Goal: Complete application form

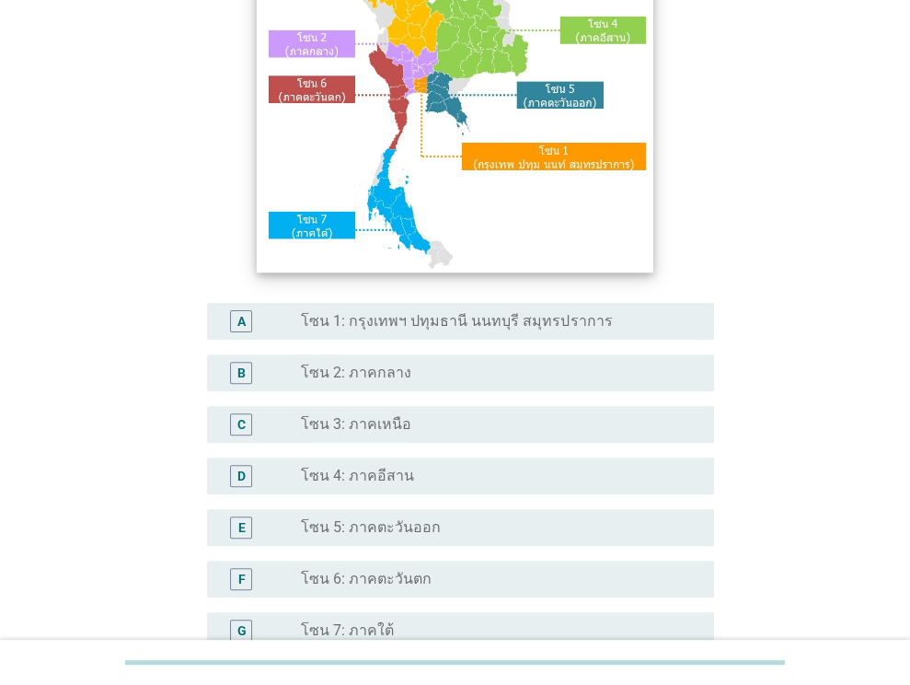
scroll to position [217, 0]
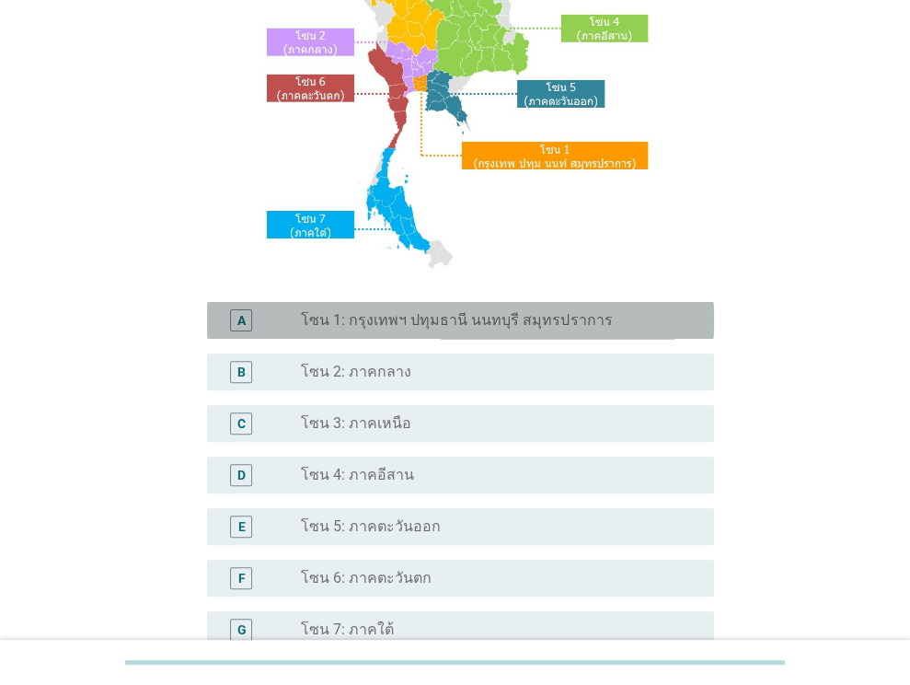
click at [426, 331] on div "A radio_button_unchecked โซน 1: กรุงเทพฯ ปทุมธานี นนทบุรี สมุทรปราการ" at bounding box center [460, 320] width 507 height 37
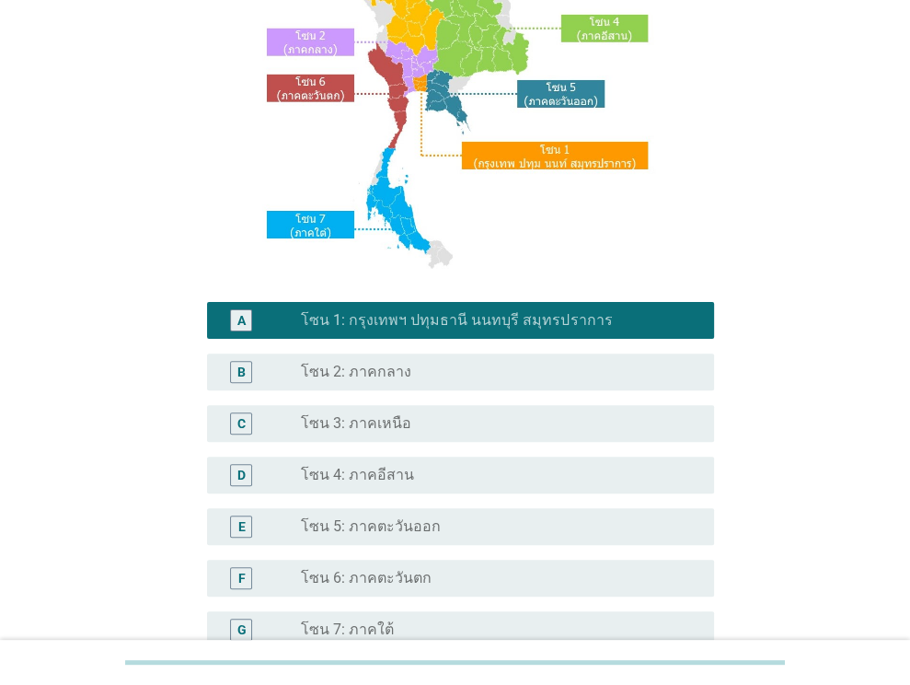
scroll to position [417, 0]
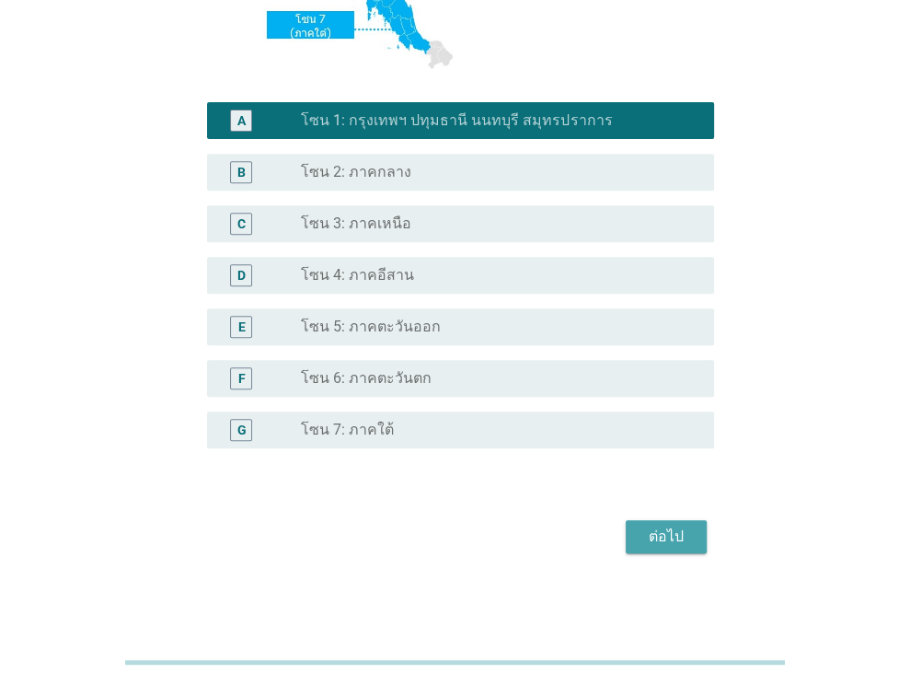
click at [683, 544] on div "ต่อไป" at bounding box center [666, 536] width 52 height 22
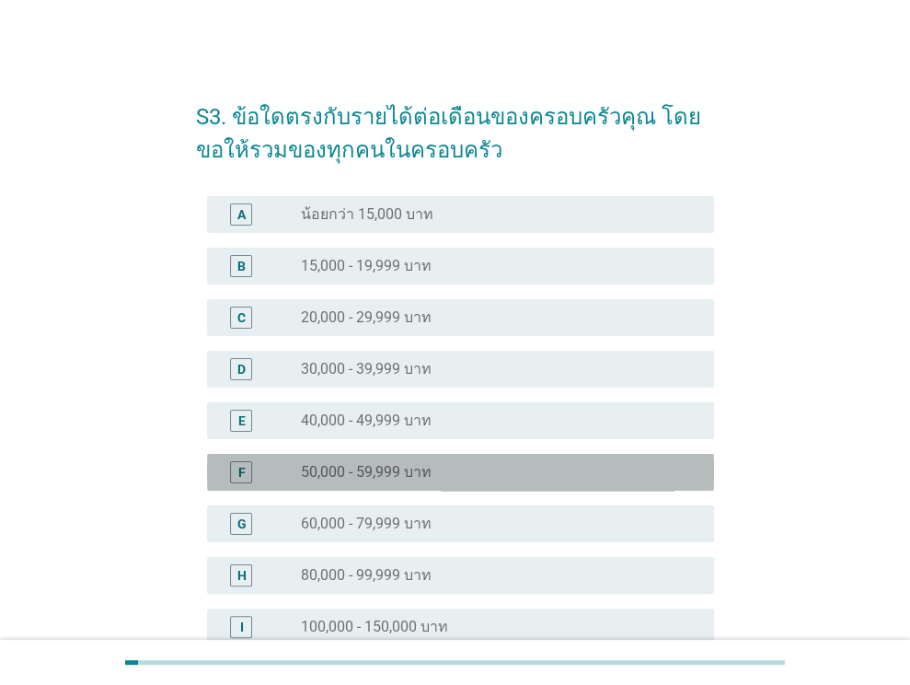
click at [452, 478] on div "radio_button_unchecked 50,000 - 59,999 บาท" at bounding box center [493, 472] width 384 height 18
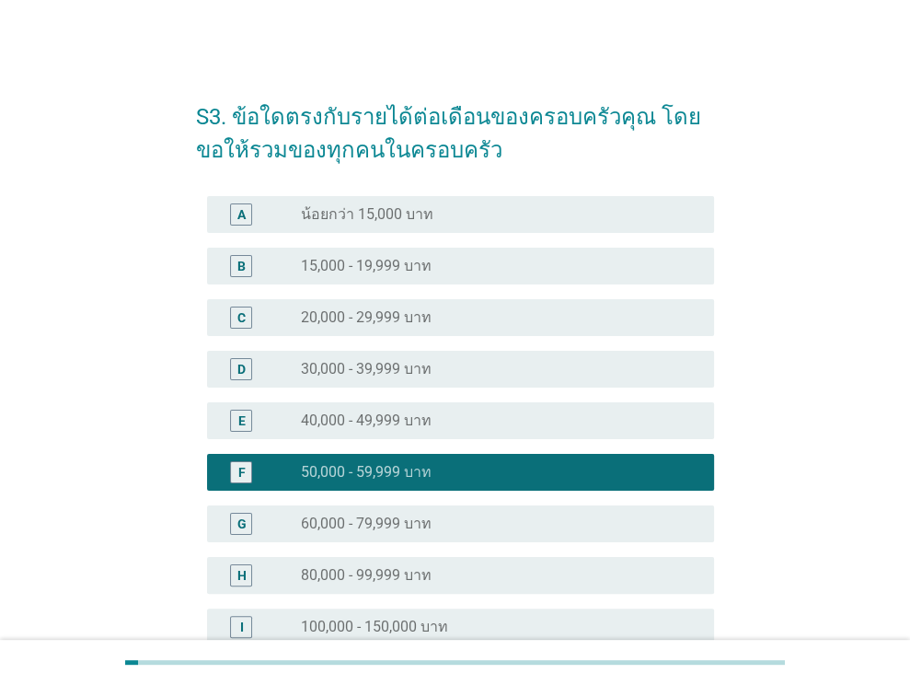
scroll to position [300, 0]
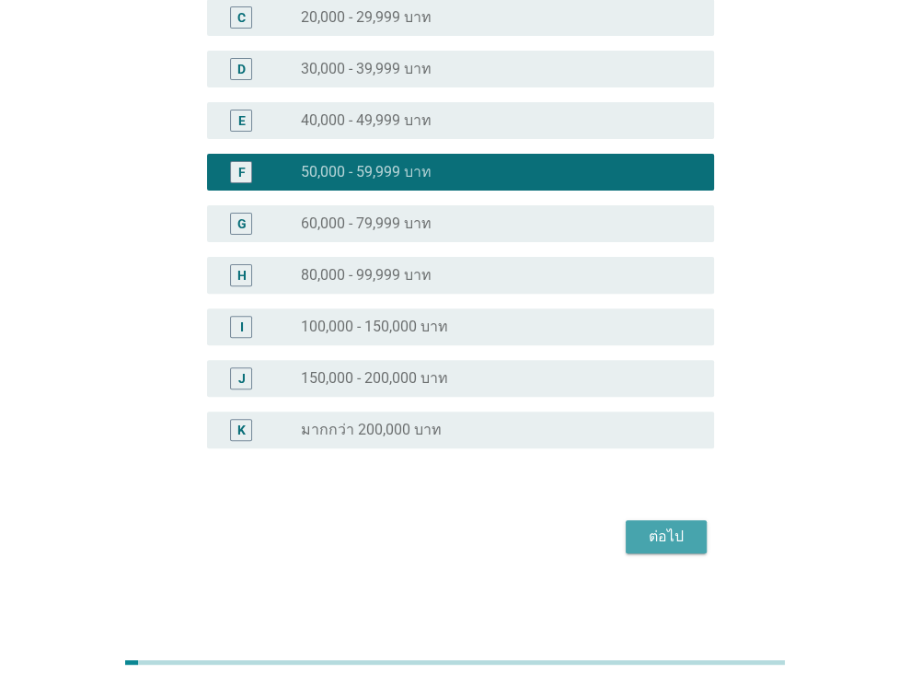
click at [671, 533] on div "ต่อไป" at bounding box center [666, 536] width 52 height 22
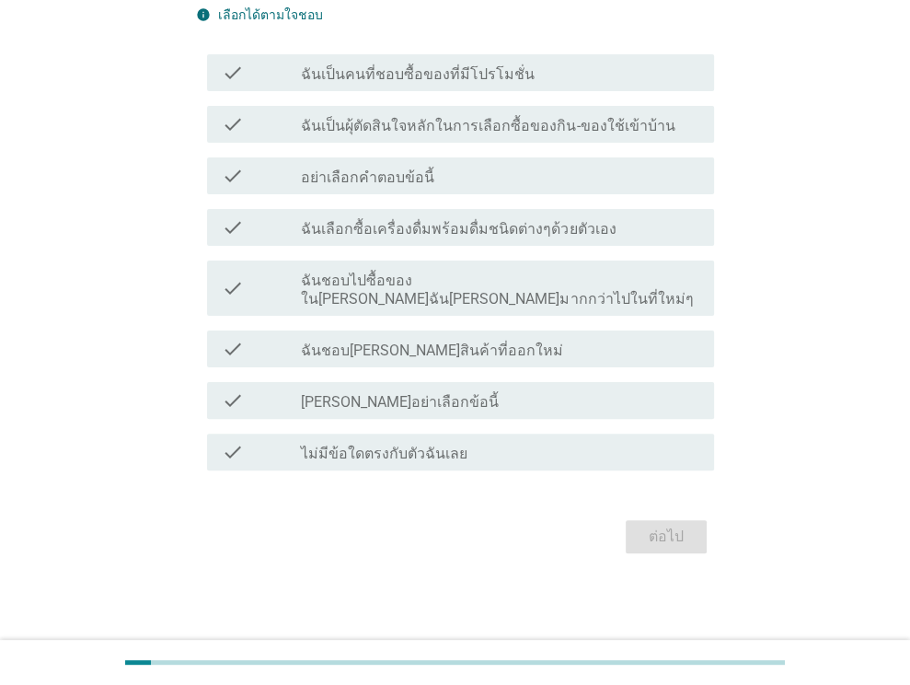
scroll to position [0, 0]
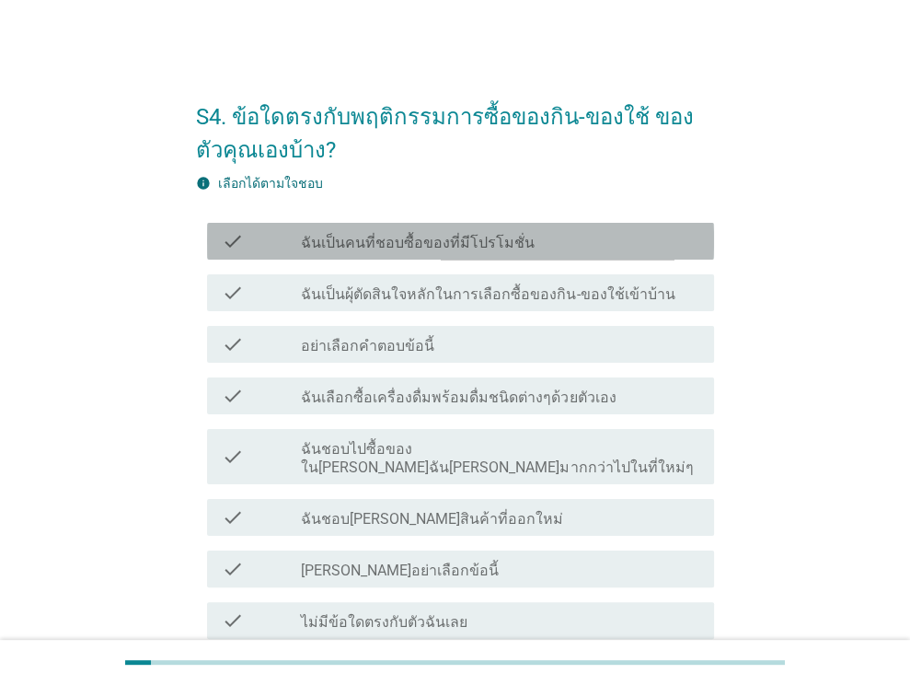
click at [482, 248] on label "ฉันเป็นคนที่ชอบซื้อของที่มีโปรโมชั่น" at bounding box center [418, 243] width 234 height 18
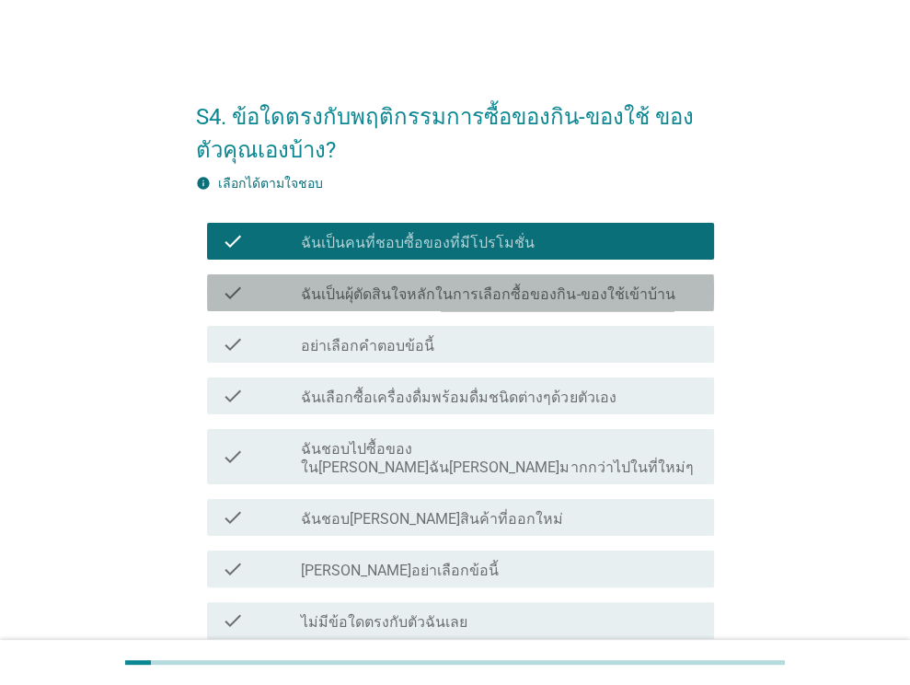
click at [493, 297] on label "ฉันเป็นผุ้ตัดสินใจหลักในการเลือกซื้อของกิน-ของใช้เข้าบ้าน" at bounding box center [488, 294] width 374 height 18
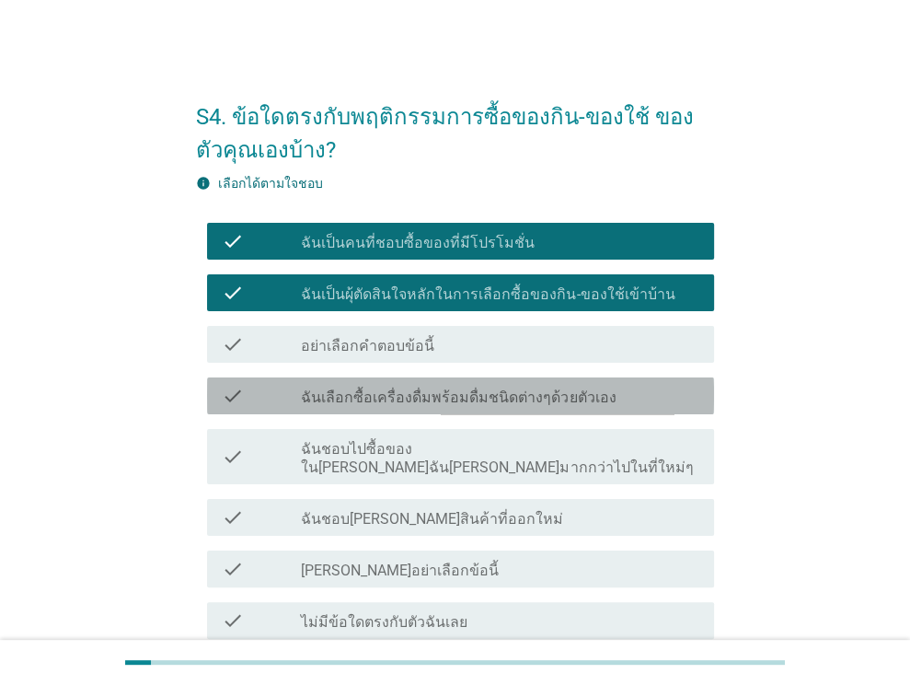
click at [485, 386] on div "check_box_outline_blank ฉันเลือกซื้อเครื่องดื่มพร้อมดื่มชนิดต่างๆด้วยตัวเอง" at bounding box center [500, 396] width 398 height 22
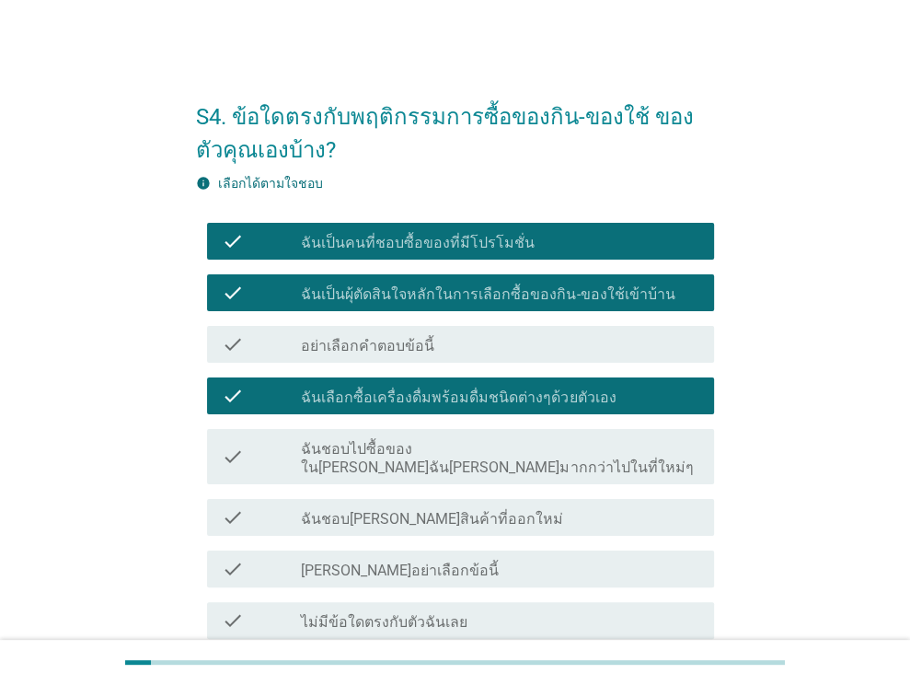
click at [489, 426] on div "check check_box_outline_blank ฉันชอบไปซื้อของใน[PERSON_NAME]ฉัน[PERSON_NAME]มาก…" at bounding box center [455, 456] width 518 height 70
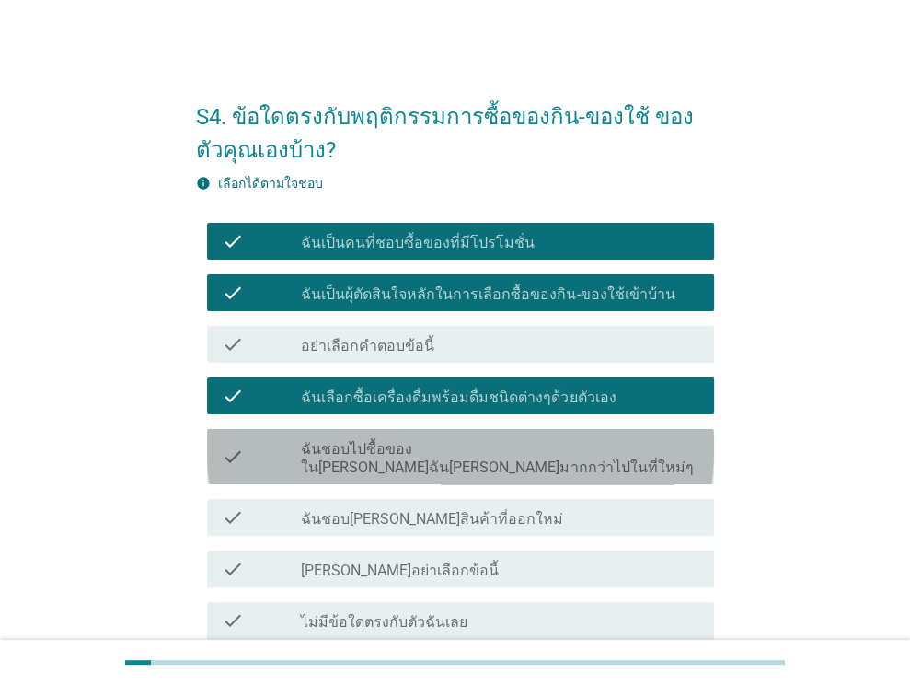
click at [494, 442] on label "ฉันชอบไปซื้อของใน[PERSON_NAME]ฉัน[PERSON_NAME]มากกว่าไปในที่ใหม่ๆ" at bounding box center [500, 458] width 398 height 37
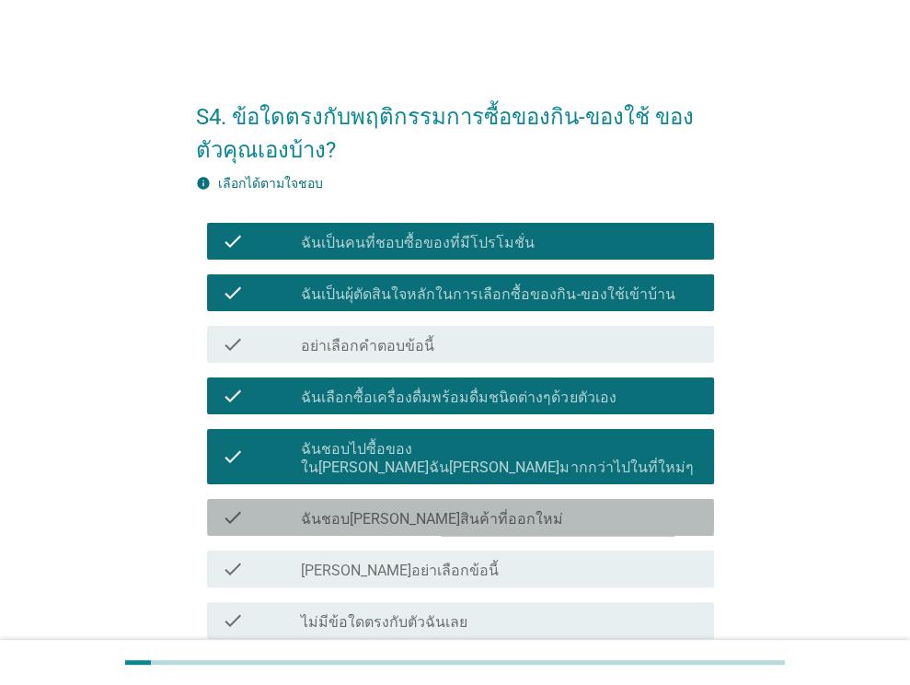
click at [495, 506] on div "check_box_outline_blank ฉันชอบ[PERSON_NAME]สินค้าที่ออกใหม่" at bounding box center [500, 517] width 398 height 22
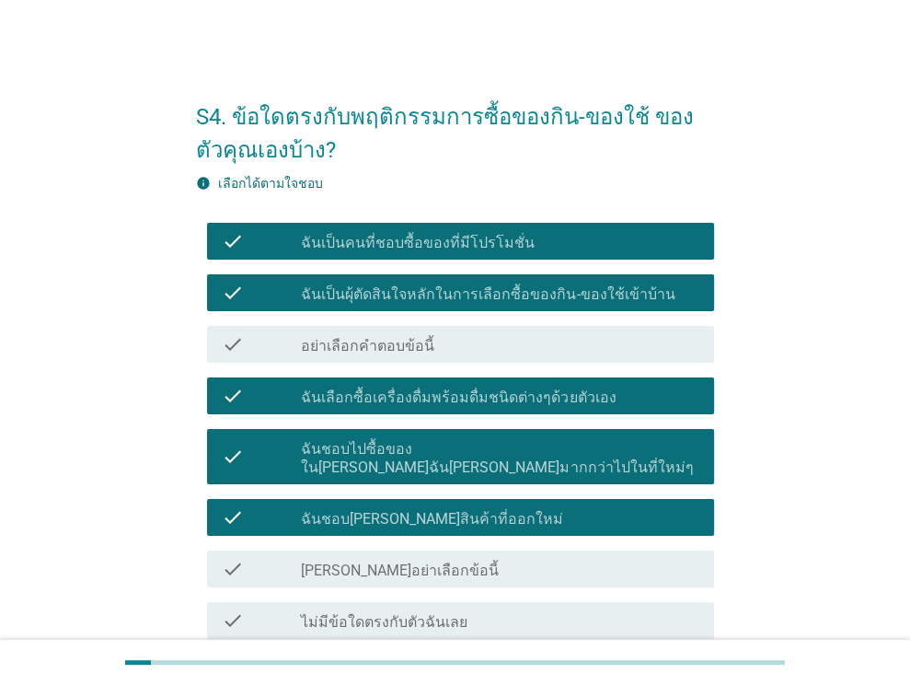
scroll to position [150, 0]
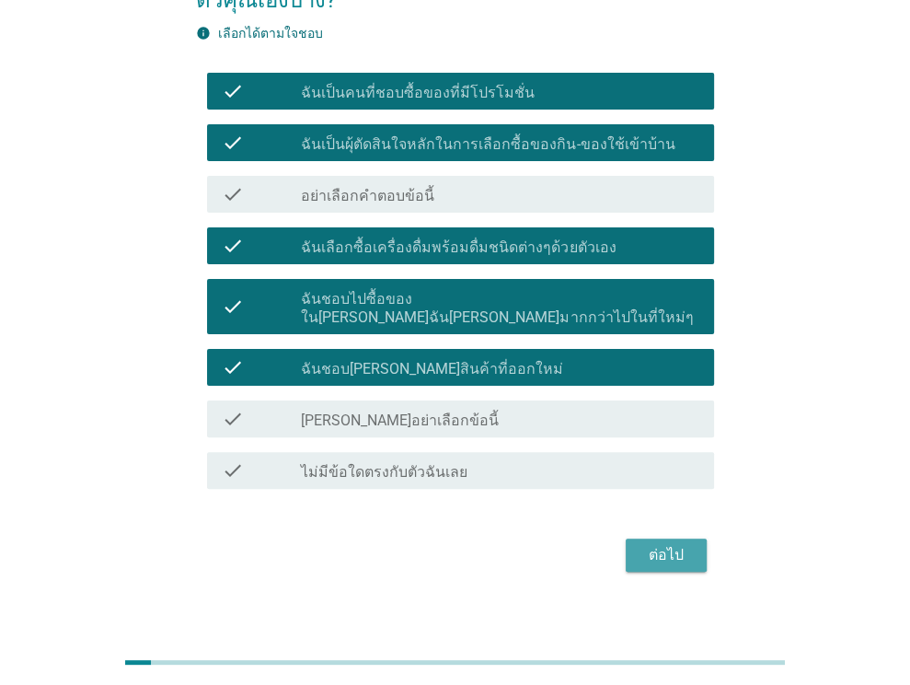
click at [666, 544] on div "ต่อไป" at bounding box center [666, 555] width 52 height 22
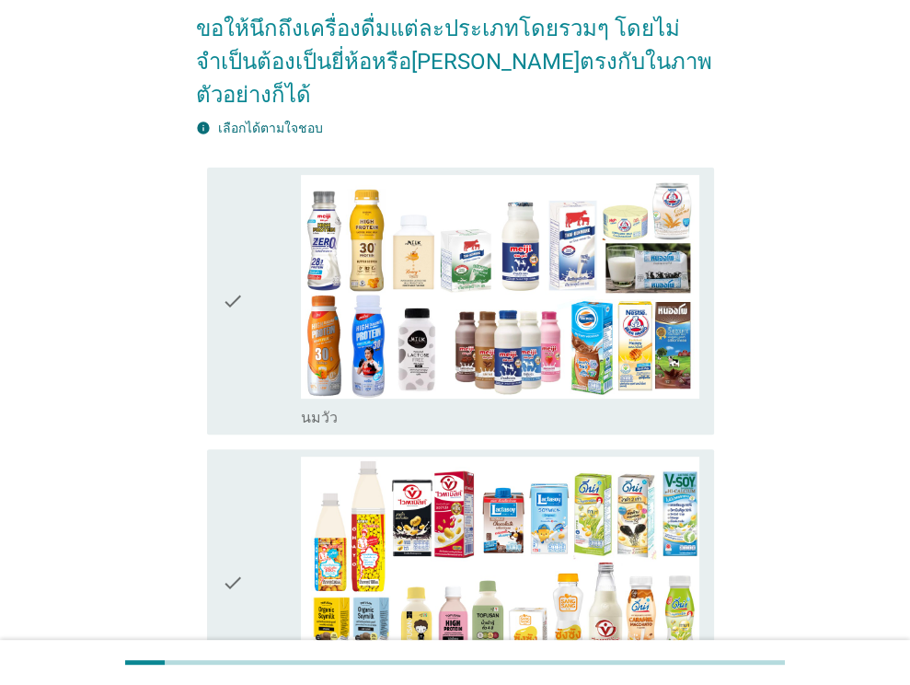
scroll to position [206, 0]
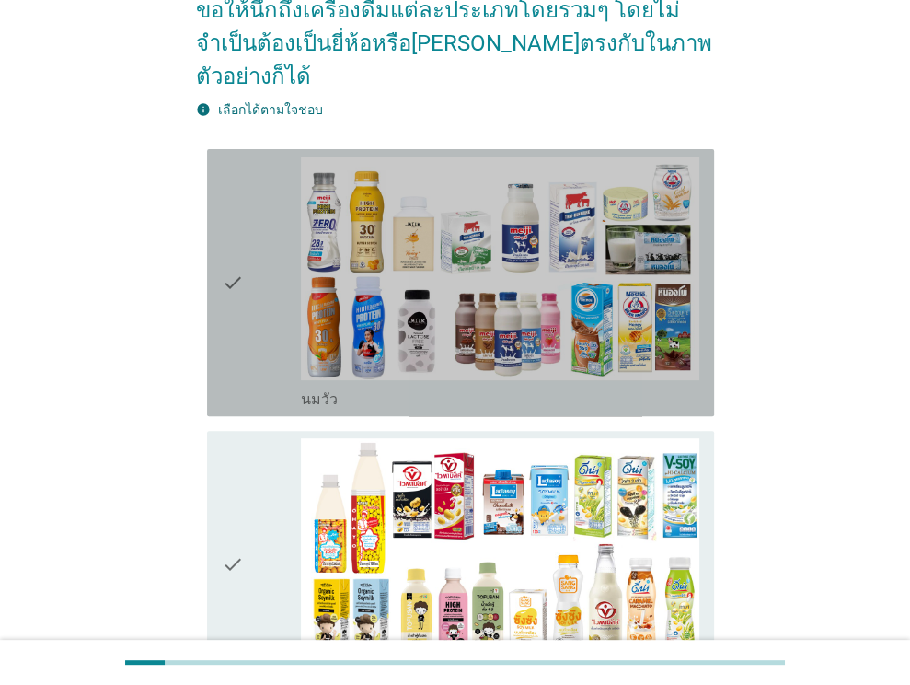
click at [261, 238] on div "check" at bounding box center [262, 282] width 80 height 252
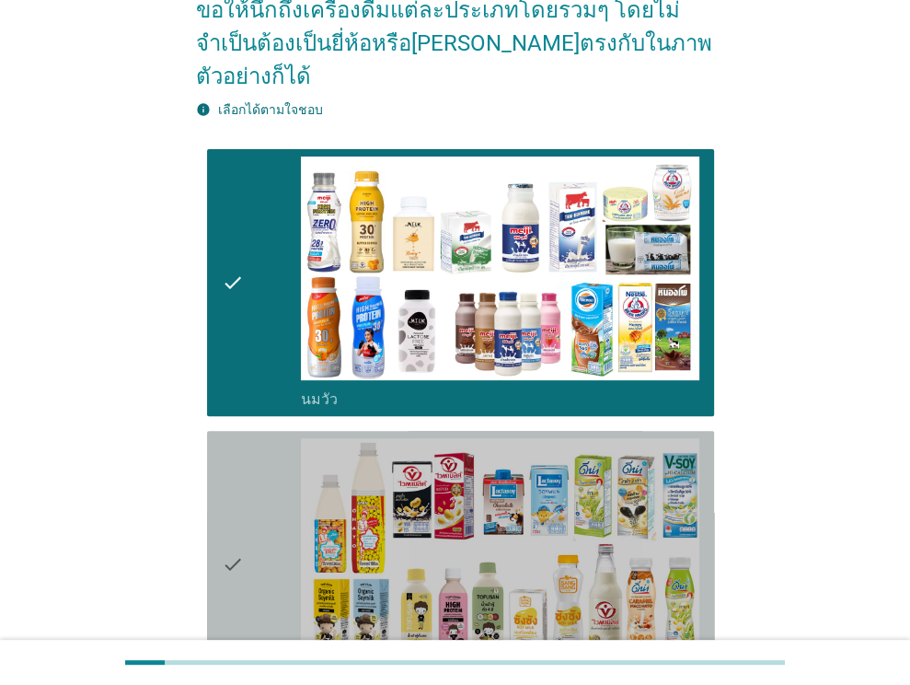
click at [250, 518] on div "check" at bounding box center [262, 564] width 80 height 252
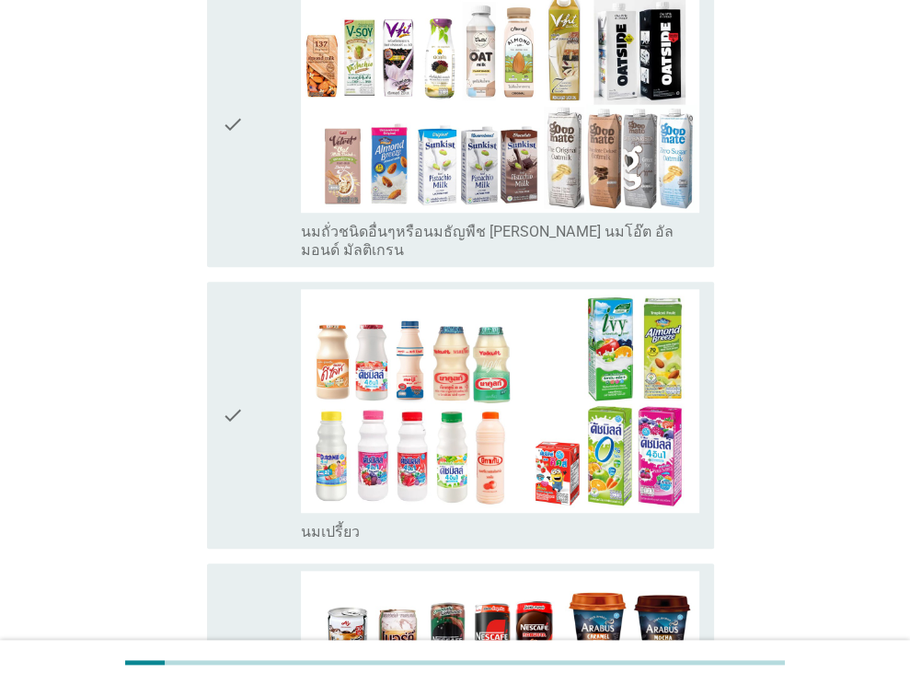
scroll to position [942, 0]
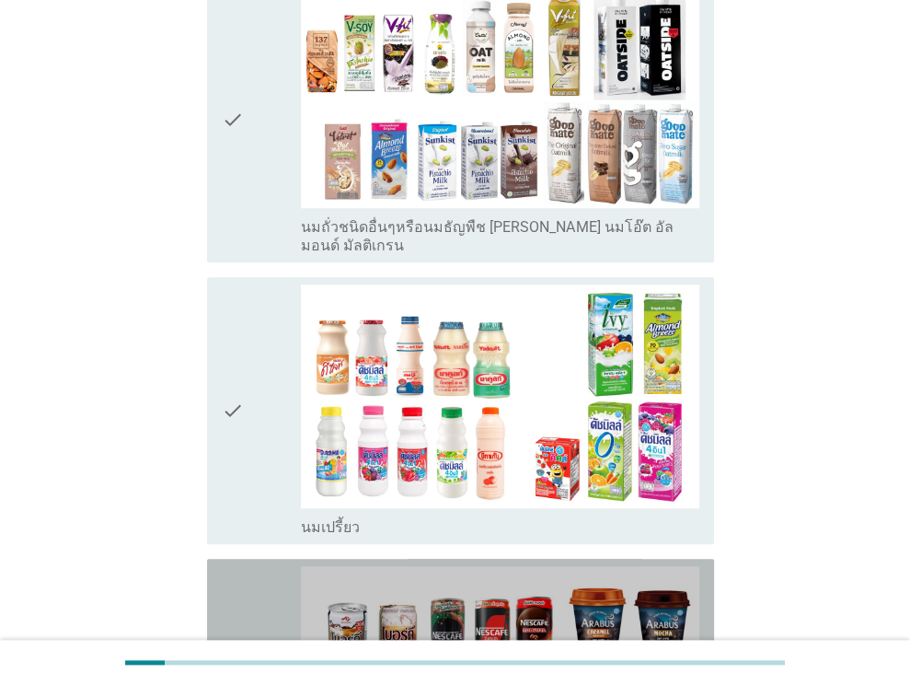
click at [250, 566] on div "check" at bounding box center [262, 692] width 80 height 252
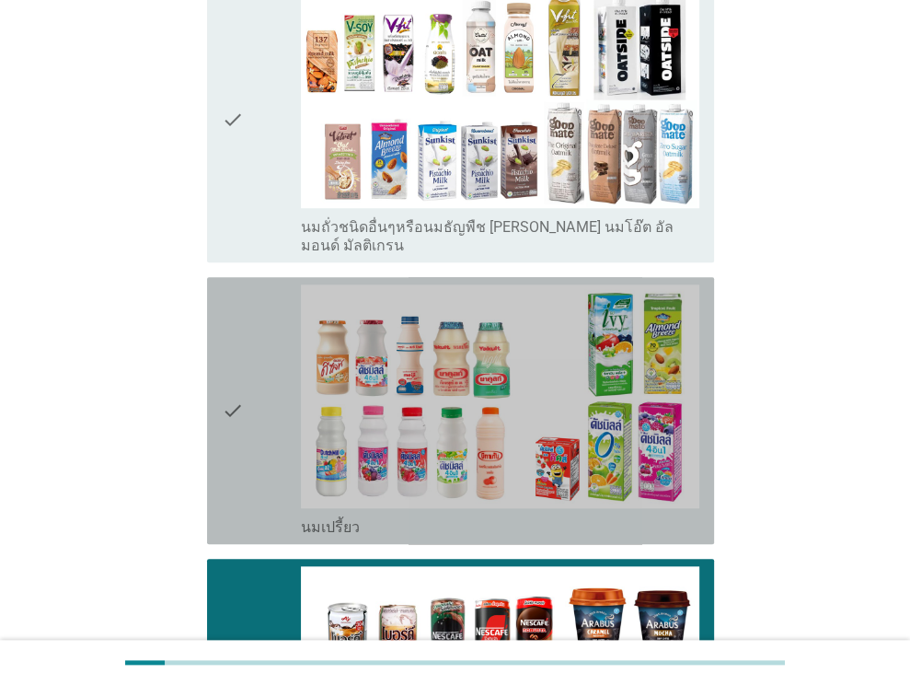
click at [226, 357] on icon "check" at bounding box center [233, 410] width 22 height 252
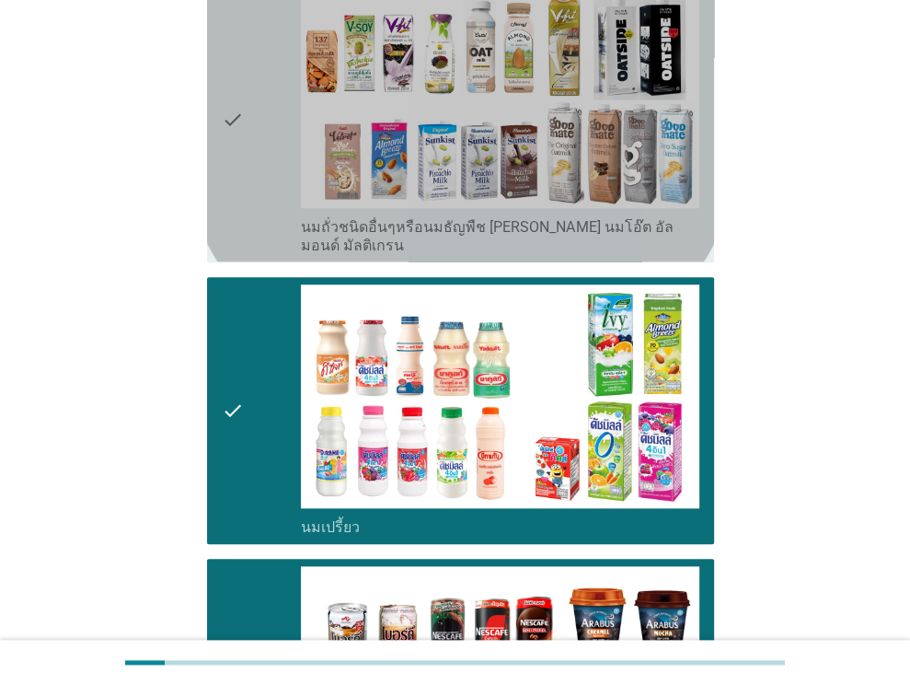
click at [250, 134] on div "check" at bounding box center [262, 118] width 80 height 271
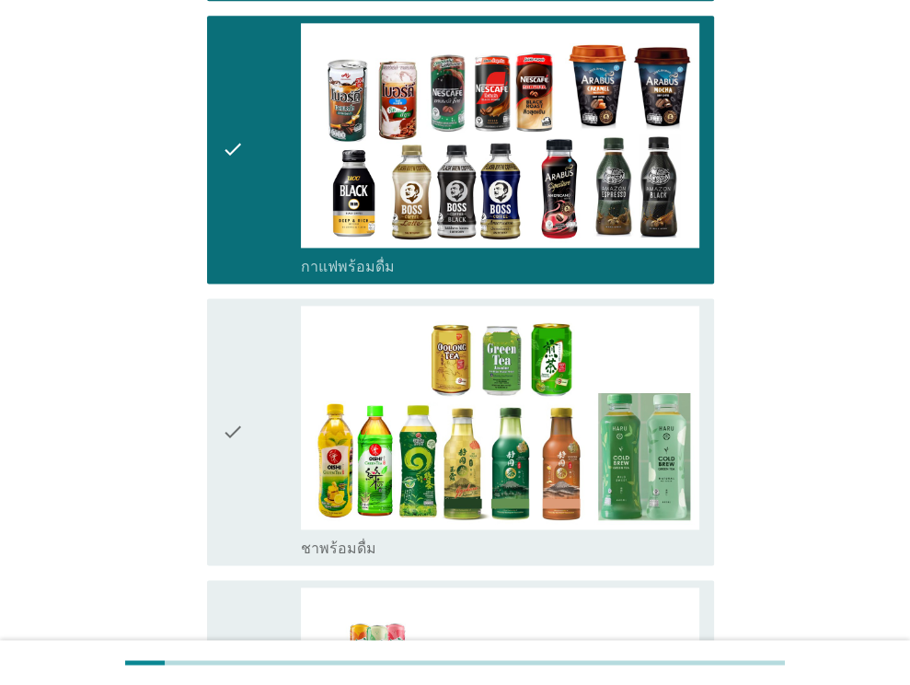
scroll to position [1546, 0]
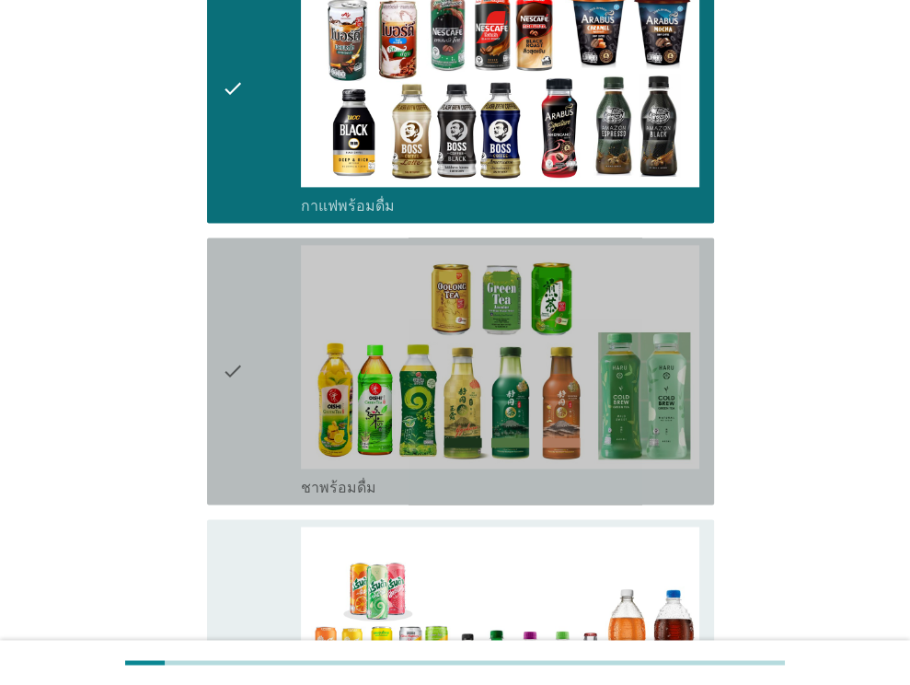
click at [237, 245] on icon "check" at bounding box center [233, 371] width 22 height 252
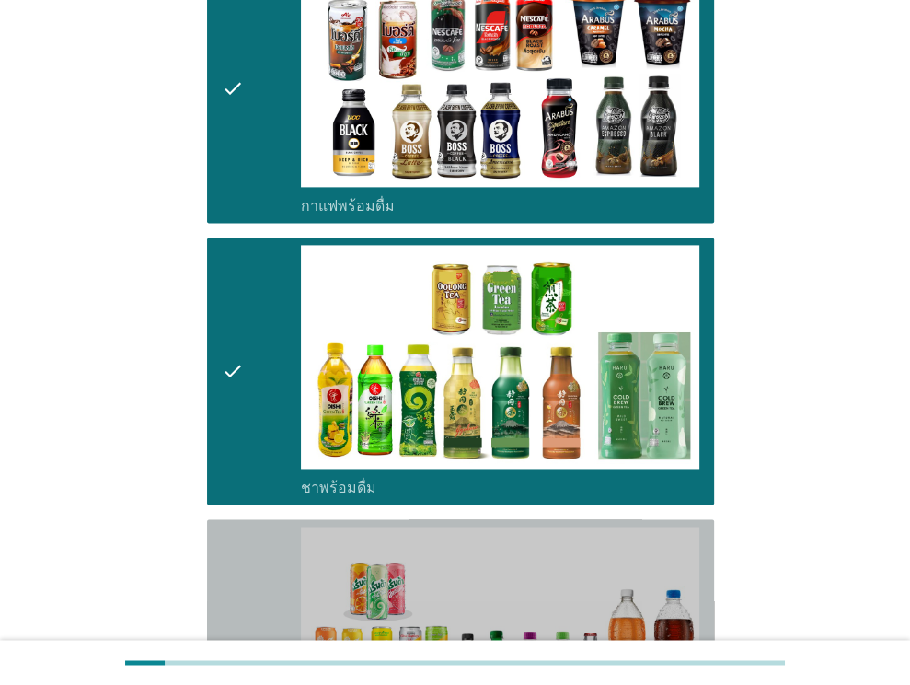
click at [222, 526] on icon "check" at bounding box center [233, 652] width 22 height 252
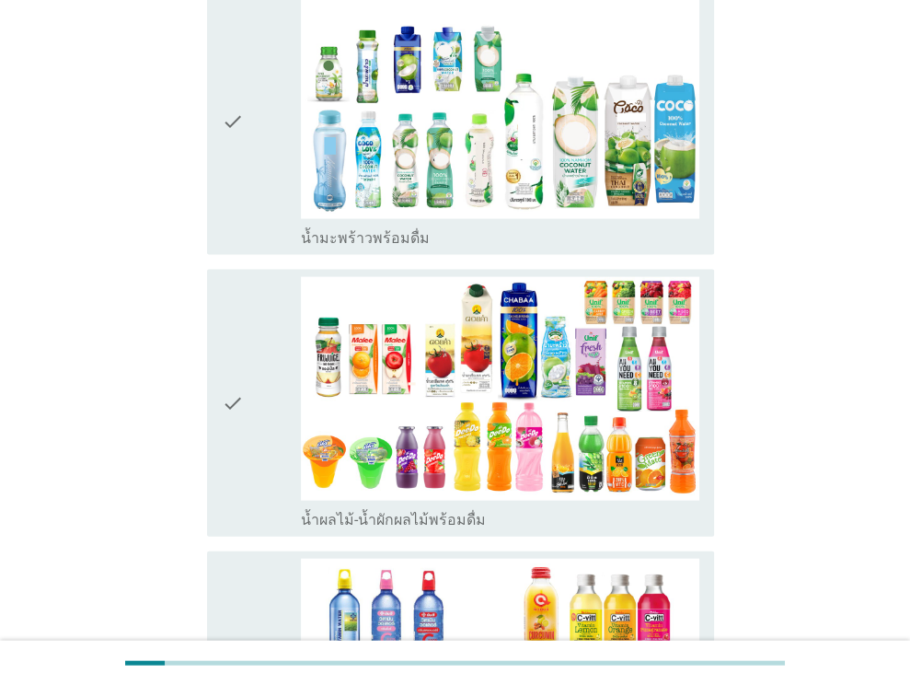
scroll to position [2367, 0]
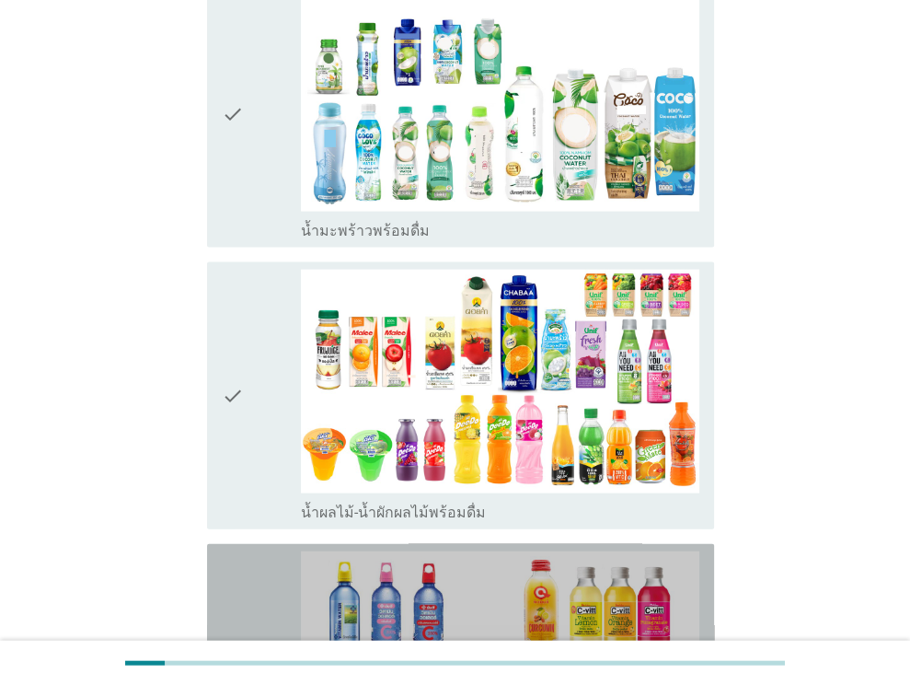
click at [232, 551] on icon "check" at bounding box center [233, 677] width 22 height 252
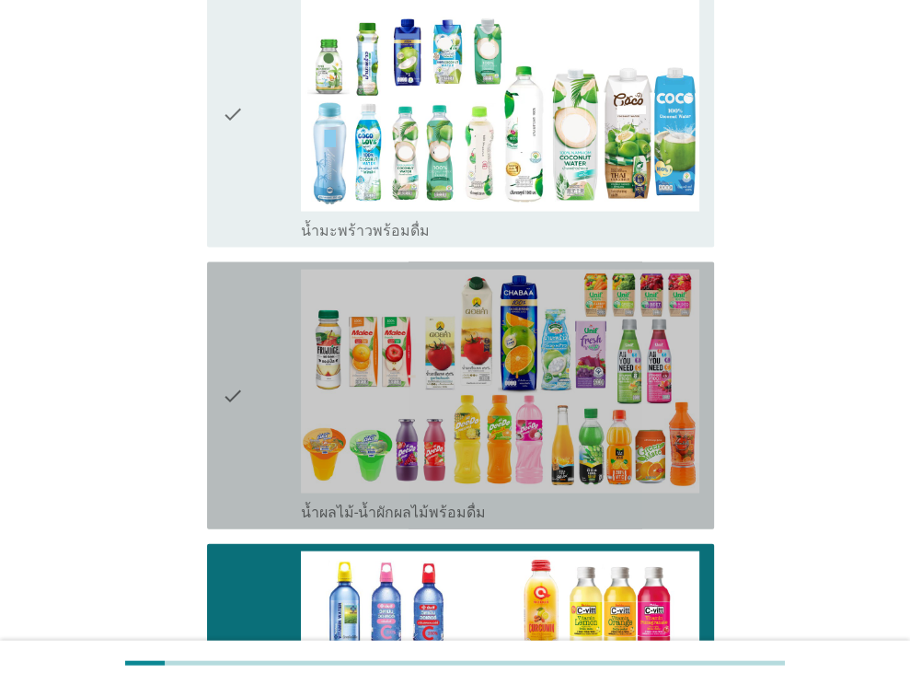
click at [236, 315] on icon "check" at bounding box center [233, 396] width 22 height 252
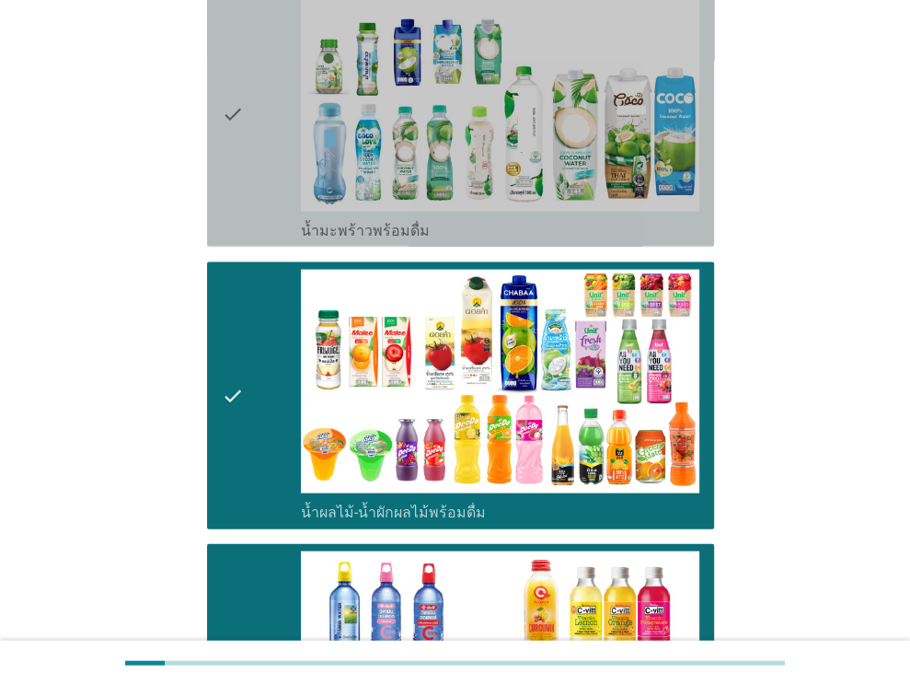
click at [243, 87] on div "check" at bounding box center [262, 113] width 80 height 252
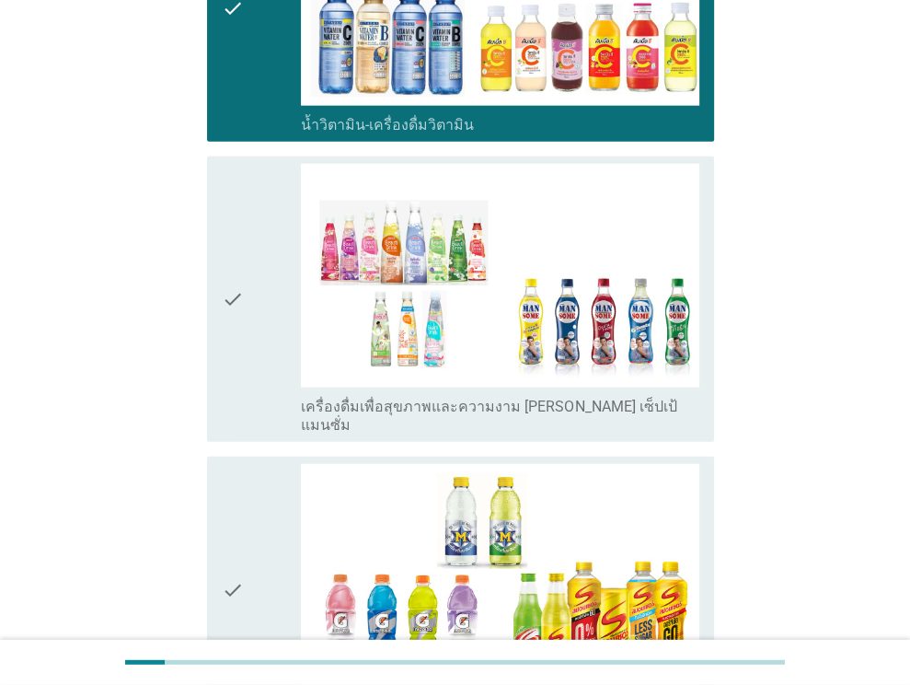
scroll to position [3073, 0]
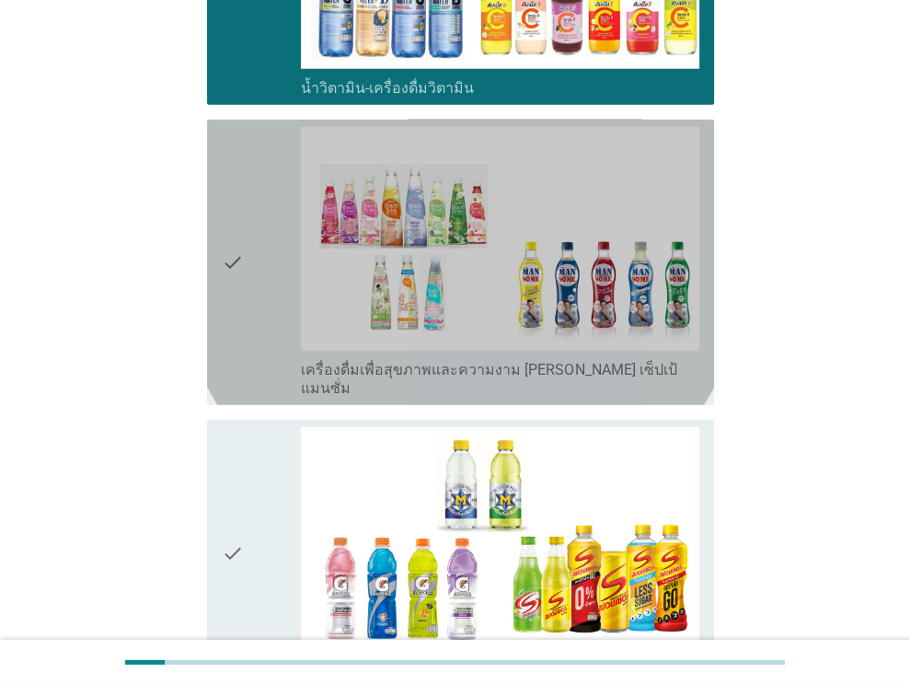
click at [234, 155] on icon "check" at bounding box center [233, 262] width 22 height 271
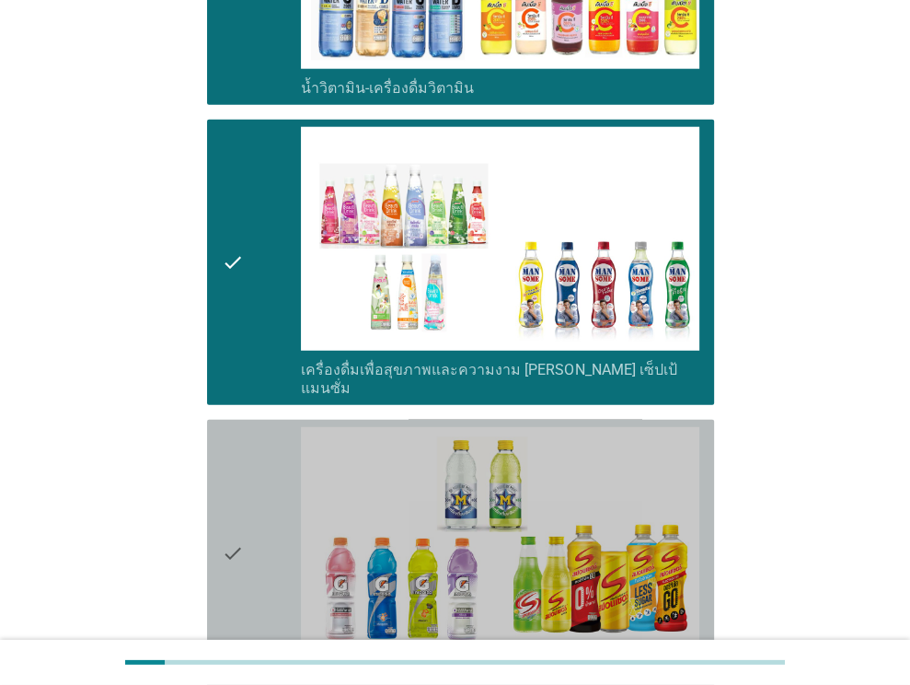
click at [233, 432] on icon "check" at bounding box center [233, 553] width 22 height 252
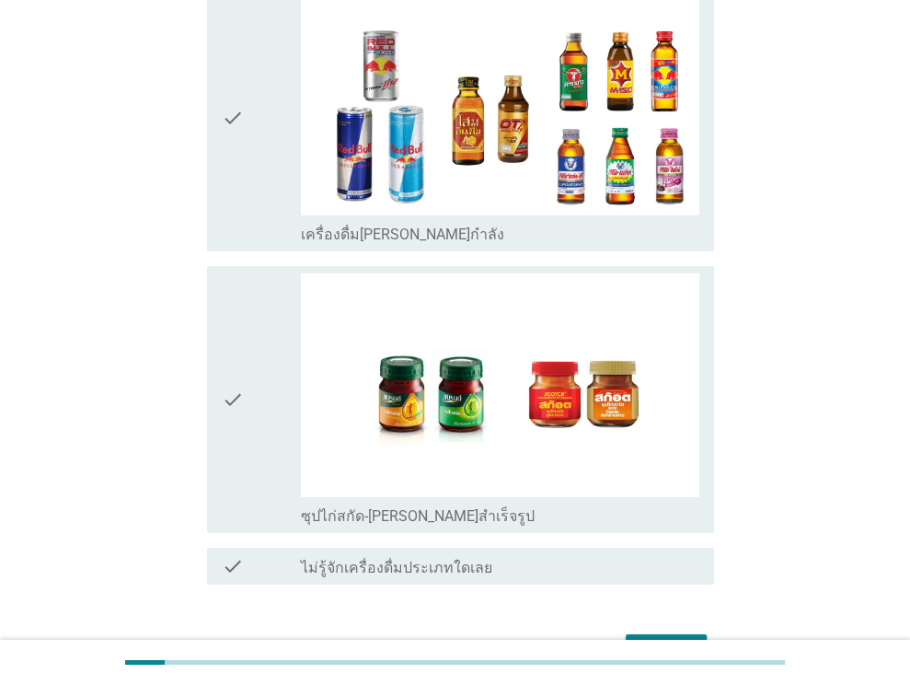
scroll to position [3800, 0]
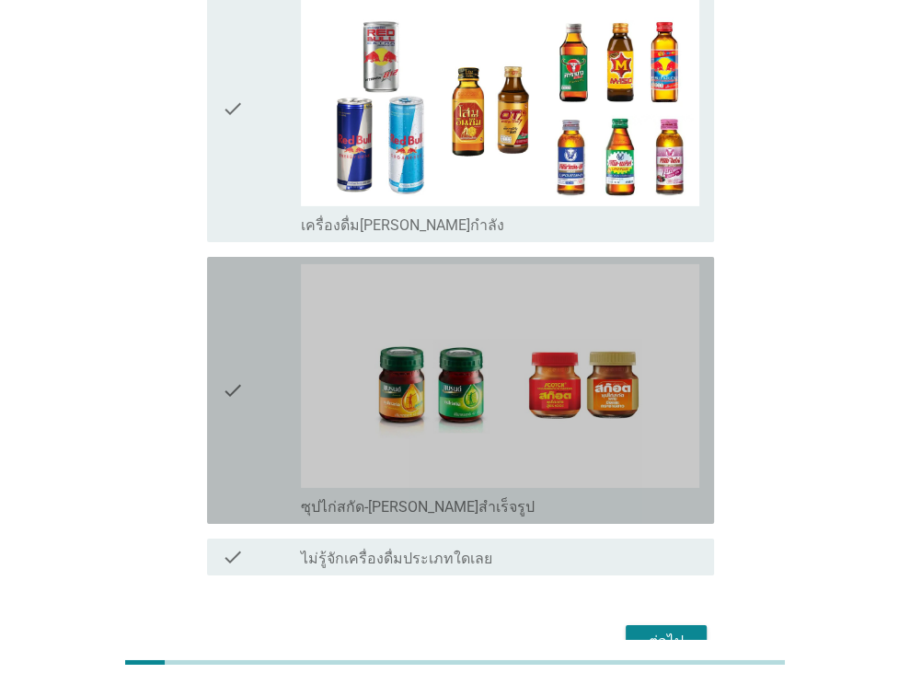
click at [232, 293] on icon "check" at bounding box center [233, 390] width 22 height 252
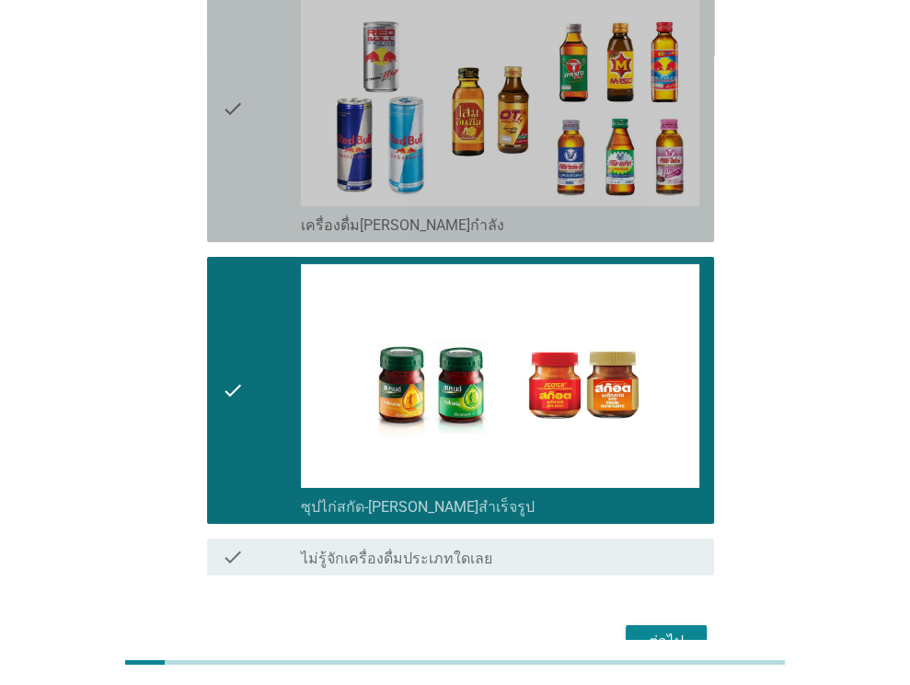
click at [258, 86] on div "check" at bounding box center [262, 109] width 80 height 252
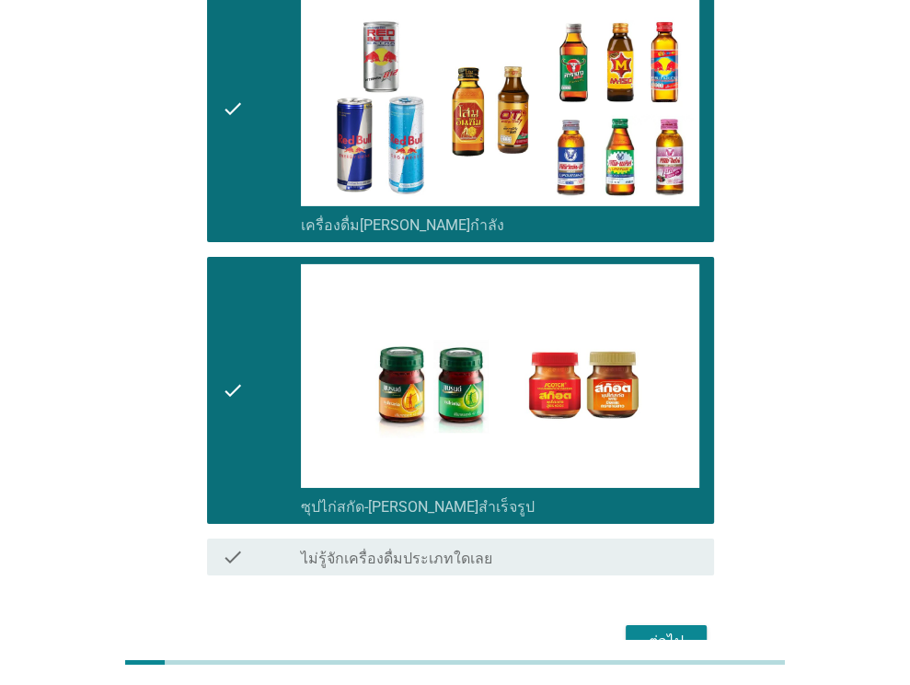
click at [674, 630] on div "ต่อไป" at bounding box center [666, 641] width 52 height 22
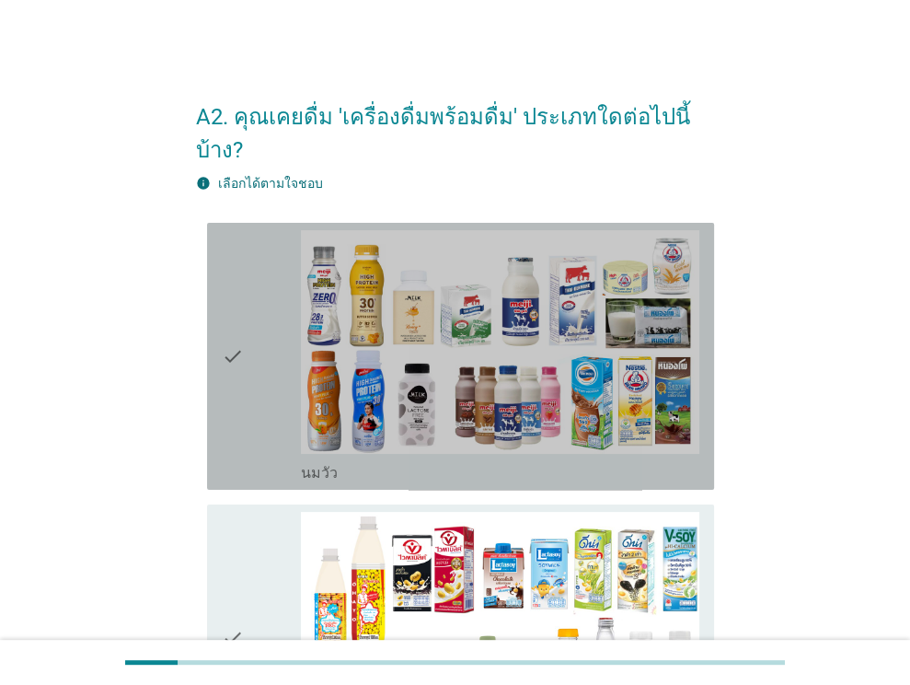
click at [250, 324] on div "check" at bounding box center [262, 356] width 80 height 252
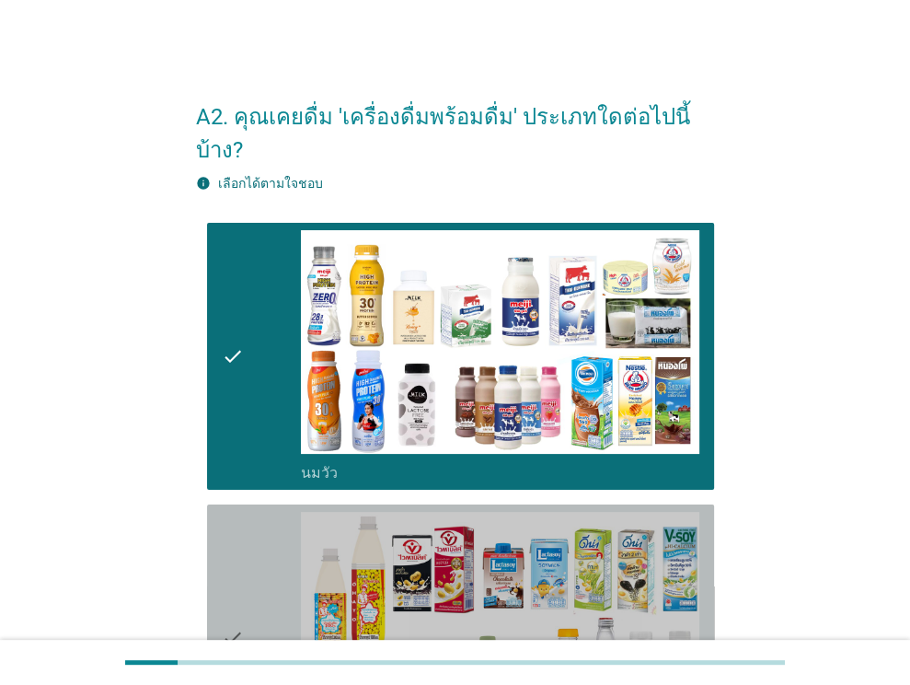
click at [230, 536] on icon "check" at bounding box center [233, 638] width 22 height 252
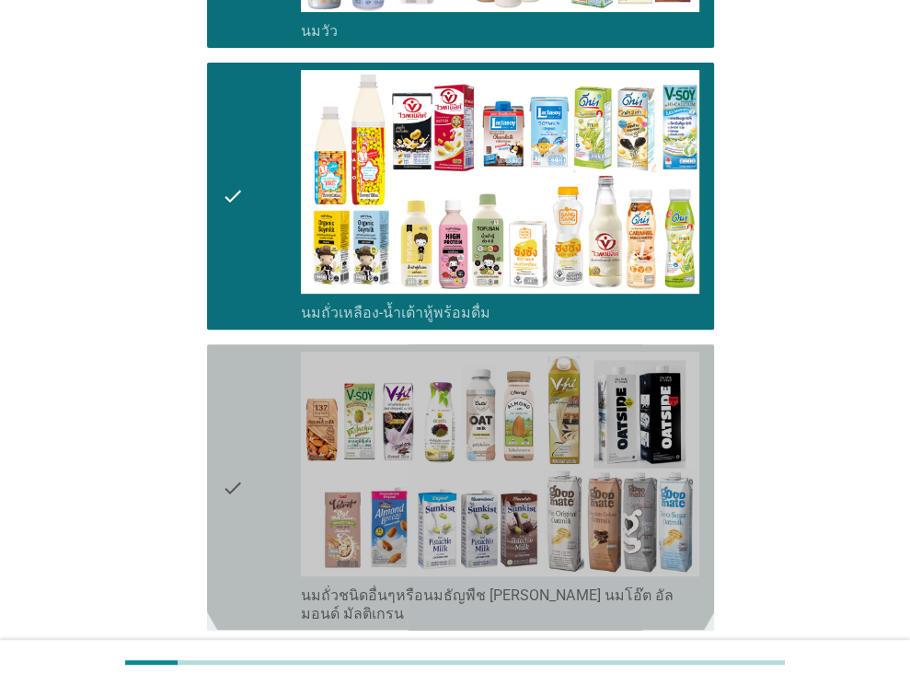
click at [230, 536] on icon "check" at bounding box center [233, 486] width 22 height 271
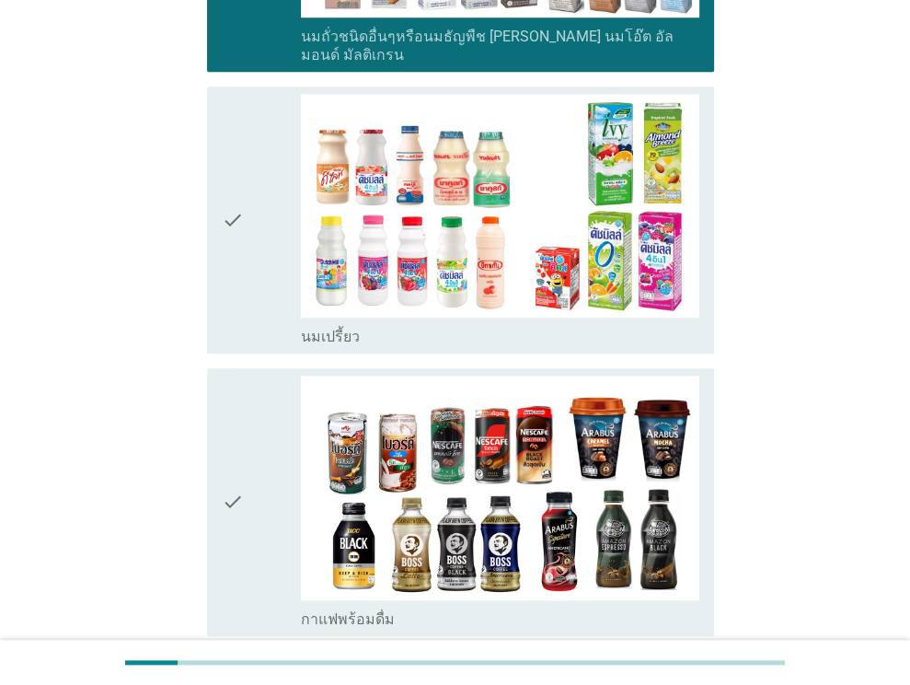
scroll to position [1001, 0]
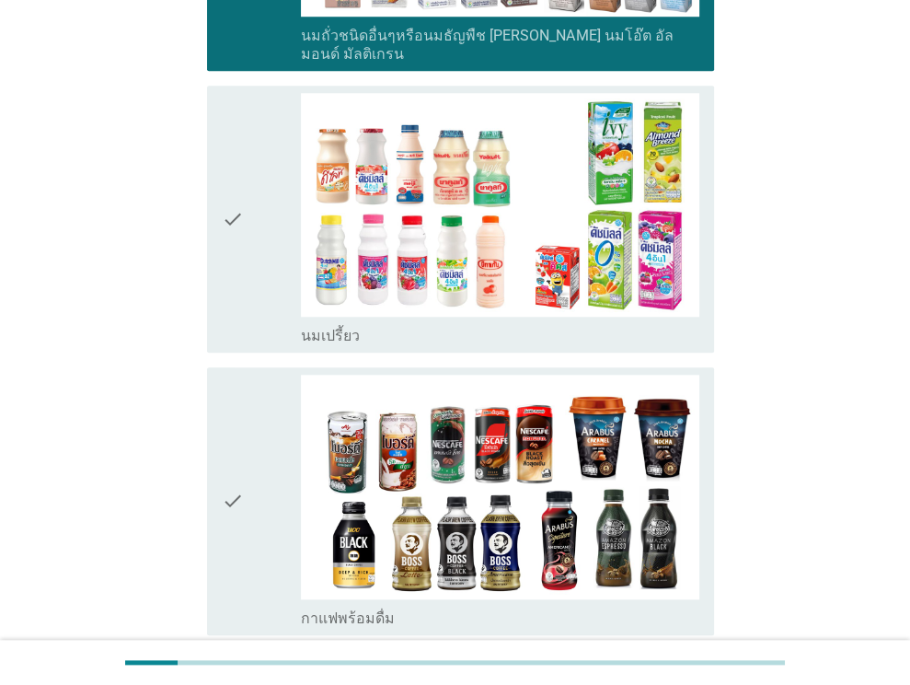
click at [203, 97] on div "check check_box_outline_blank นมเปรี้ยว" at bounding box center [455, 219] width 518 height 282
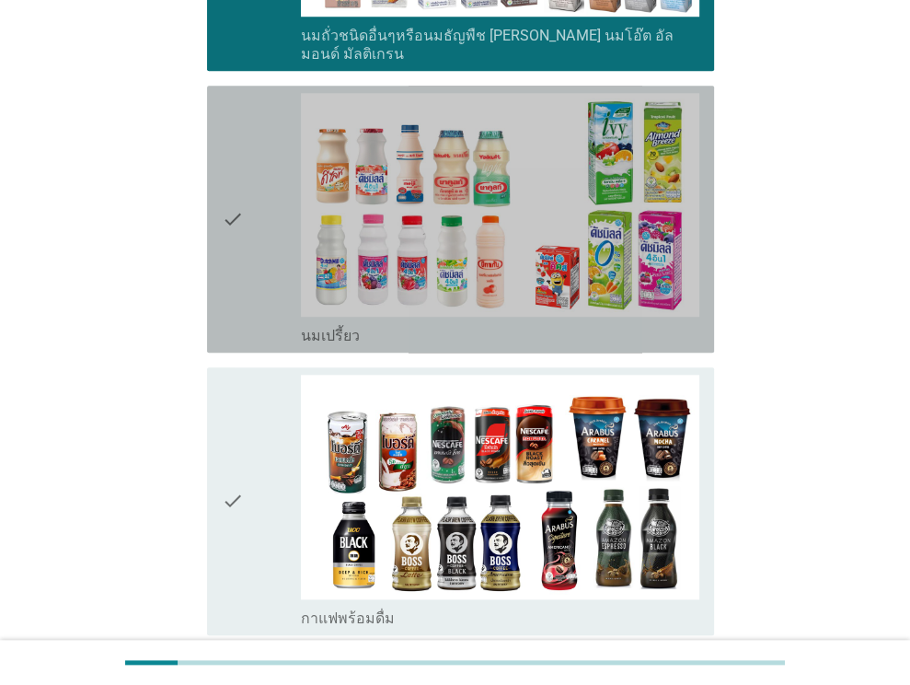
click at [236, 167] on icon "check" at bounding box center [233, 219] width 22 height 252
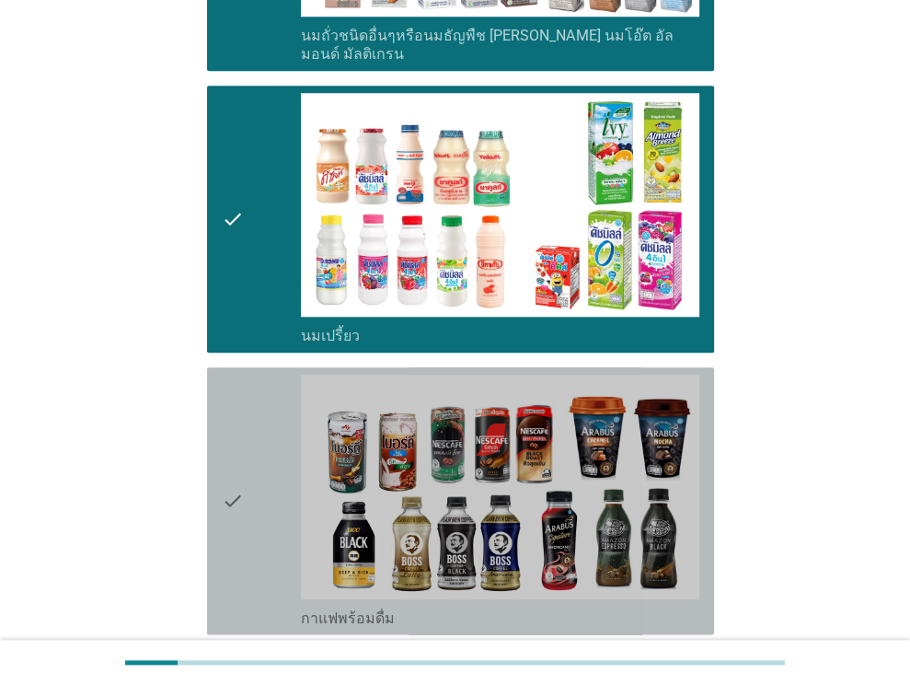
click at [264, 415] on div "check" at bounding box center [262, 500] width 80 height 252
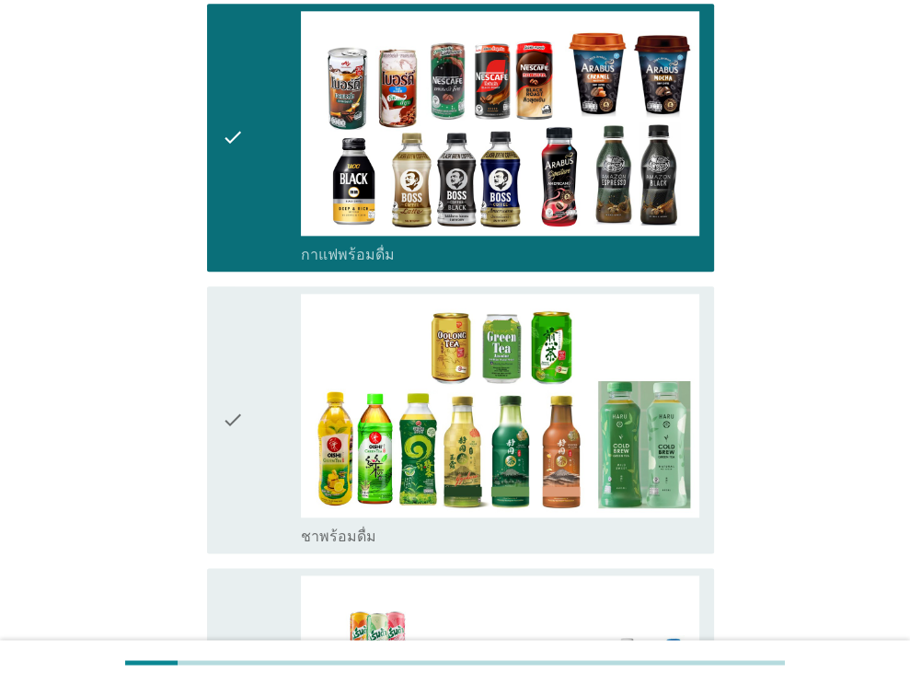
scroll to position [1365, 0]
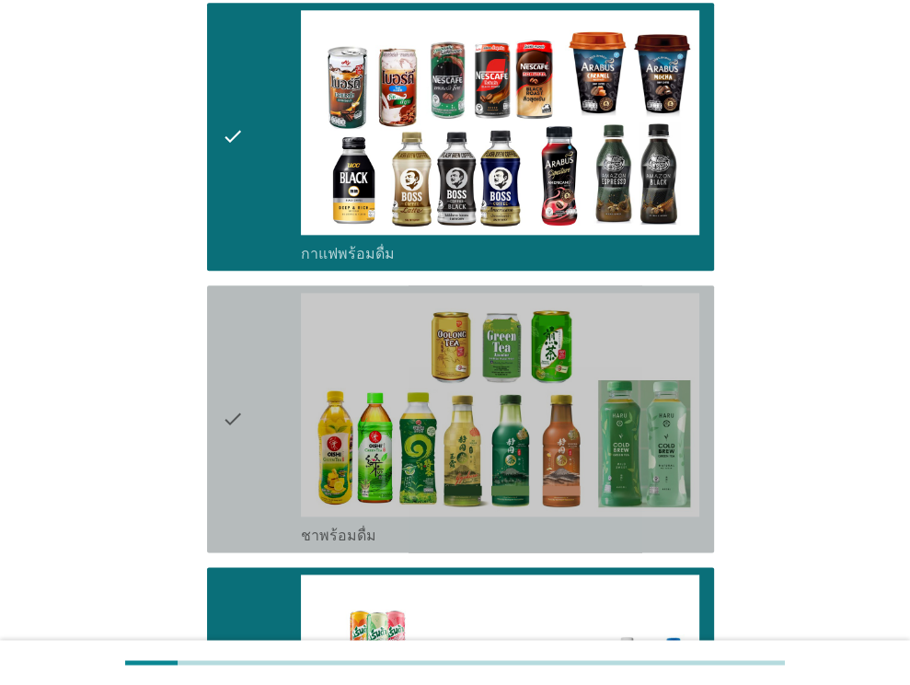
click at [262, 363] on div "check" at bounding box center [262, 419] width 80 height 252
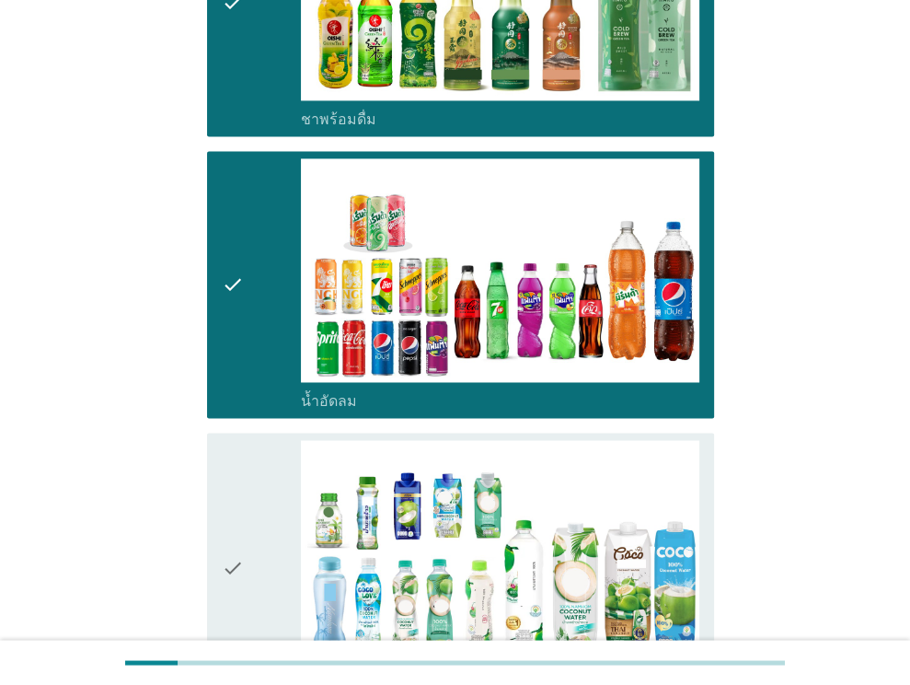
scroll to position [1899, 0]
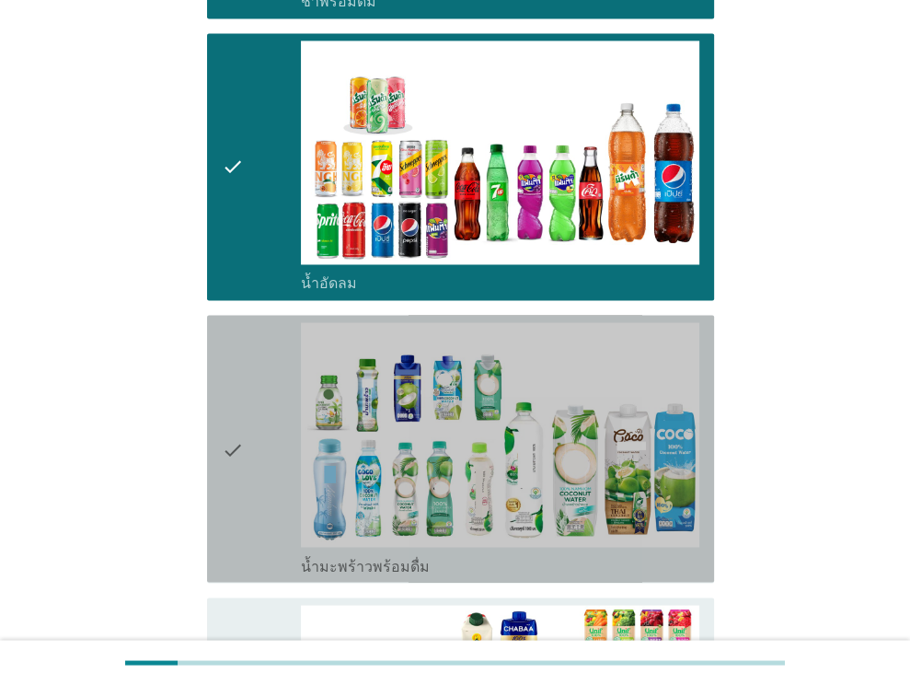
click at [262, 363] on div "check" at bounding box center [262, 448] width 80 height 252
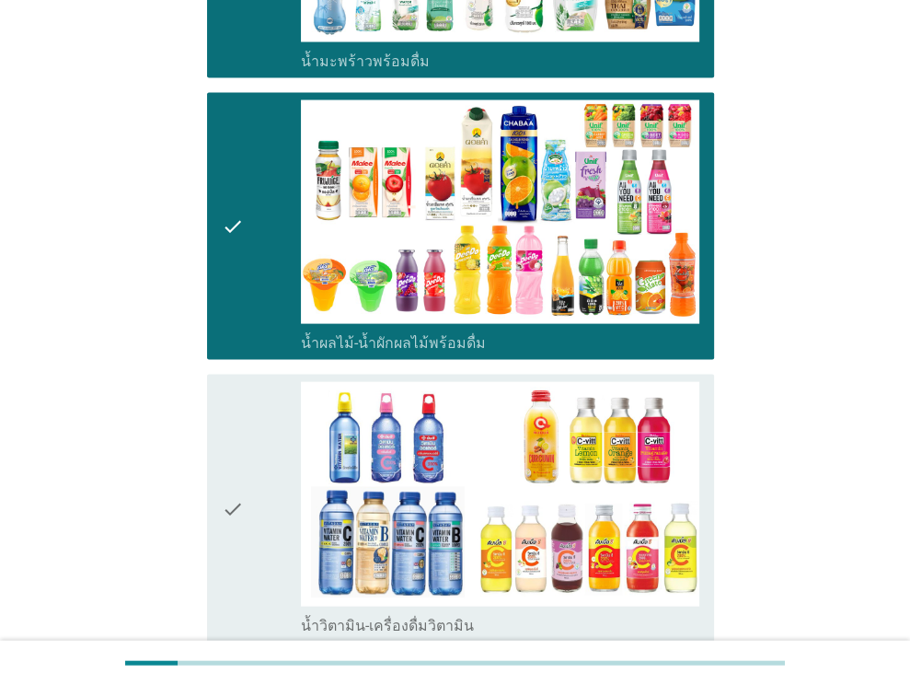
scroll to position [2407, 0]
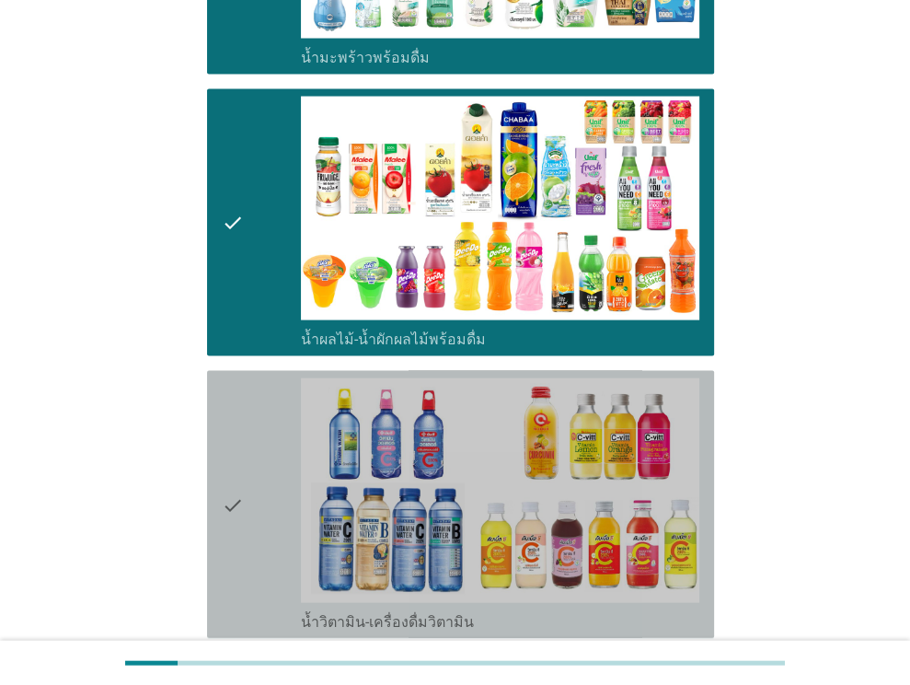
click at [246, 403] on div "check" at bounding box center [262, 504] width 80 height 252
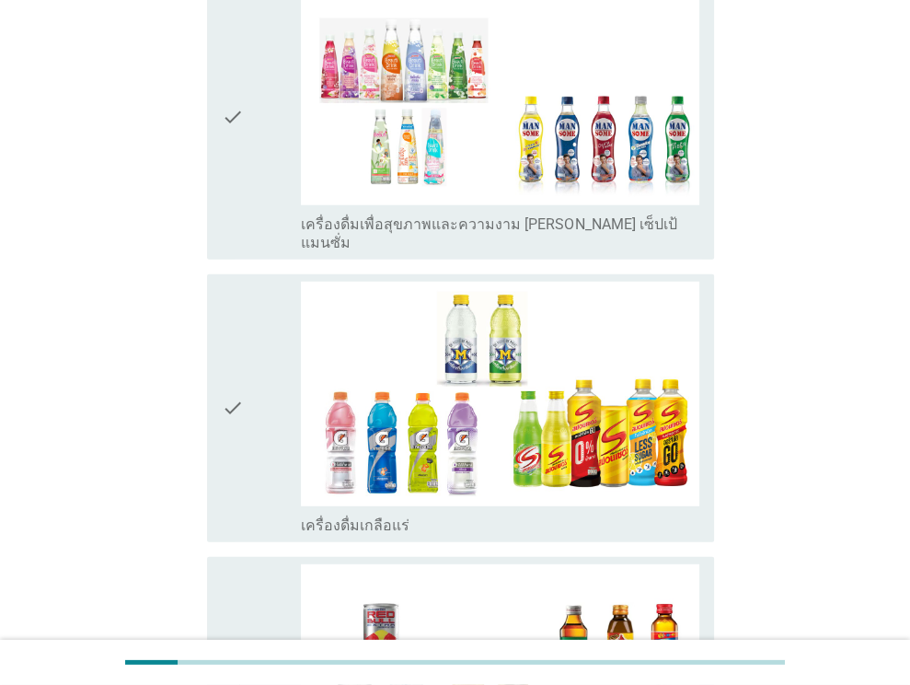
scroll to position [3110, 0]
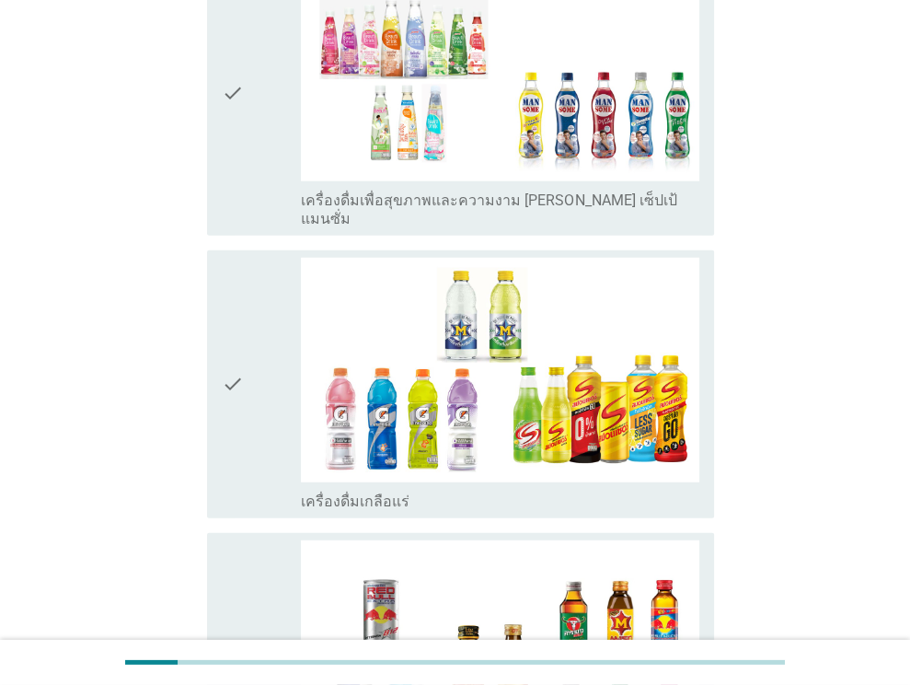
click at [265, 91] on div "check" at bounding box center [262, 93] width 80 height 271
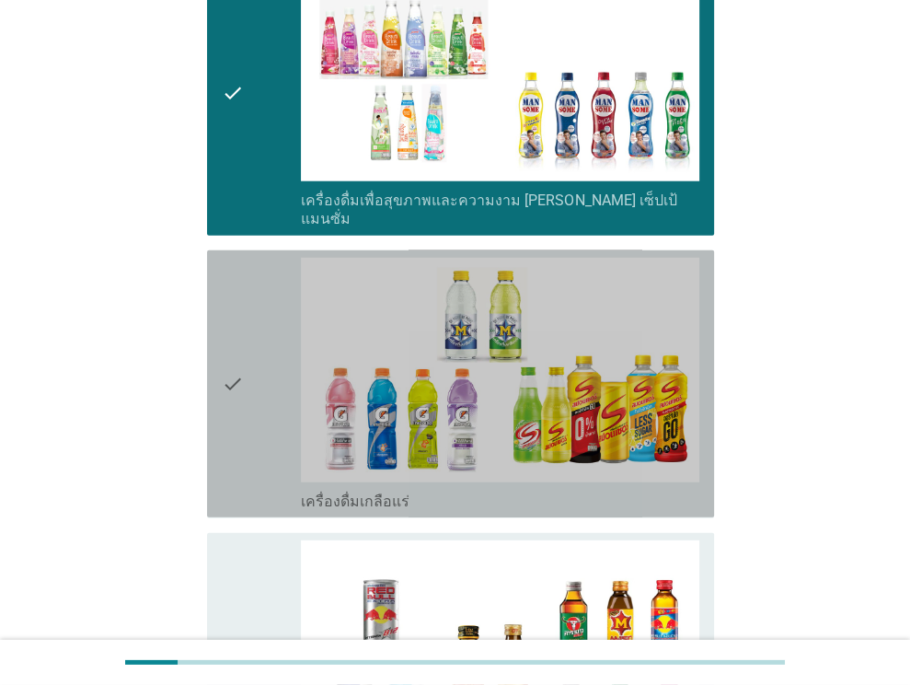
click at [261, 290] on div "check" at bounding box center [262, 384] width 80 height 252
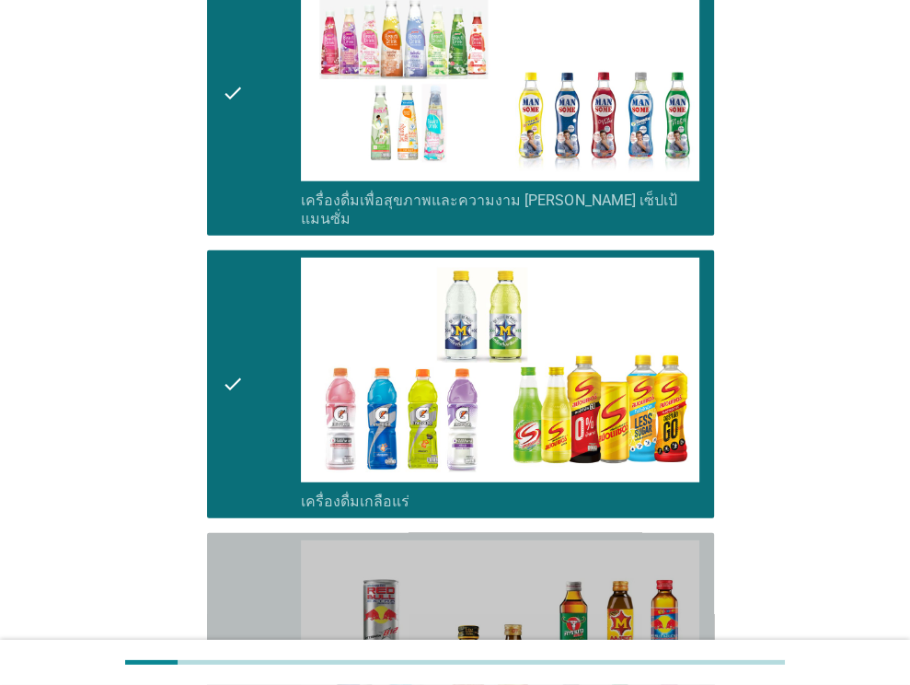
click at [261, 540] on div "check" at bounding box center [262, 666] width 80 height 252
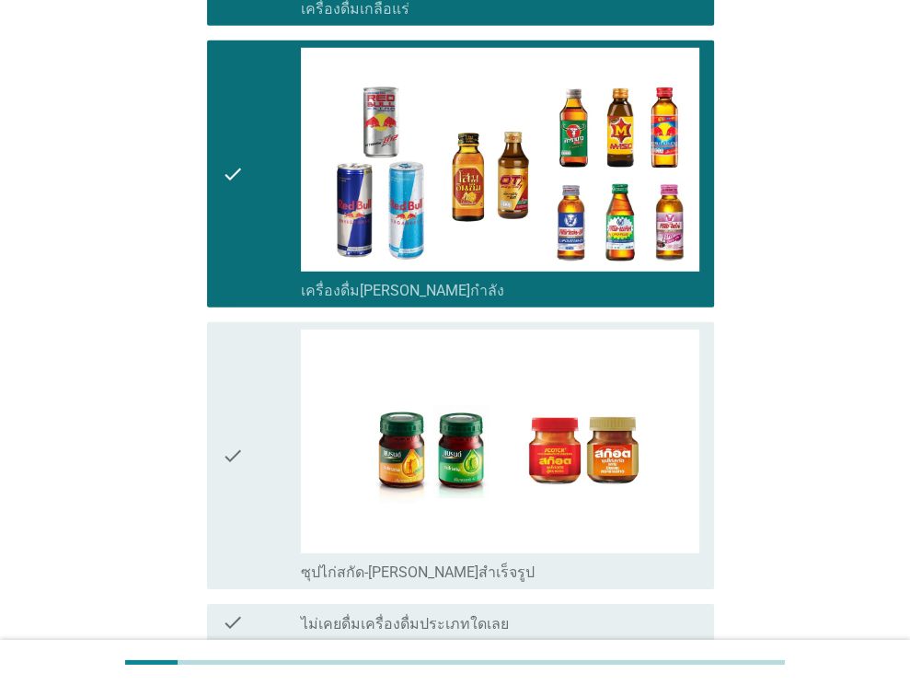
scroll to position [3633, 0]
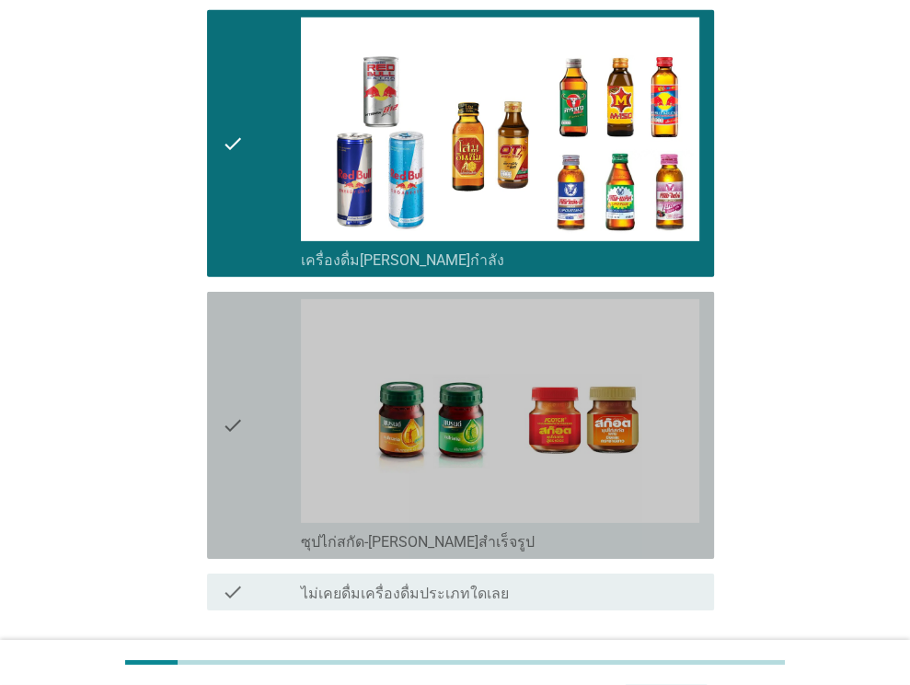
click at [227, 353] on icon "check" at bounding box center [233, 425] width 22 height 252
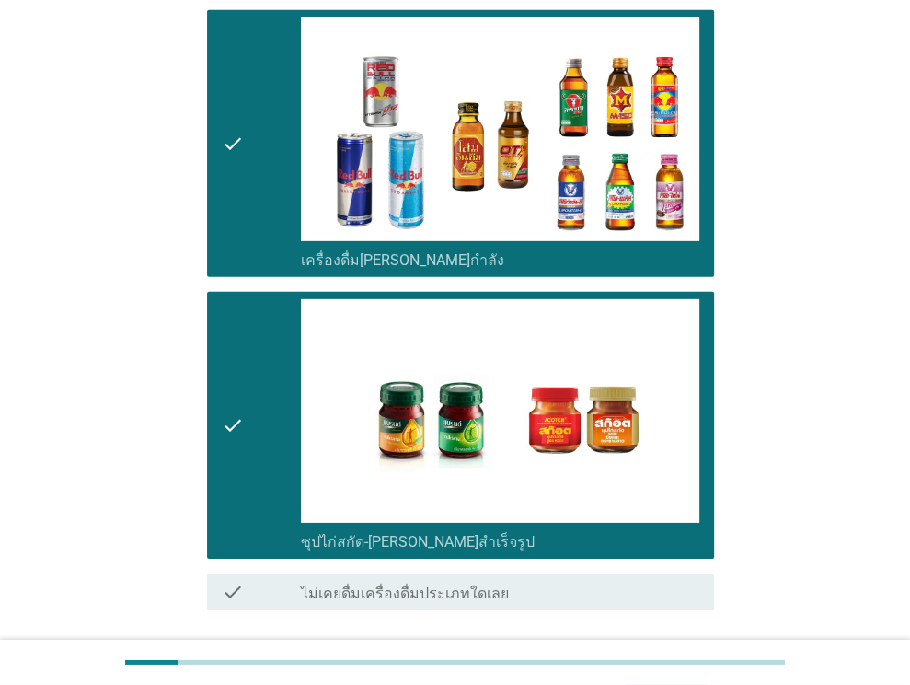
click at [679, 665] on div "ต่อไป" at bounding box center [666, 676] width 52 height 22
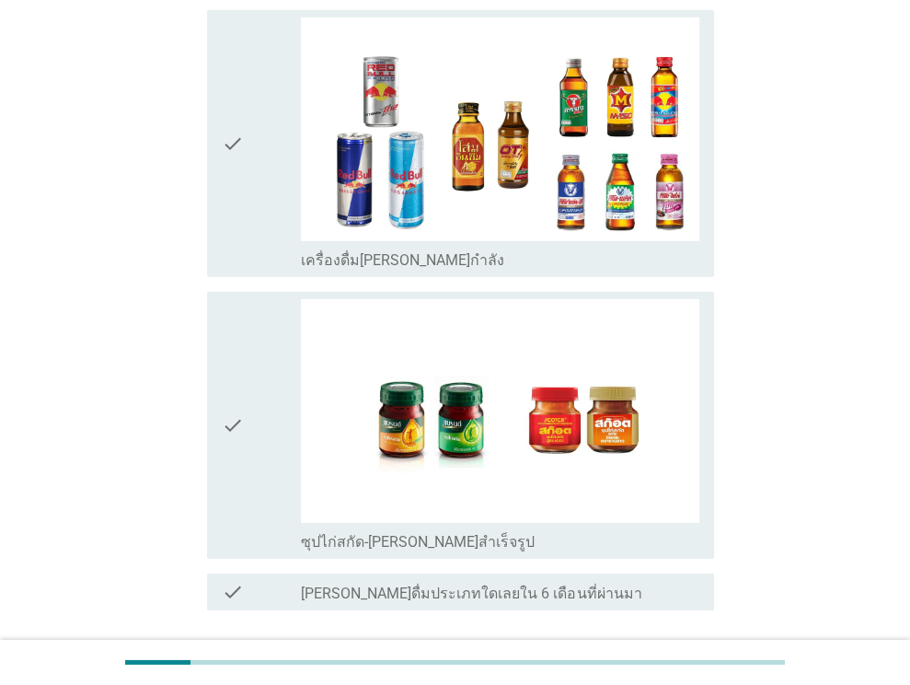
scroll to position [0, 0]
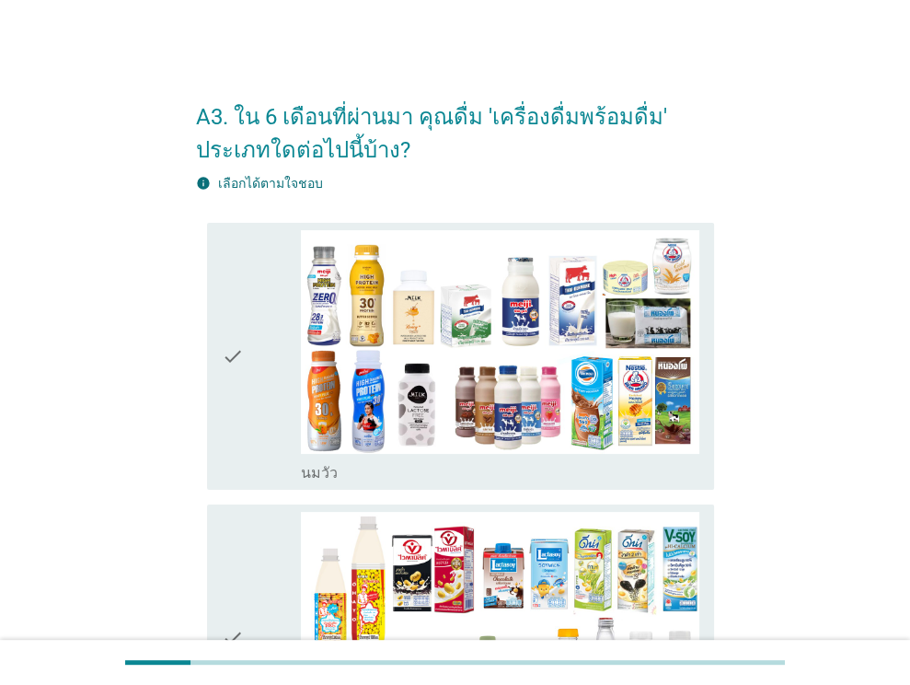
click at [246, 340] on div "check" at bounding box center [262, 356] width 80 height 252
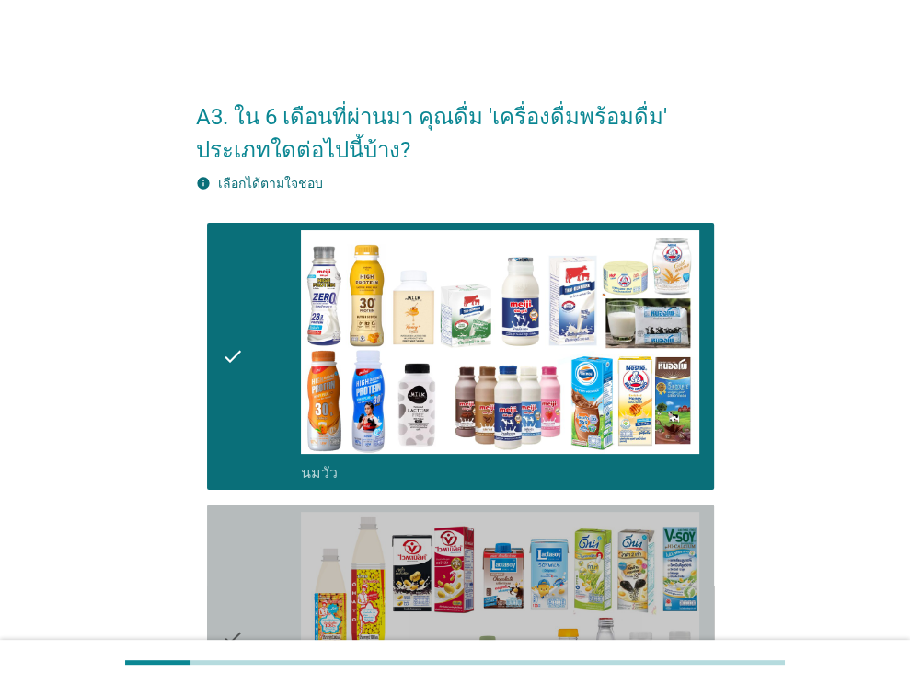
click at [237, 550] on icon "check" at bounding box center [233, 638] width 22 height 252
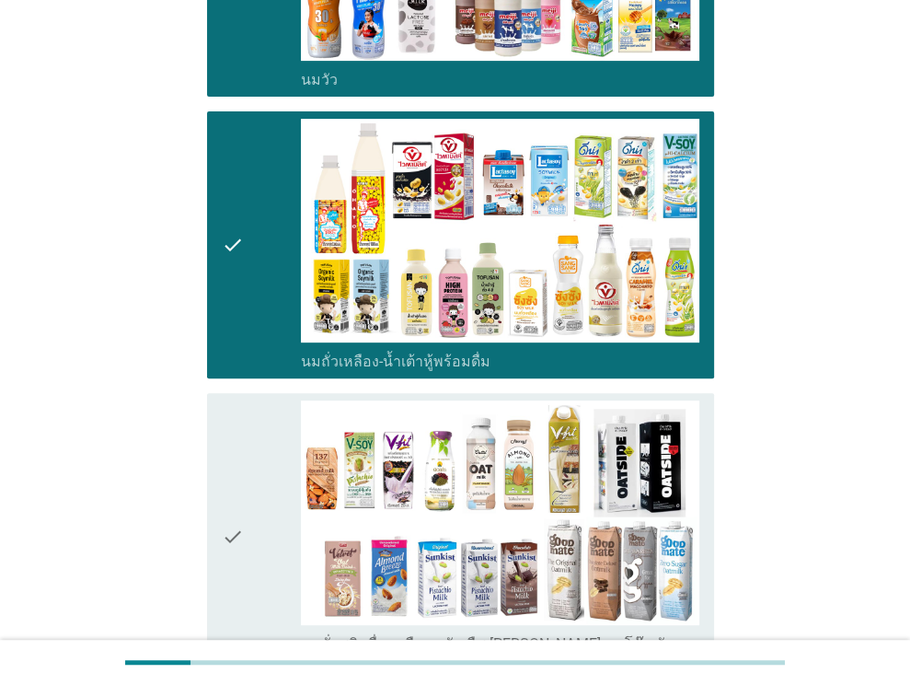
scroll to position [394, 0]
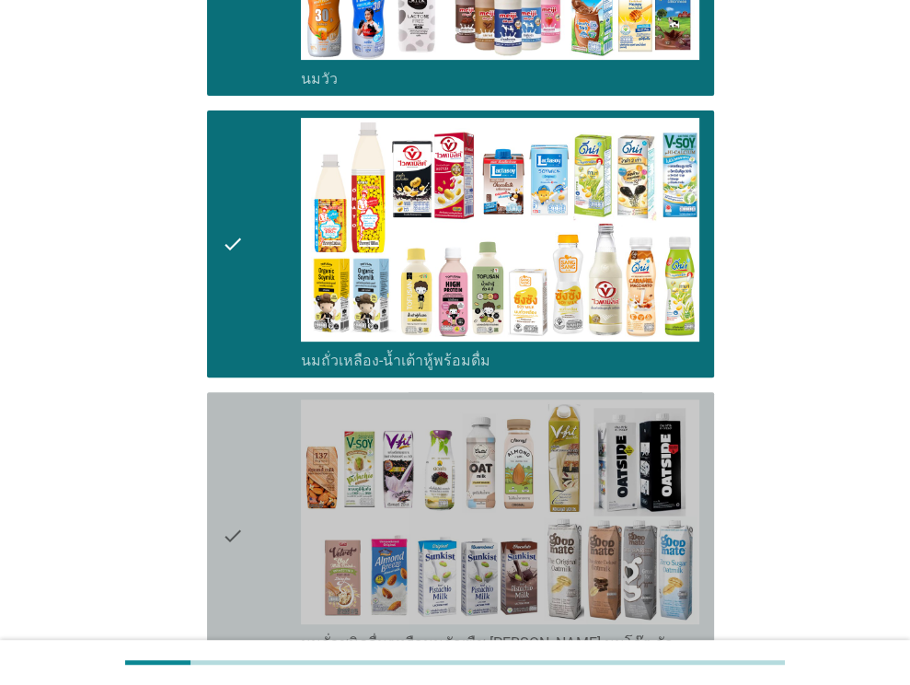
click at [237, 550] on icon "check" at bounding box center [233, 534] width 22 height 271
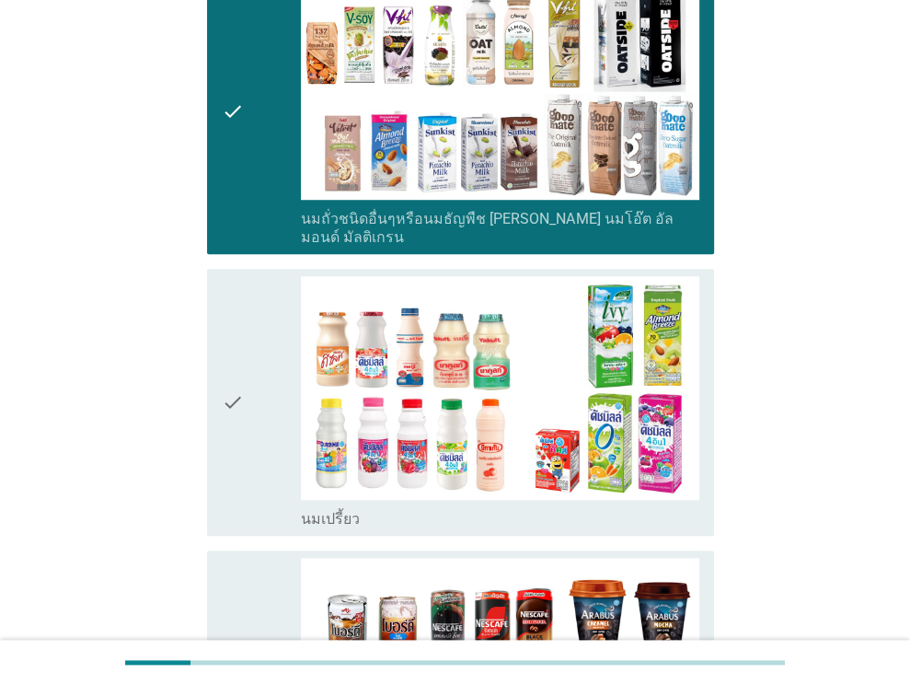
scroll to position [896, 0]
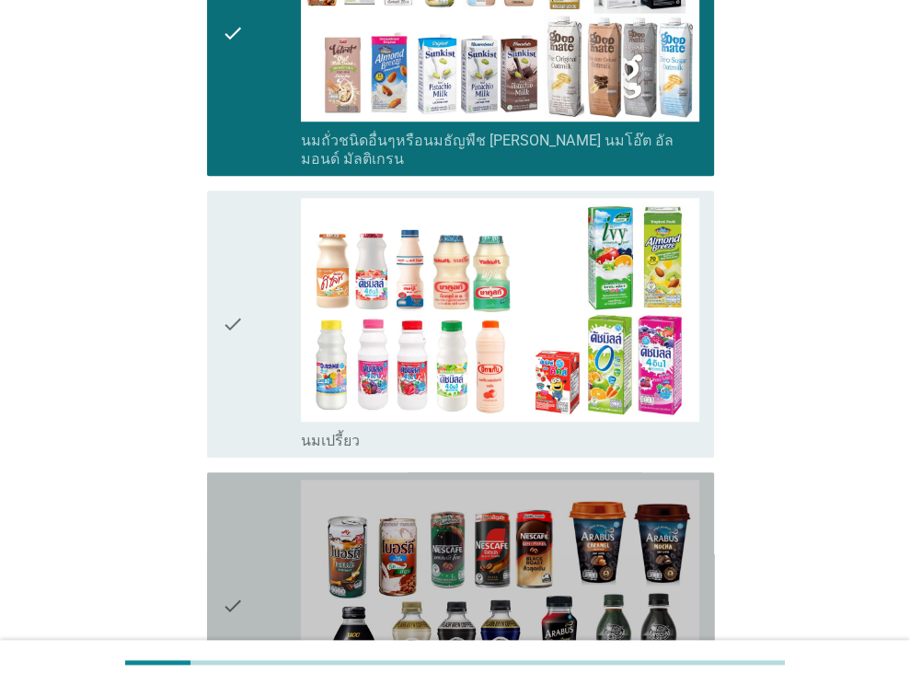
click at [237, 550] on icon "check" at bounding box center [233, 605] width 22 height 252
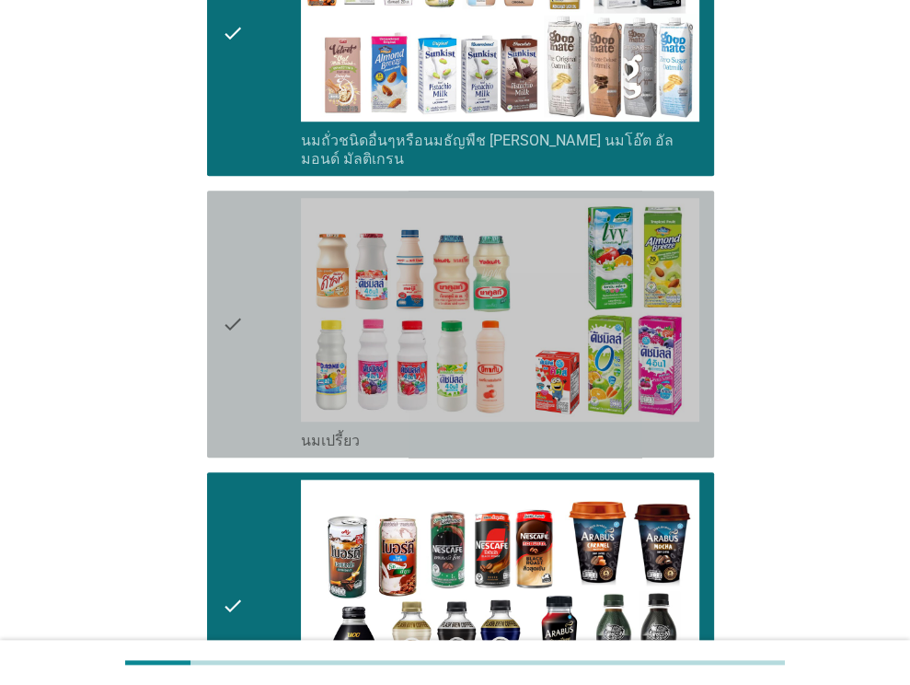
click at [261, 397] on div "check" at bounding box center [262, 324] width 80 height 252
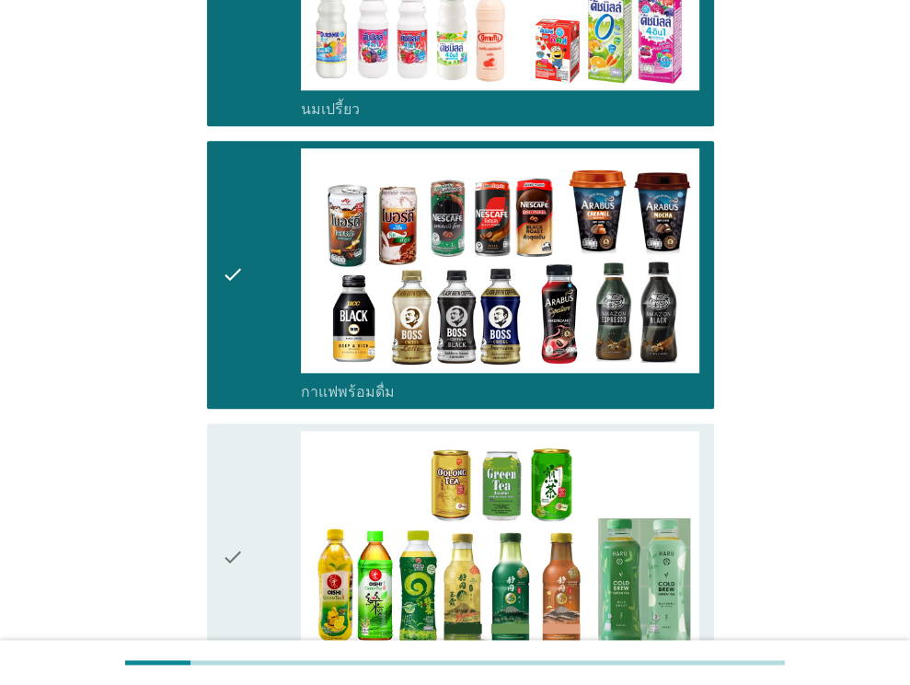
scroll to position [1286, 0]
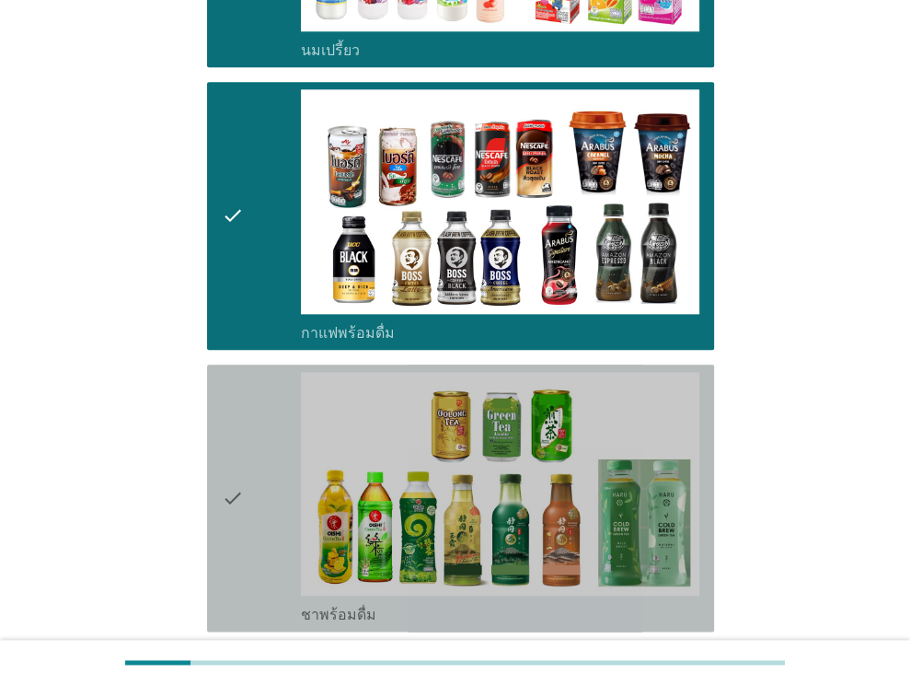
click at [261, 397] on div "check" at bounding box center [262, 498] width 80 height 252
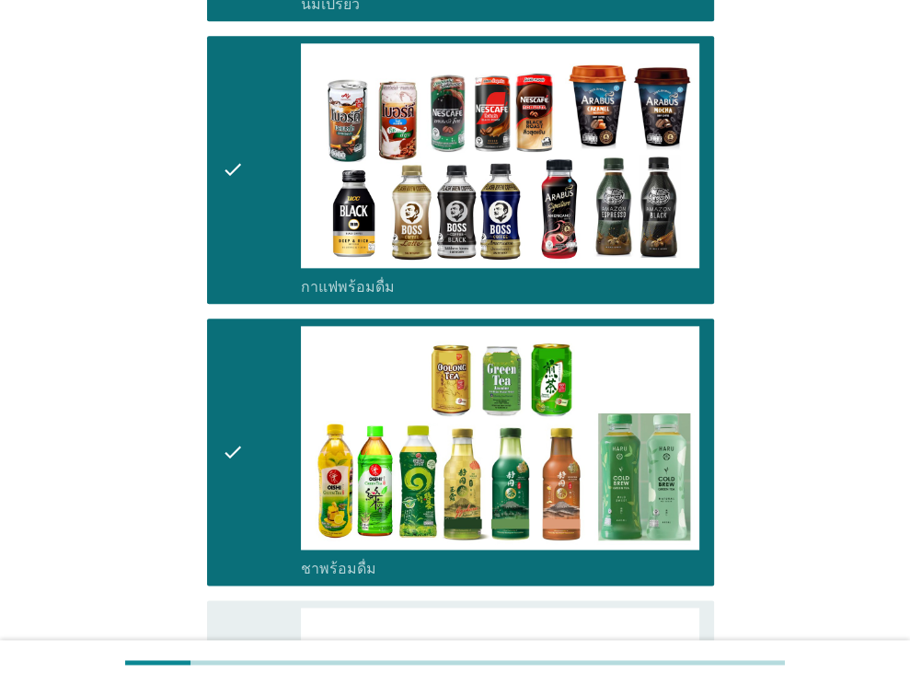
scroll to position [1699, 0]
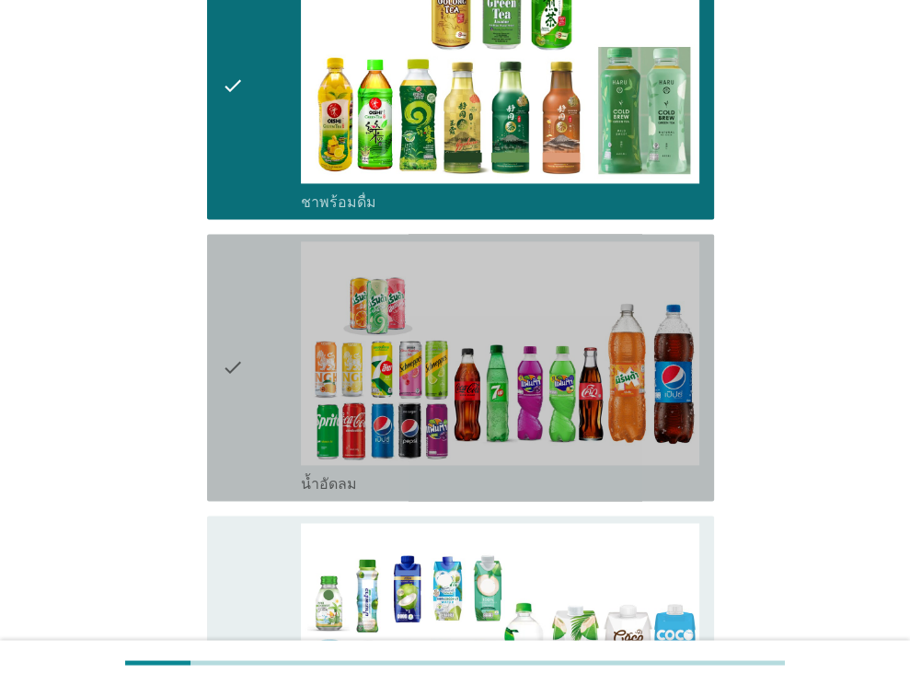
click at [261, 397] on div "check" at bounding box center [262, 367] width 80 height 252
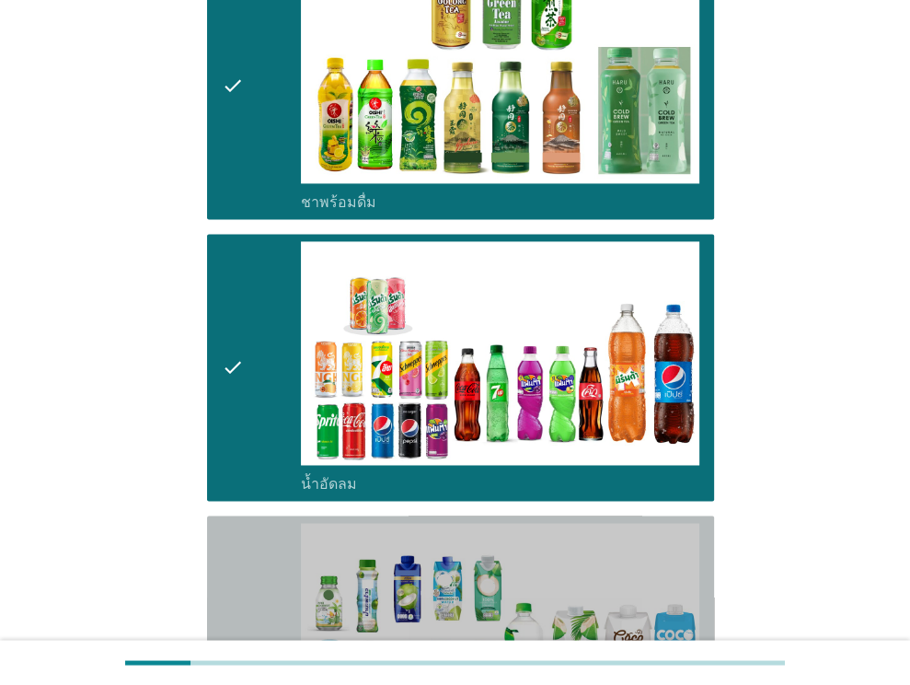
click at [256, 523] on div "check" at bounding box center [262, 649] width 80 height 252
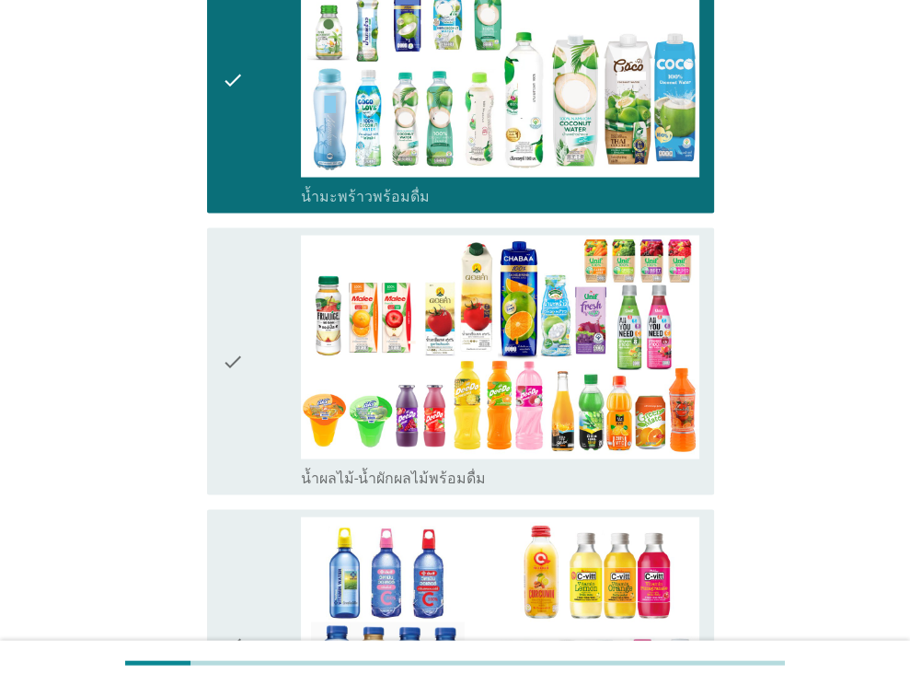
scroll to position [2297, 0]
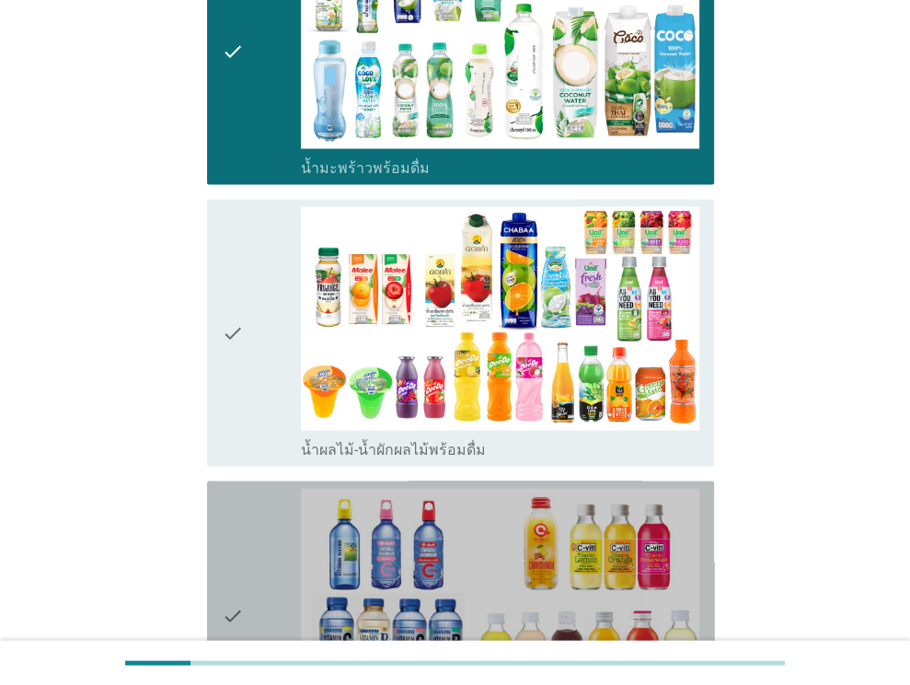
click at [256, 511] on div "check" at bounding box center [262, 615] width 80 height 252
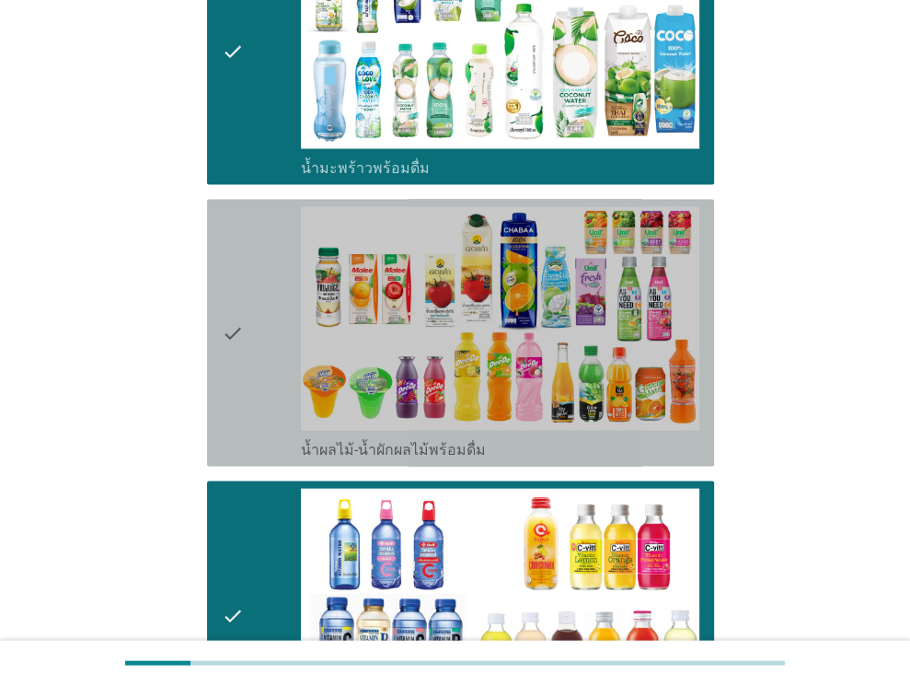
click at [236, 279] on icon "check" at bounding box center [233, 333] width 22 height 252
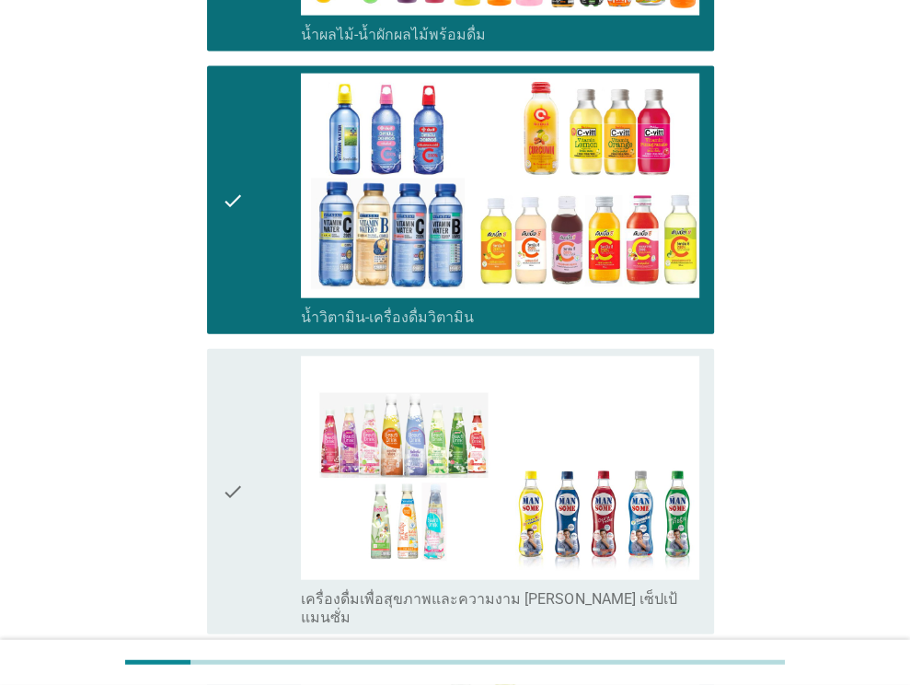
scroll to position [2723, 0]
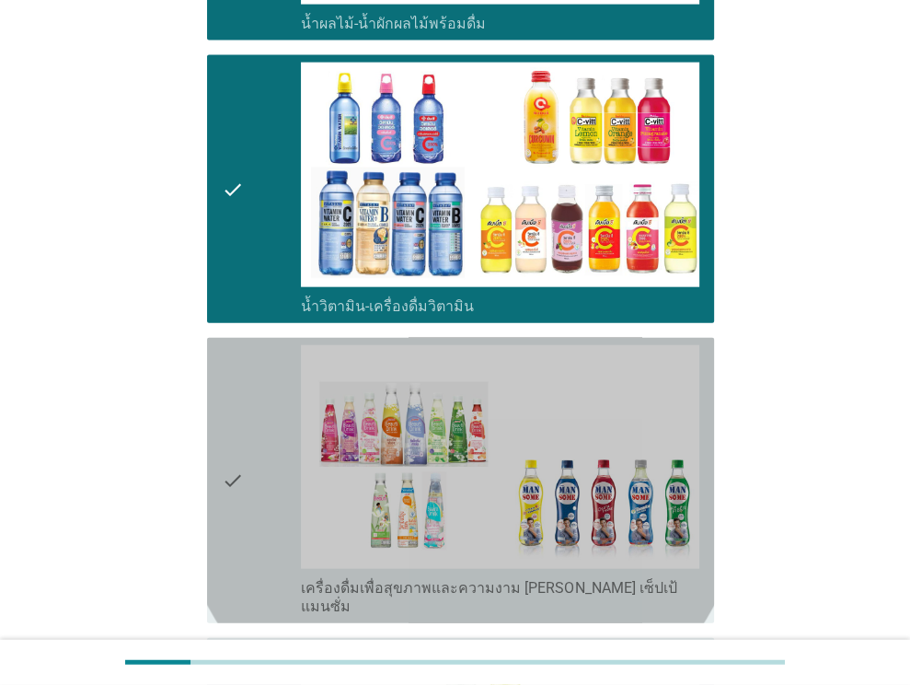
click at [239, 354] on icon "check" at bounding box center [233, 480] width 22 height 271
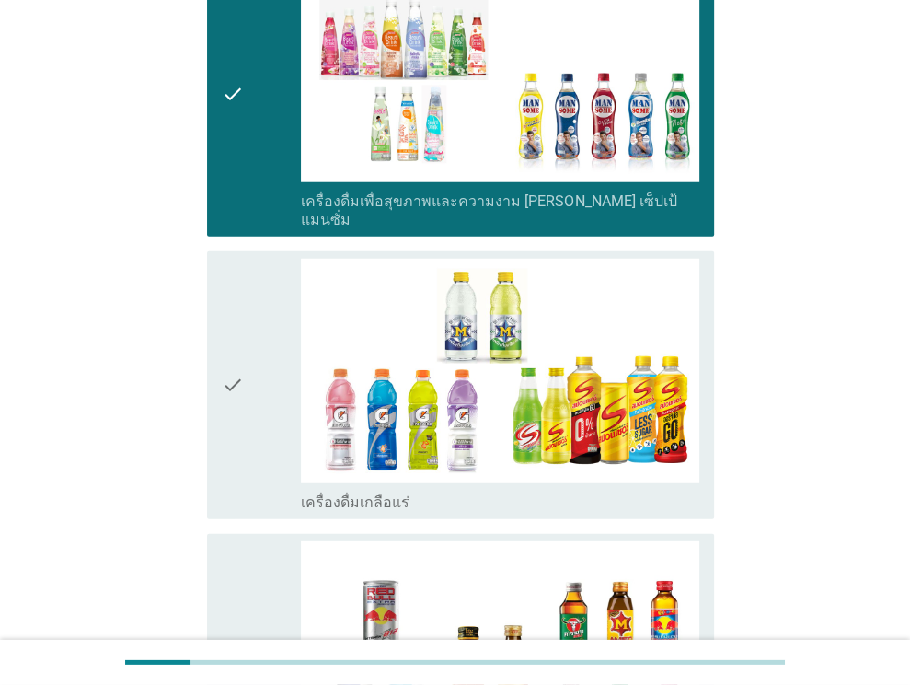
scroll to position [3111, 0]
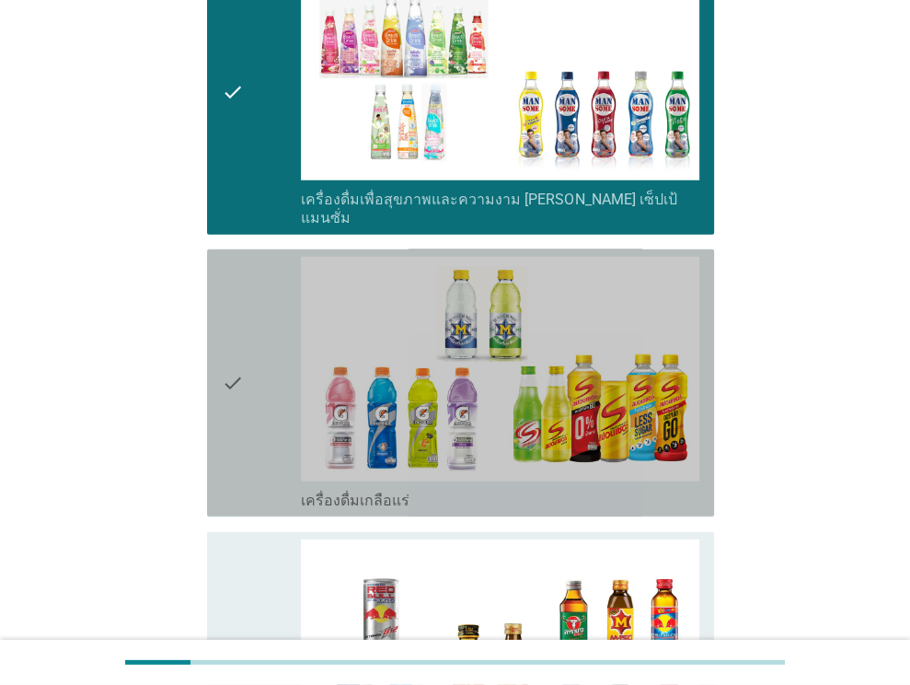
click at [239, 354] on icon "check" at bounding box center [233, 383] width 22 height 252
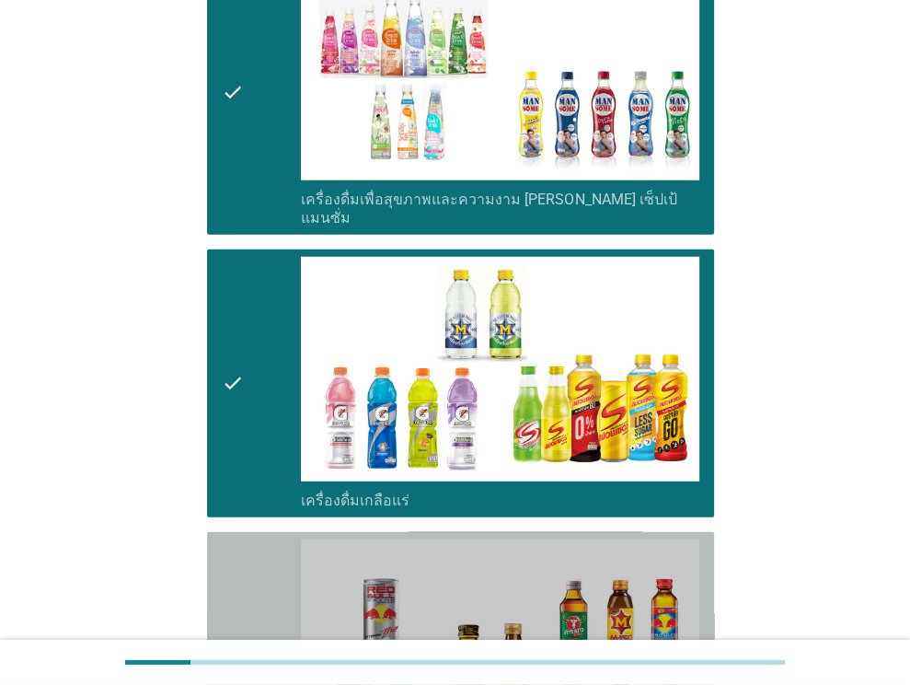
click at [236, 544] on icon "check" at bounding box center [233, 665] width 22 height 252
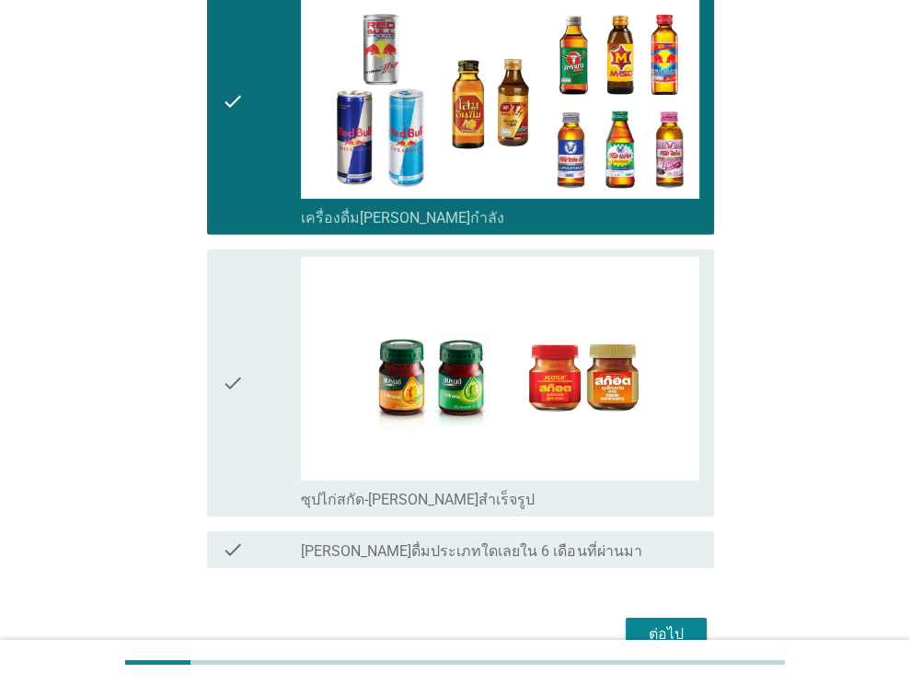
scroll to position [3728, 0]
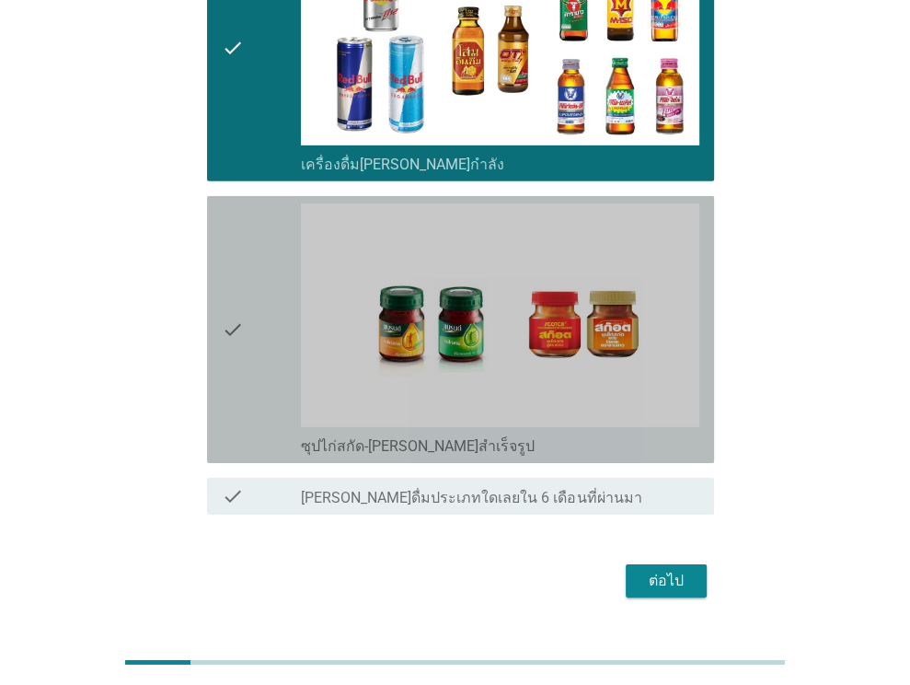
click at [253, 268] on div "check" at bounding box center [262, 329] width 80 height 252
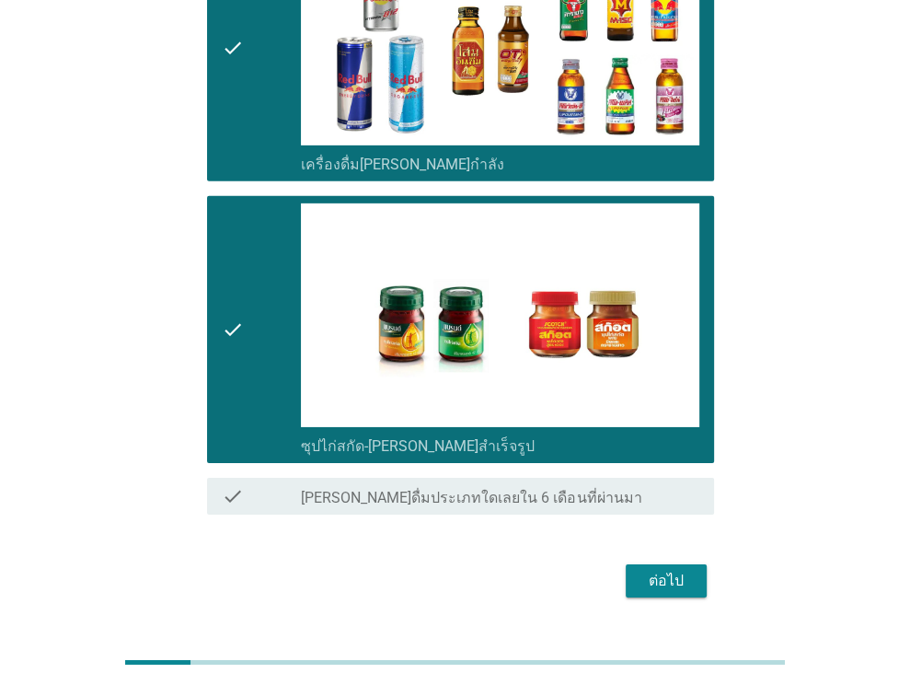
click at [678, 570] on div "ต่อไป" at bounding box center [666, 581] width 52 height 22
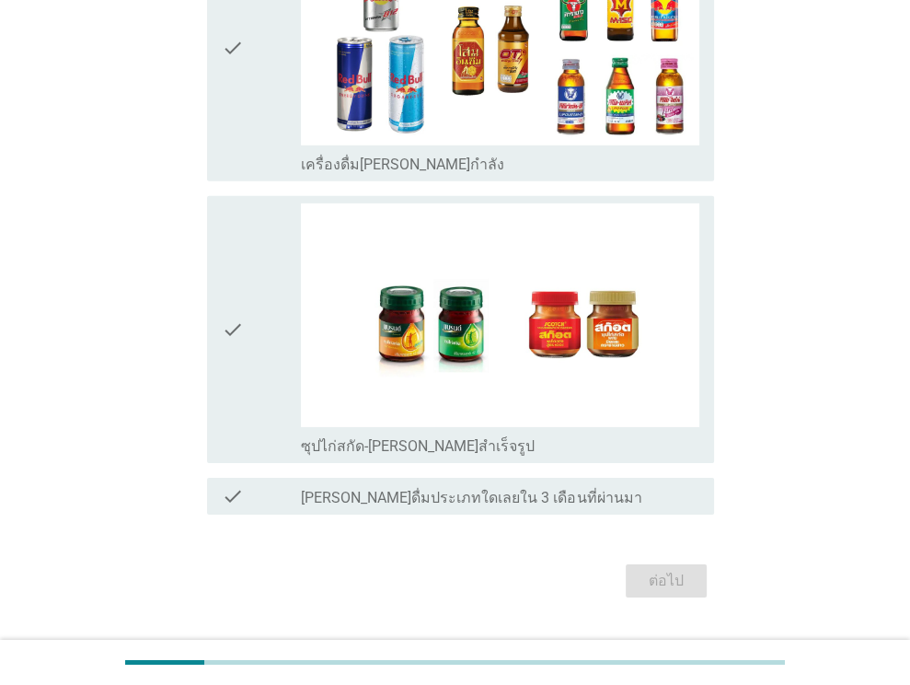
scroll to position [0, 0]
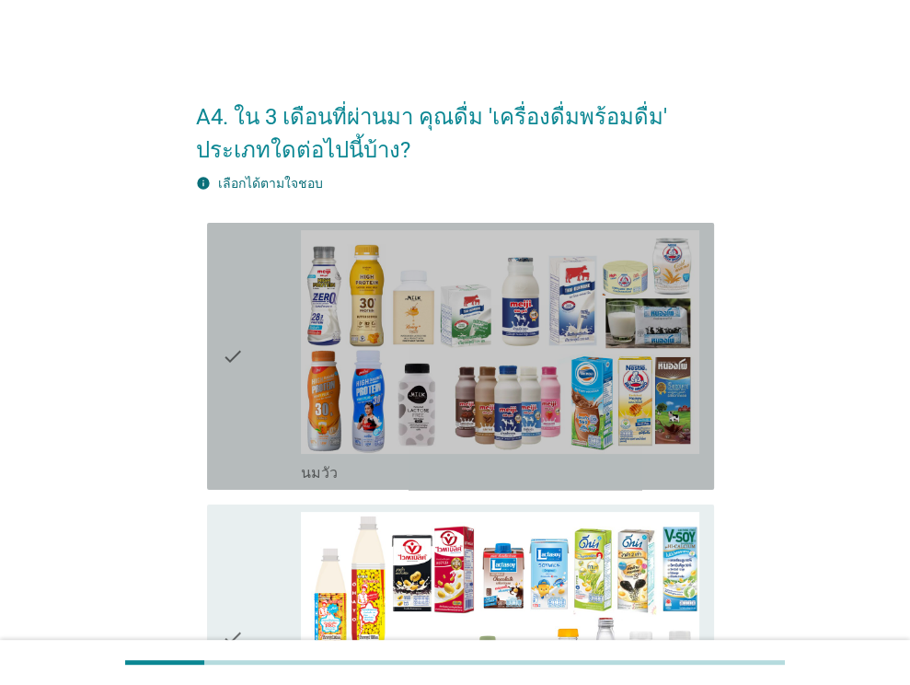
click at [239, 399] on icon "check" at bounding box center [233, 356] width 22 height 252
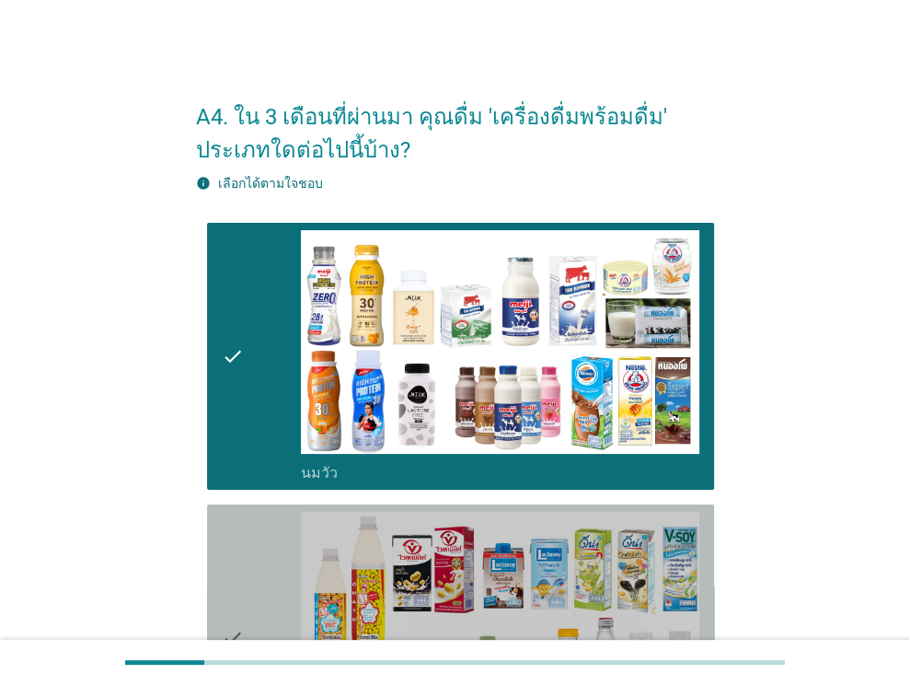
click at [248, 536] on div "check" at bounding box center [262, 638] width 80 height 252
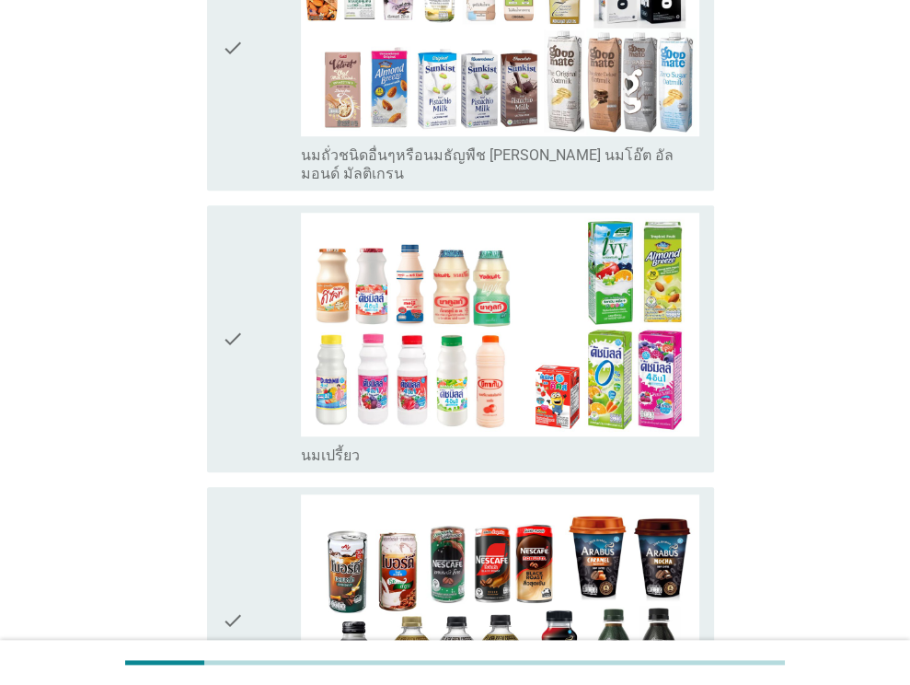
scroll to position [886, 0]
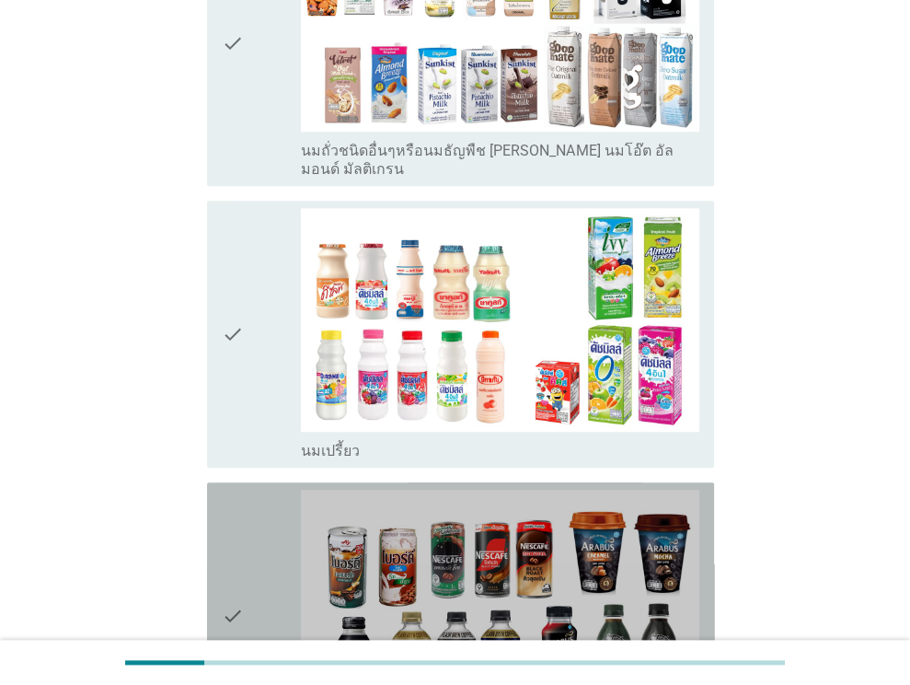
click at [248, 536] on div "check" at bounding box center [262, 616] width 80 height 252
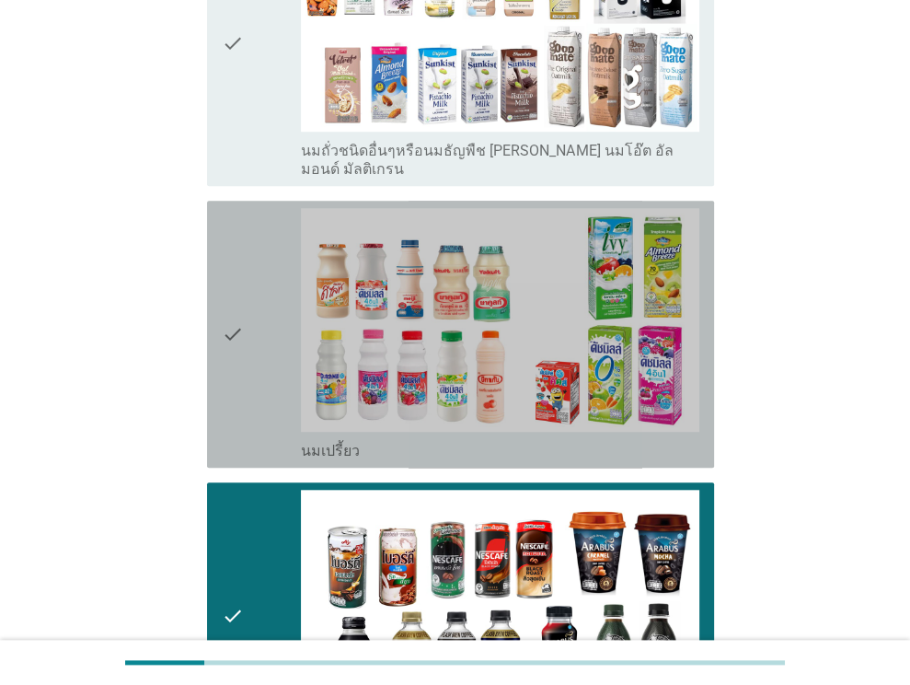
click at [222, 305] on icon "check" at bounding box center [233, 334] width 22 height 252
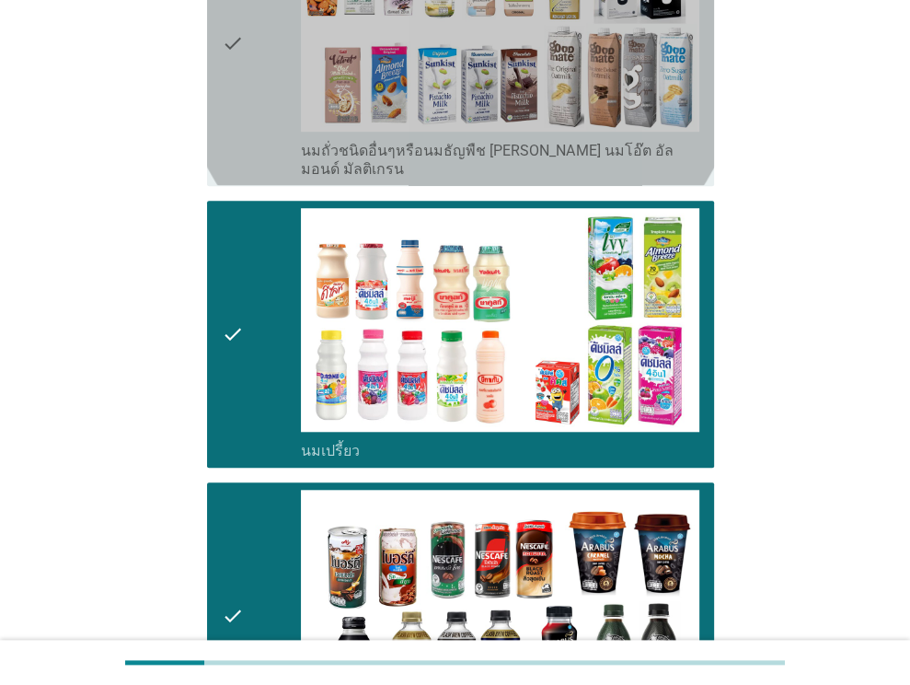
click at [250, 95] on div "check" at bounding box center [262, 42] width 80 height 271
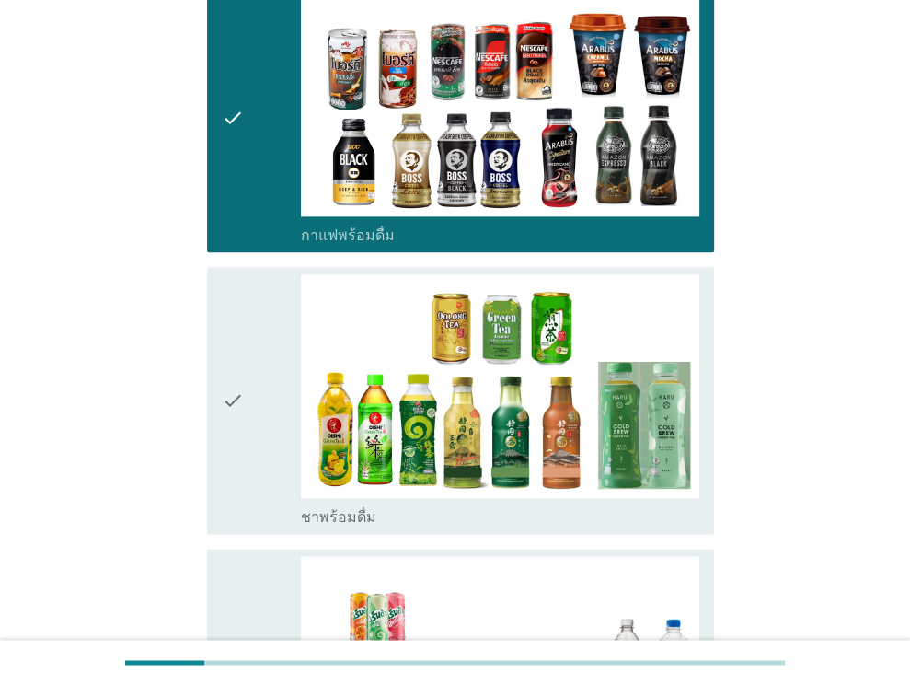
scroll to position [1391, 0]
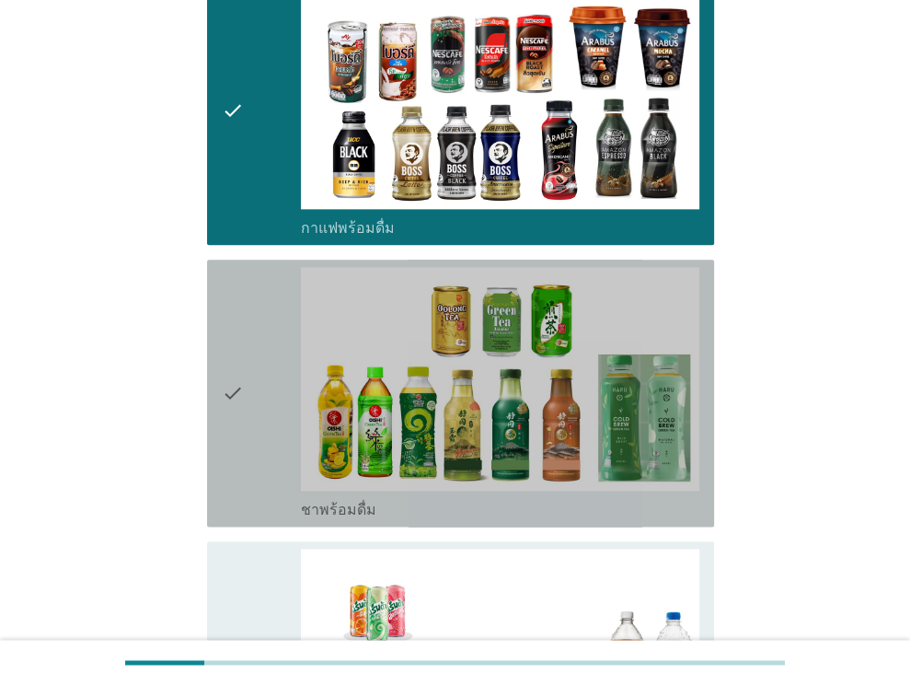
click at [254, 355] on div "check" at bounding box center [262, 393] width 80 height 252
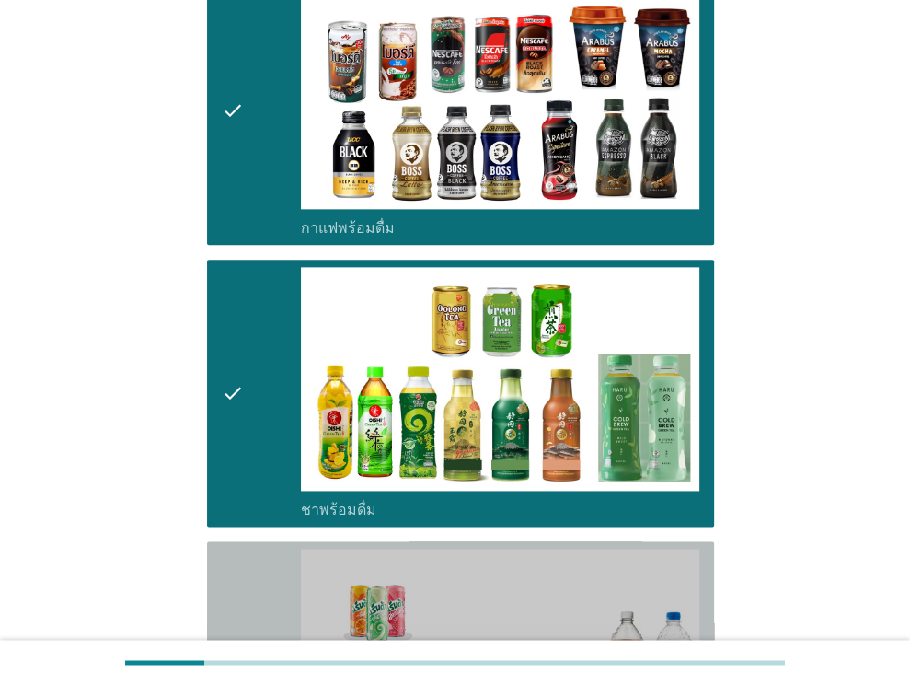
click at [263, 578] on div "check" at bounding box center [262, 674] width 80 height 252
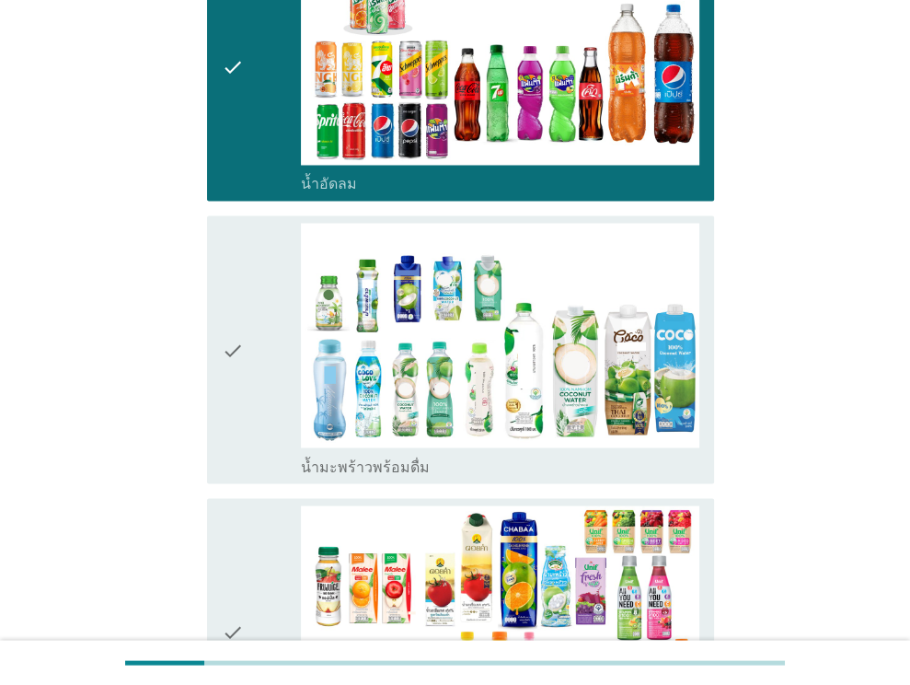
scroll to position [2001, 0]
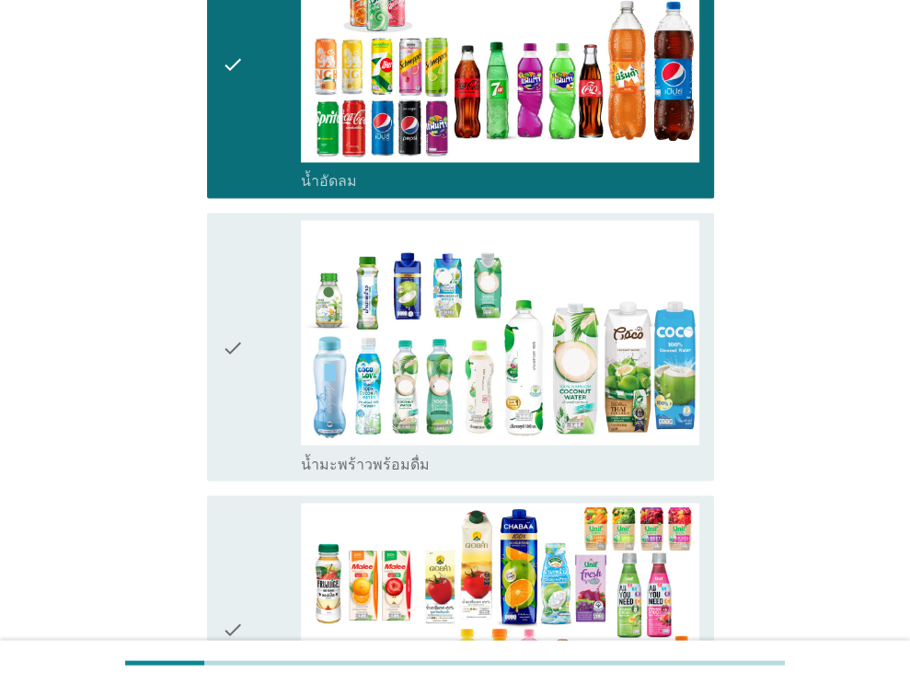
click at [231, 248] on icon "check" at bounding box center [233, 346] width 22 height 252
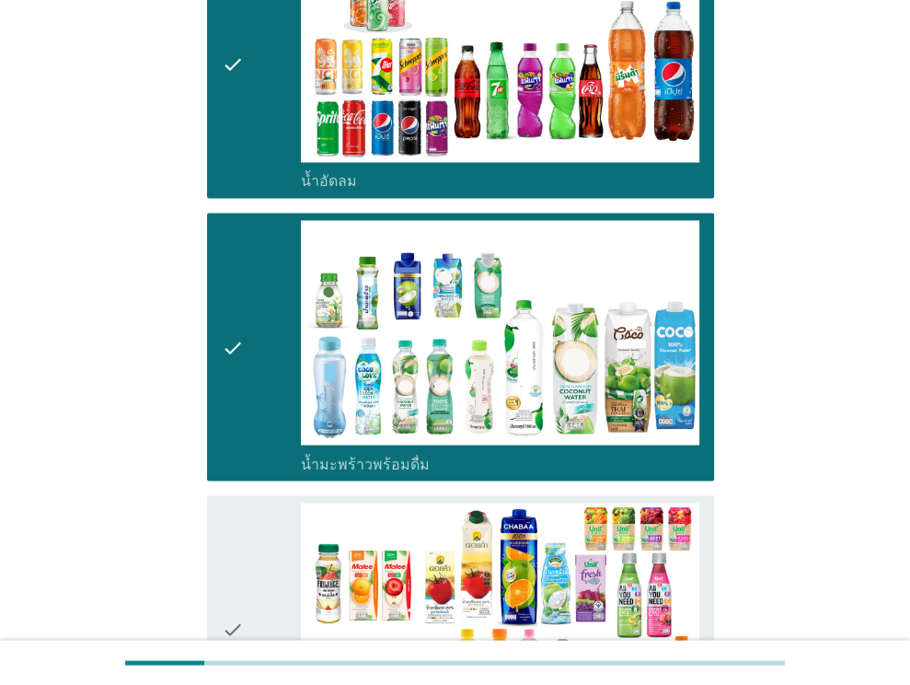
click at [224, 550] on icon "check" at bounding box center [233, 628] width 22 height 252
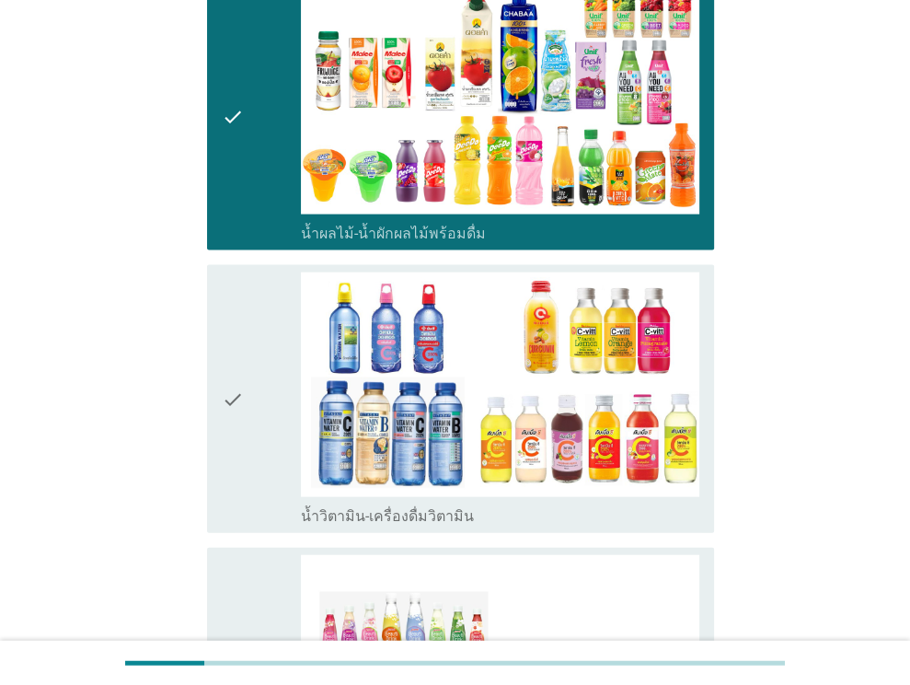
scroll to position [2521, 0]
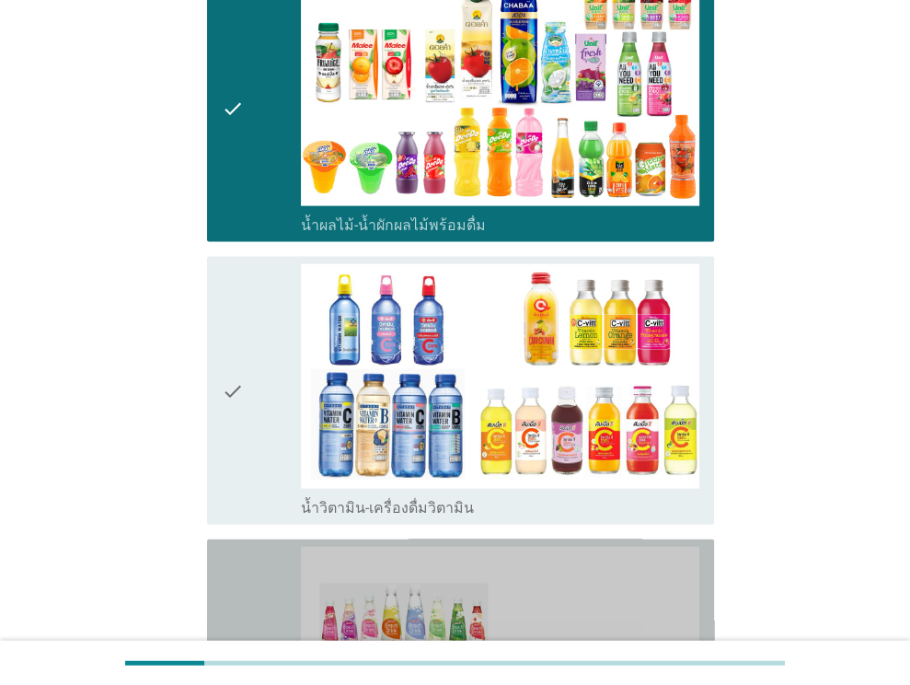
click at [224, 550] on icon "check" at bounding box center [233, 682] width 22 height 271
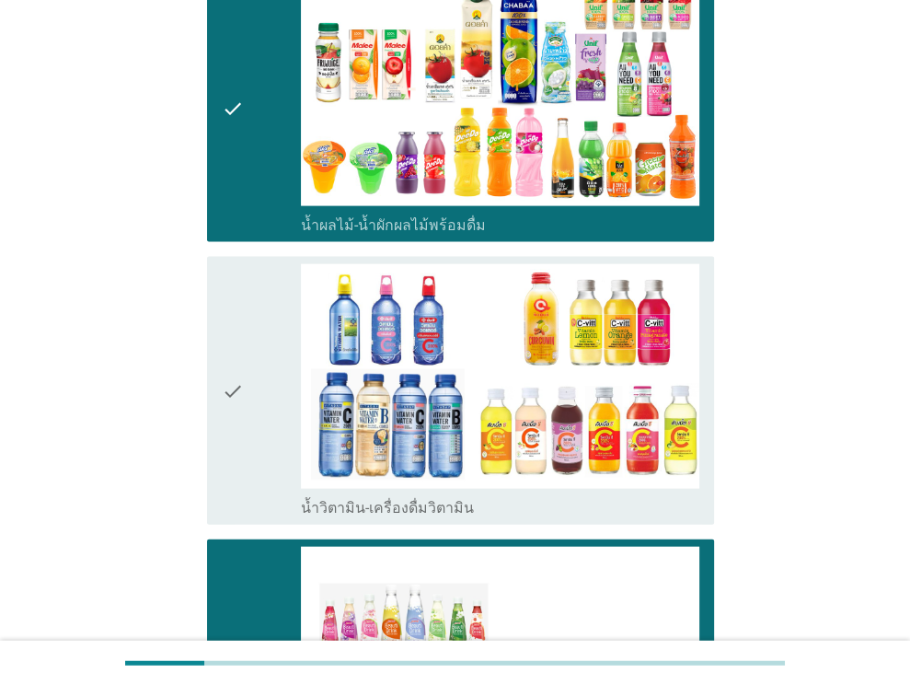
click at [234, 446] on icon "check" at bounding box center [233, 390] width 22 height 252
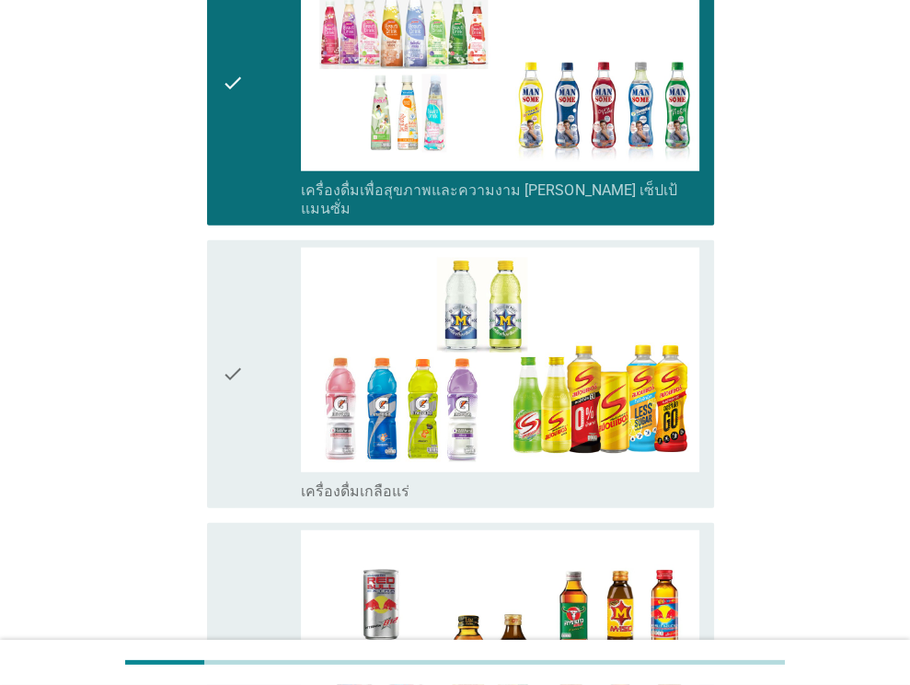
scroll to position [3131, 0]
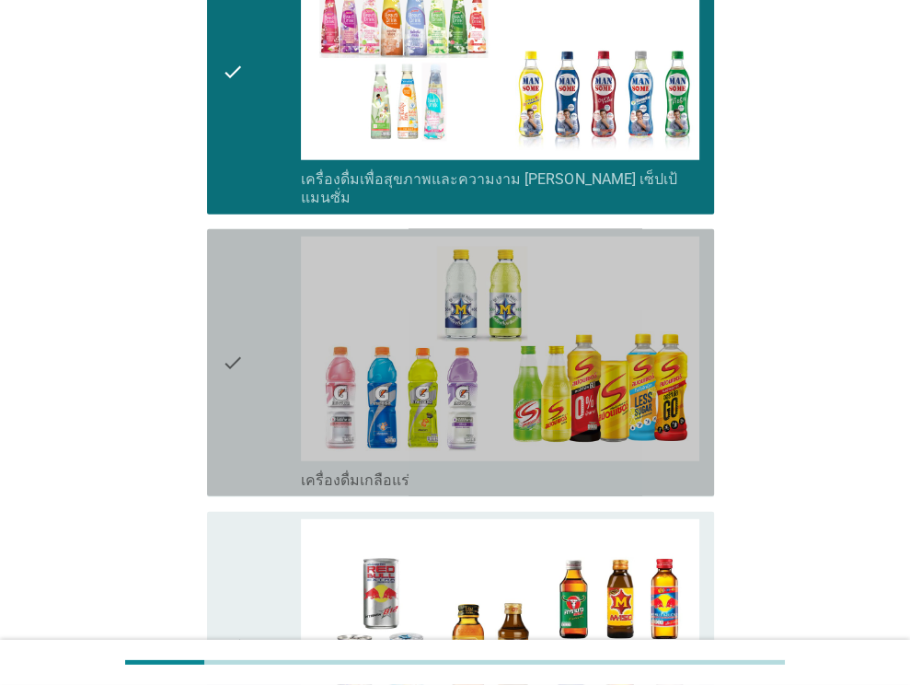
click at [234, 433] on icon "check" at bounding box center [233, 362] width 22 height 252
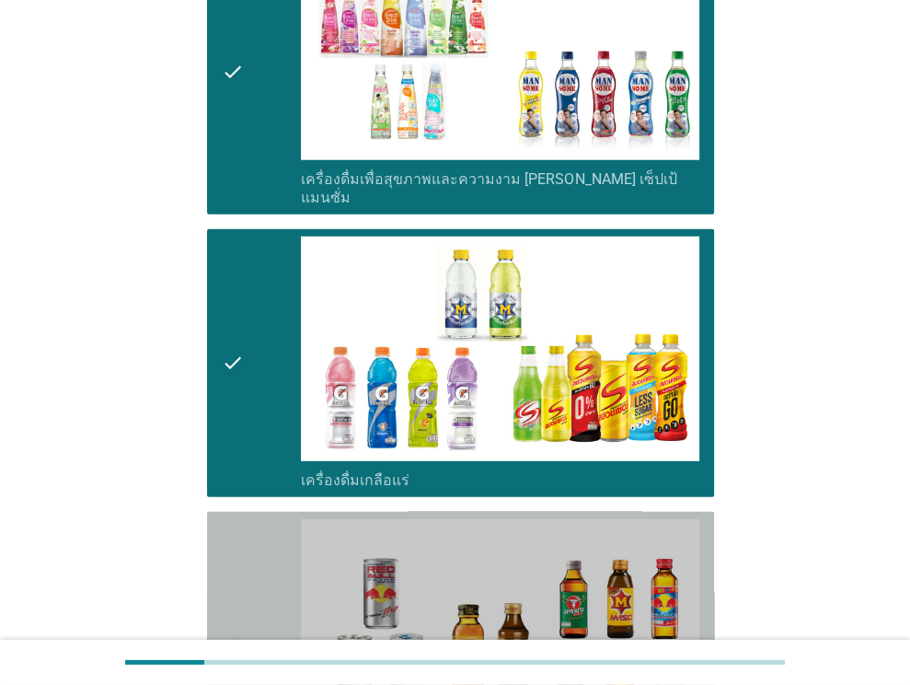
click at [248, 566] on div "check" at bounding box center [262, 645] width 80 height 252
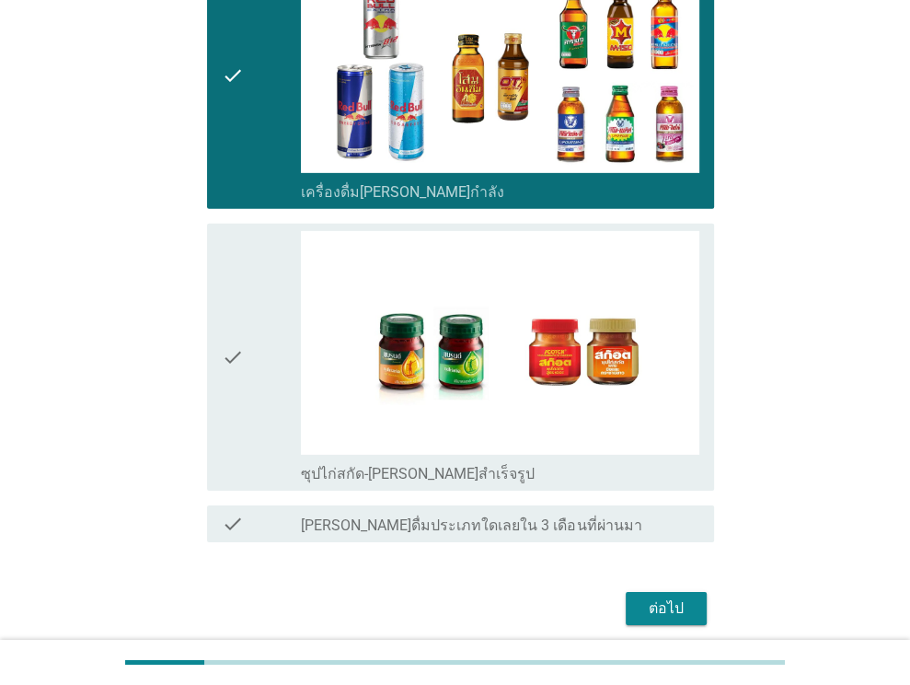
scroll to position [3702, 0]
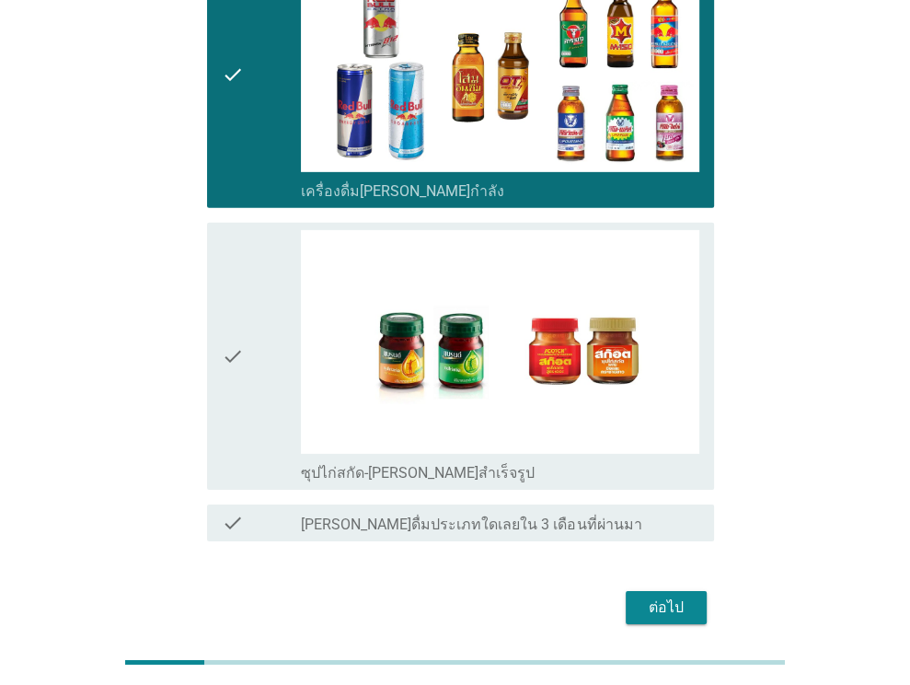
click at [248, 585] on div "ต่อไป" at bounding box center [455, 607] width 518 height 44
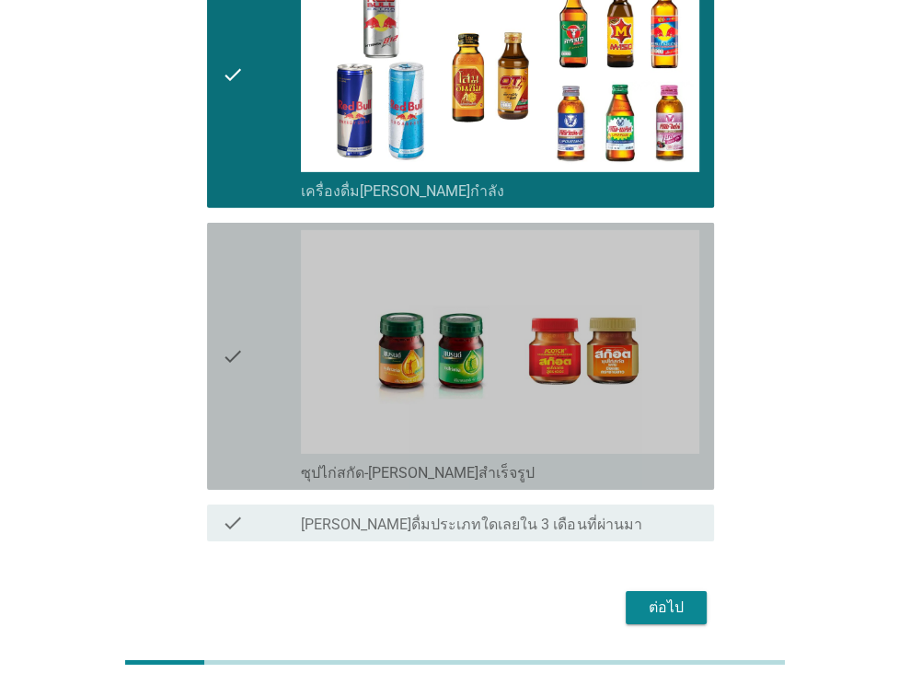
click at [218, 248] on div "check check_box_outline_blank ซุปไก่สกัด-[PERSON_NAME]สำเร็จรูป" at bounding box center [460, 356] width 507 height 267
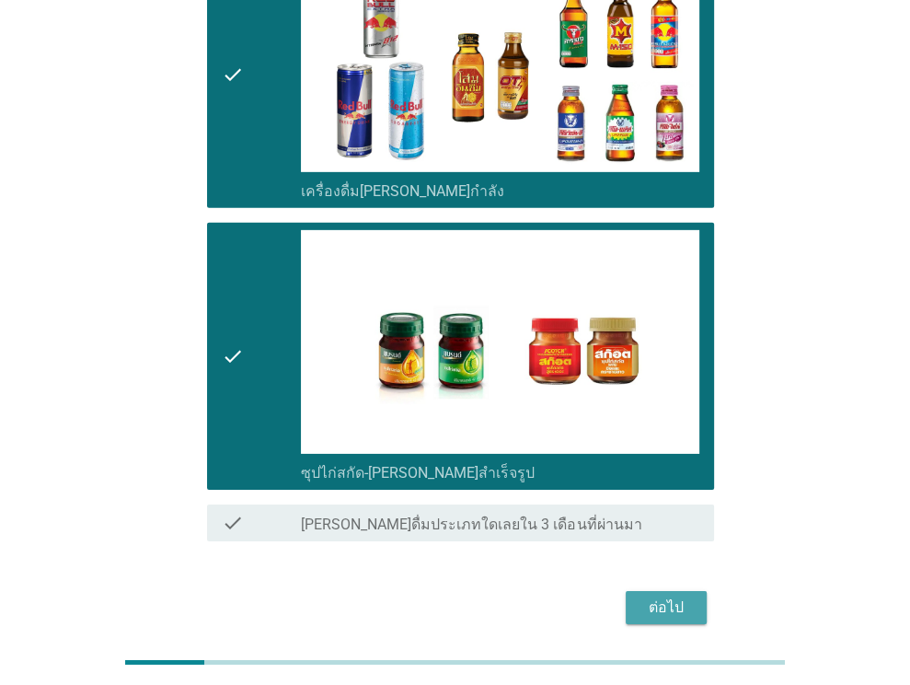
click at [665, 596] on div "ต่อไป" at bounding box center [666, 607] width 52 height 22
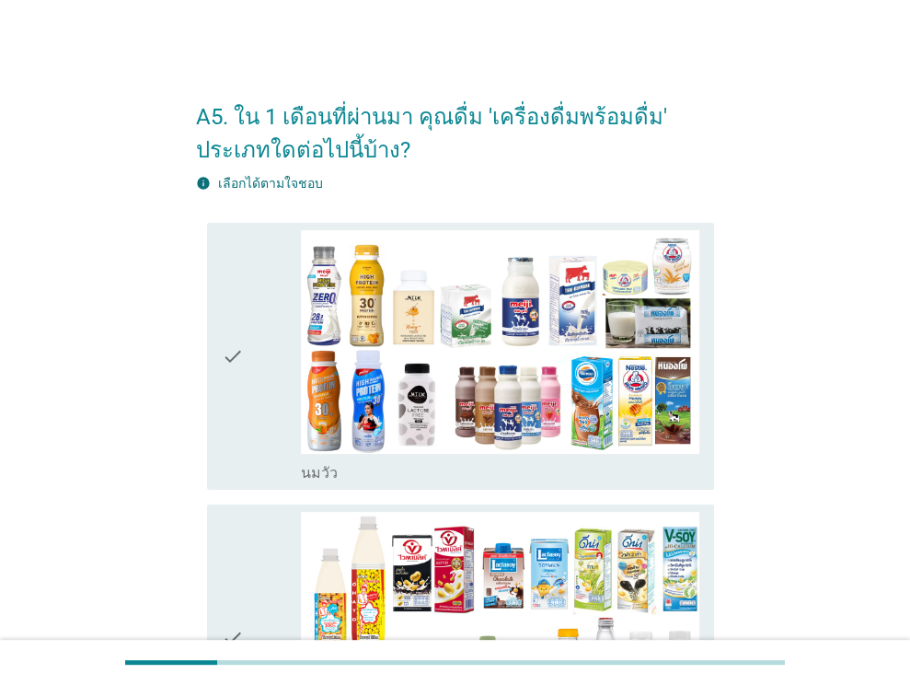
click at [199, 340] on div "check check_box_outline_blank [PERSON_NAME]" at bounding box center [455, 356] width 518 height 282
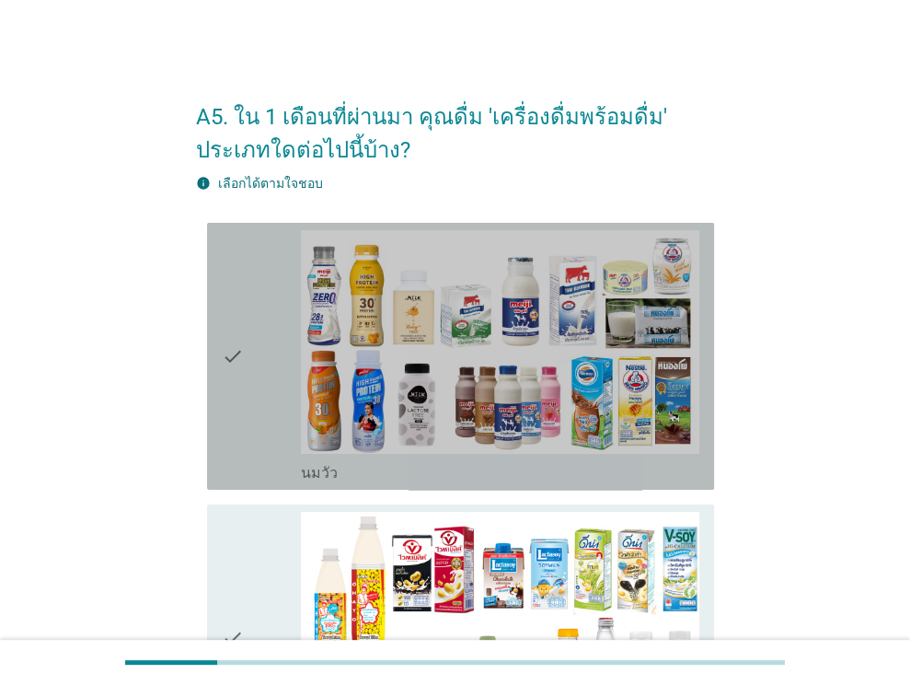
click at [216, 360] on div "check check_box_outline_blank [PERSON_NAME]" at bounding box center [460, 356] width 507 height 267
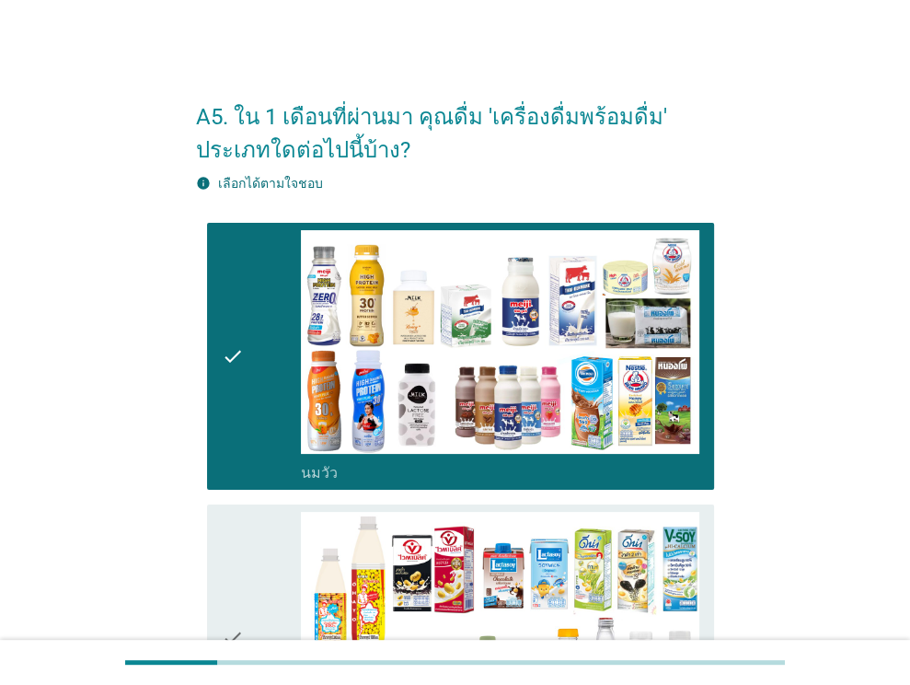
click at [272, 547] on div "check" at bounding box center [262, 638] width 80 height 252
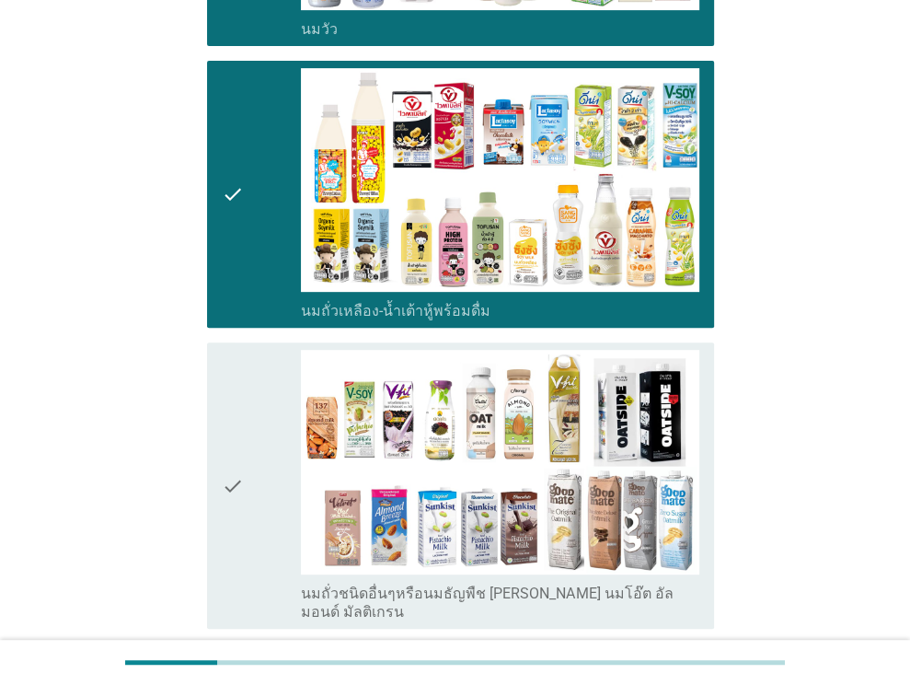
scroll to position [471, 0]
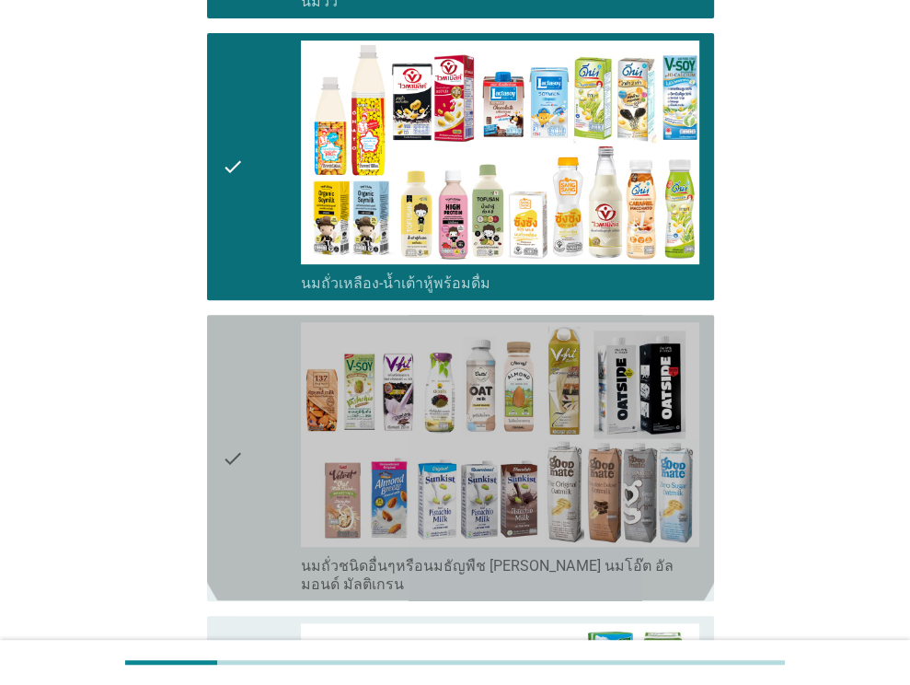
click at [272, 547] on div "check" at bounding box center [262, 457] width 80 height 271
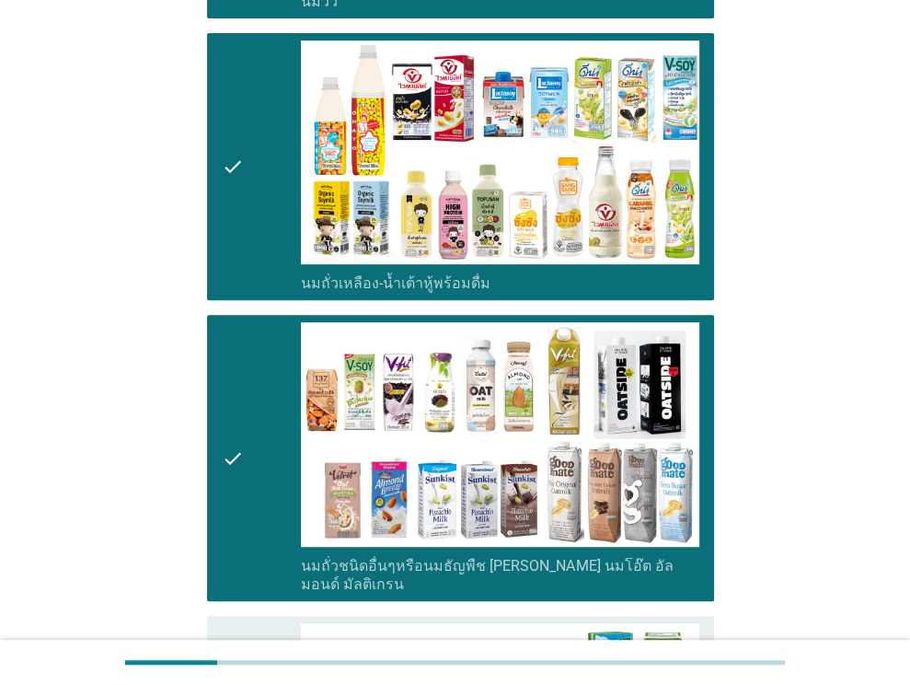
click at [268, 644] on div at bounding box center [455, 661] width 910 height 45
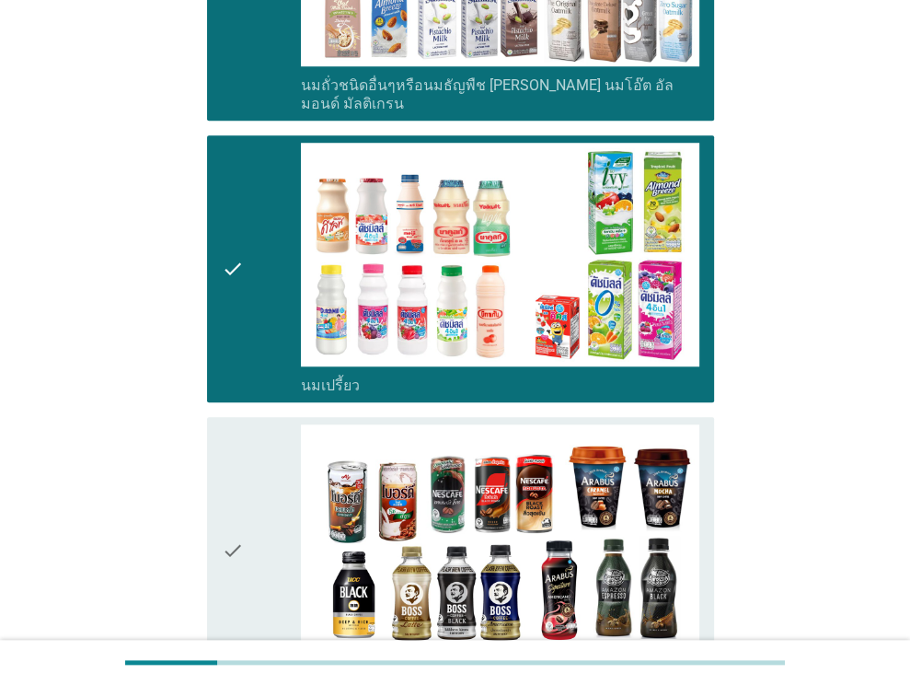
scroll to position [1049, 0]
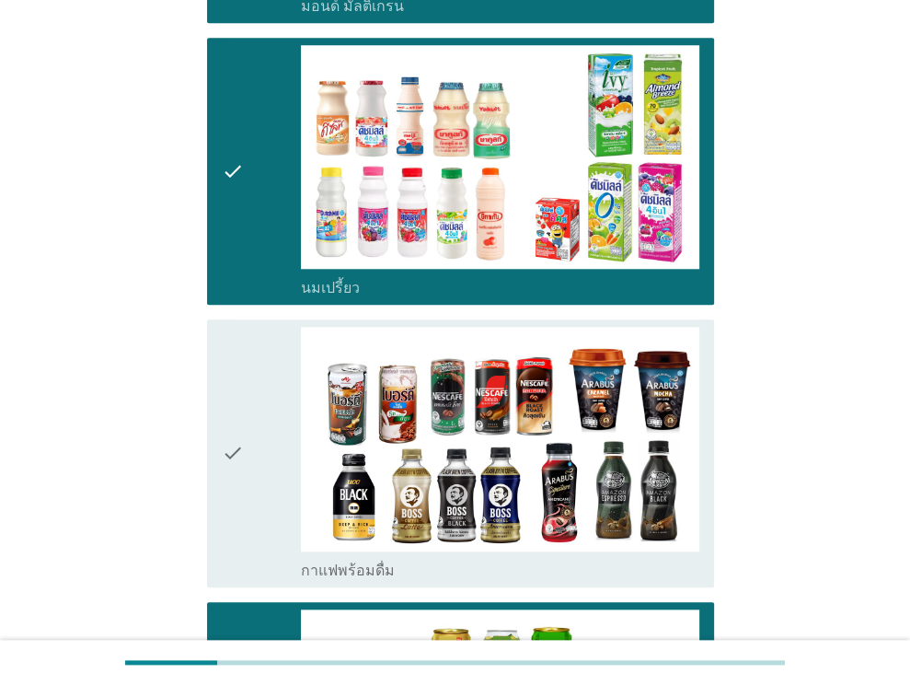
click at [246, 509] on div "check" at bounding box center [262, 453] width 80 height 252
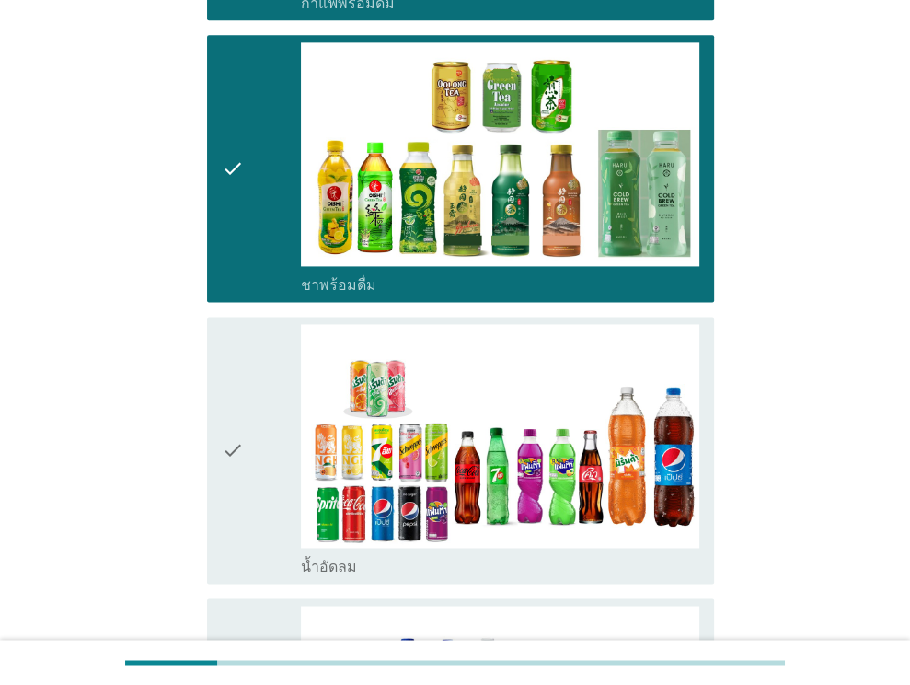
scroll to position [1616, 0]
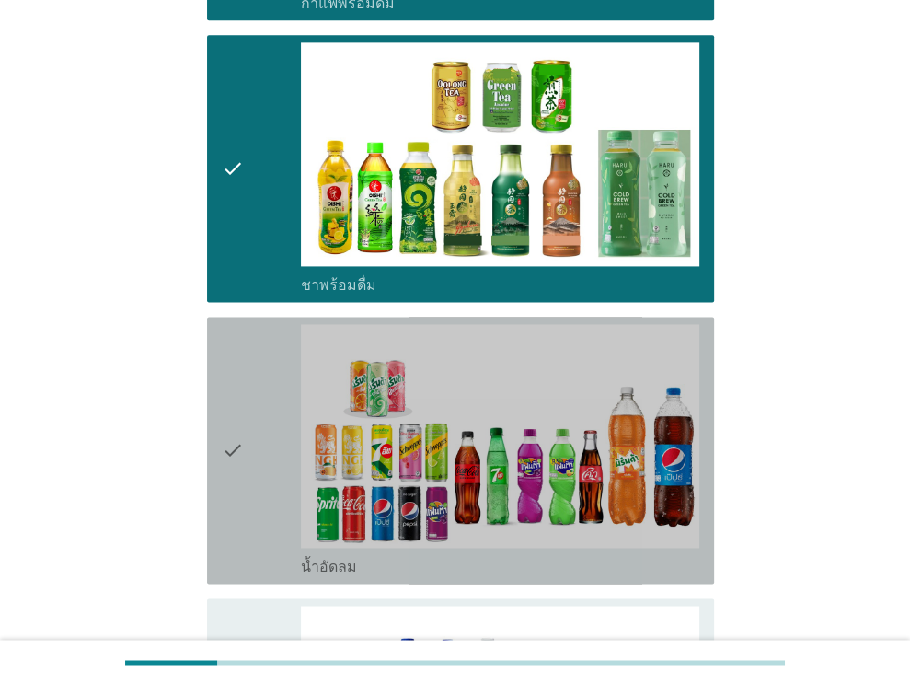
click at [246, 509] on div "check" at bounding box center [262, 450] width 80 height 252
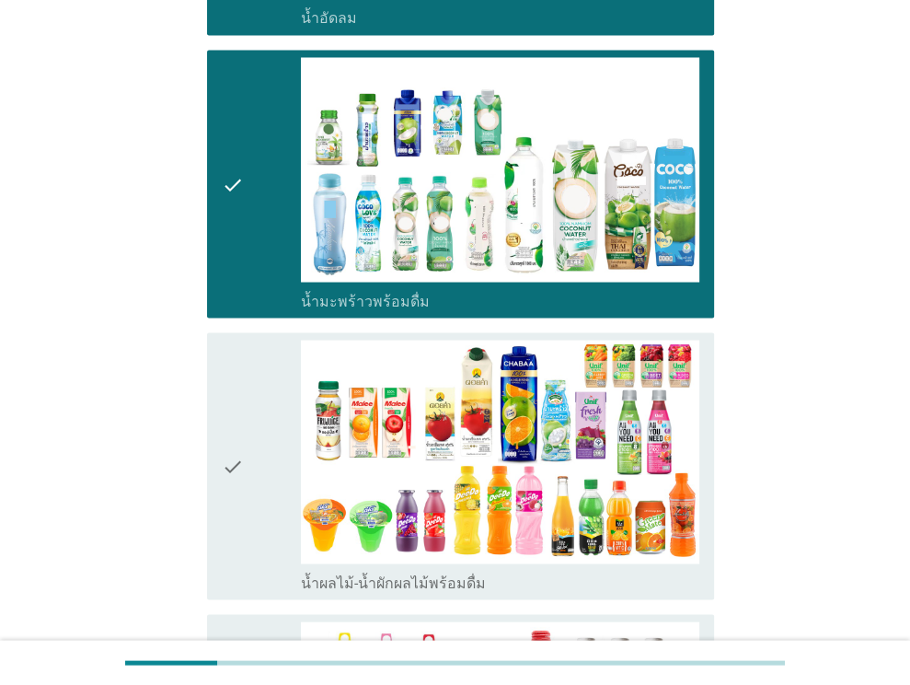
scroll to position [2170, 0]
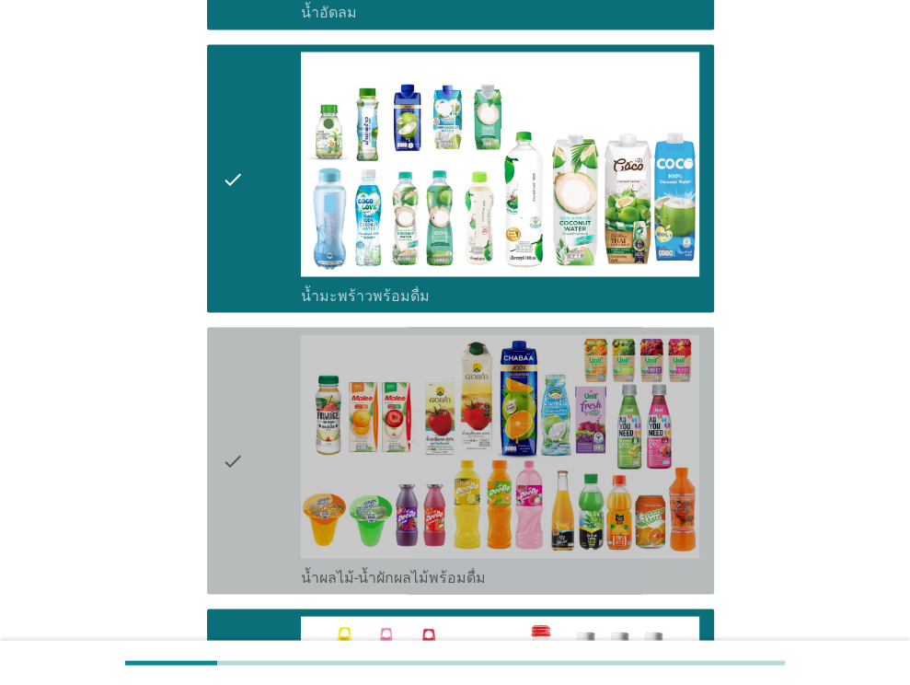
click at [240, 430] on icon "check" at bounding box center [233, 460] width 22 height 252
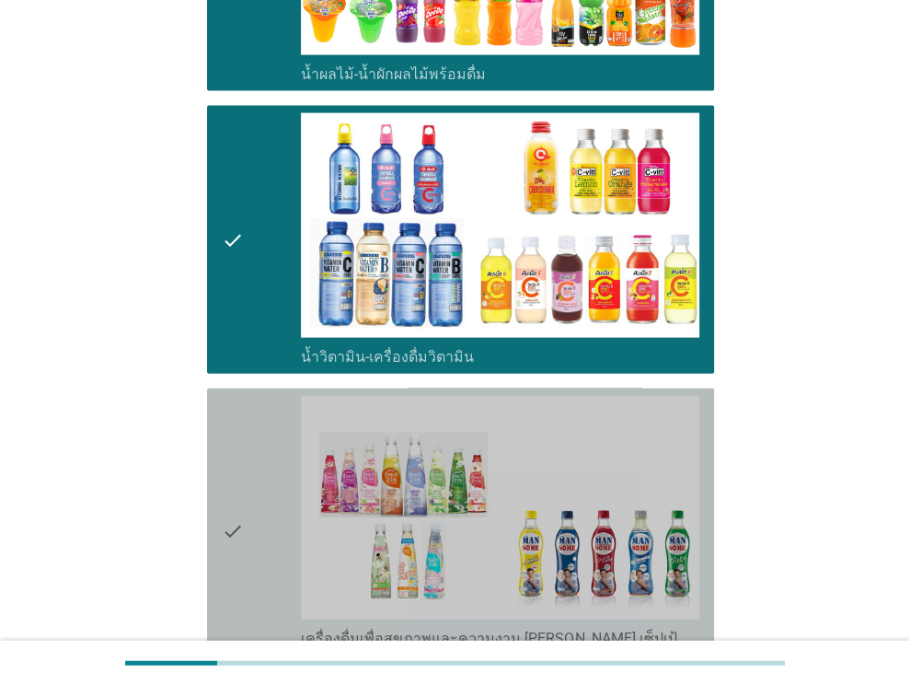
click at [240, 430] on icon "check" at bounding box center [233, 531] width 22 height 271
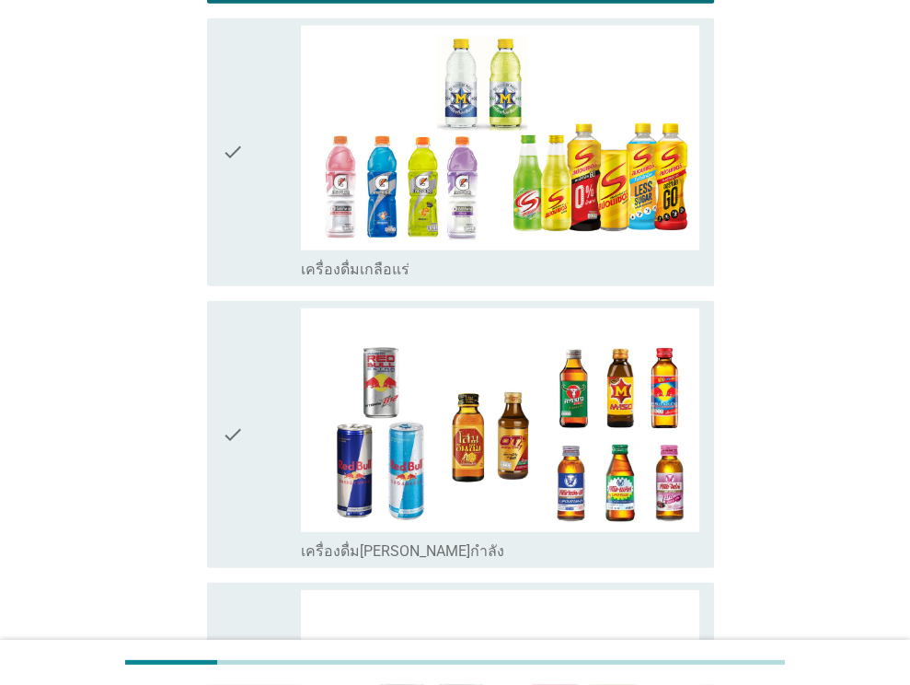
scroll to position [3345, 0]
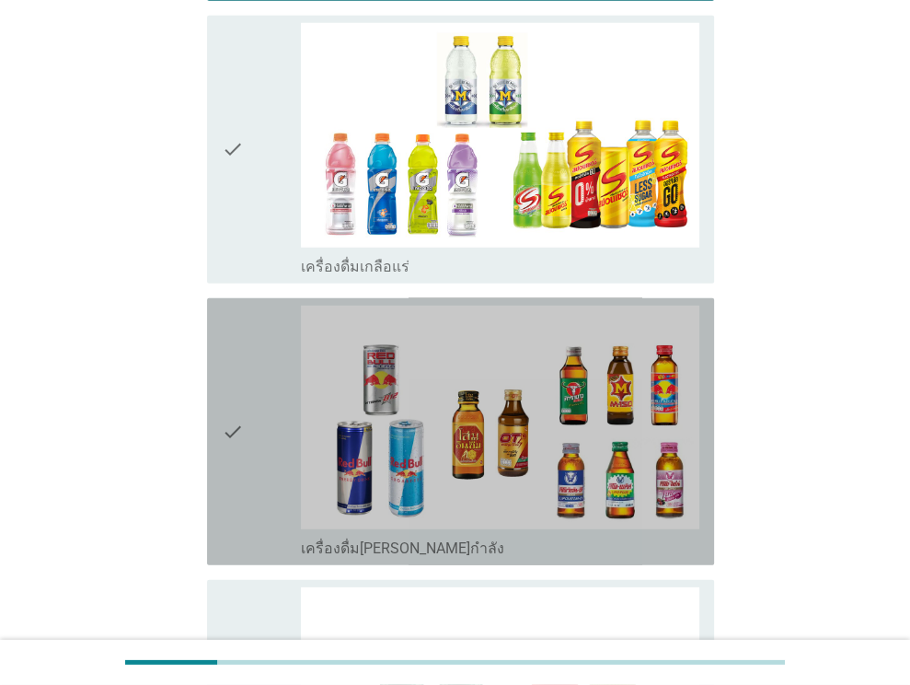
click at [240, 430] on icon "check" at bounding box center [233, 431] width 22 height 252
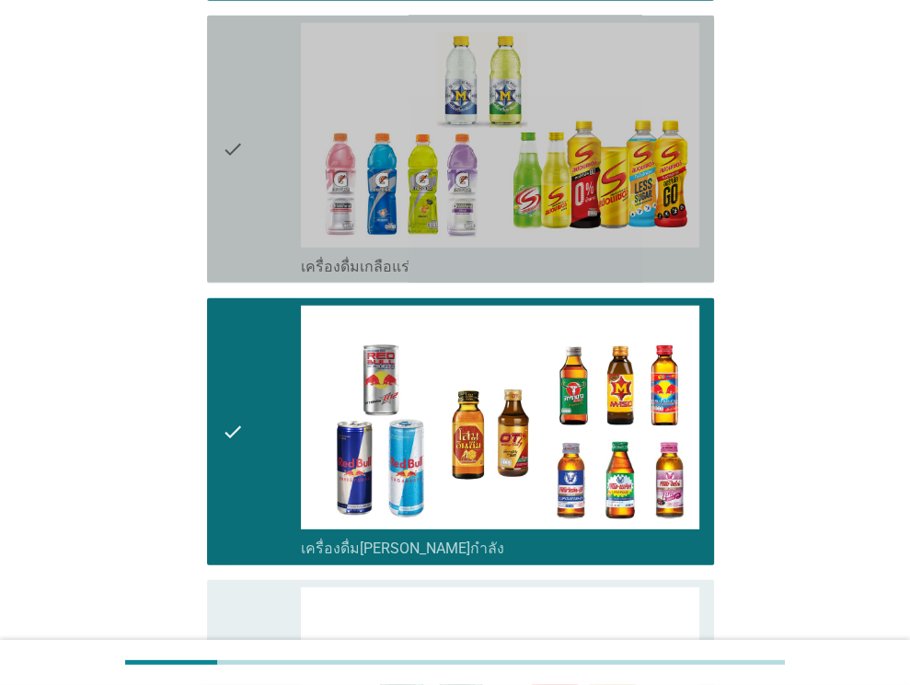
click at [236, 153] on icon "check" at bounding box center [233, 149] width 22 height 252
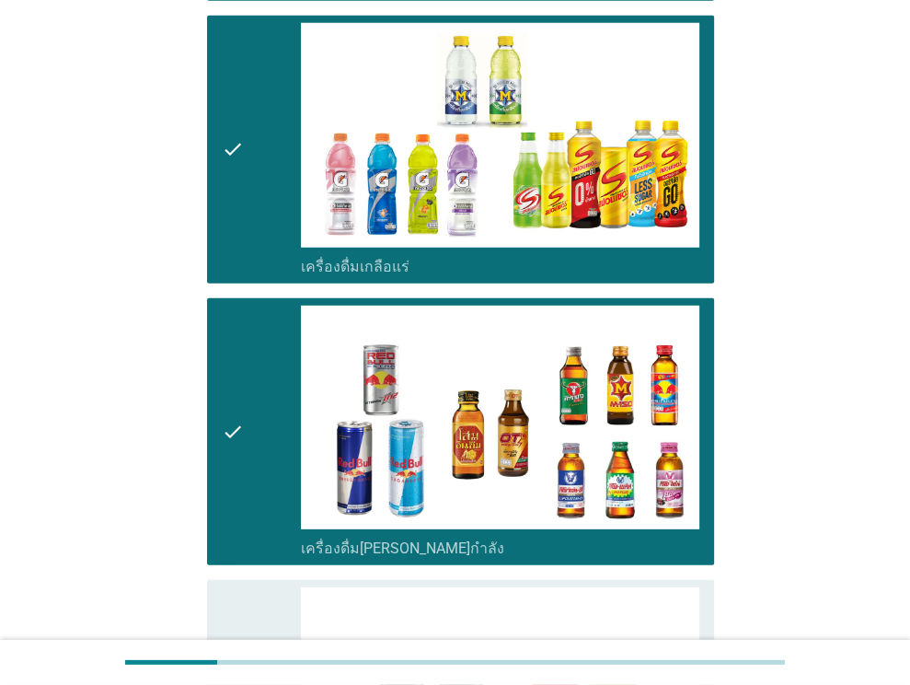
click at [240, 511] on icon "check" at bounding box center [233, 431] width 22 height 252
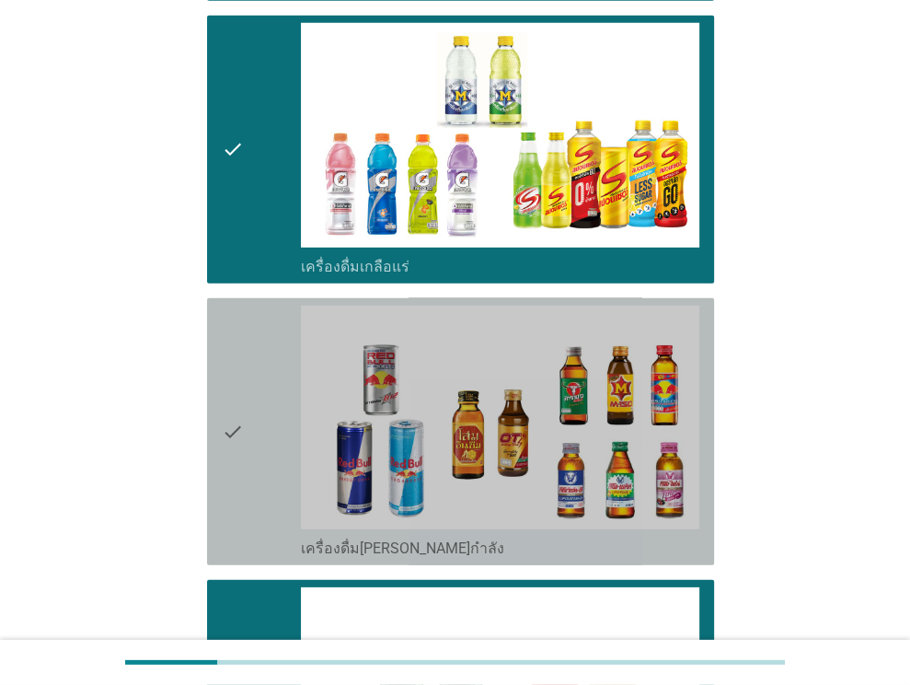
click at [231, 338] on icon "check" at bounding box center [233, 431] width 22 height 252
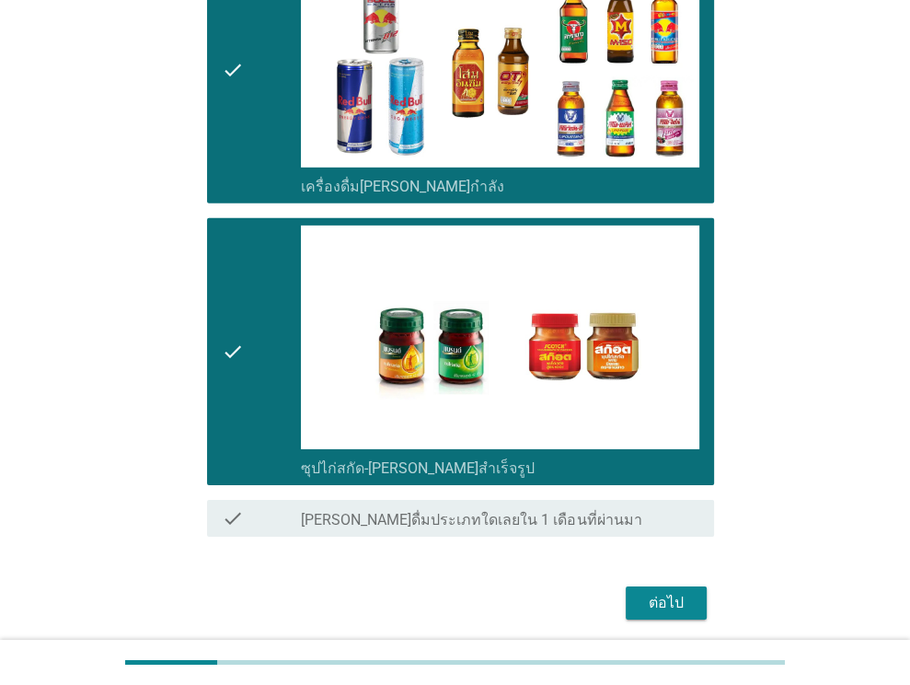
scroll to position [3728, 0]
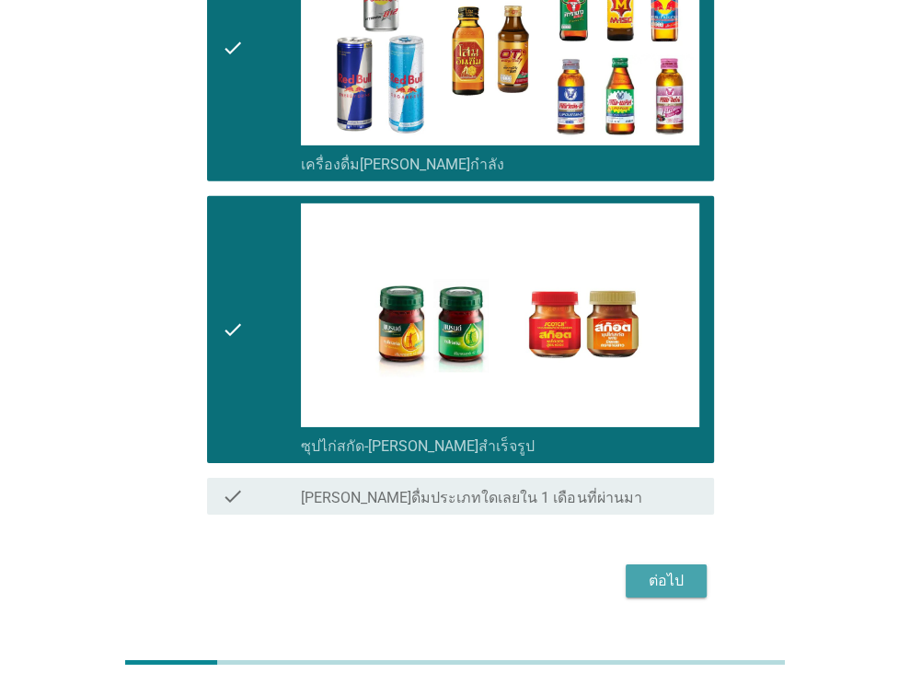
click at [682, 570] on div "ต่อไป" at bounding box center [666, 581] width 52 height 22
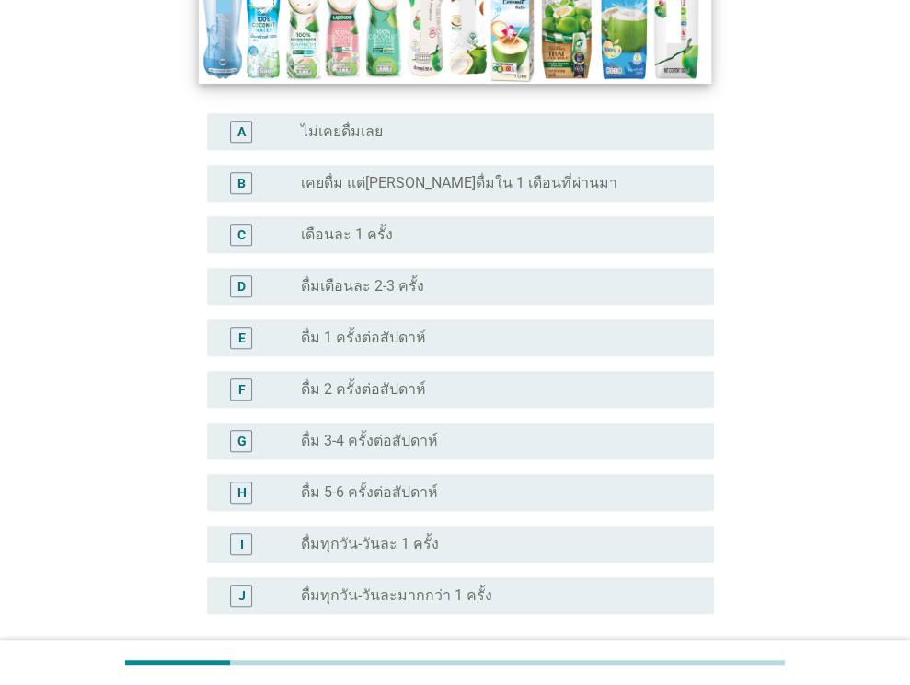
scroll to position [490, 0]
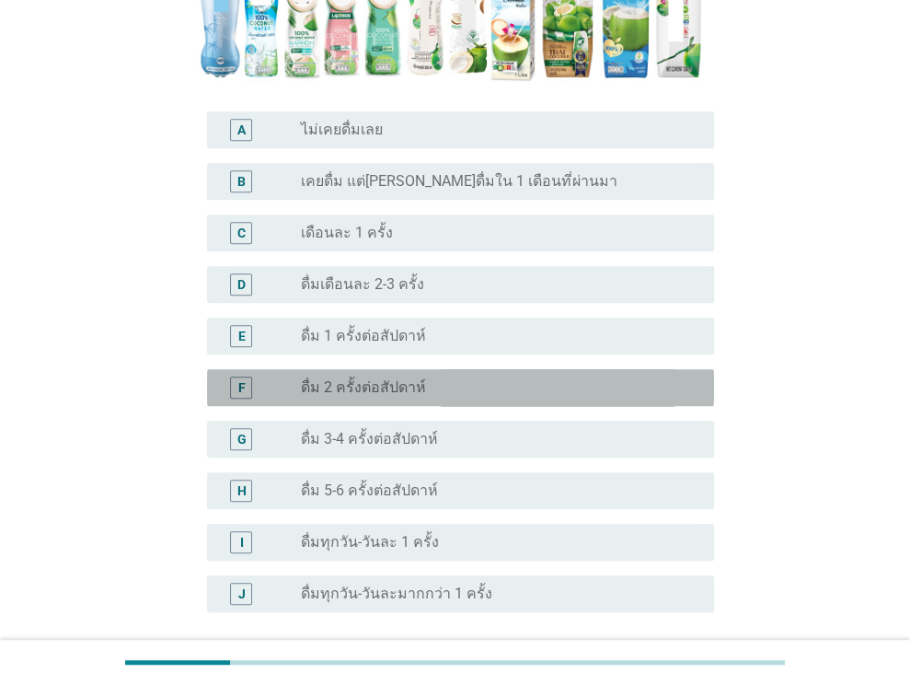
click at [409, 378] on label "ดื่ม 2 ครั้งต่อสัปดาห์" at bounding box center [363, 387] width 125 height 18
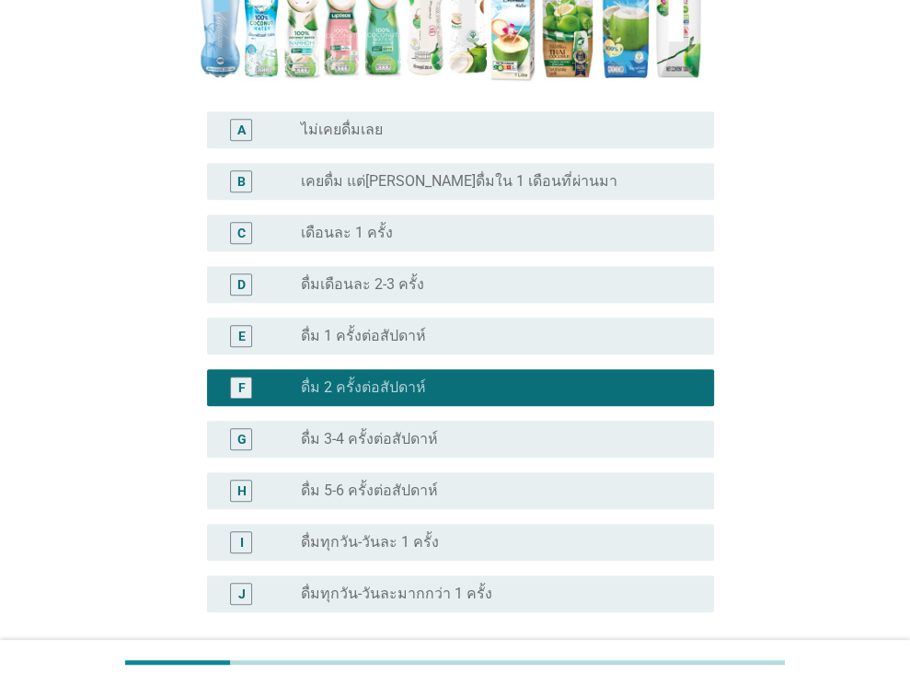
scroll to position [621, 0]
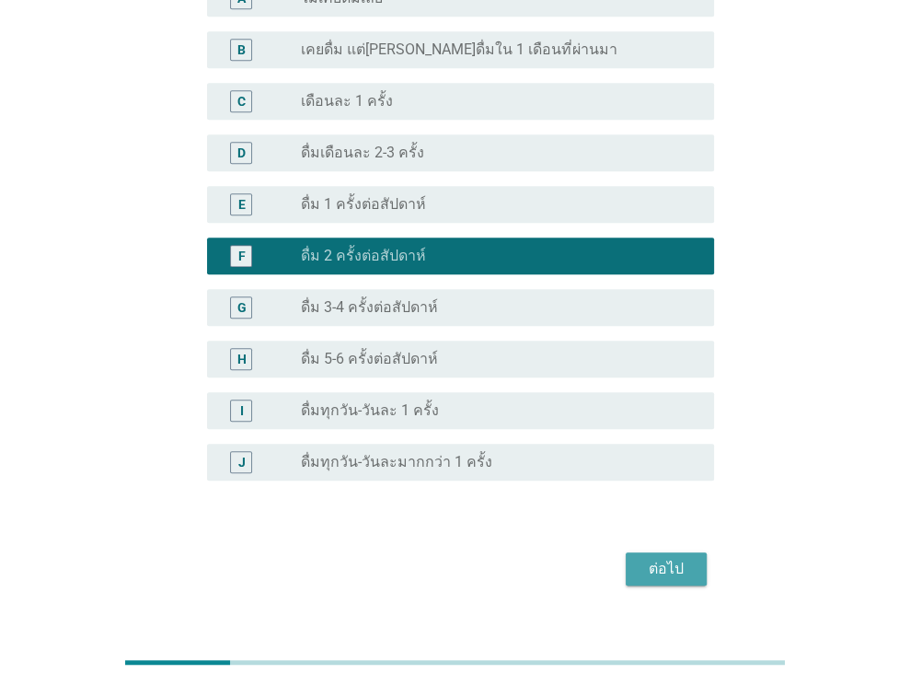
click at [706, 552] on button "ต่อไป" at bounding box center [666, 568] width 81 height 33
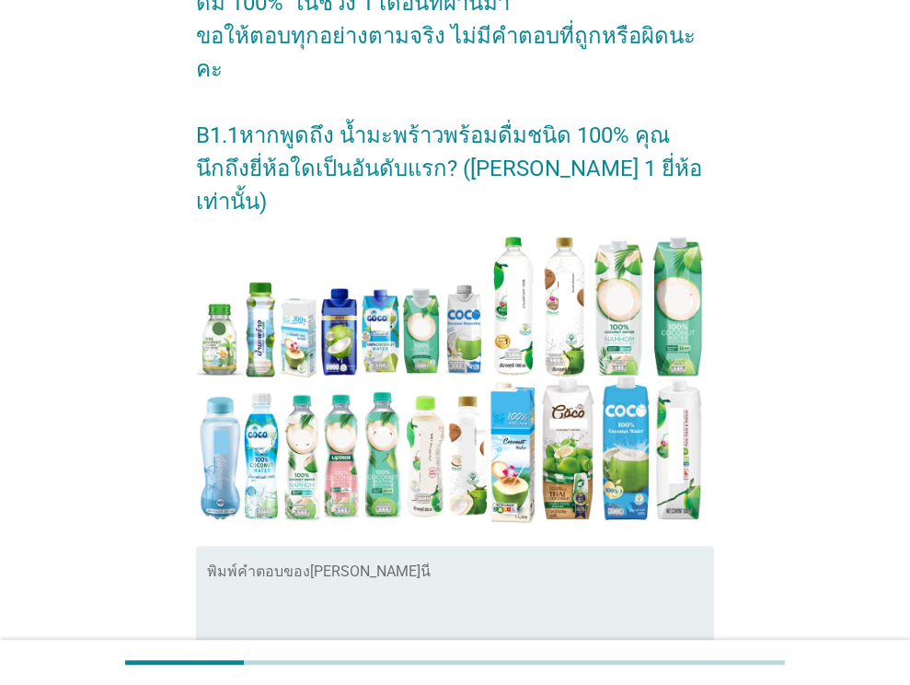
scroll to position [247, 0]
click at [389, 568] on textarea "พิมพ์คำตอบของคุณ ที่นี่" at bounding box center [460, 616] width 507 height 97
type textarea "c"
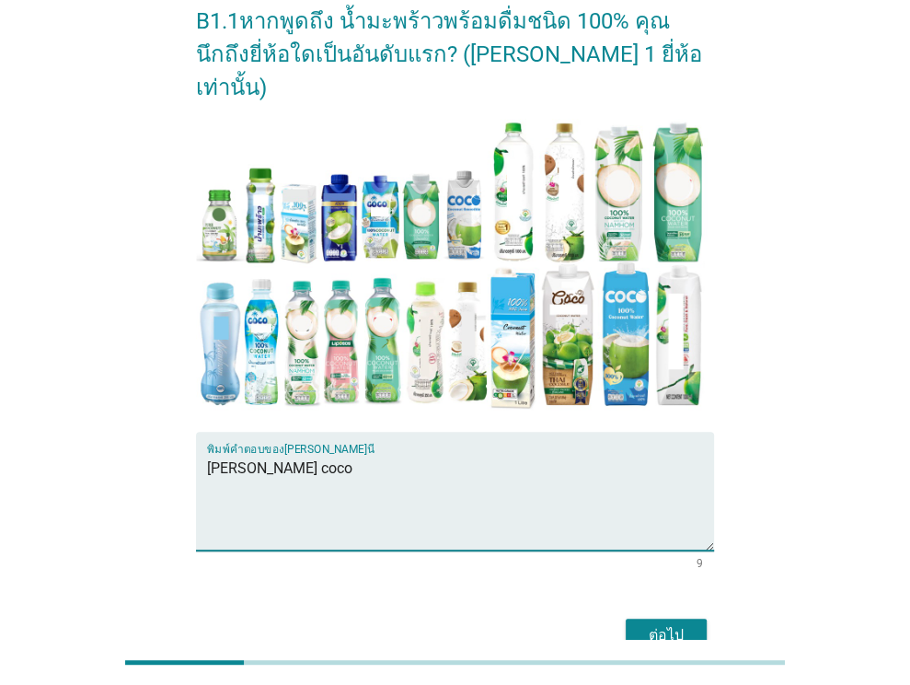
type textarea "[PERSON_NAME] coco"
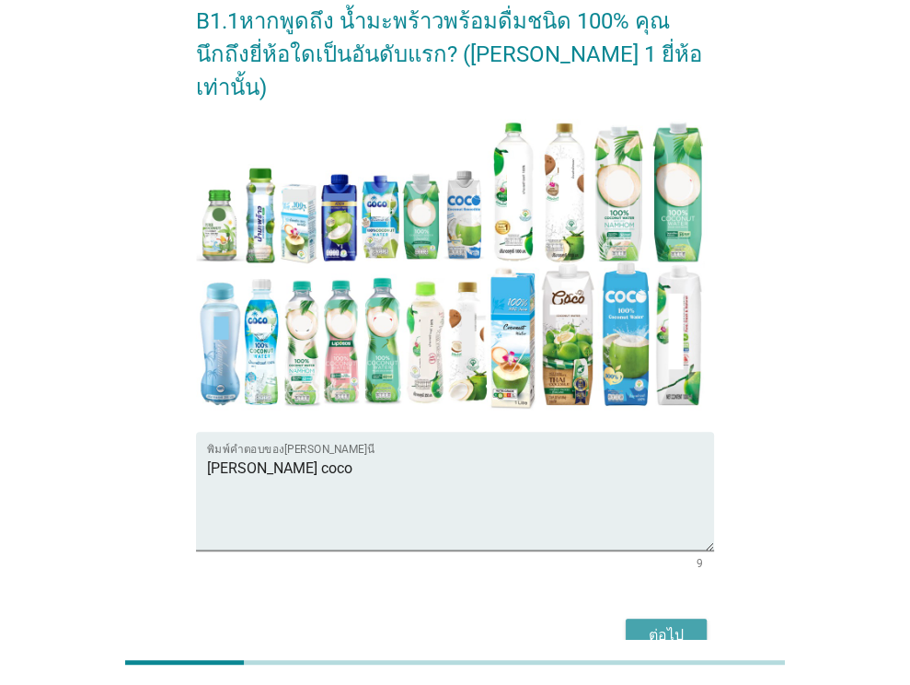
click at [662, 624] on div "ต่อไป" at bounding box center [666, 635] width 52 height 22
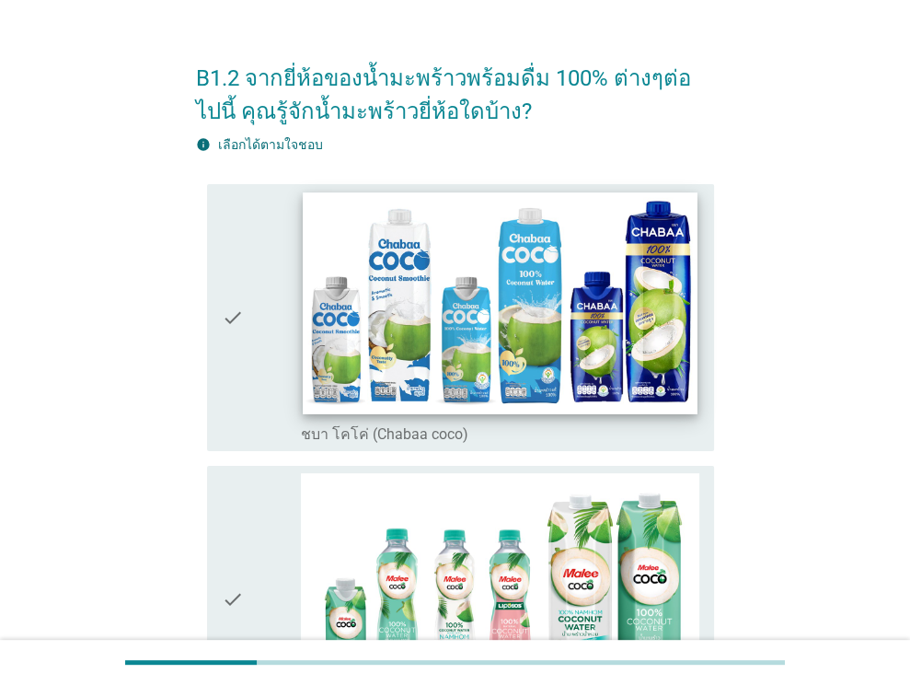
scroll to position [81, 0]
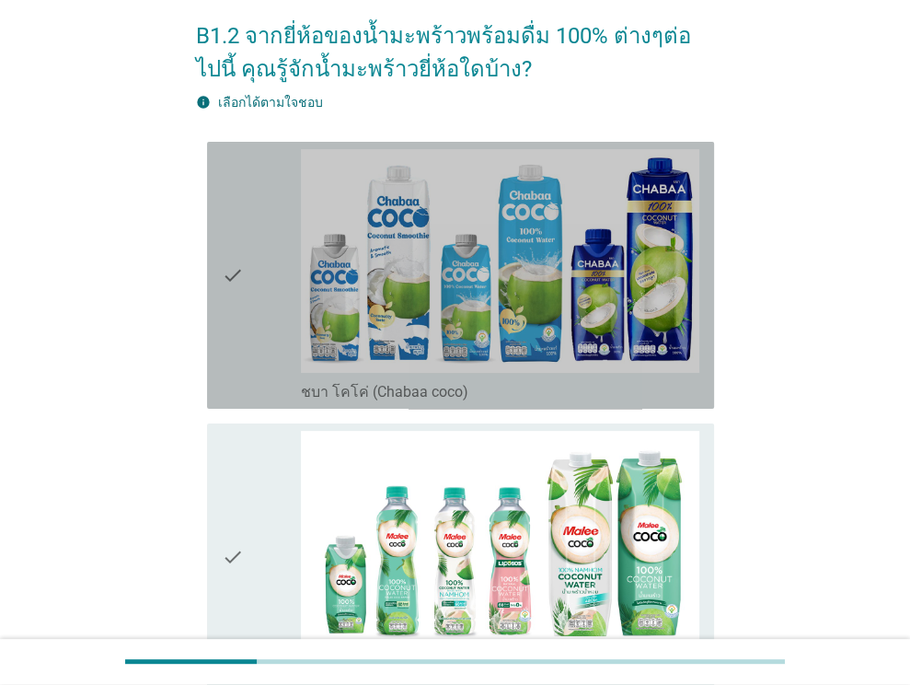
click at [236, 306] on icon "check" at bounding box center [233, 275] width 22 height 252
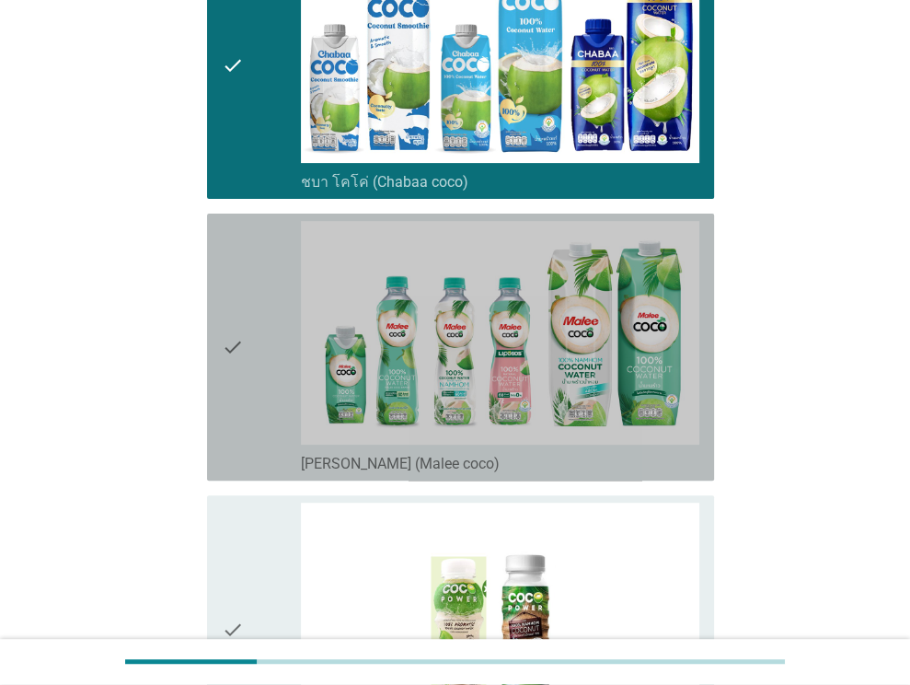
click at [236, 306] on icon "check" at bounding box center [233, 347] width 22 height 252
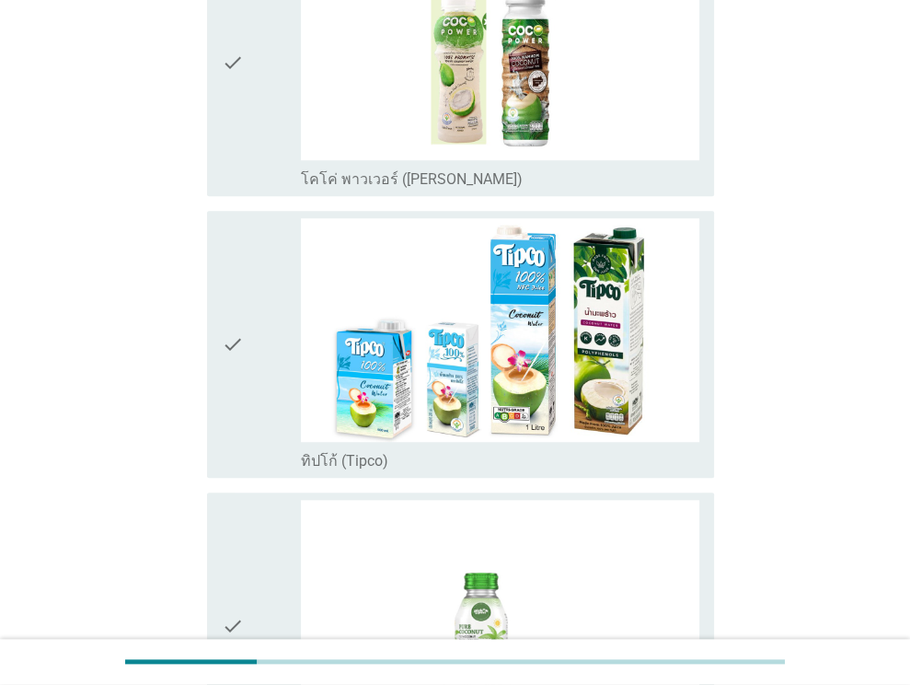
scroll to position [859, 0]
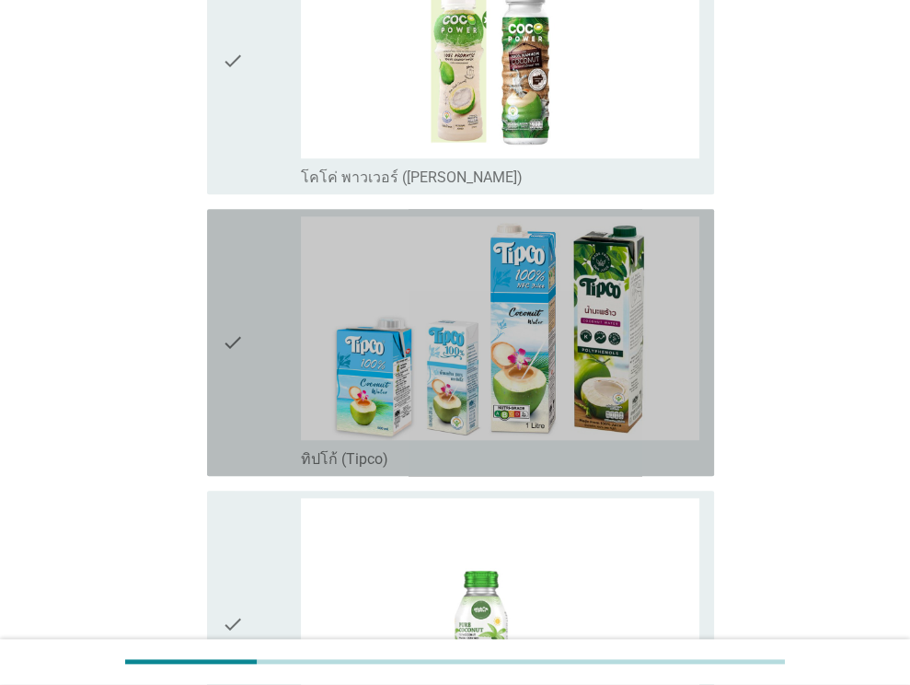
click at [236, 306] on icon "check" at bounding box center [233, 342] width 22 height 252
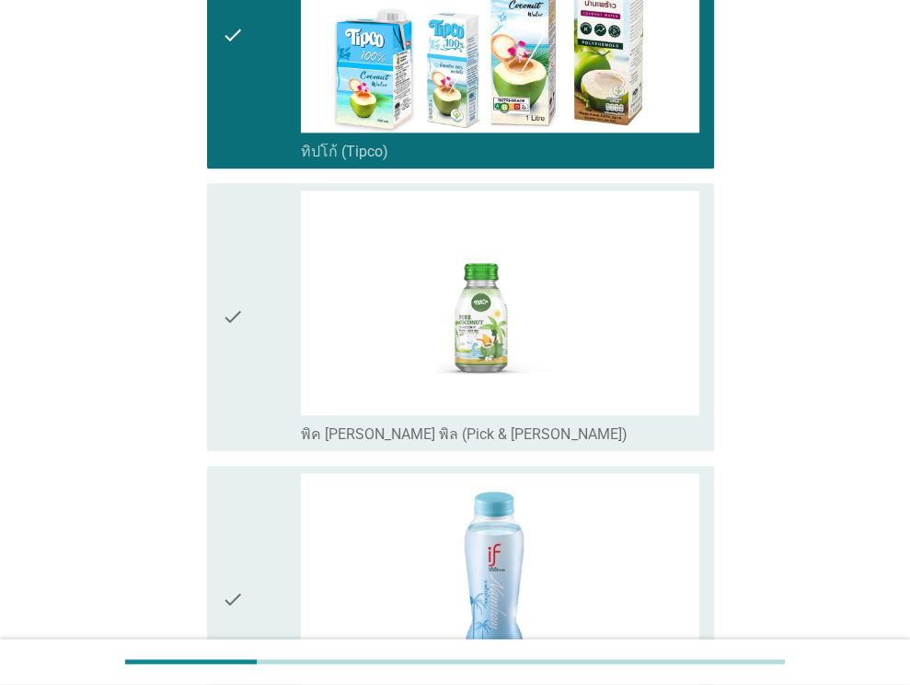
scroll to position [1169, 0]
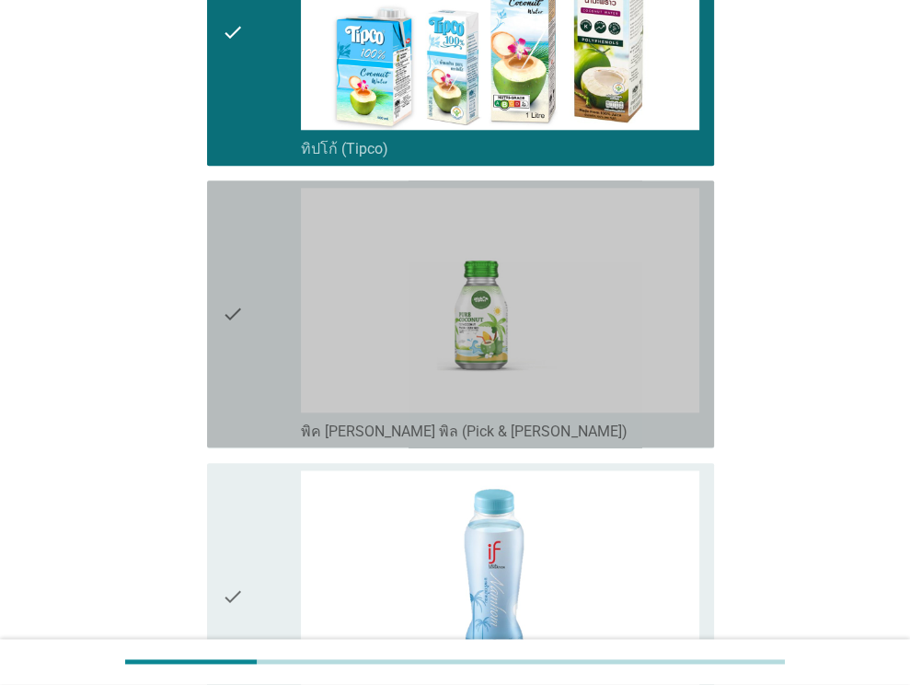
click at [236, 306] on icon "check" at bounding box center [233, 314] width 22 height 252
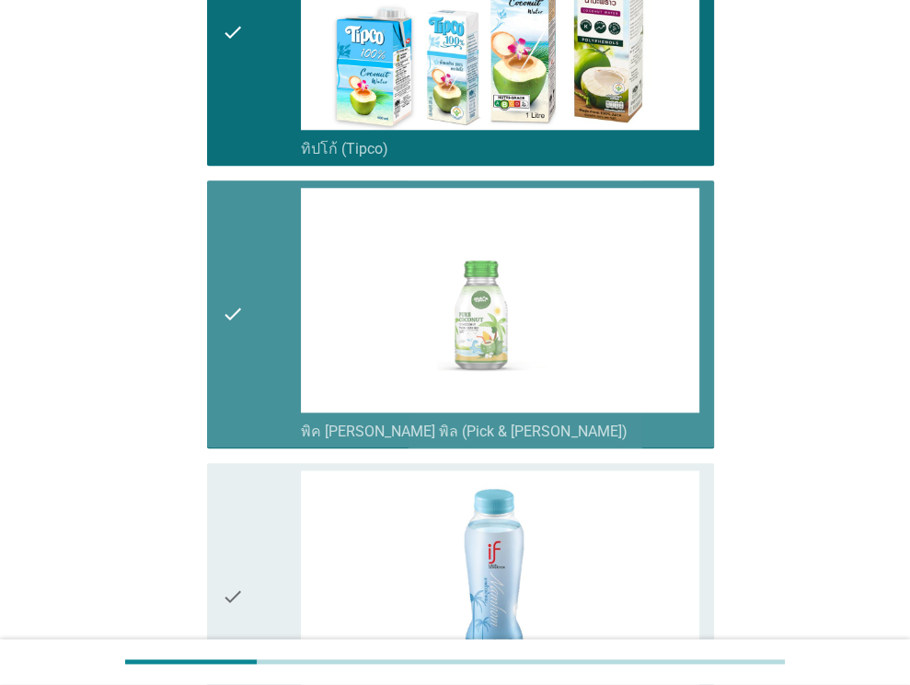
click at [236, 306] on icon "check" at bounding box center [233, 314] width 22 height 252
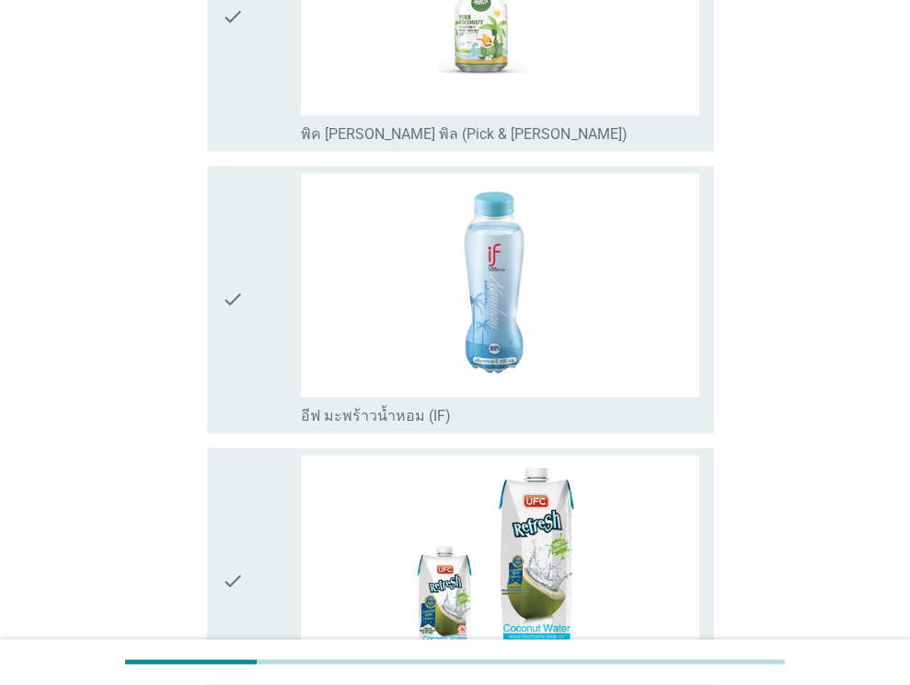
scroll to position [1471, 0]
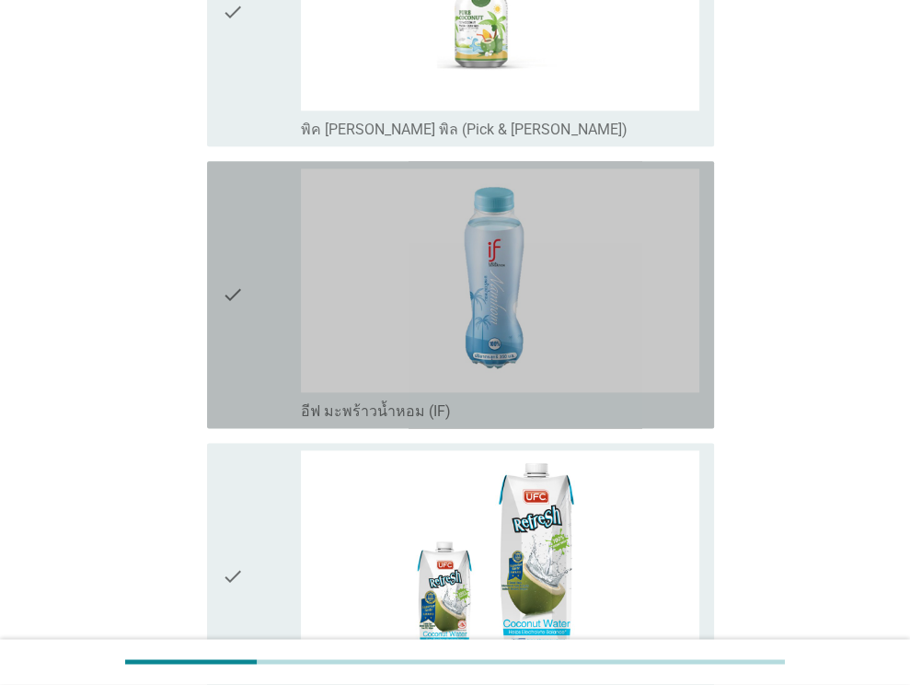
click at [236, 306] on icon "check" at bounding box center [233, 294] width 22 height 252
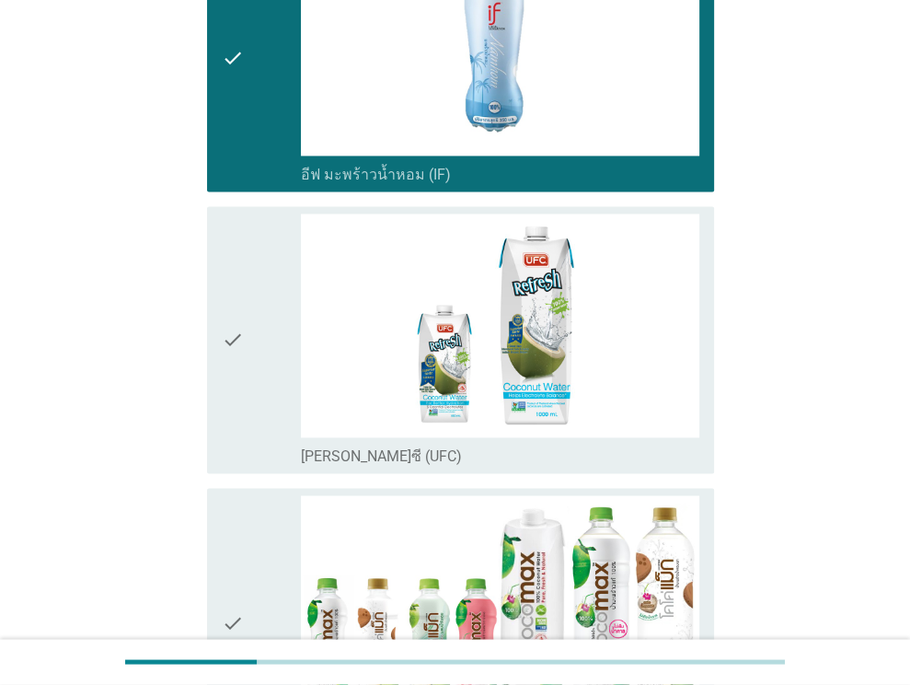
scroll to position [1711, 0]
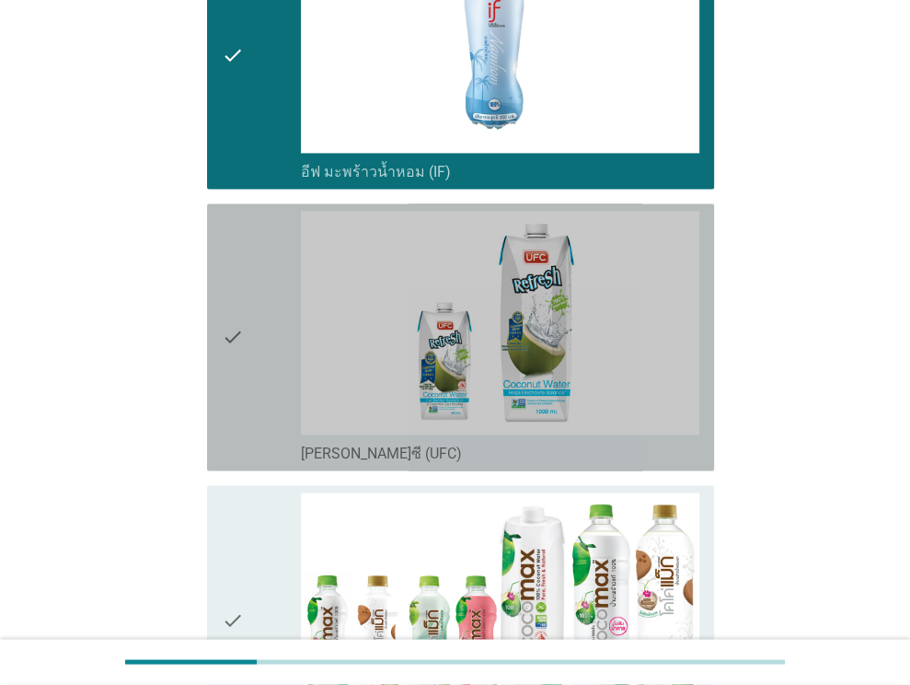
click at [236, 306] on icon "check" at bounding box center [233, 337] width 22 height 252
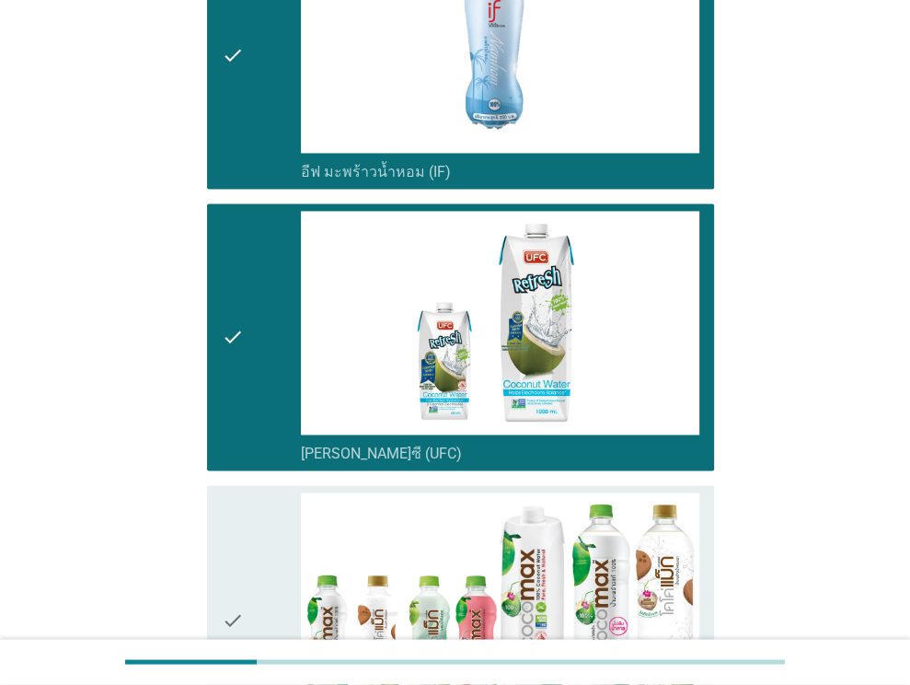
scroll to position [2050, 0]
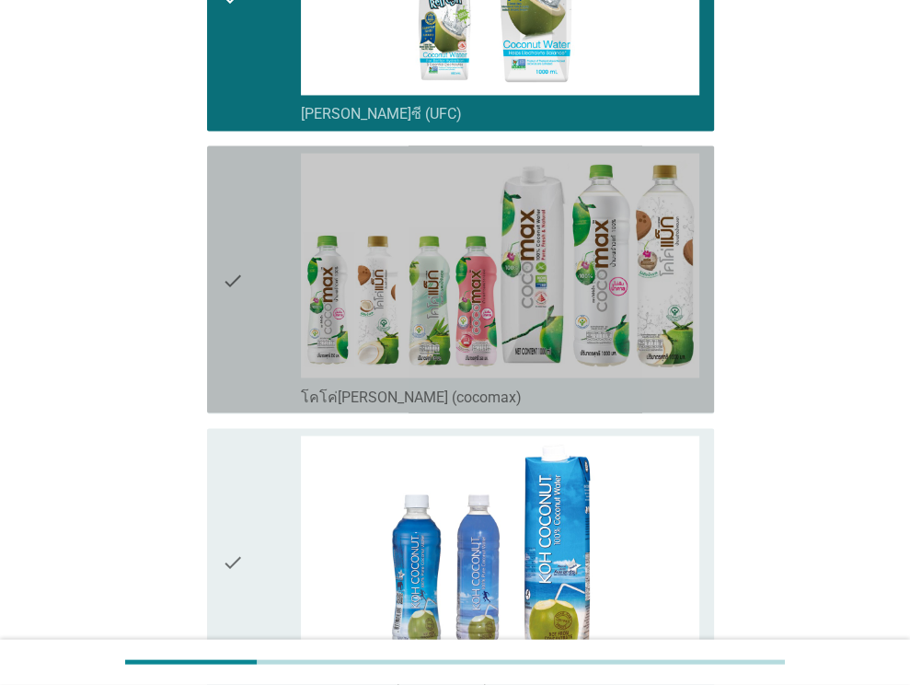
click at [236, 306] on icon "check" at bounding box center [233, 279] width 22 height 252
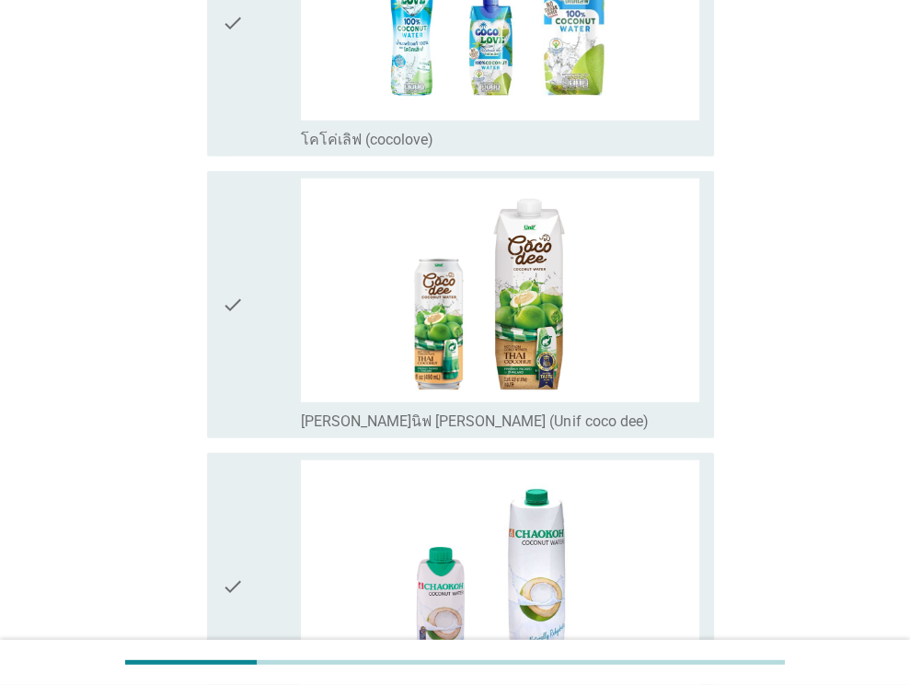
scroll to position [2871, 0]
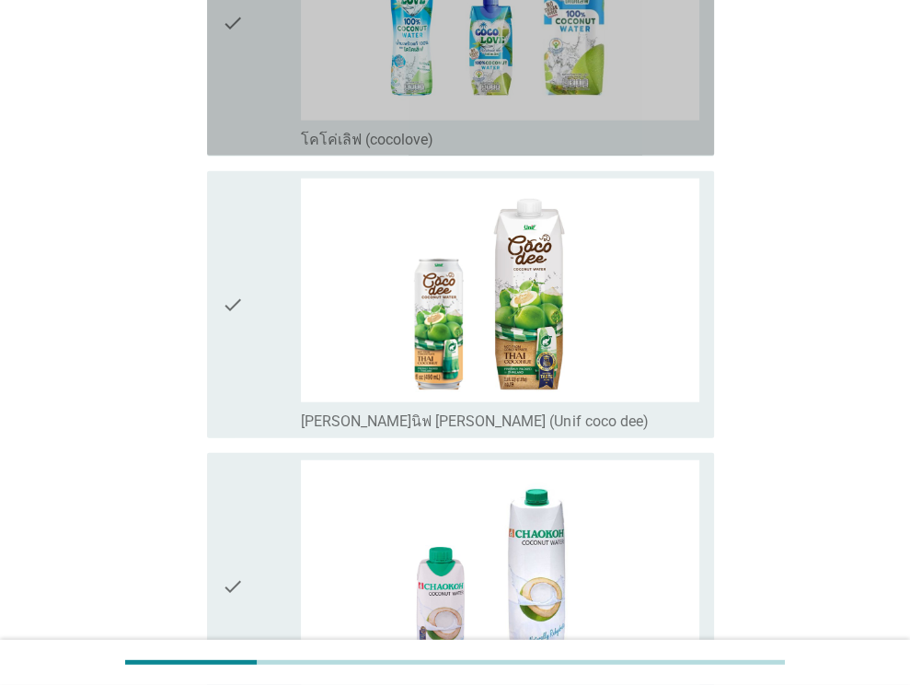
click at [246, 18] on div "check" at bounding box center [262, 22] width 80 height 252
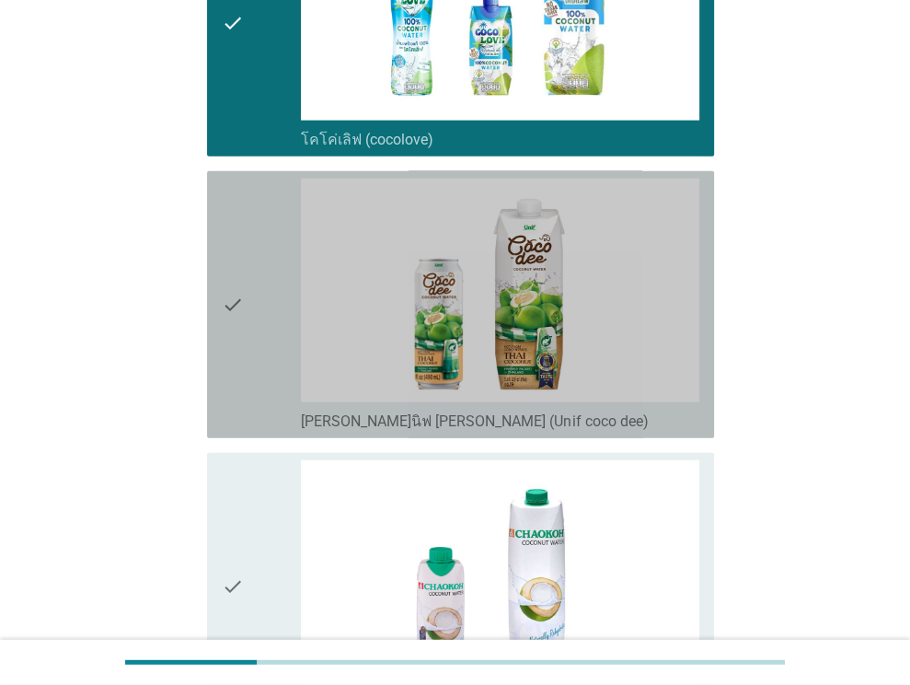
click at [229, 343] on icon "check" at bounding box center [233, 305] width 22 height 252
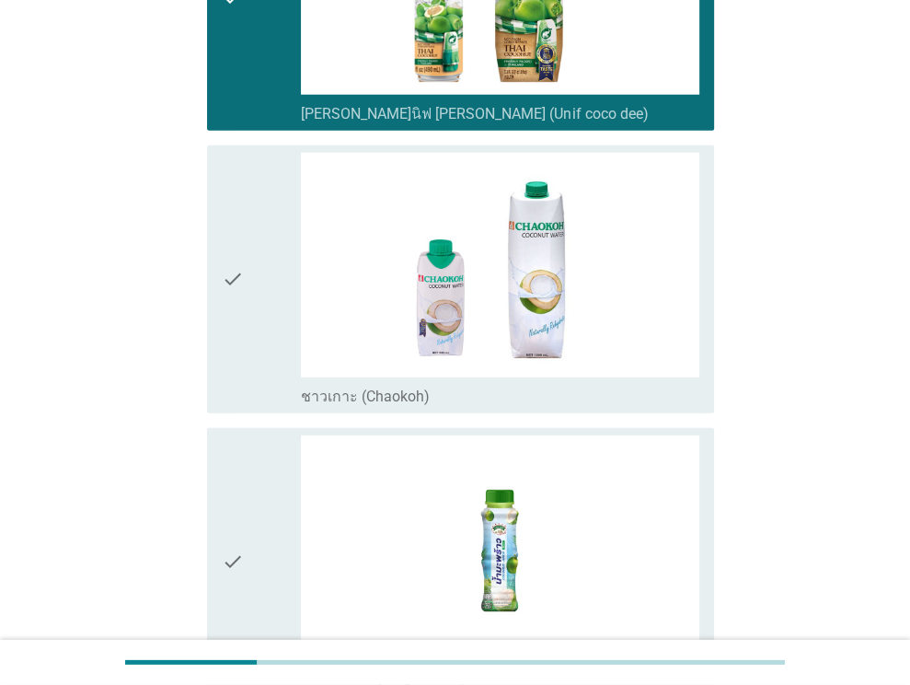
scroll to position [3179, 0]
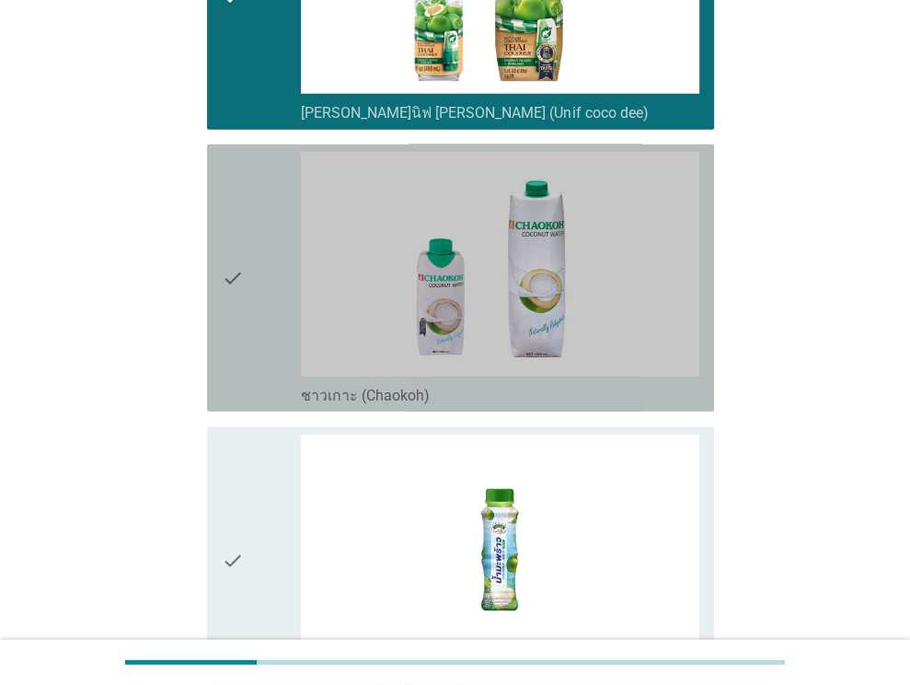
click at [250, 276] on div "check" at bounding box center [262, 278] width 80 height 252
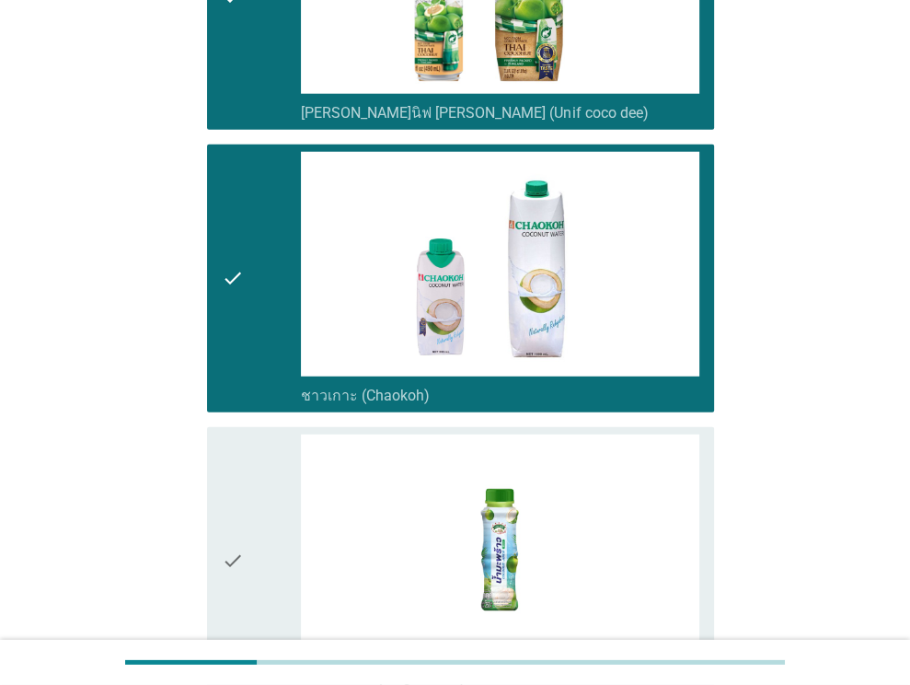
scroll to position [3446, 0]
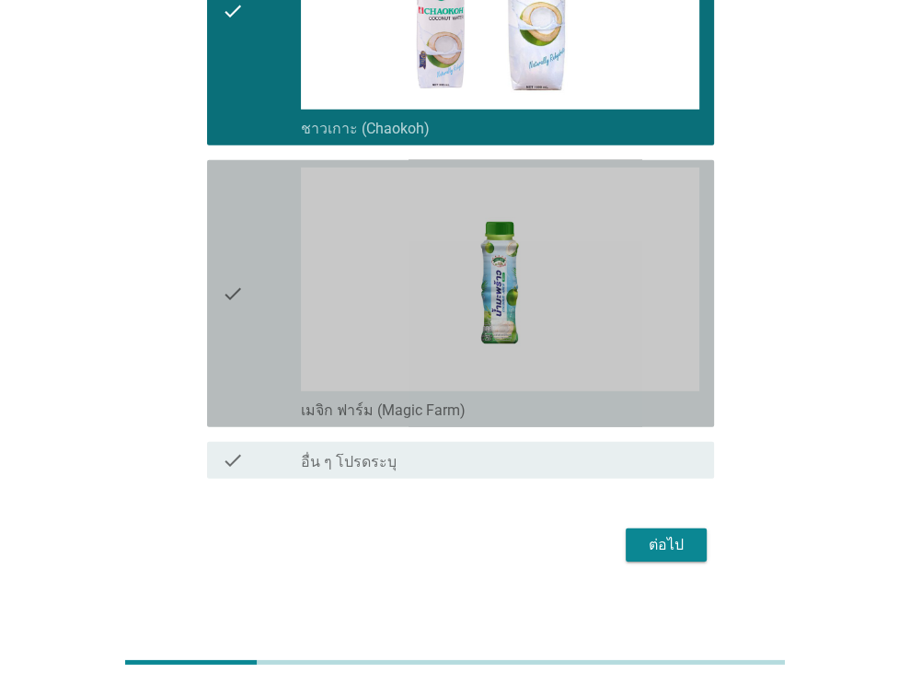
click at [248, 287] on div "check" at bounding box center [262, 293] width 80 height 252
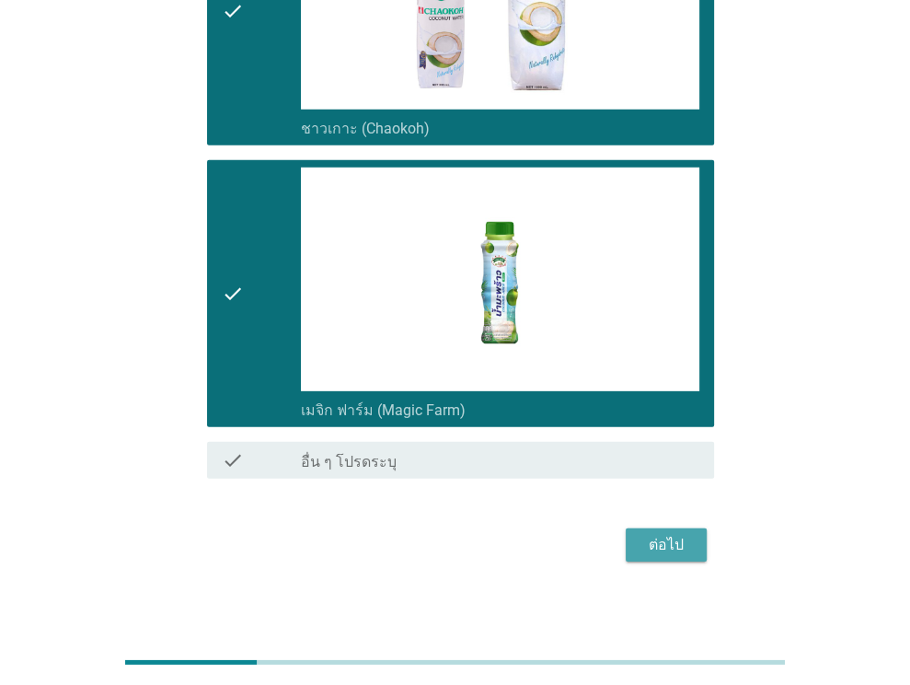
click at [677, 551] on button "ต่อไป" at bounding box center [666, 544] width 81 height 33
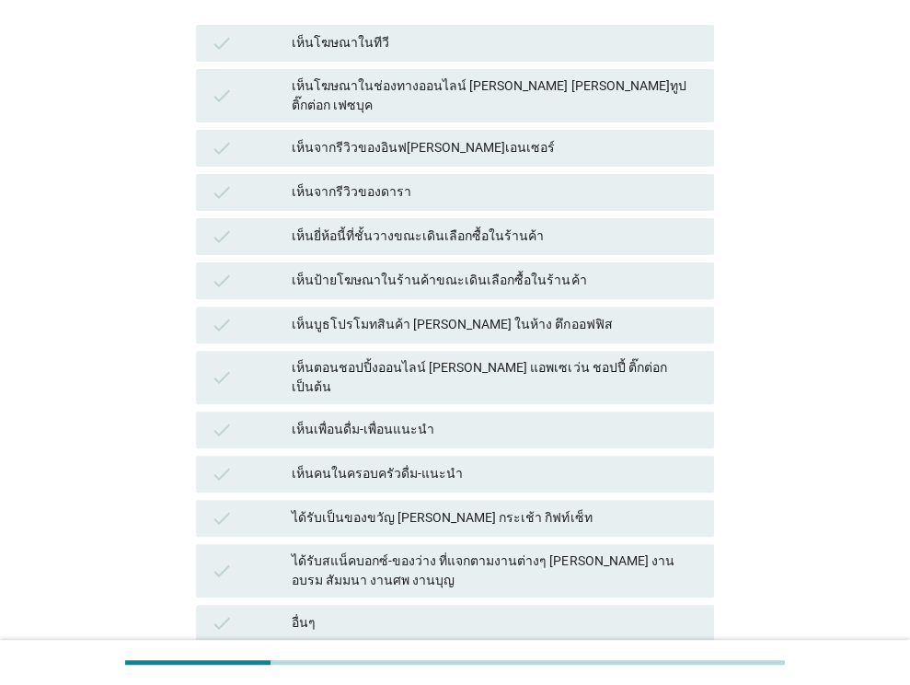
scroll to position [272, 0]
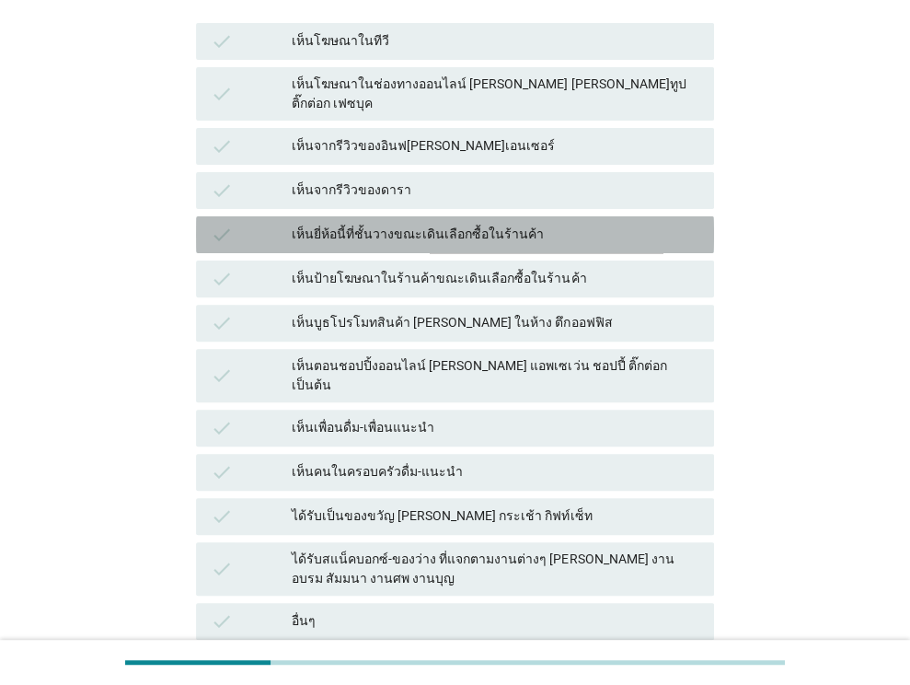
click at [532, 224] on div "เห็นยี่ห้อนี้ที่ชั้นวางขณะเดินเลือกซื้อในร้านค้า" at bounding box center [496, 235] width 408 height 22
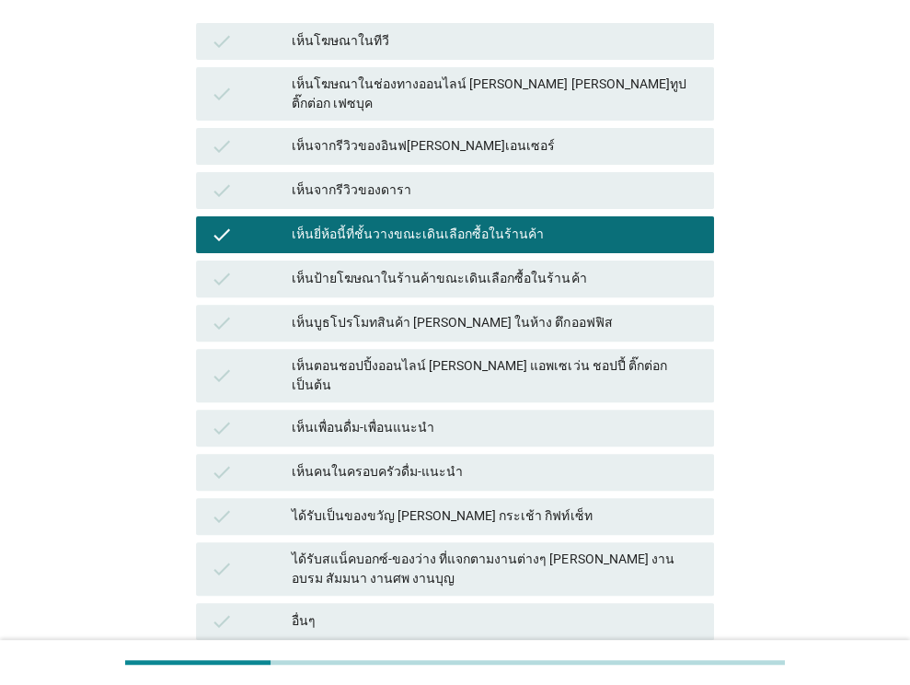
click at [525, 257] on div "check เห็นป้ายโฆษณาในร้านค้าขณะเดินเลือกซื้อในร้านค้า" at bounding box center [454, 279] width 525 height 44
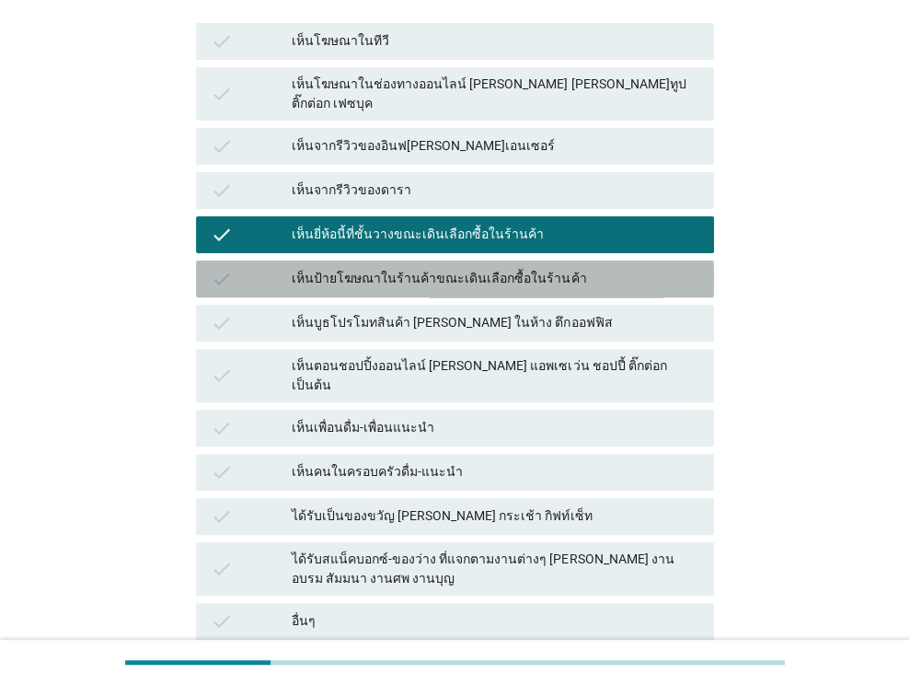
click at [525, 268] on div "เห็นป้ายโฆษณาในร้านค้าขณะเดินเลือกซื้อในร้านค้า" at bounding box center [496, 279] width 408 height 22
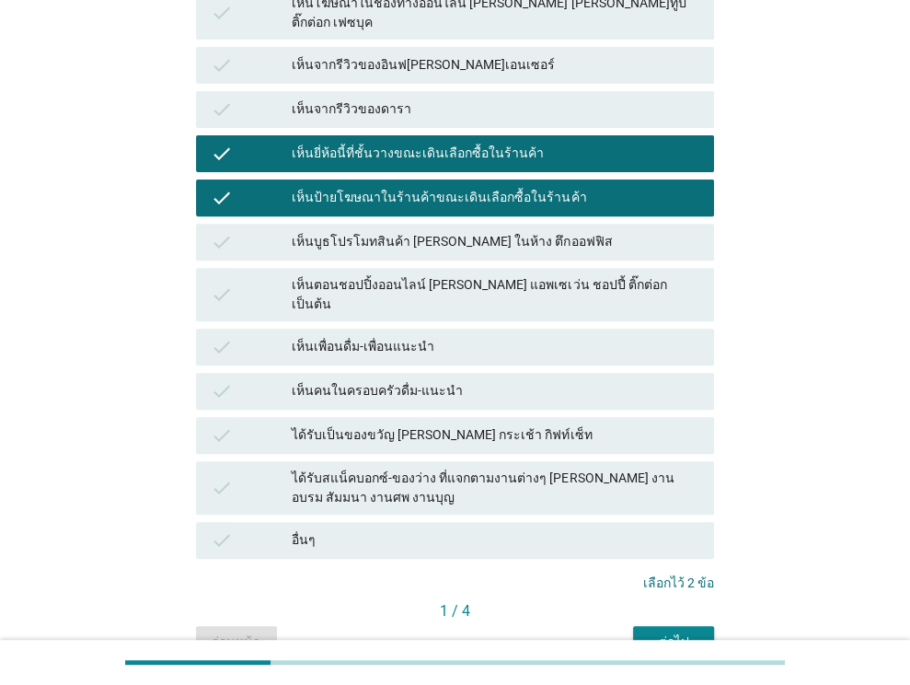
scroll to position [356, 0]
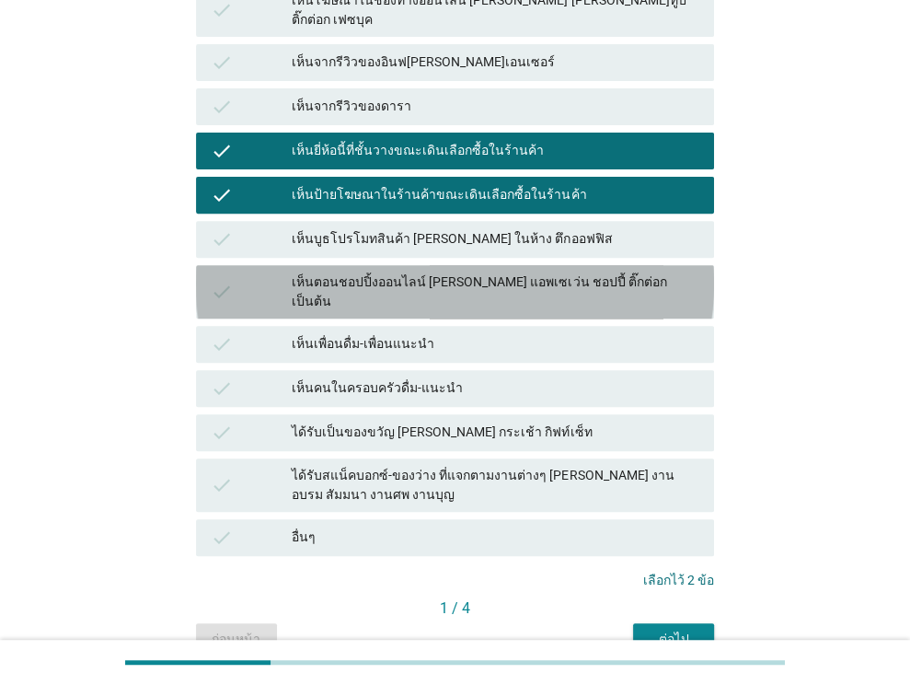
click at [525, 265] on div "check เห็นตอนชอปปิ้งออนไลน์ [PERSON_NAME] แอพเซเว่น ชอปปี้ ติ๊กต่อก เป็นต้น" at bounding box center [455, 291] width 518 height 53
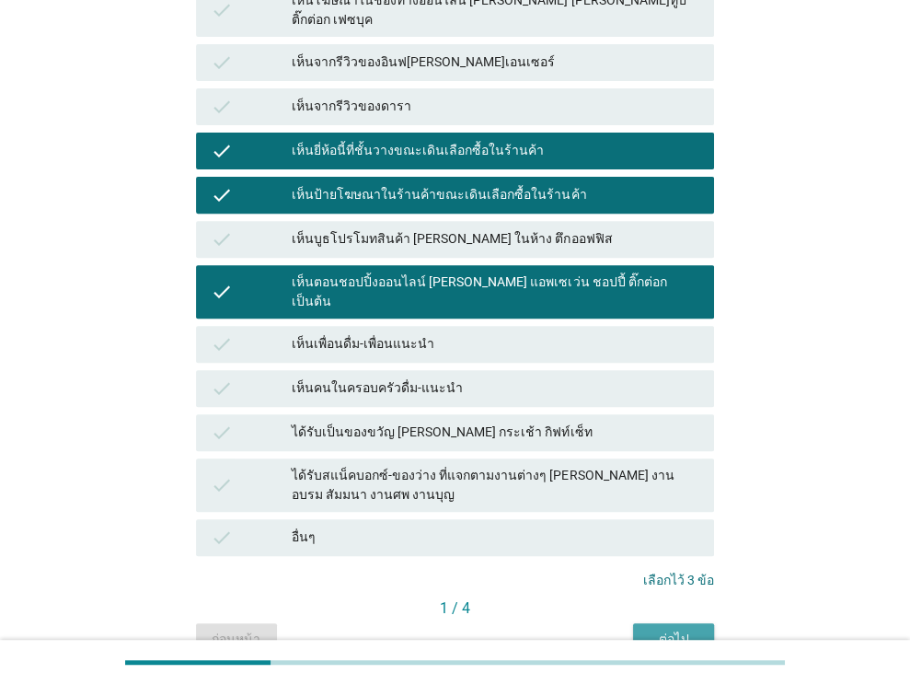
click at [685, 623] on button "ต่อไป" at bounding box center [673, 639] width 81 height 33
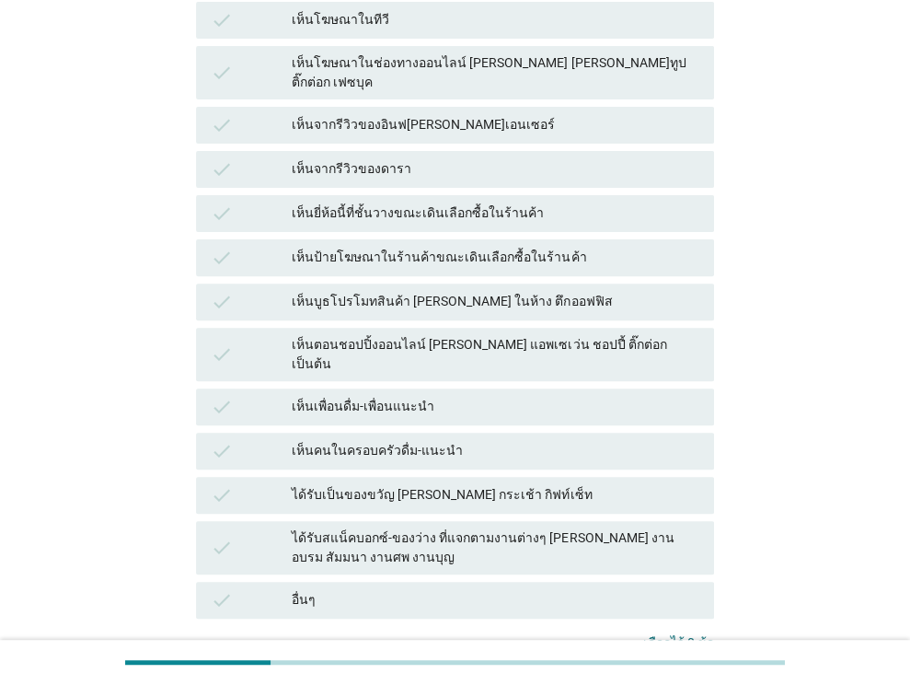
scroll to position [294, 0]
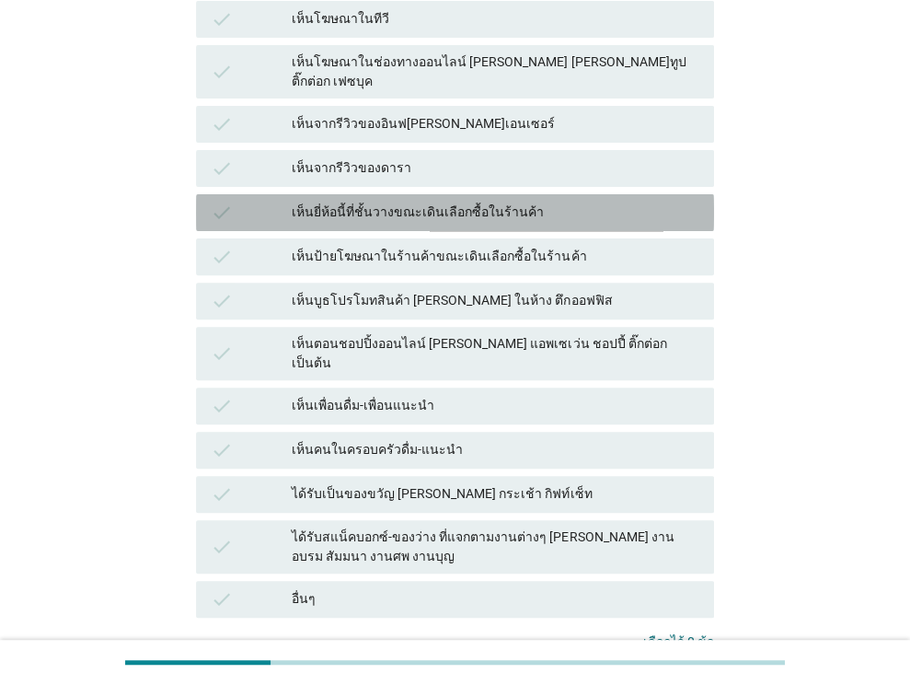
click at [475, 202] on div "เห็นยี่ห้อนี้ที่ชั้นวางขณะเดินเลือกซื้อในร้านค้า" at bounding box center [496, 213] width 408 height 22
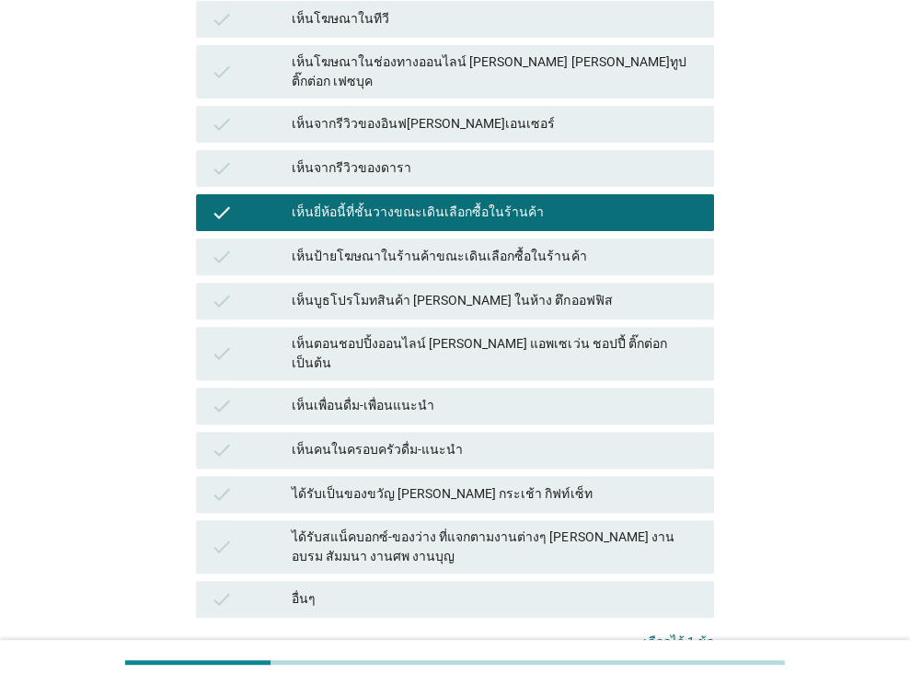
click at [490, 238] on div "check เห็นป้ายโฆษณาในร้านค้าขณะเดินเลือกซื้อในร้านค้า" at bounding box center [455, 256] width 518 height 37
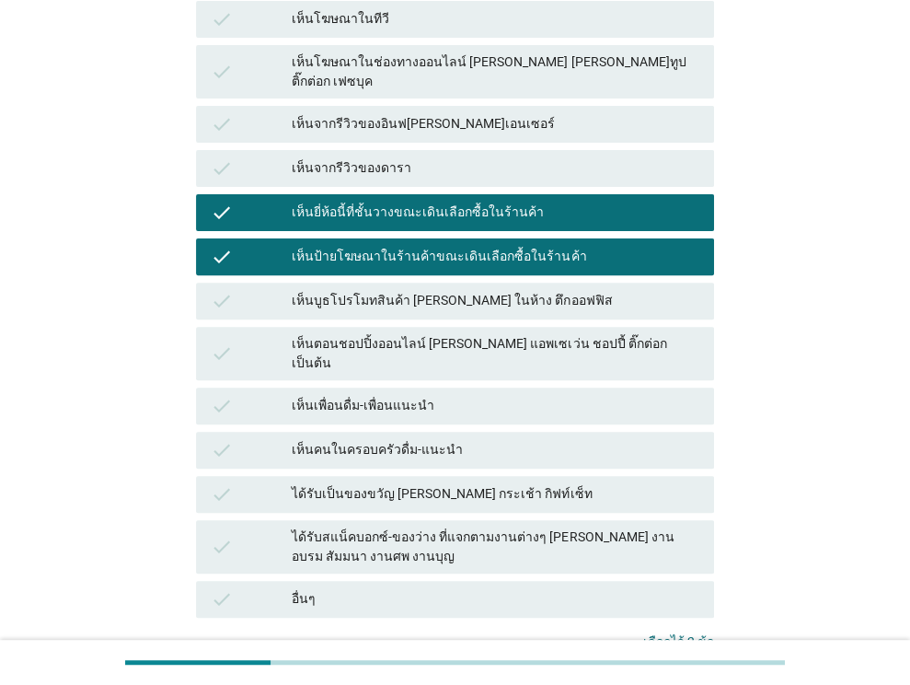
scroll to position [420, 0]
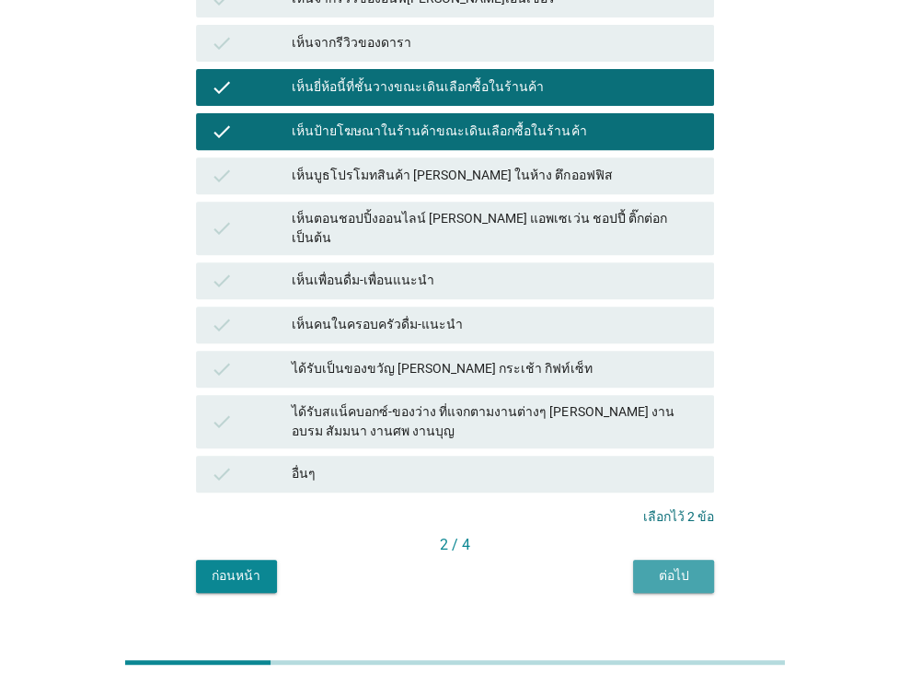
click at [651, 566] on div "ต่อไป" at bounding box center [674, 575] width 52 height 19
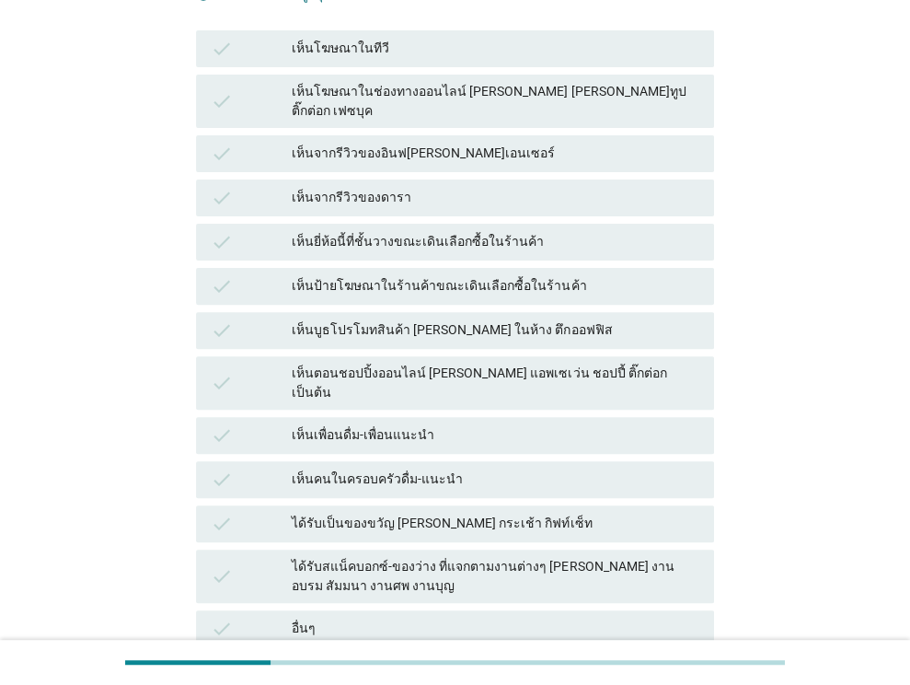
scroll to position [269, 0]
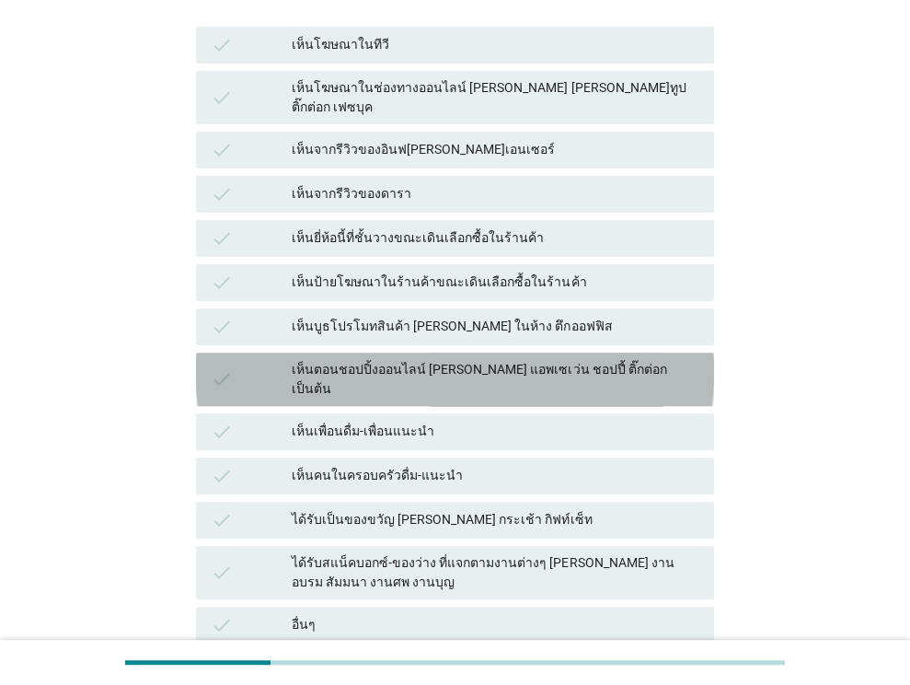
click at [497, 360] on div "เห็นตอนชอปปิ้งออนไลน์ [PERSON_NAME] แอพเซเว่น ชอปปี้ ติ๊กต่อก เป็นต้น" at bounding box center [496, 379] width 408 height 39
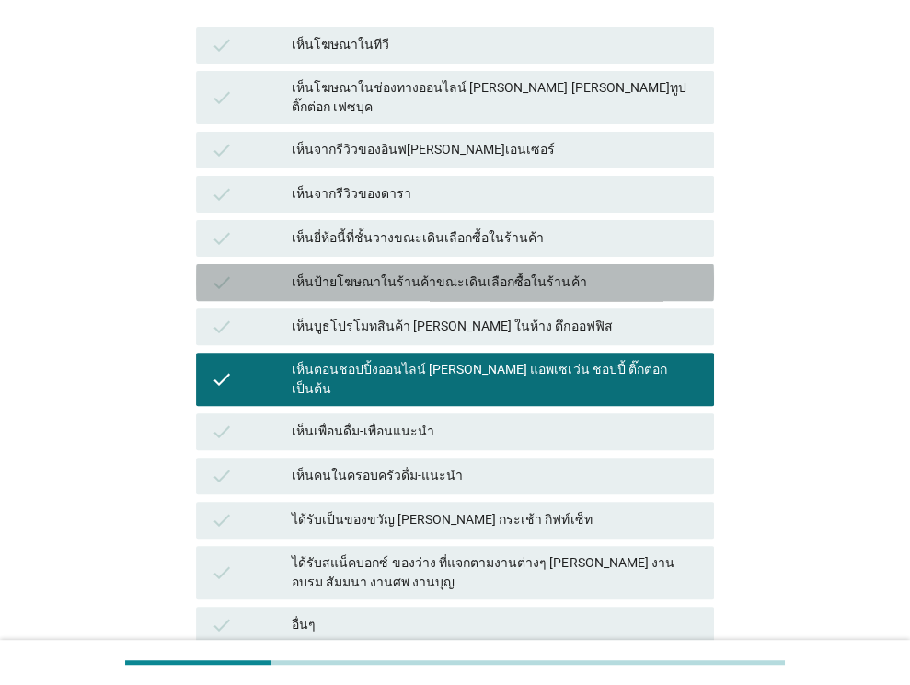
click at [498, 271] on div "เห็นป้ายโฆษณาในร้านค้าขณะเดินเลือกซื้อในร้านค้า" at bounding box center [496, 282] width 408 height 22
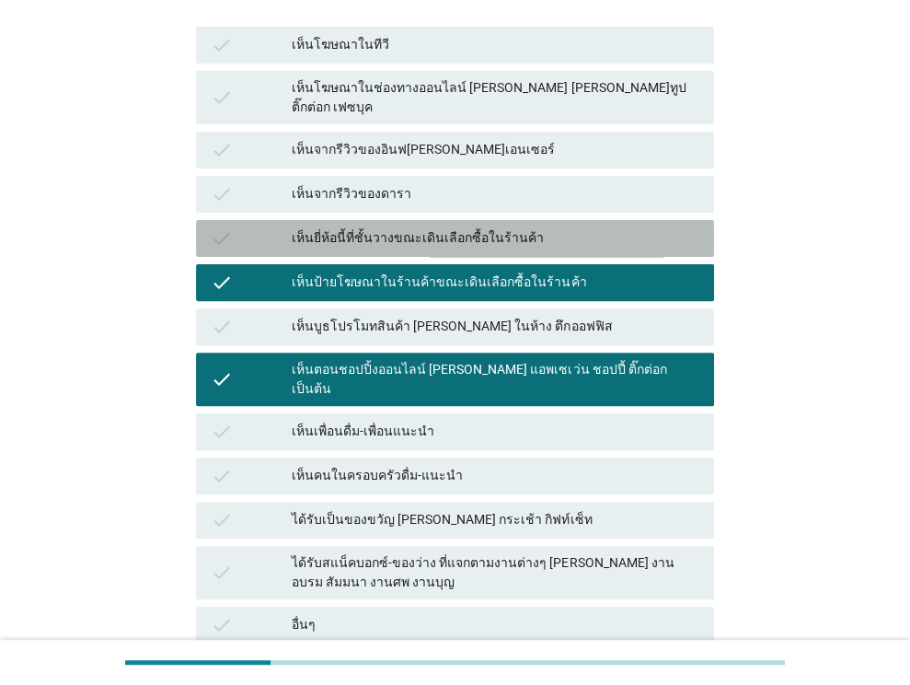
click at [478, 228] on div "เห็นยี่ห้อนี้ที่ชั้นวางขณะเดินเลือกซื้อในร้านค้า" at bounding box center [496, 238] width 408 height 22
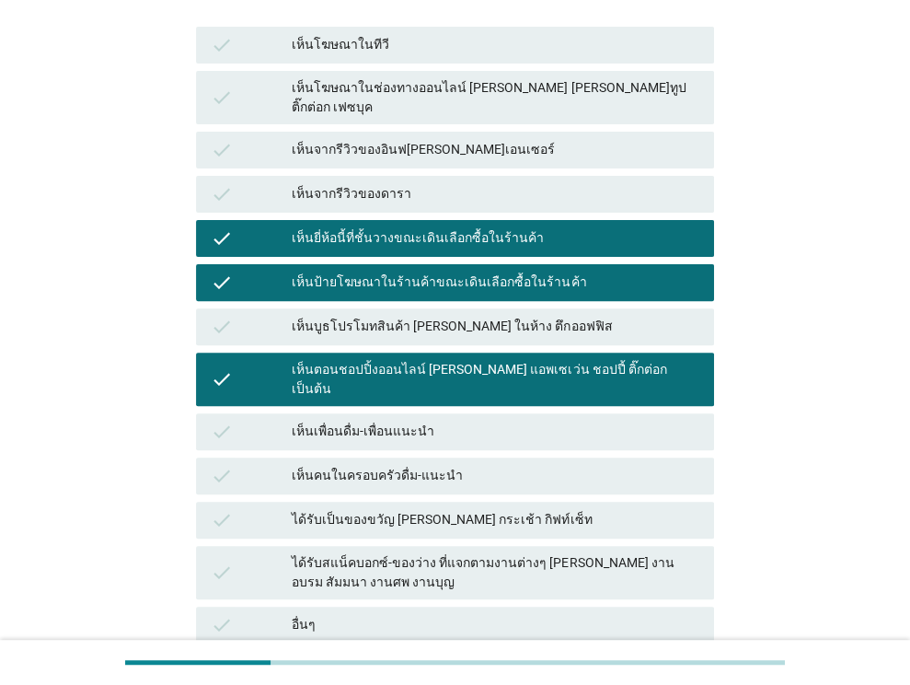
click at [519, 88] on div "เห็นโฆษณาในช่องทางออนไลน์ [PERSON_NAME] [PERSON_NAME]ทูป ติ๊กต่อก เฟซบุค" at bounding box center [496, 97] width 408 height 39
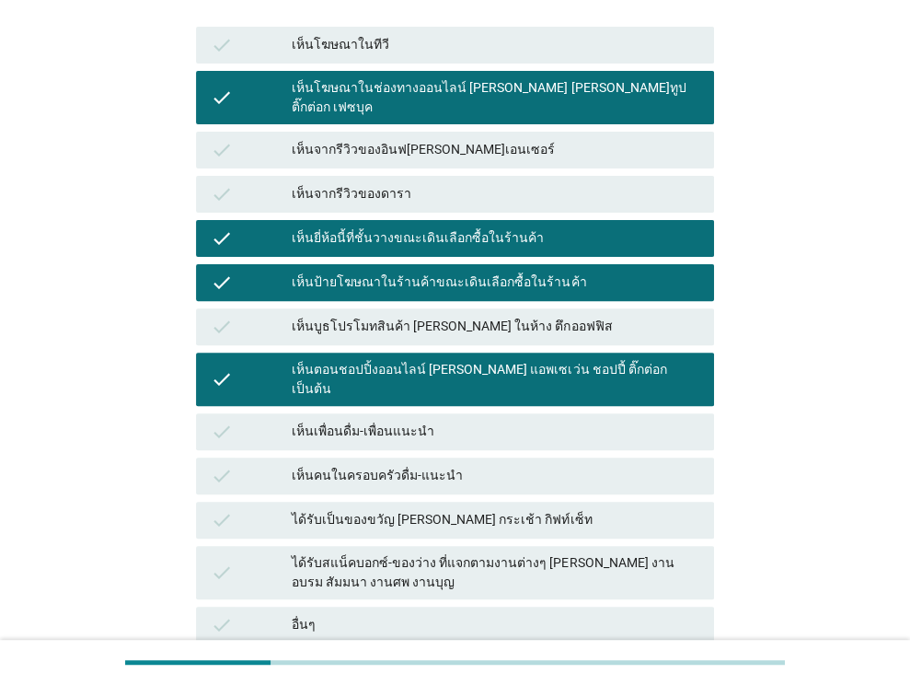
click at [545, 349] on div "check เห็นตอนชอปปิ้งออนไลน์ [PERSON_NAME] แอพเซเว่น ชอปปี้ ติ๊กต่อก เป็นต้น" at bounding box center [454, 379] width 525 height 61
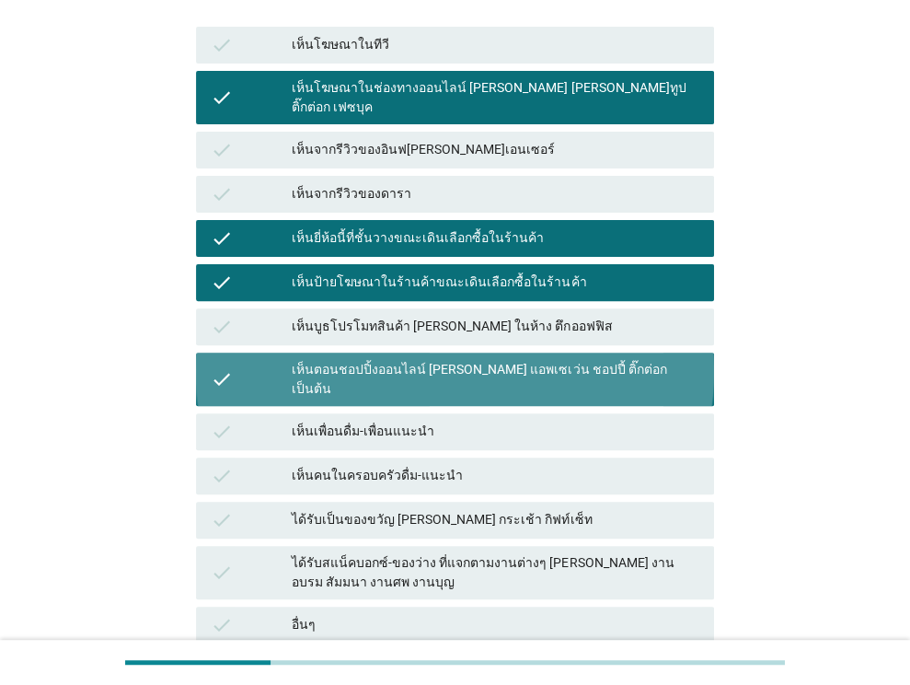
click at [550, 360] on div "เห็นตอนชอปปิ้งออนไลน์ [PERSON_NAME] แอพเซเว่น ชอปปี้ ติ๊กต่อก เป็นต้น" at bounding box center [496, 379] width 408 height 39
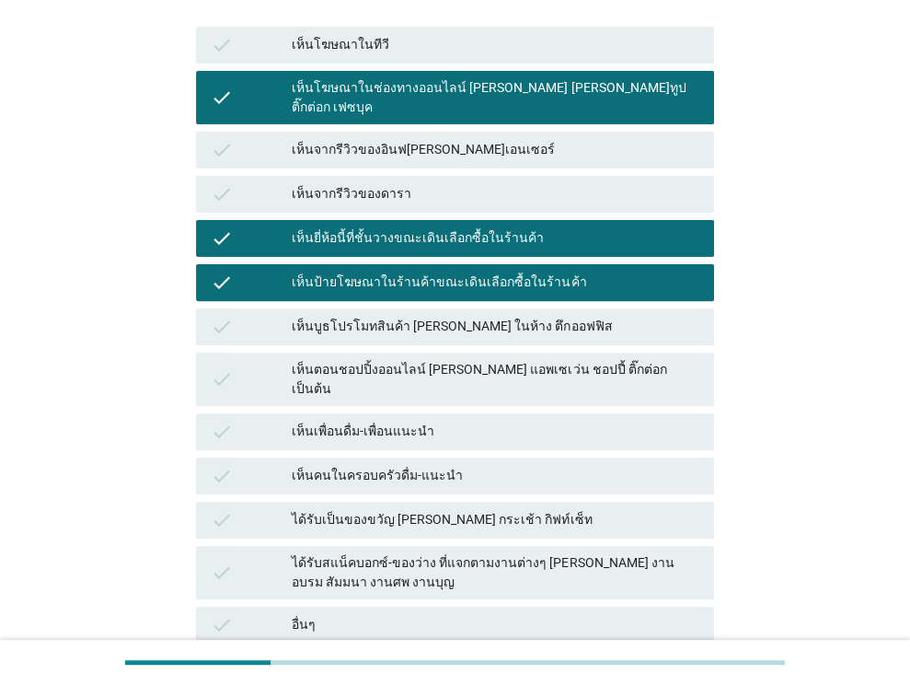
scroll to position [420, 0]
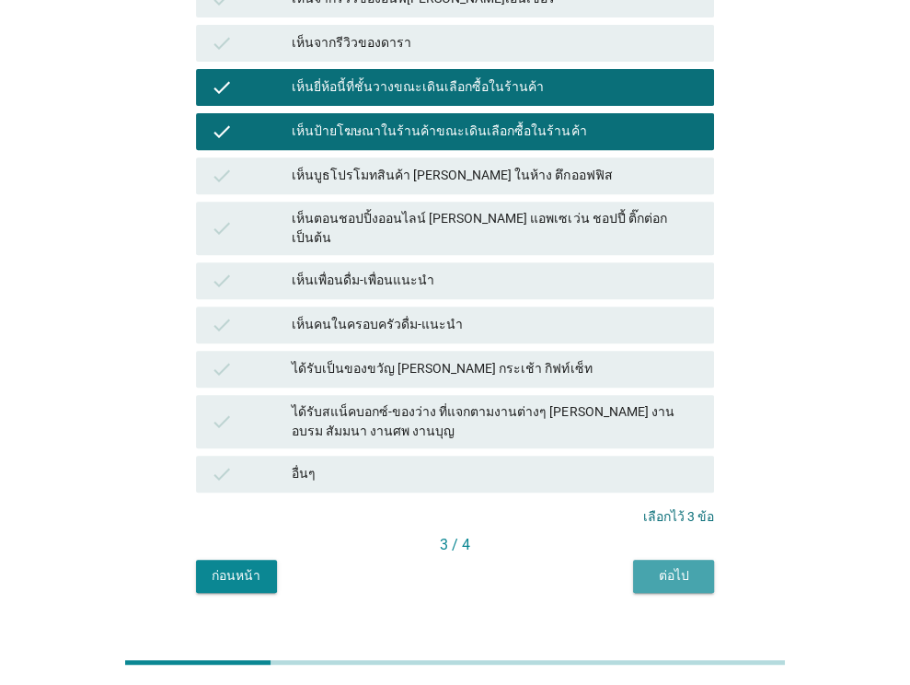
click at [649, 559] on button "ต่อไป" at bounding box center [673, 575] width 81 height 33
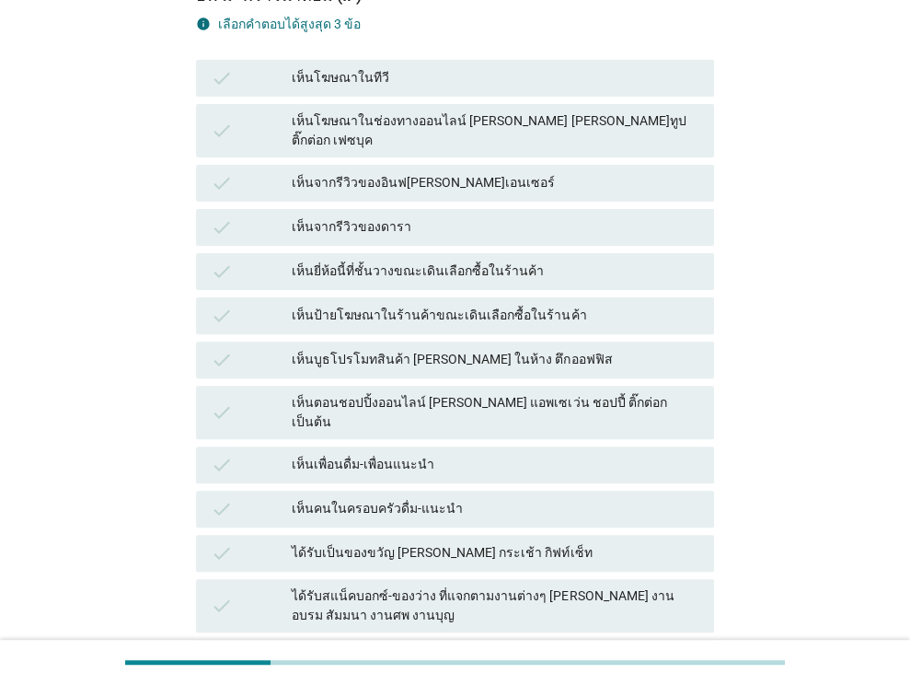
scroll to position [237, 0]
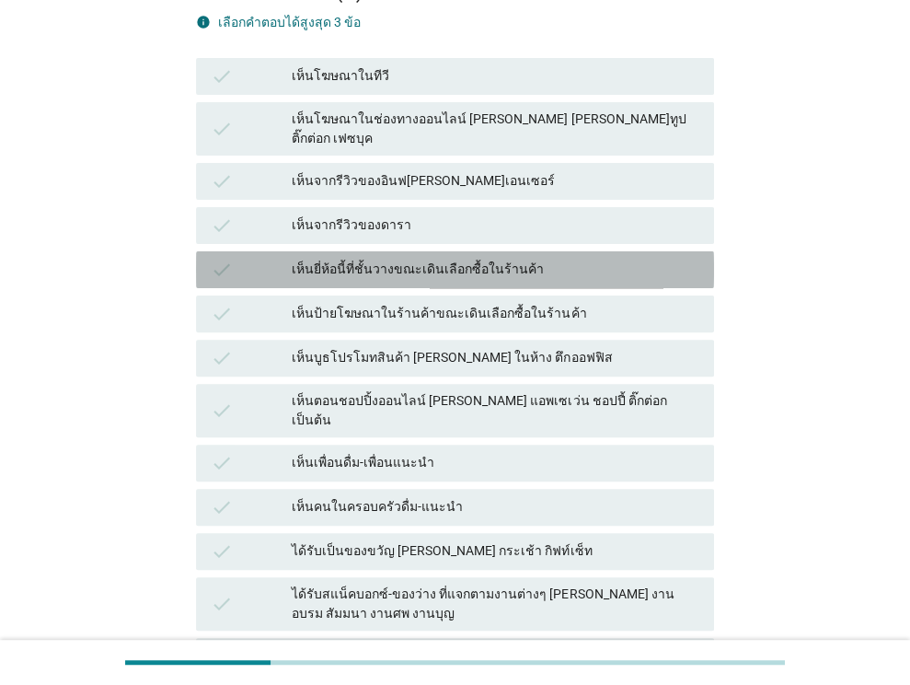
click at [567, 259] on div "เห็นยี่ห้อนี้ที่ชั้นวางขณะเดินเลือกซื้อในร้านค้า" at bounding box center [496, 270] width 408 height 22
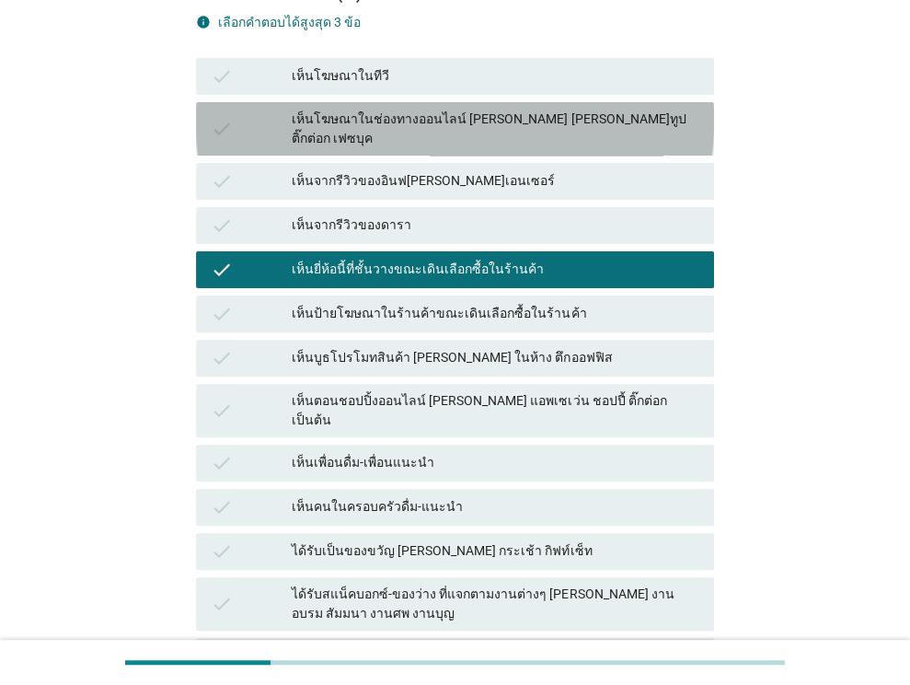
click at [604, 120] on div "เห็นโฆษณาในช่องทางออนไลน์ [PERSON_NAME] [PERSON_NAME]ทูป ติ๊กต่อก เฟซบุค" at bounding box center [496, 128] width 408 height 39
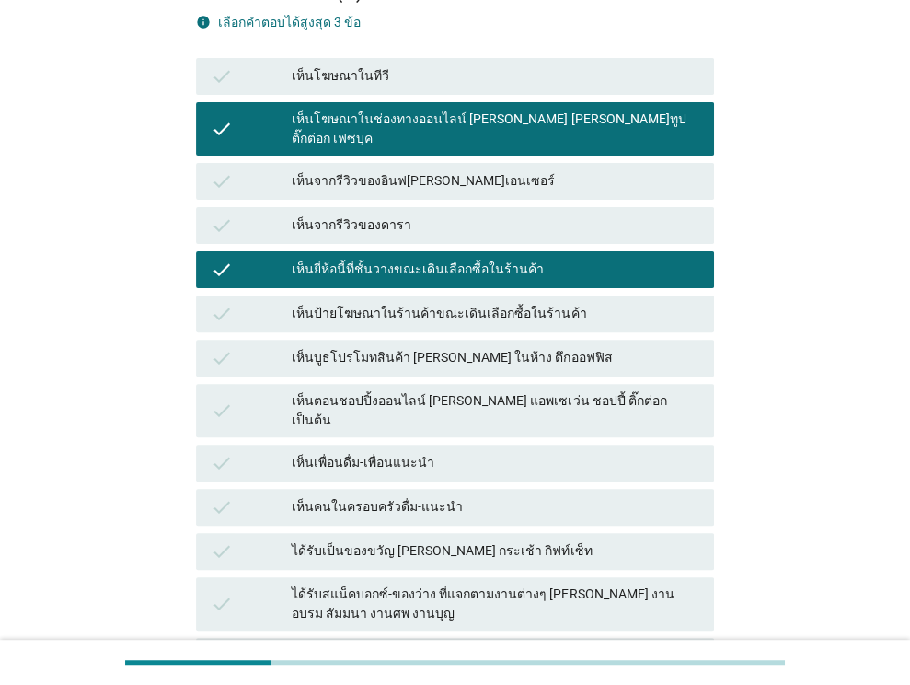
scroll to position [420, 0]
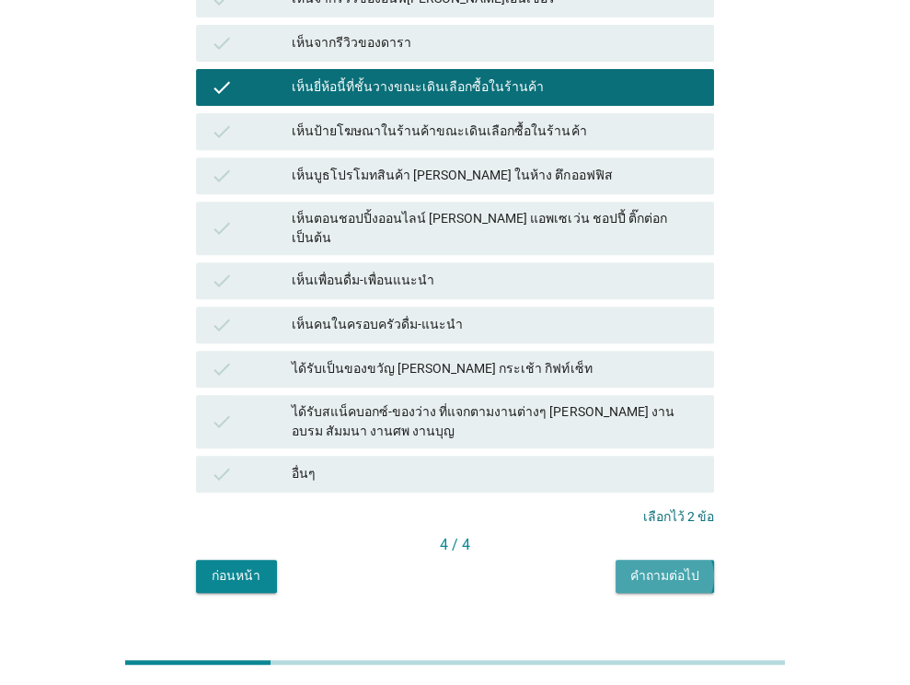
click at [681, 566] on div "คำถามต่อไป" at bounding box center [664, 575] width 69 height 19
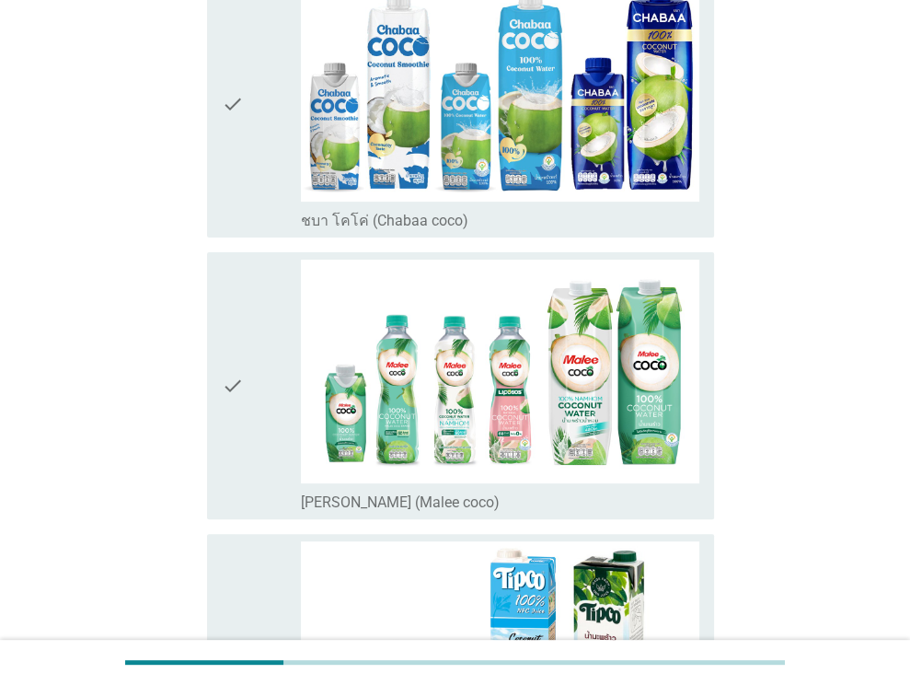
scroll to position [225, 0]
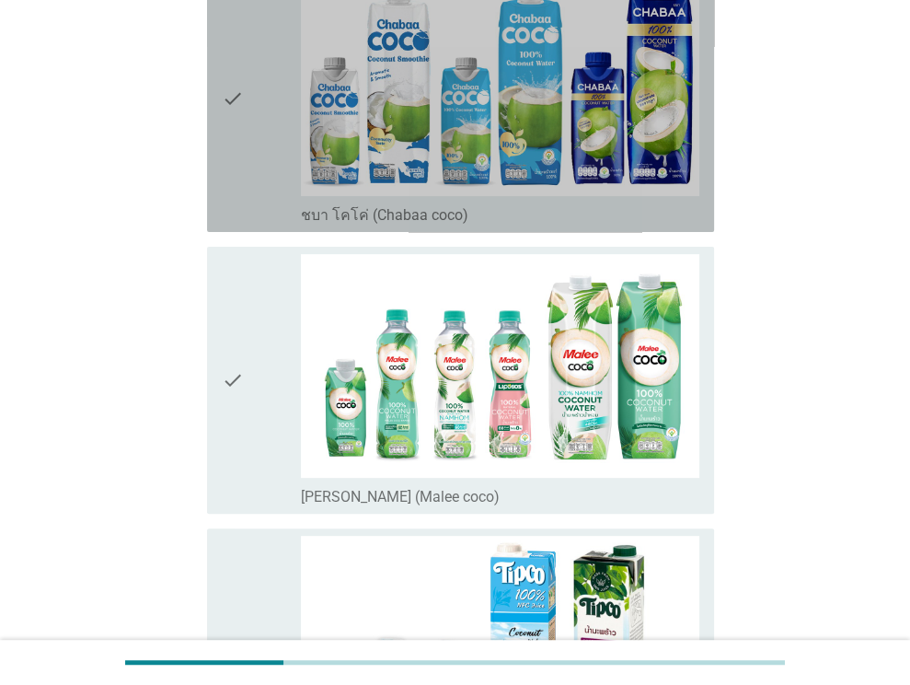
click at [245, 208] on div "check" at bounding box center [262, 98] width 80 height 252
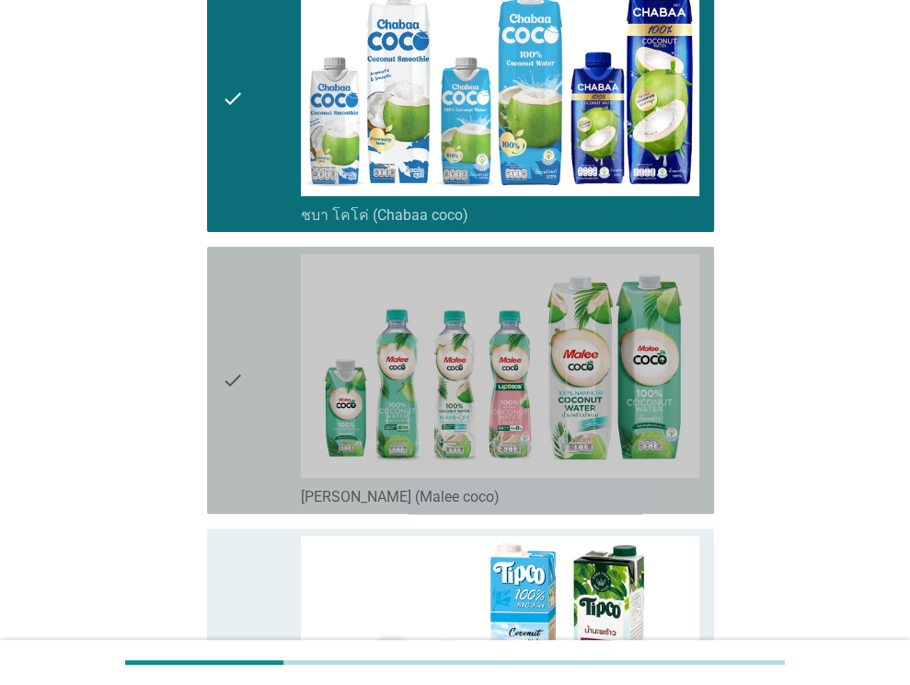
click at [245, 309] on div "check" at bounding box center [262, 380] width 80 height 252
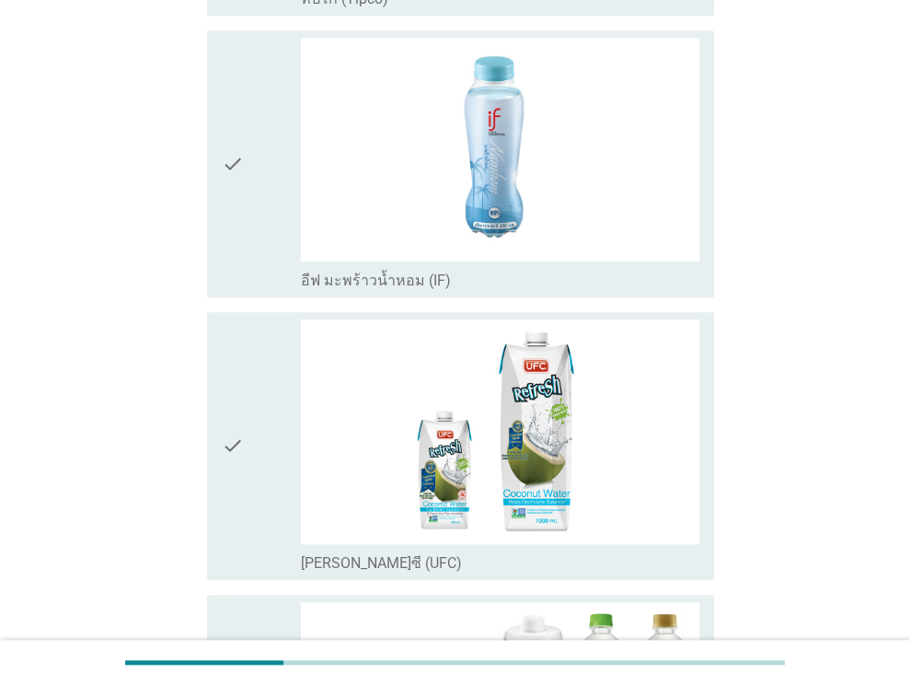
scroll to position [1007, 0]
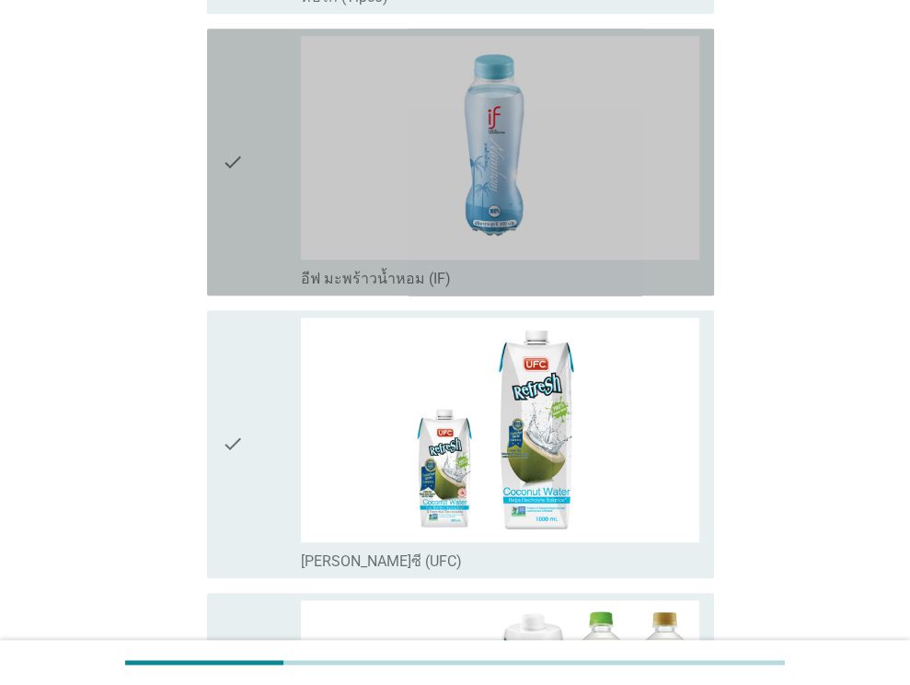
click at [244, 168] on div "check" at bounding box center [262, 162] width 80 height 252
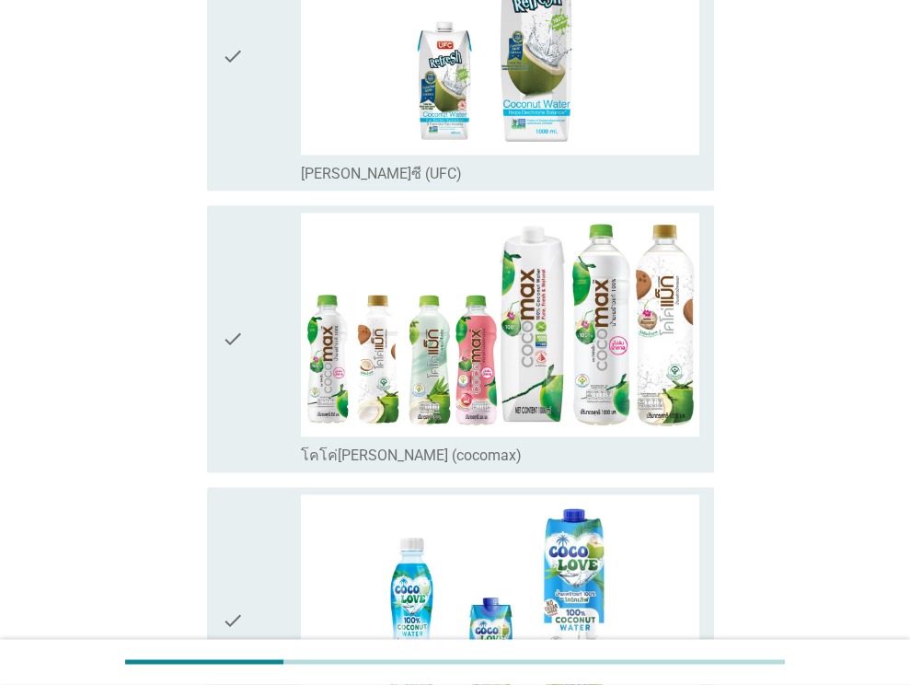
scroll to position [1395, 0]
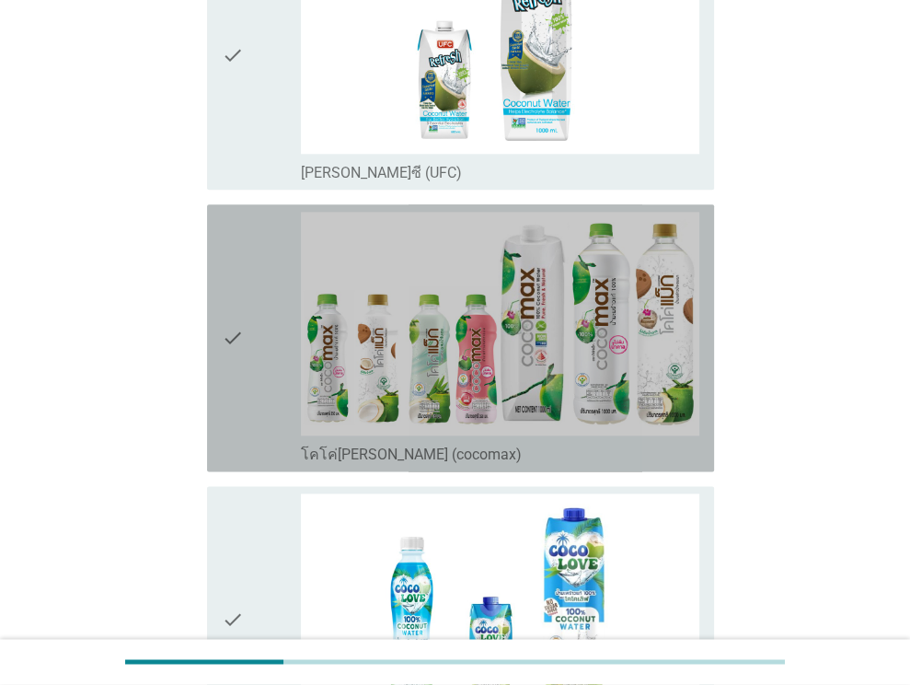
click at [276, 333] on div "check" at bounding box center [262, 338] width 80 height 252
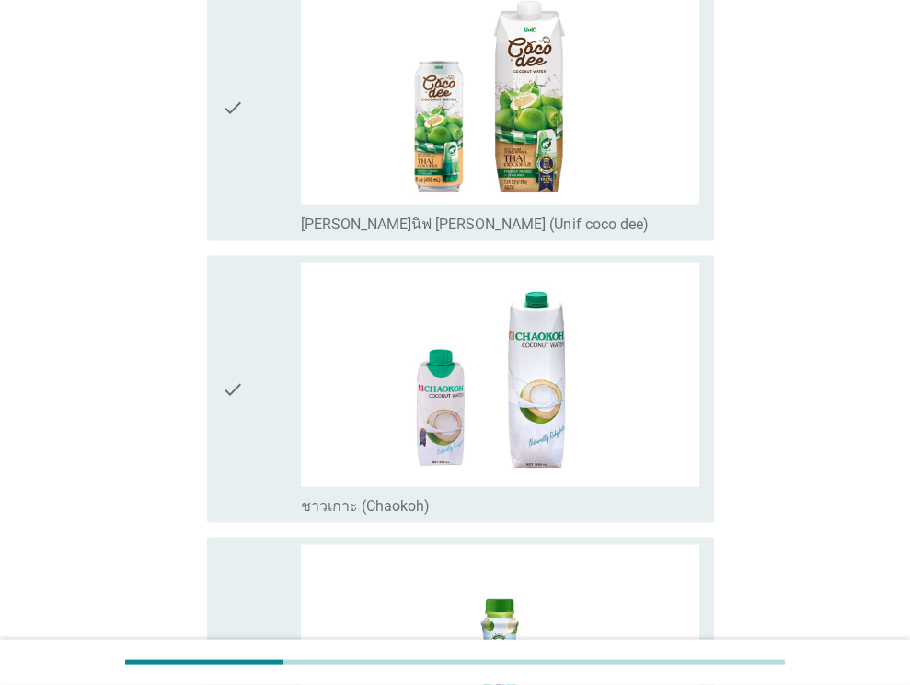
scroll to position [2208, 0]
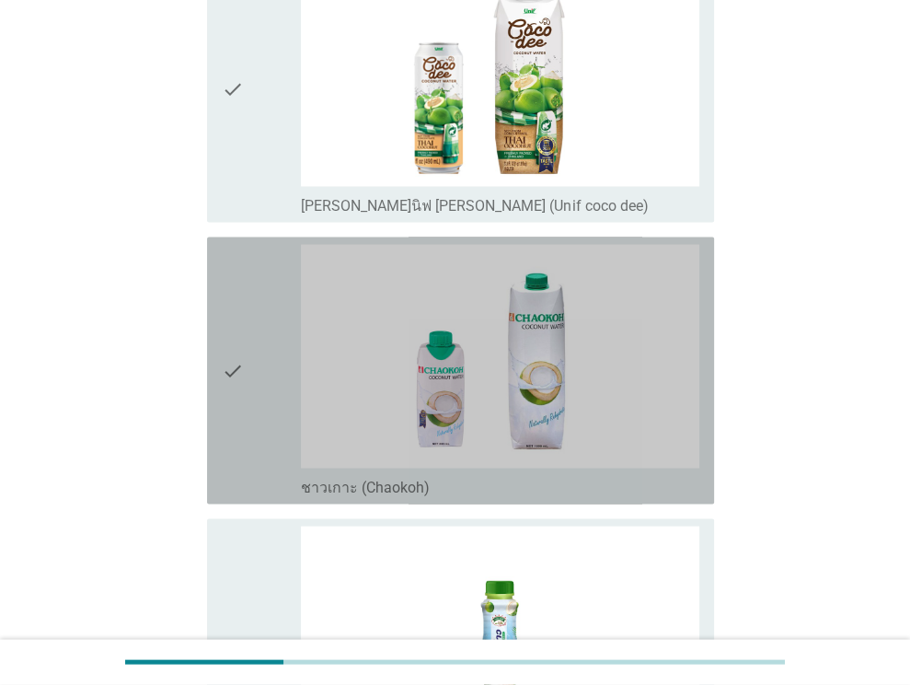
click at [250, 319] on div "check" at bounding box center [262, 370] width 80 height 252
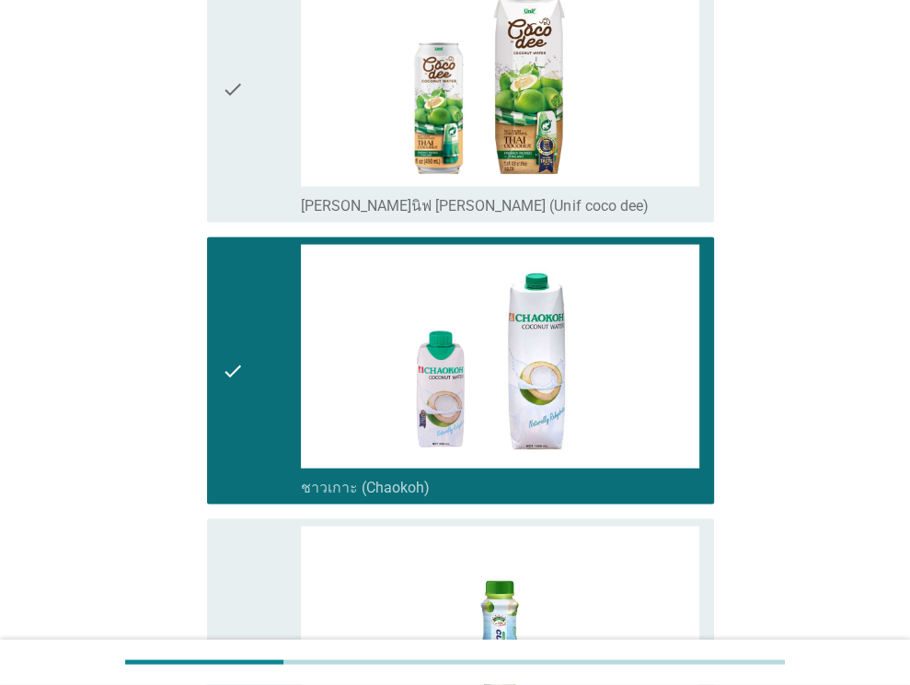
scroll to position [2569, 0]
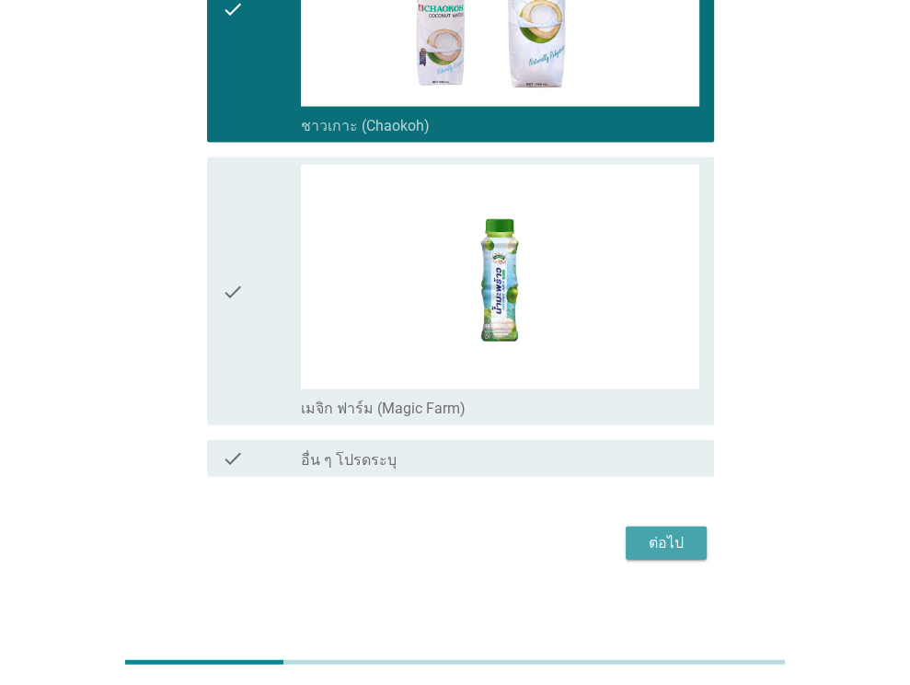
click at [682, 532] on div "ต่อไป" at bounding box center [666, 543] width 52 height 22
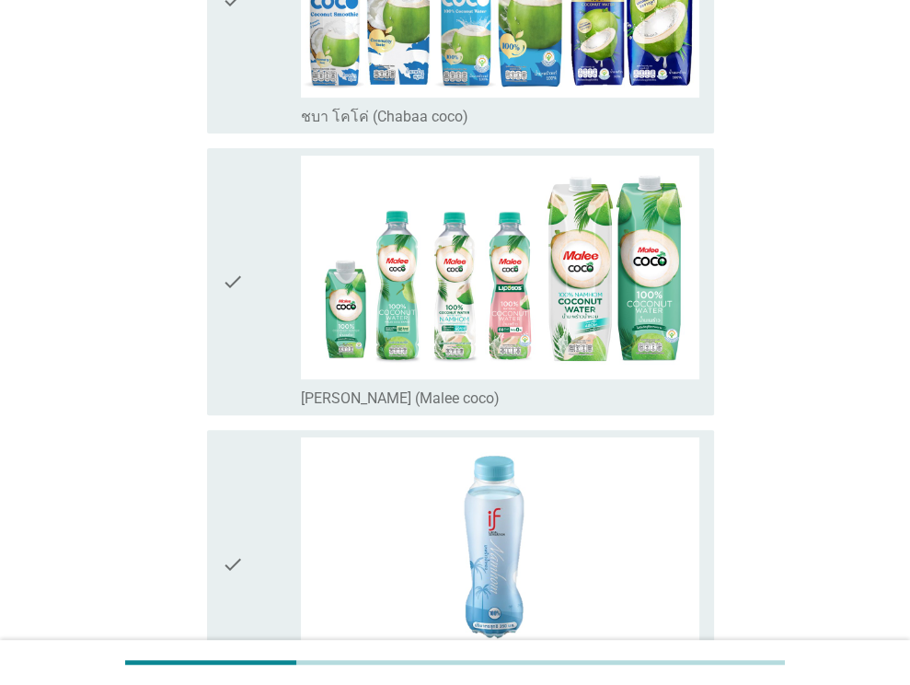
scroll to position [357, 0]
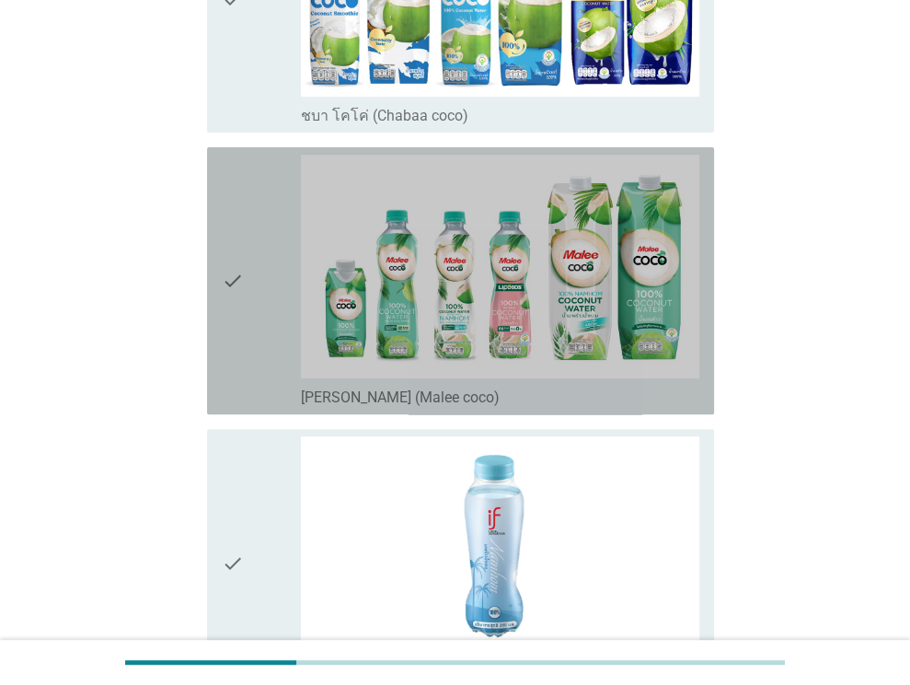
click at [251, 326] on div "check" at bounding box center [262, 281] width 80 height 252
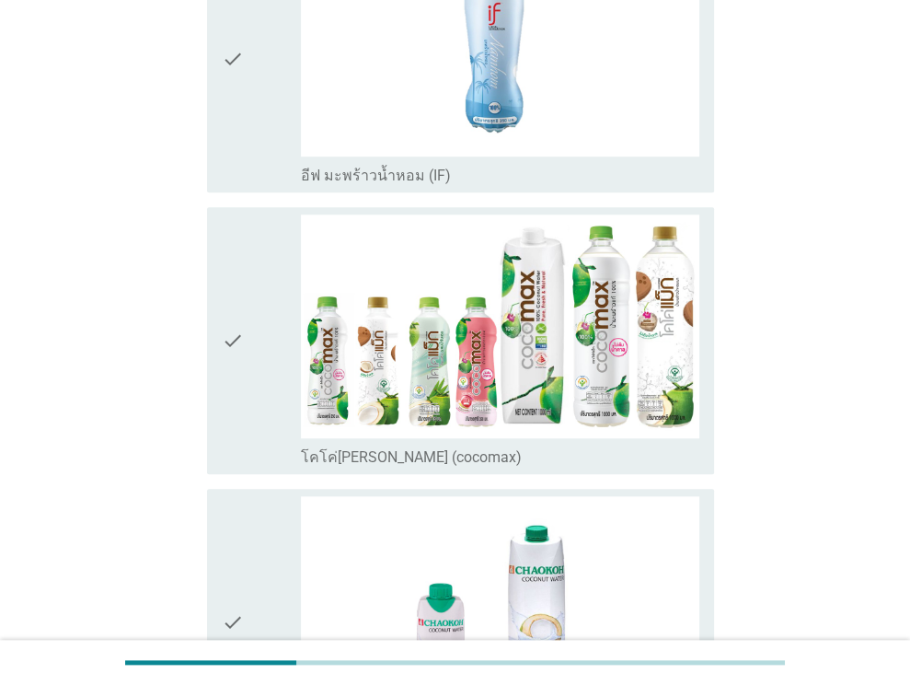
scroll to position [893, 0]
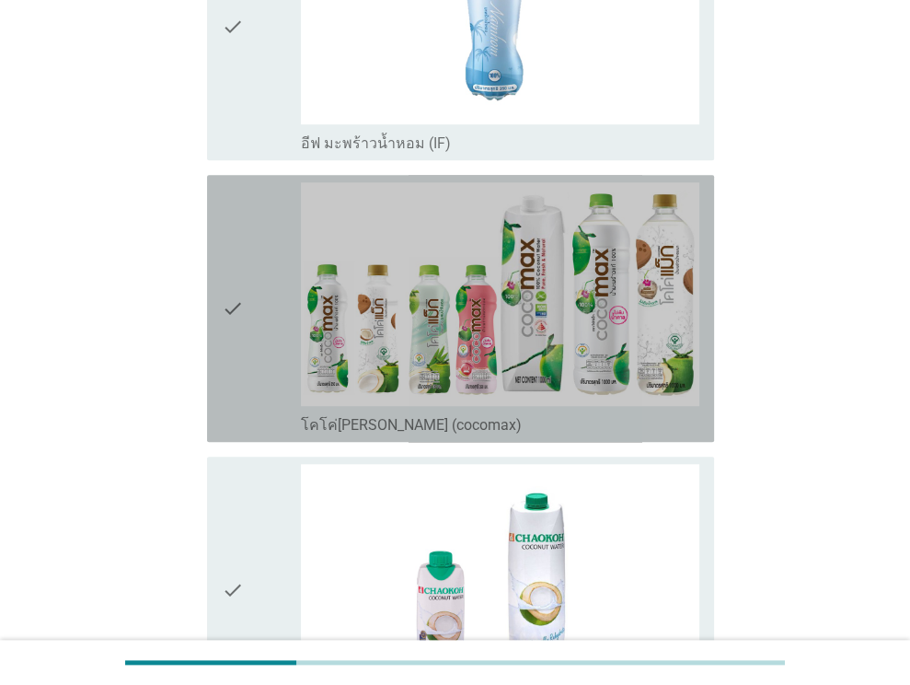
click at [251, 326] on div "check" at bounding box center [262, 308] width 80 height 252
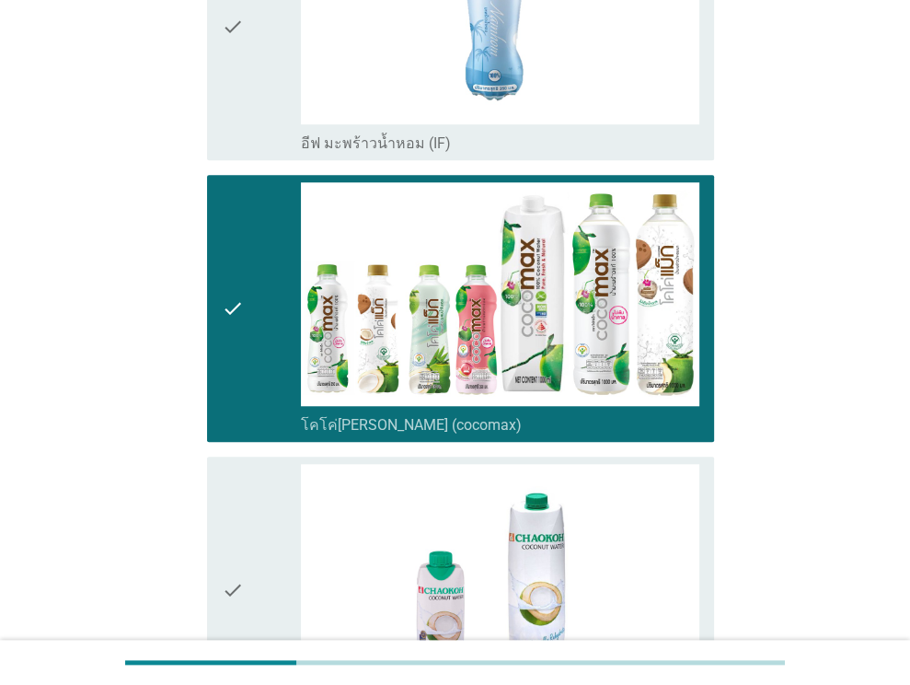
scroll to position [1196, 0]
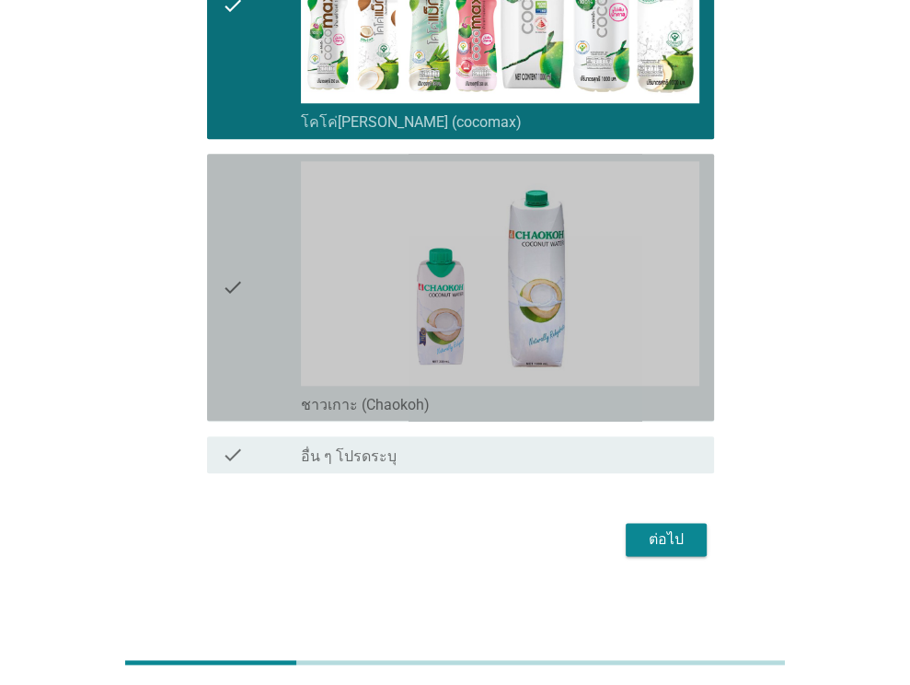
click at [251, 326] on div "check" at bounding box center [262, 287] width 80 height 252
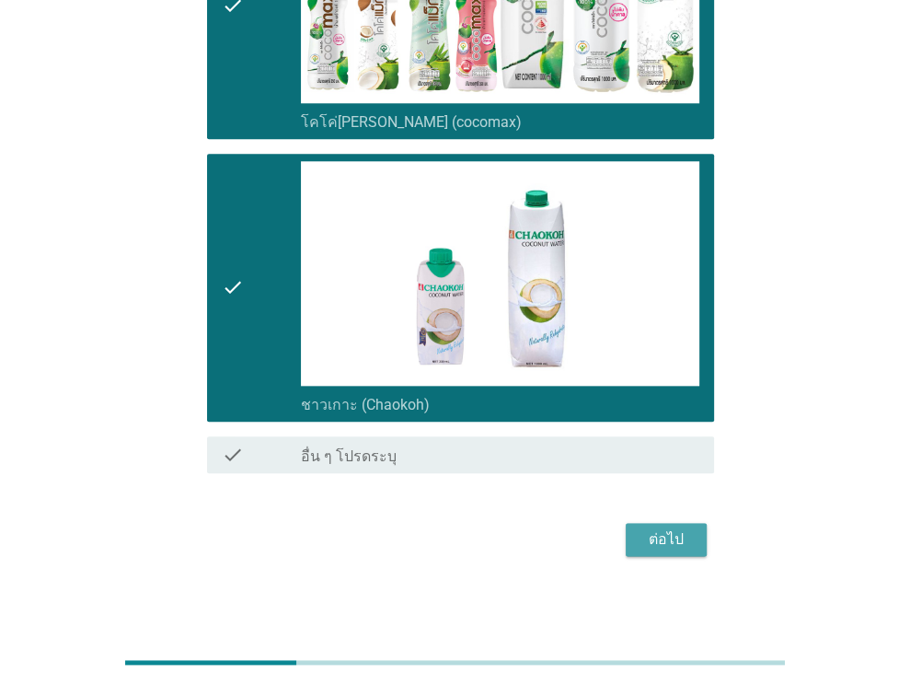
click at [651, 523] on button "ต่อไป" at bounding box center [666, 539] width 81 height 33
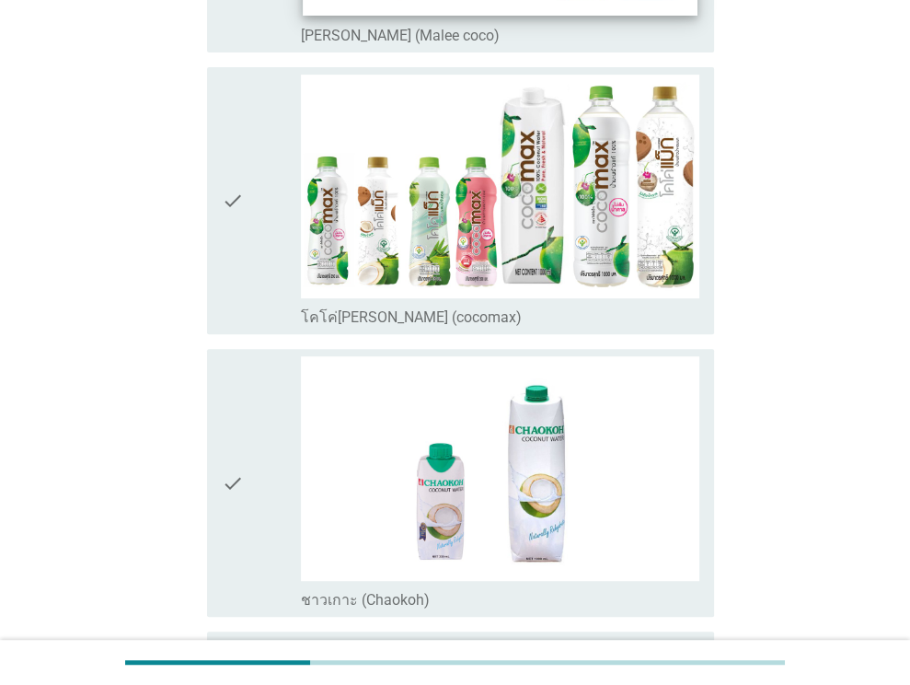
scroll to position [397, 0]
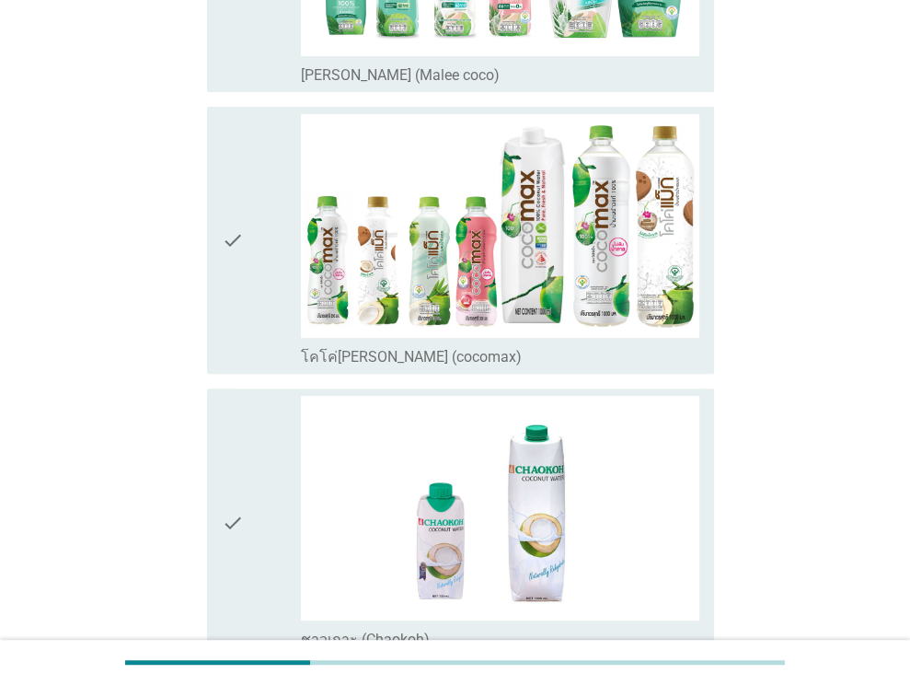
click at [252, 305] on div "check" at bounding box center [262, 240] width 80 height 252
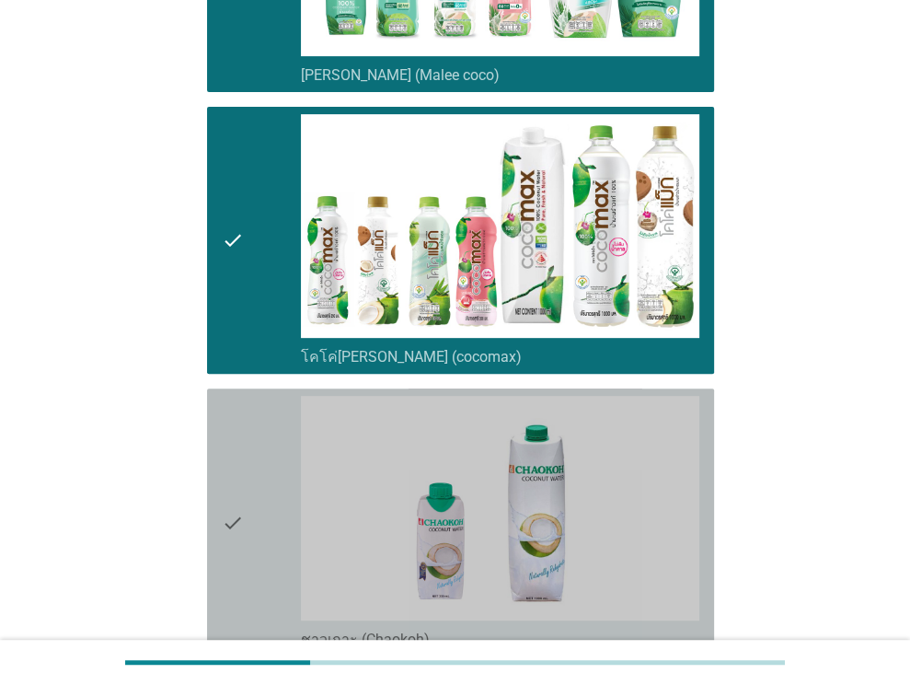
click at [247, 539] on div "check" at bounding box center [262, 522] width 80 height 252
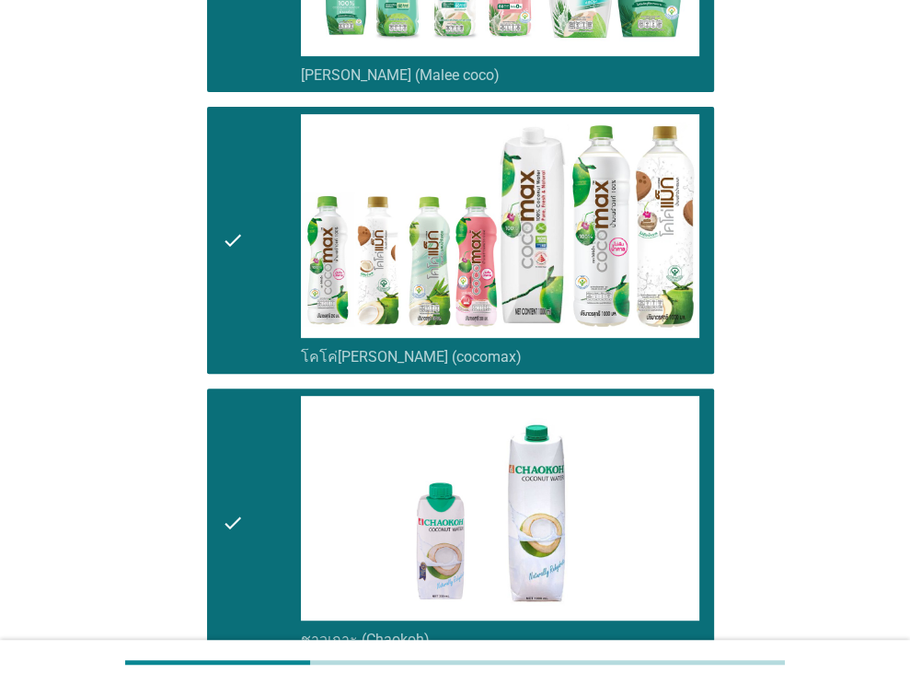
scroll to position [633, 0]
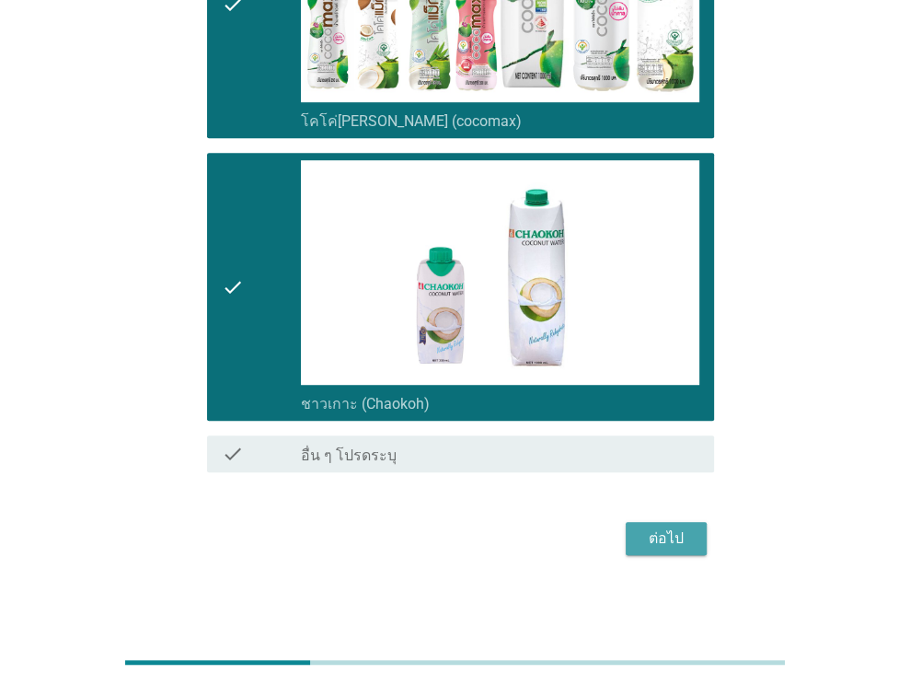
click at [677, 528] on div "ต่อไป" at bounding box center [666, 538] width 52 height 22
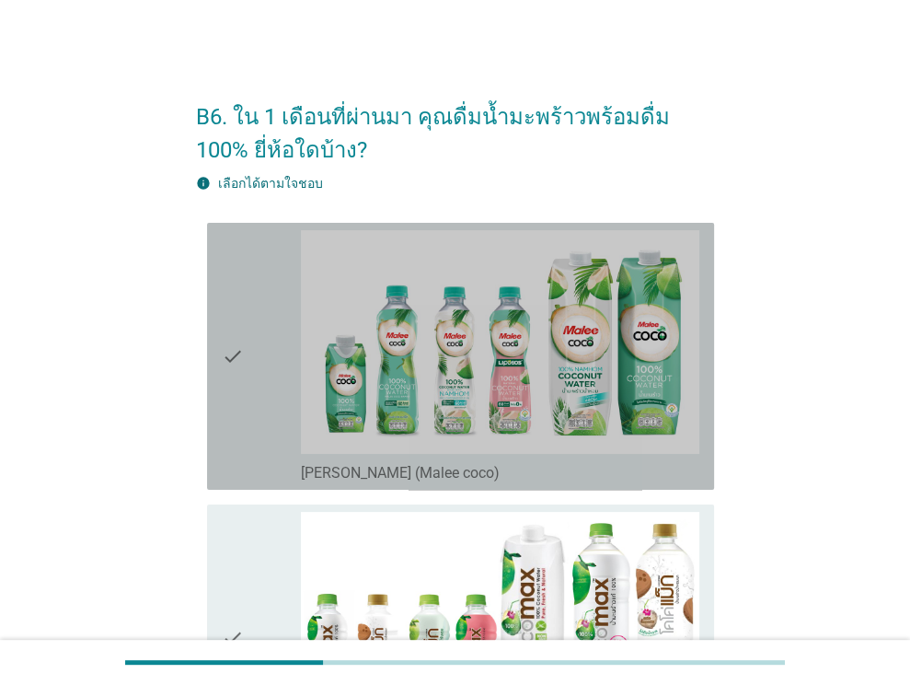
click at [227, 393] on icon "check" at bounding box center [233, 356] width 22 height 252
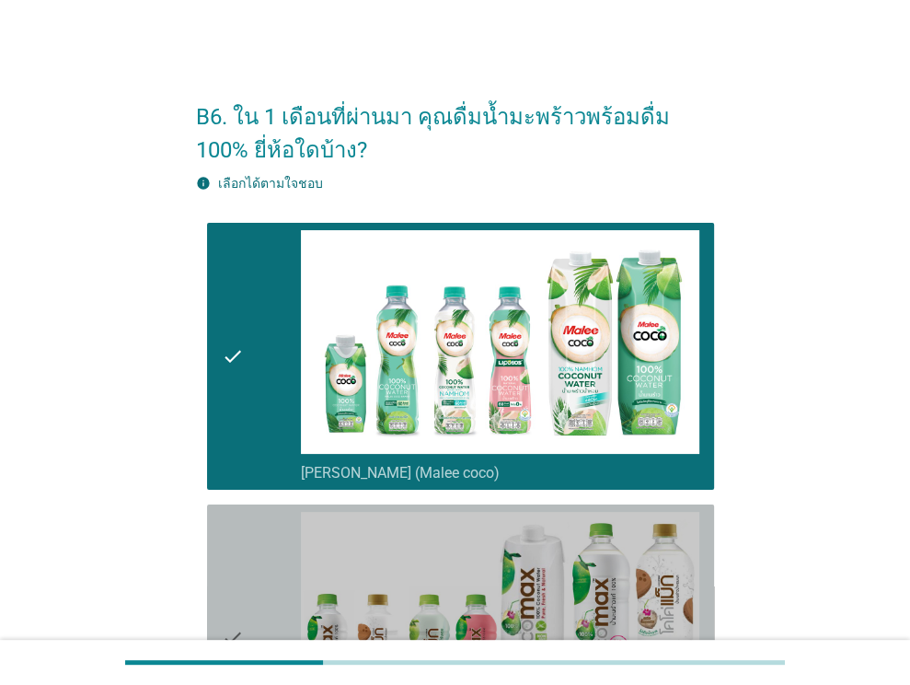
click at [263, 536] on div "check" at bounding box center [262, 638] width 80 height 252
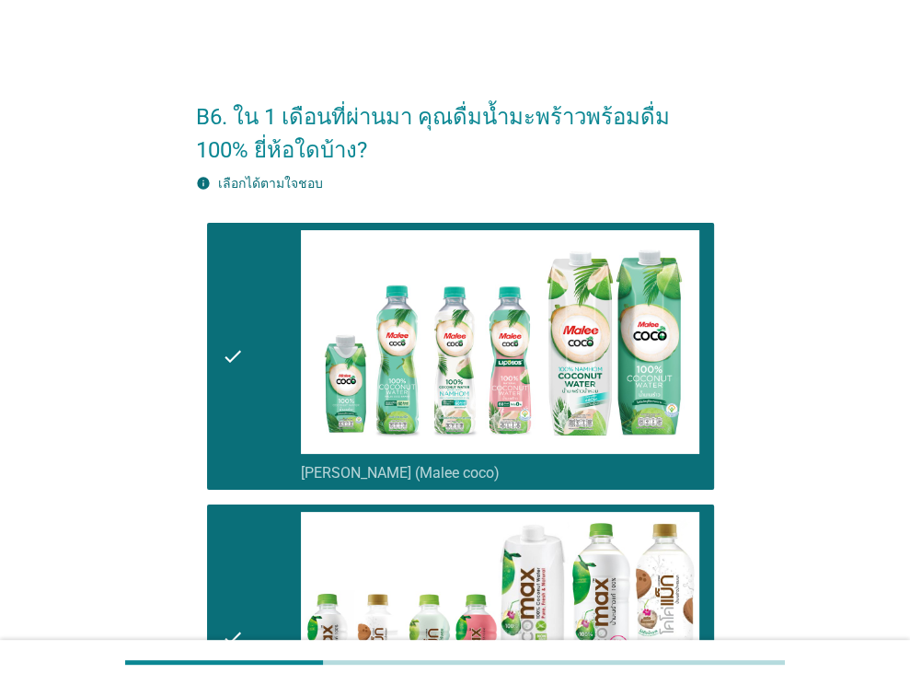
scroll to position [633, 0]
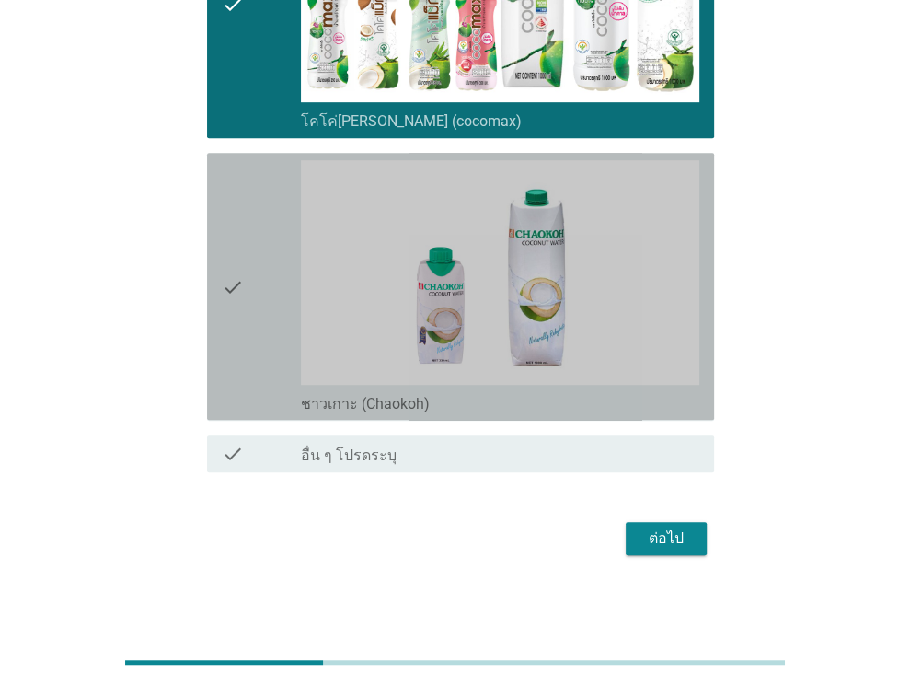
click at [258, 318] on div "check" at bounding box center [262, 286] width 80 height 252
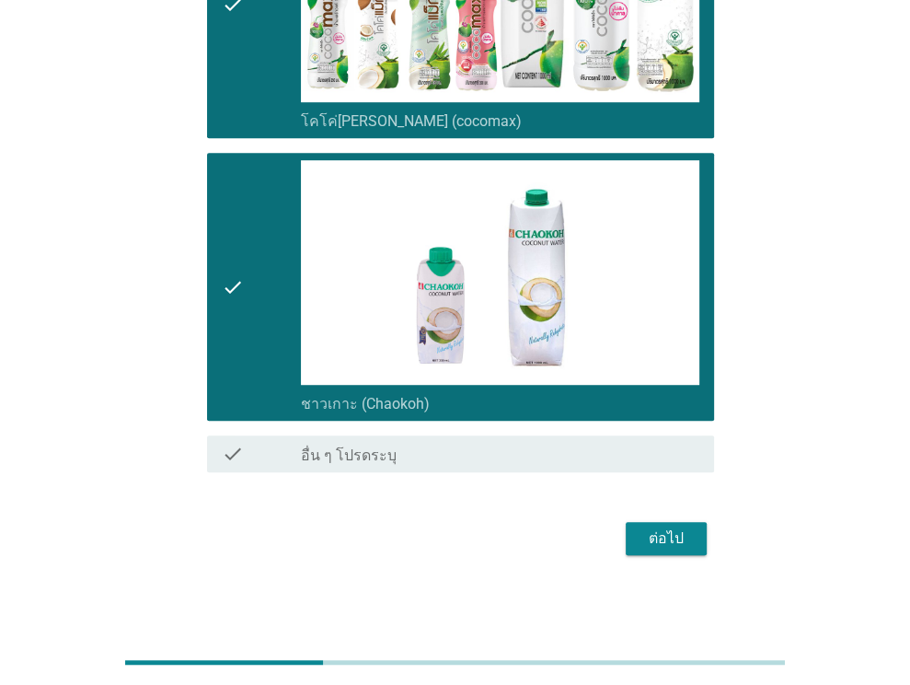
click at [669, 528] on div "ต่อไป" at bounding box center [666, 538] width 52 height 22
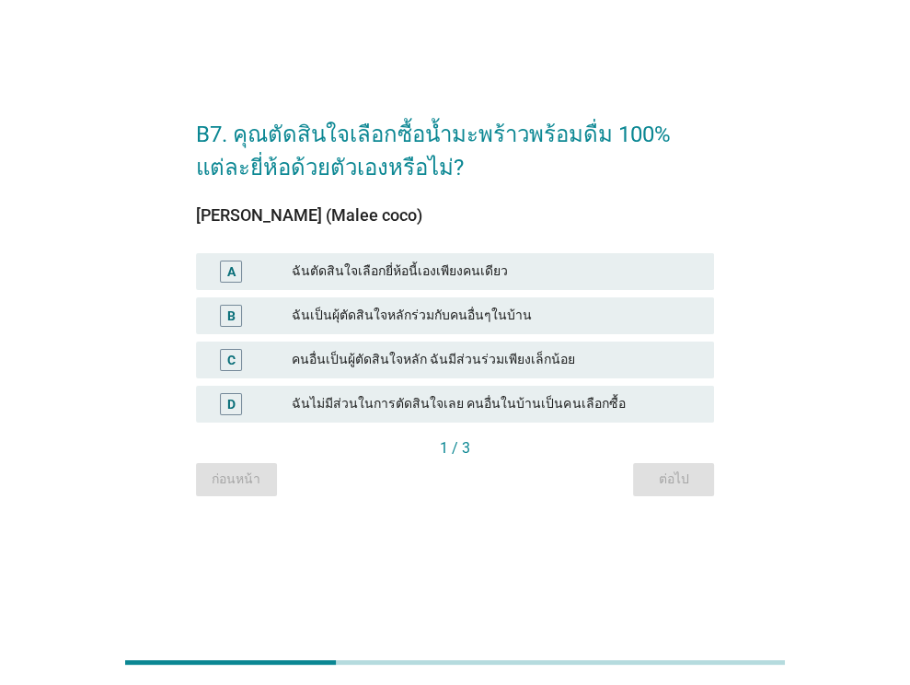
scroll to position [0, 0]
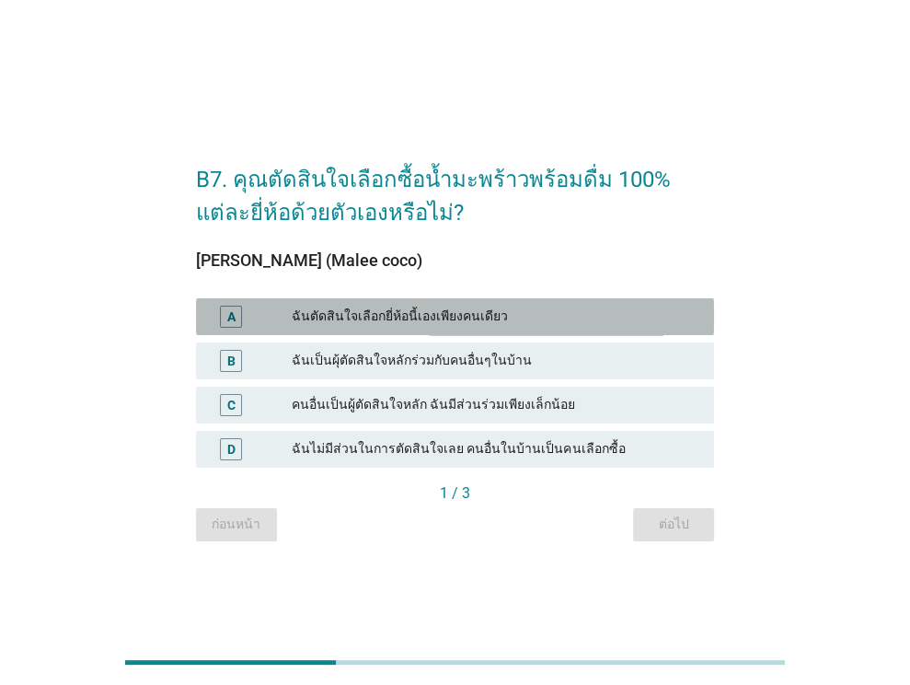
click at [662, 315] on div "ฉันตัดสินใจเลือกยี่ห้อนี้เองเพียงคนเดียว" at bounding box center [496, 316] width 408 height 22
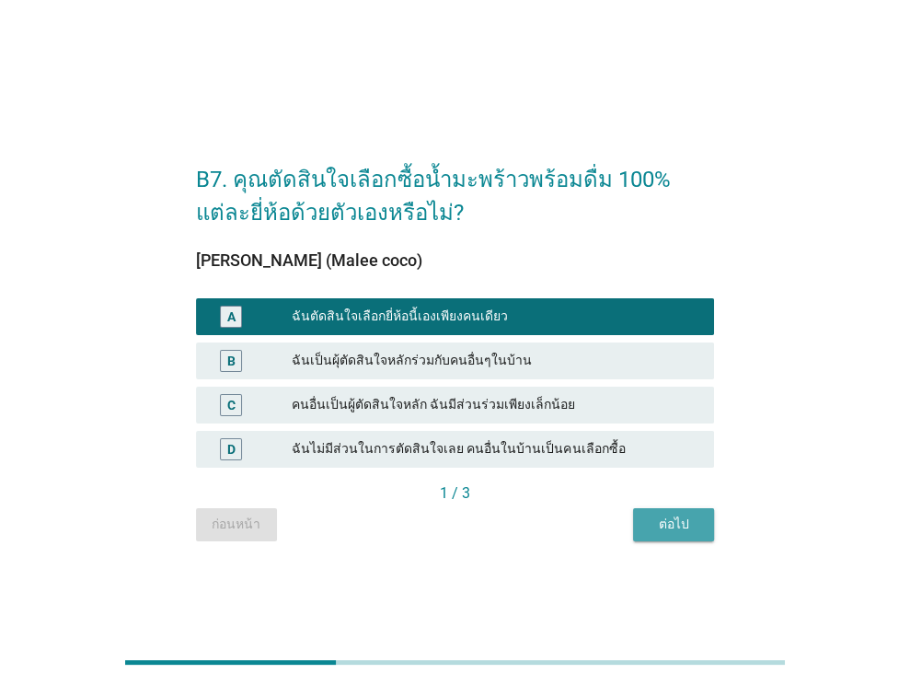
click at [686, 524] on div "ต่อไป" at bounding box center [674, 523] width 52 height 19
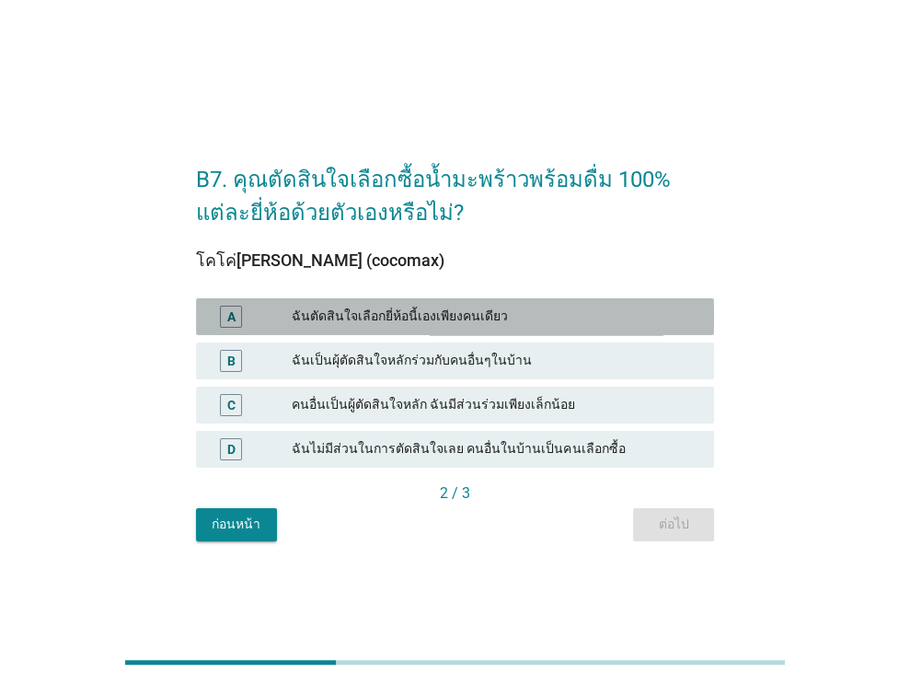
click at [623, 314] on div "ฉันตัดสินใจเลือกยี่ห้อนี้เองเพียงคนเดียว" at bounding box center [496, 316] width 408 height 22
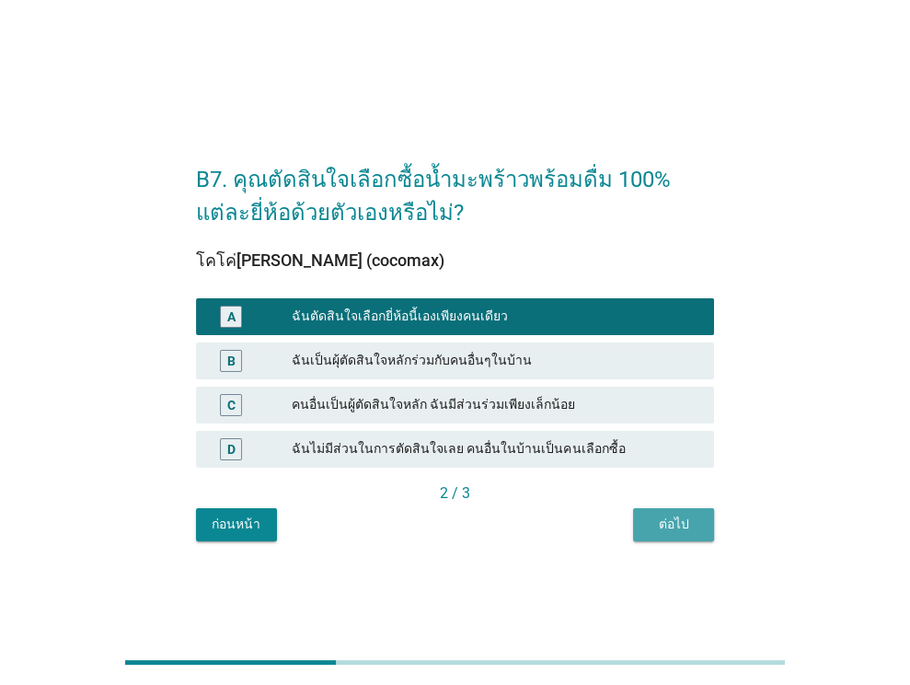
click at [691, 526] on div "ต่อไป" at bounding box center [674, 523] width 52 height 19
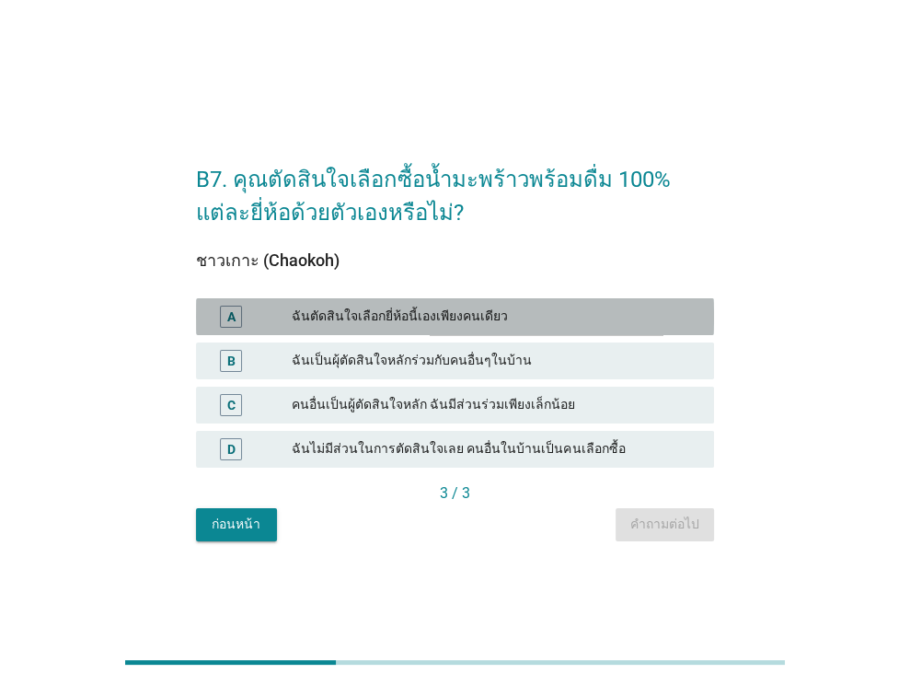
click at [609, 302] on div "A ฉันตัดสินใจเลือกยี่ห้อนี้เองเพียงคนเดียว" at bounding box center [455, 316] width 518 height 37
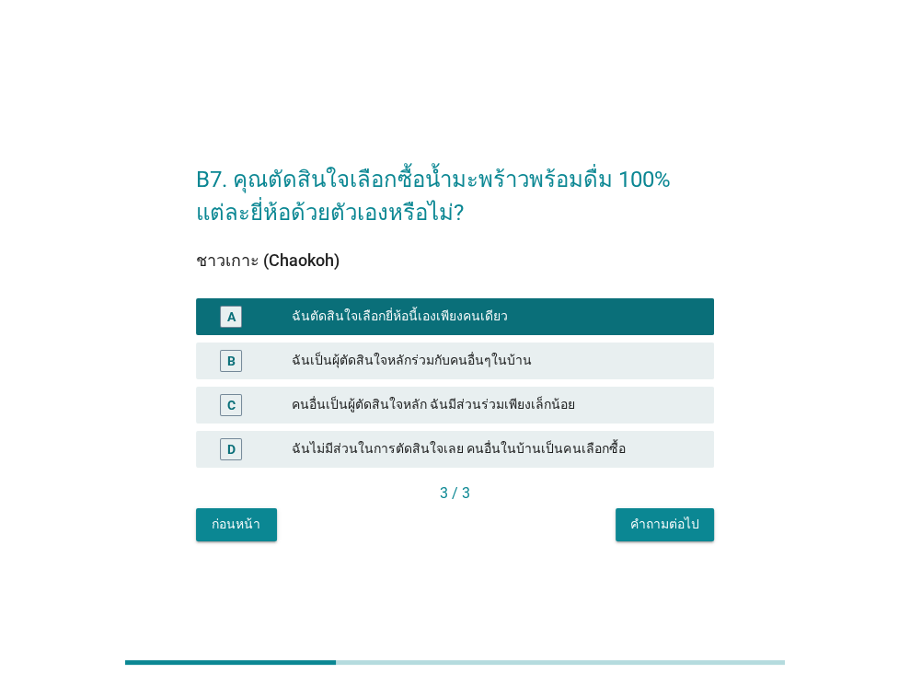
click at [684, 533] on div "คำถามต่อไป" at bounding box center [664, 523] width 69 height 19
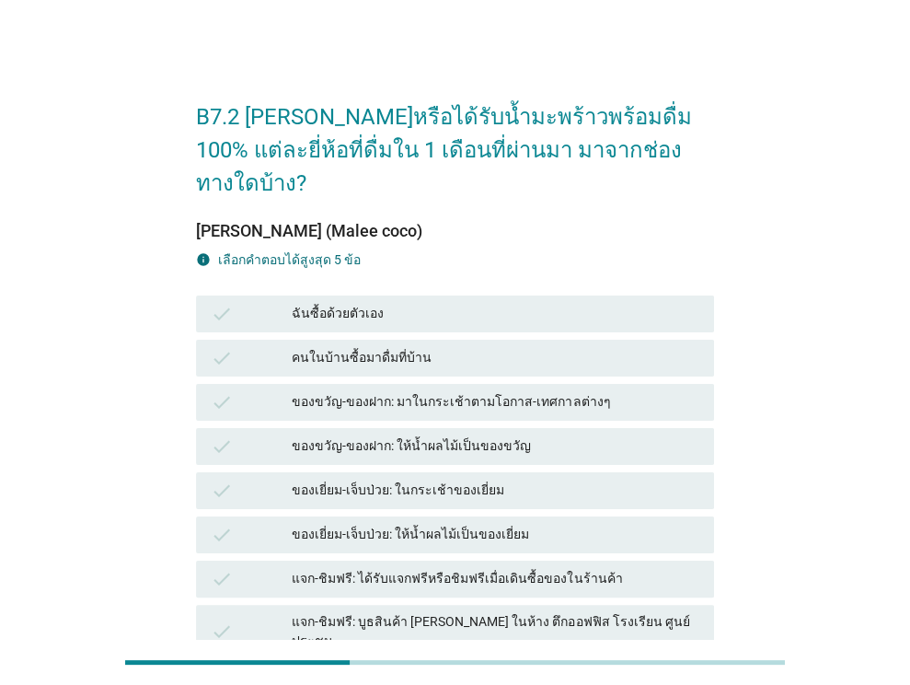
click at [530, 303] on div "ฉันซื้อด้วยตัวเอง" at bounding box center [496, 314] width 408 height 22
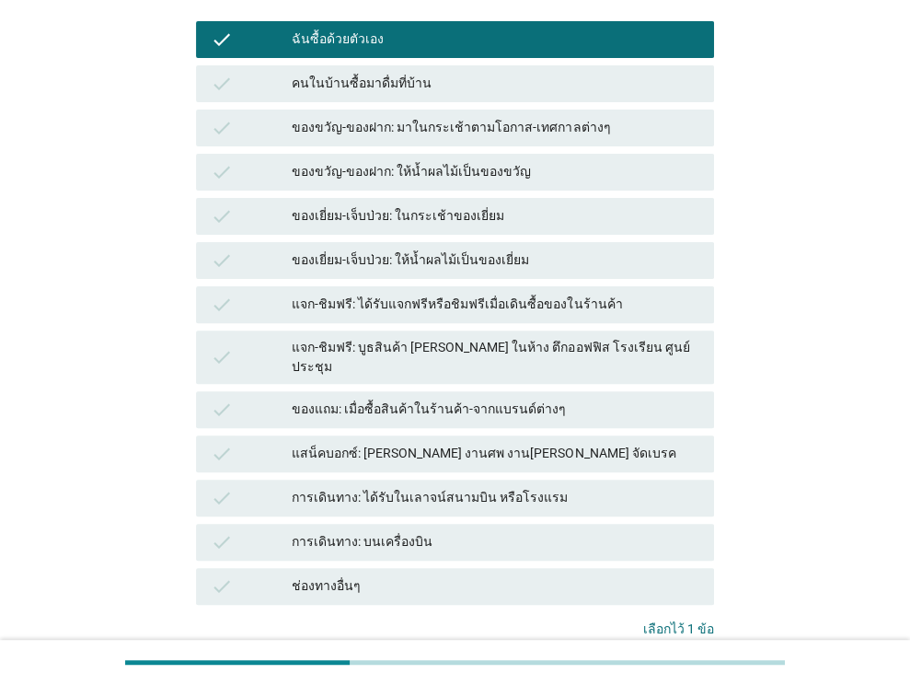
scroll to position [302, 0]
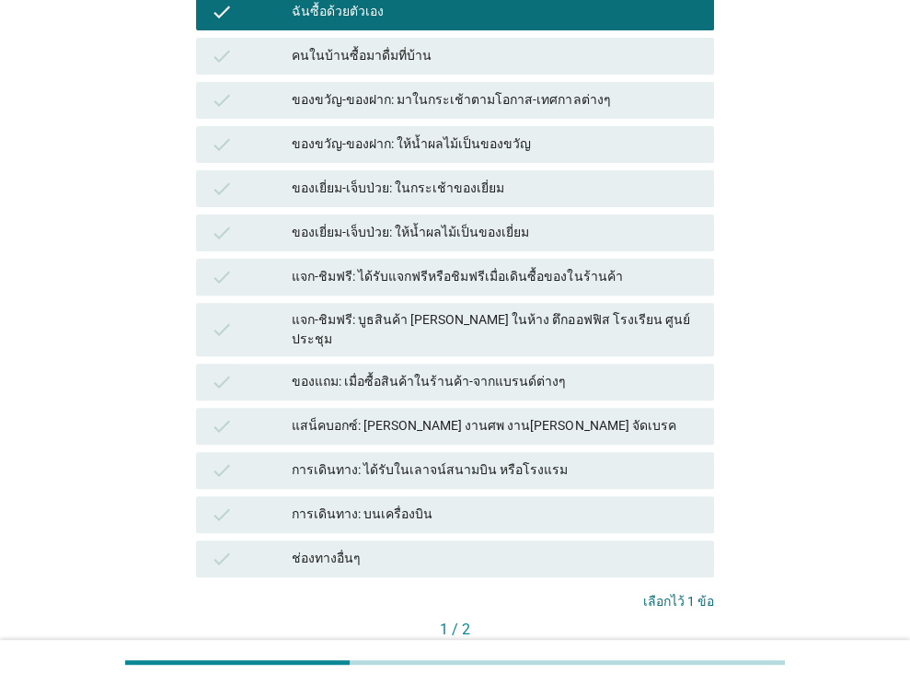
click at [651, 651] on div "ต่อไป" at bounding box center [674, 660] width 52 height 19
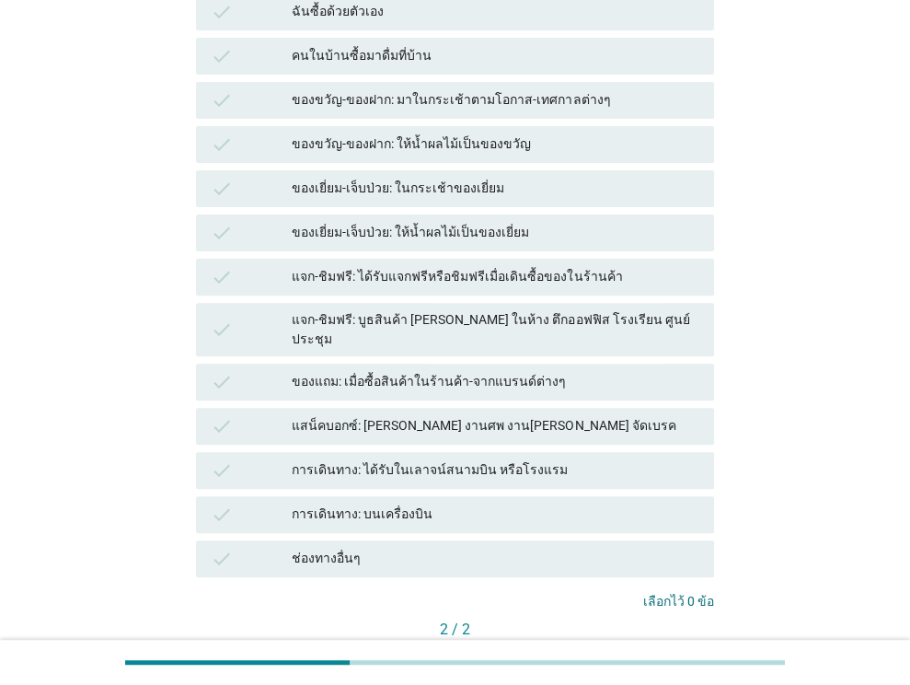
scroll to position [0, 0]
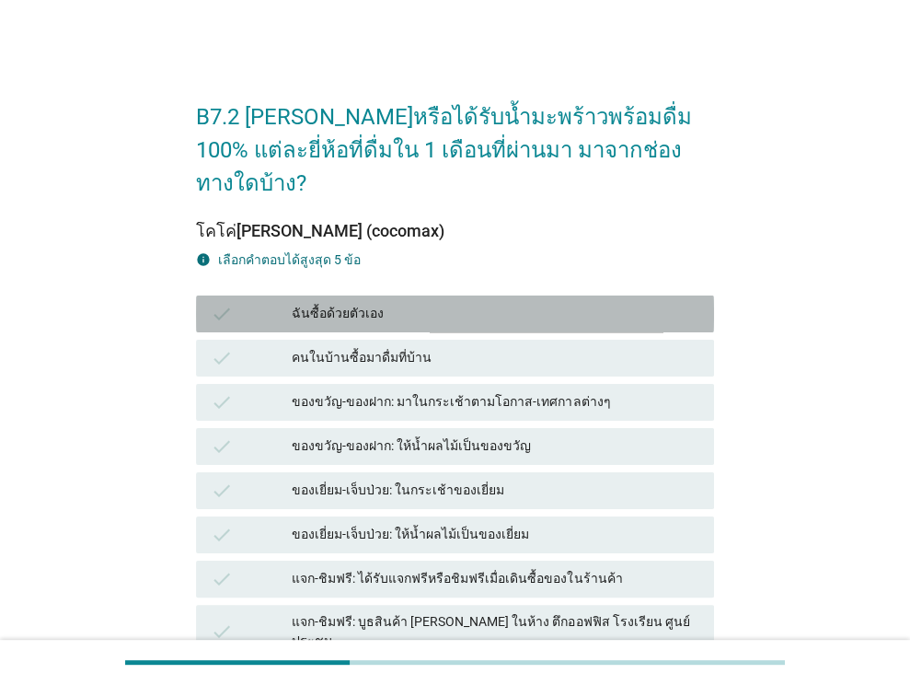
click at [559, 303] on div "ฉันซื้อด้วยตัวเอง" at bounding box center [496, 314] width 408 height 22
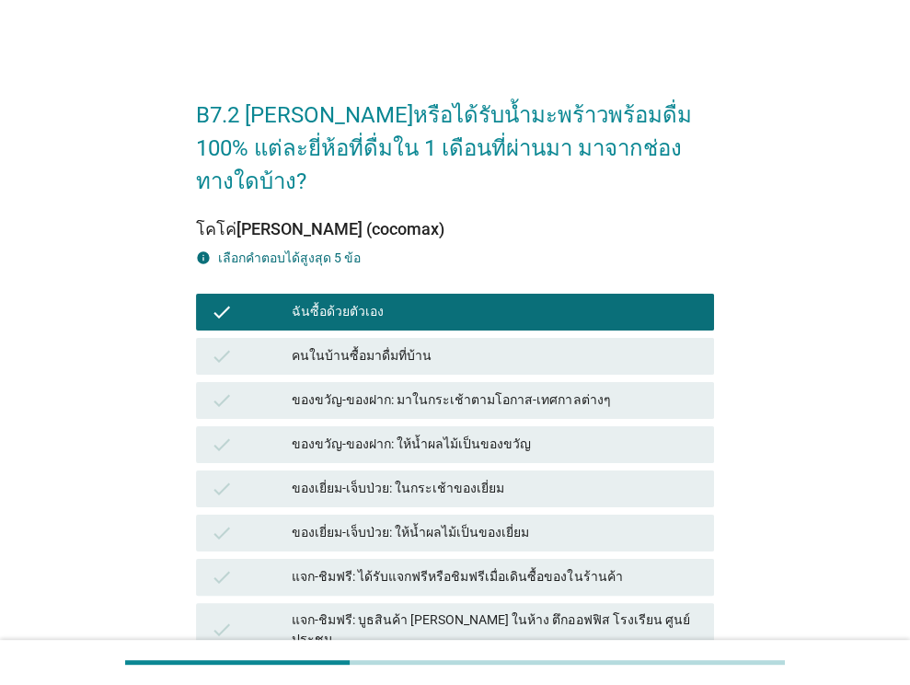
scroll to position [371, 0]
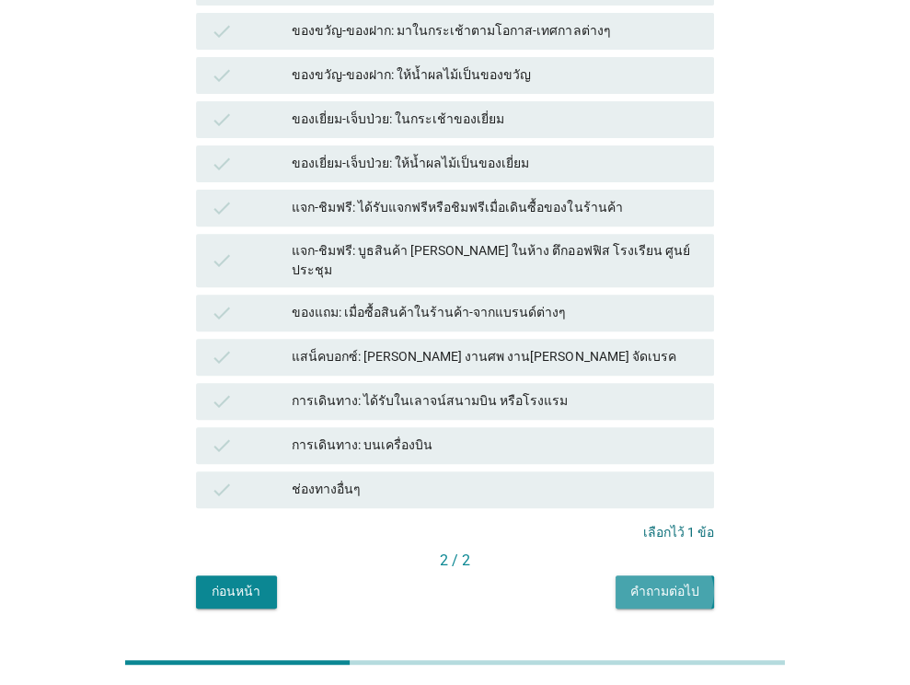
click at [658, 582] on div "คำถามต่อไป" at bounding box center [664, 591] width 69 height 19
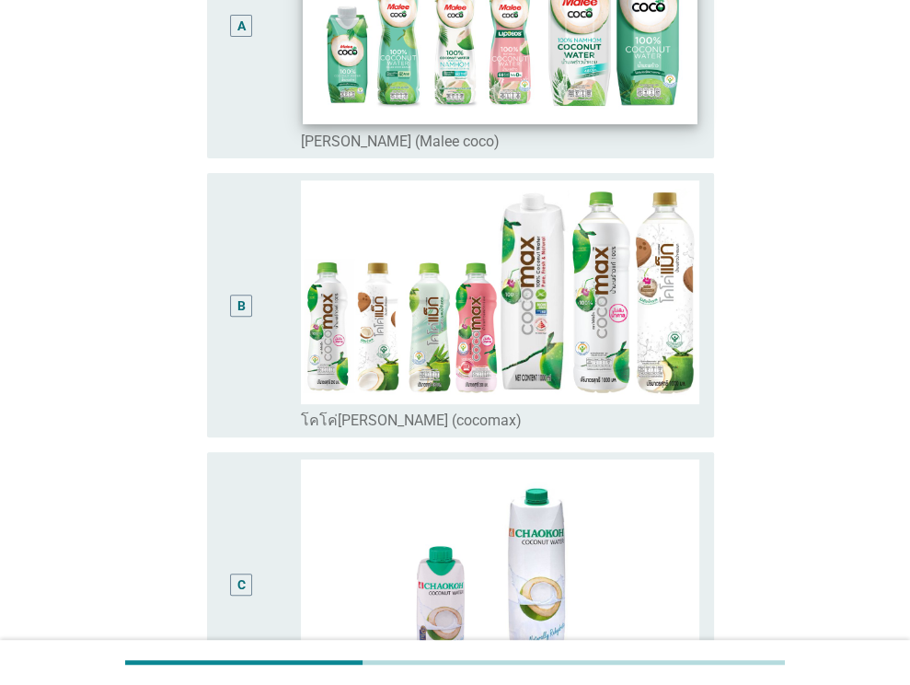
scroll to position [304, 0]
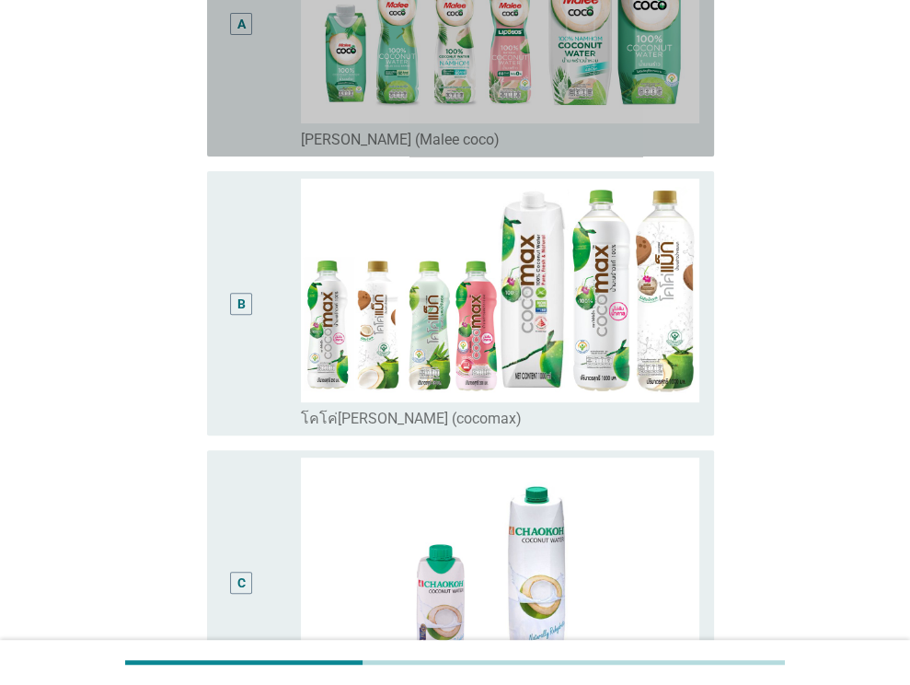
click at [254, 114] on div "A" at bounding box center [242, 24] width 40 height 249
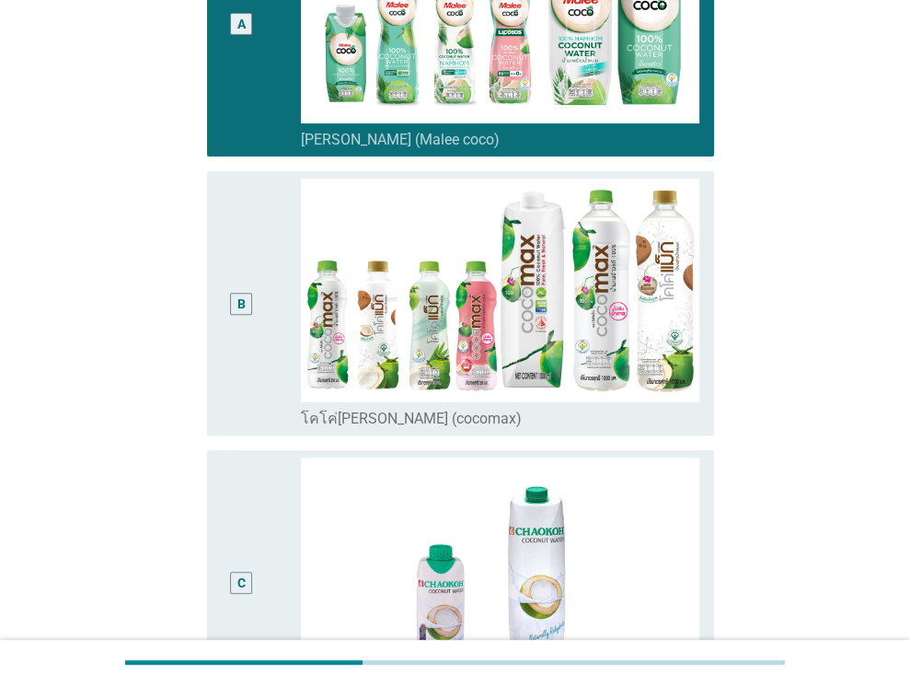
scroll to position [622, 0]
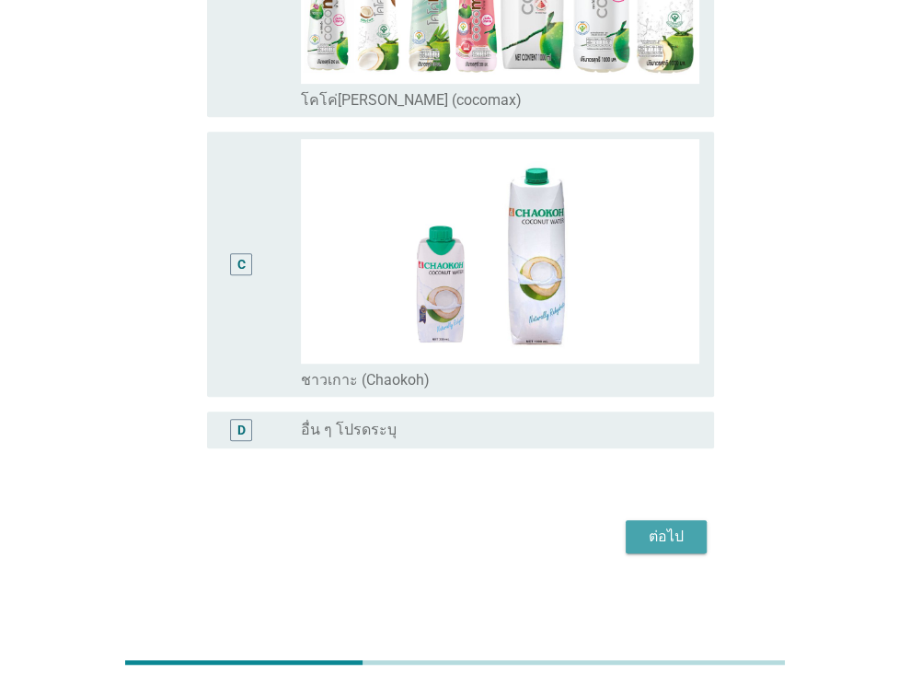
click at [650, 533] on div "ต่อไป" at bounding box center [666, 536] width 52 height 22
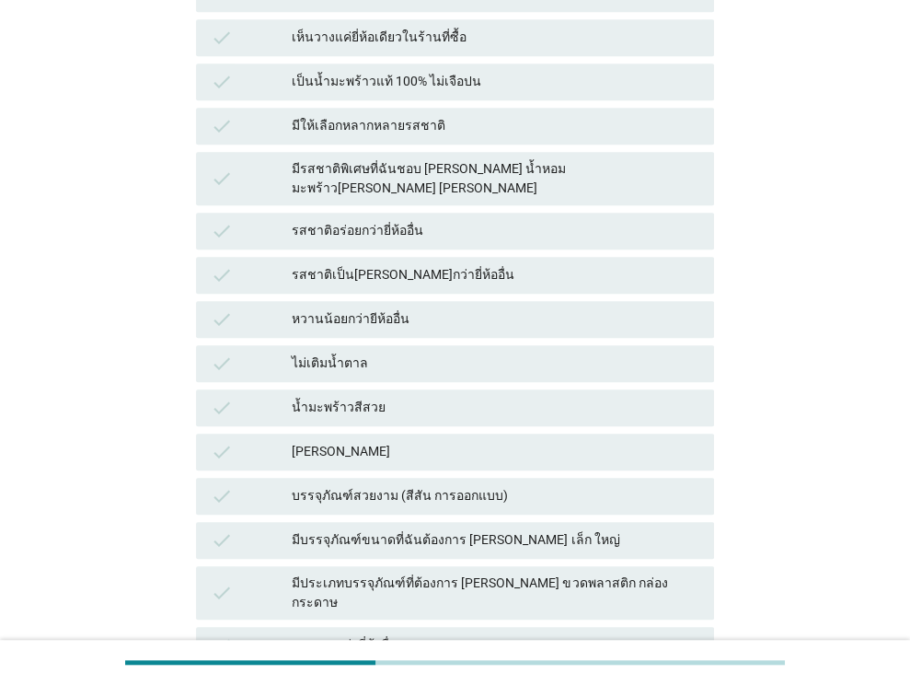
scroll to position [629, 0]
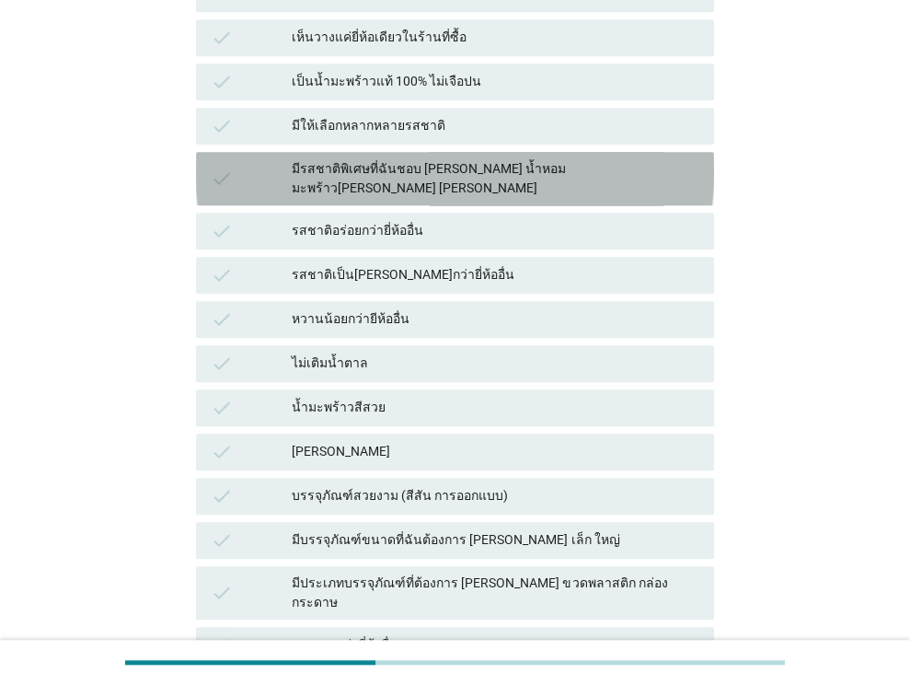
click at [546, 159] on div "มีรสชาติพิเศษที่ฉันชอบ [PERSON_NAME] น้ำหอม มะพร้าว[PERSON_NAME] [PERSON_NAME]" at bounding box center [496, 178] width 408 height 39
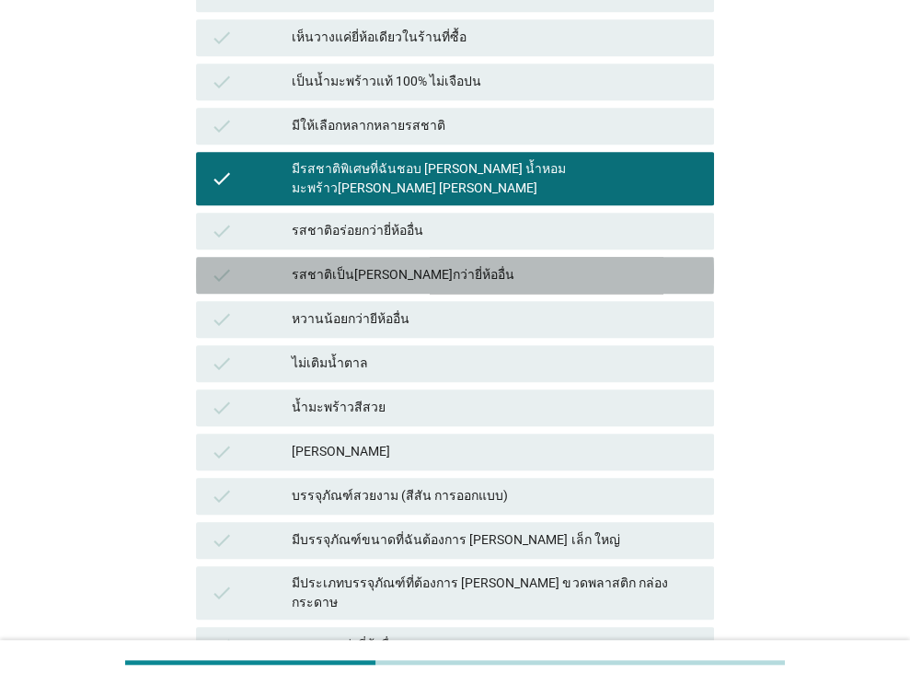
click at [533, 264] on div "รสชาติเป็น[PERSON_NAME]กว่ายี่ห้ออื่น" at bounding box center [496, 275] width 408 height 22
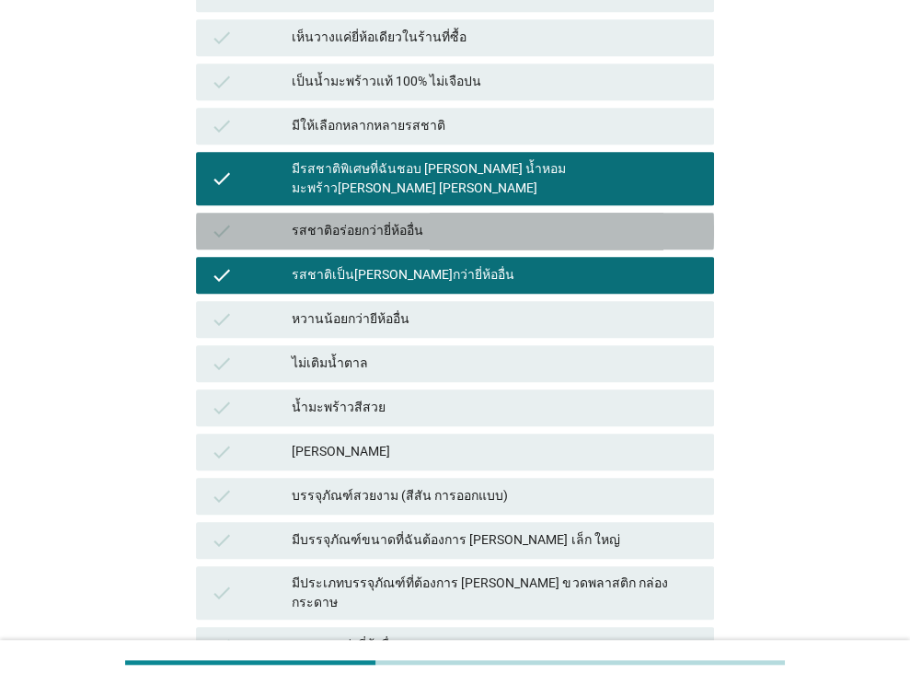
click at [541, 220] on div "รสชาติอร่อยกว่ายี่ห้ออื่น" at bounding box center [496, 231] width 408 height 22
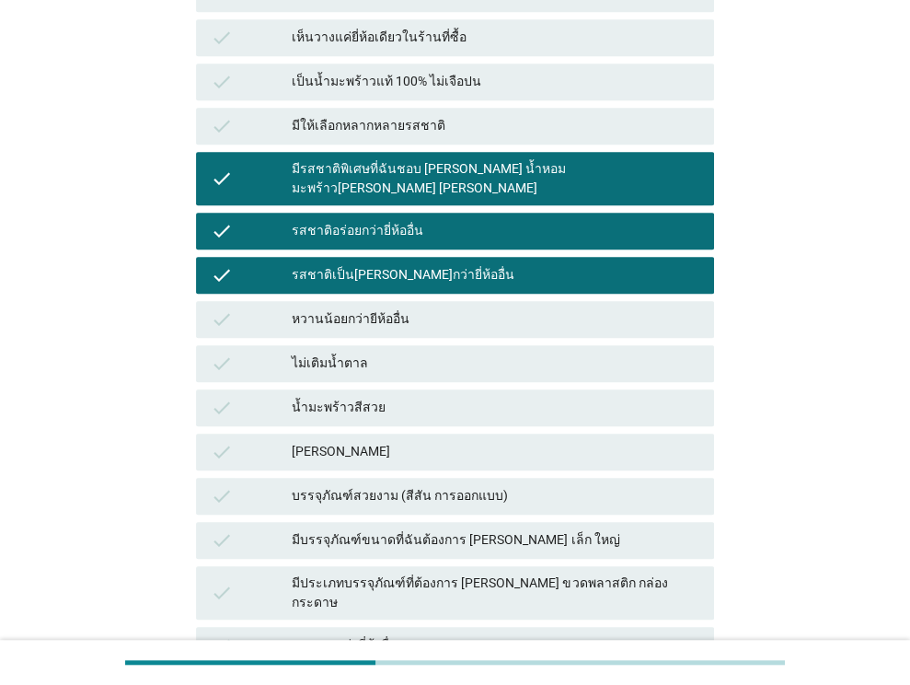
scroll to position [857, 0]
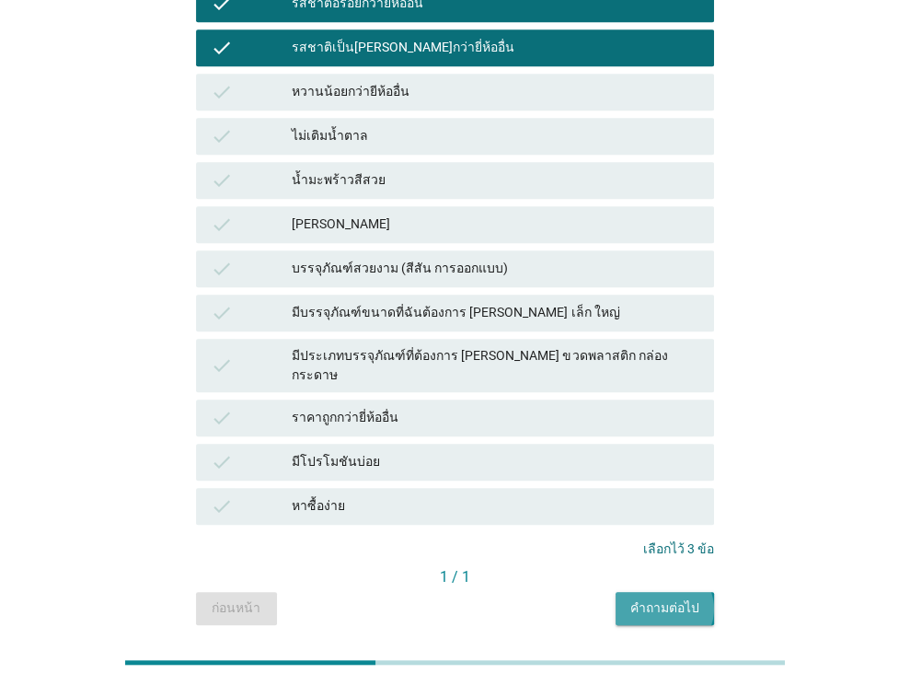
click at [662, 598] on div "คำถามต่อไป" at bounding box center [664, 607] width 69 height 19
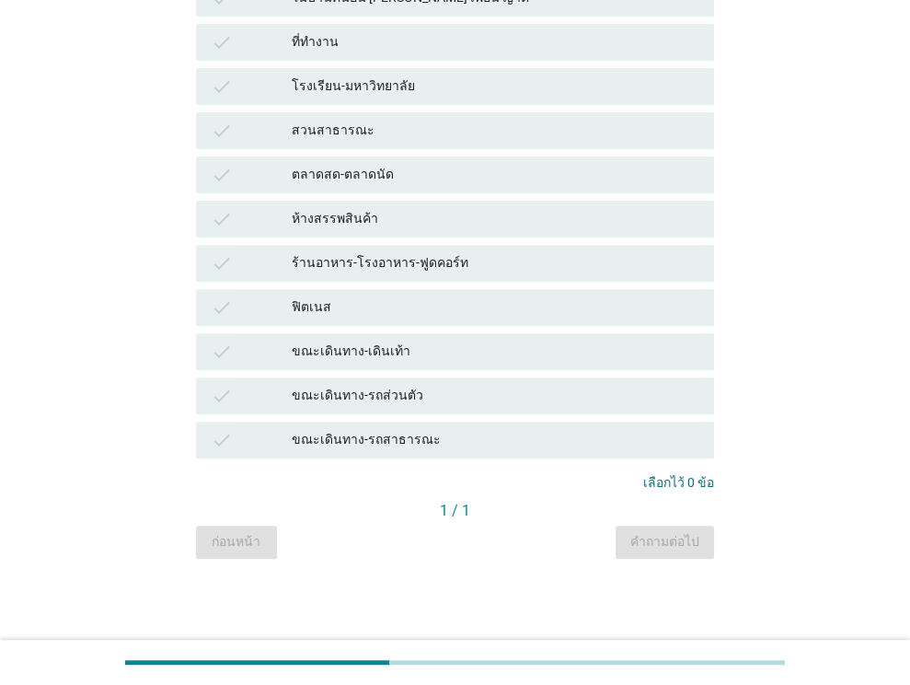
scroll to position [0, 0]
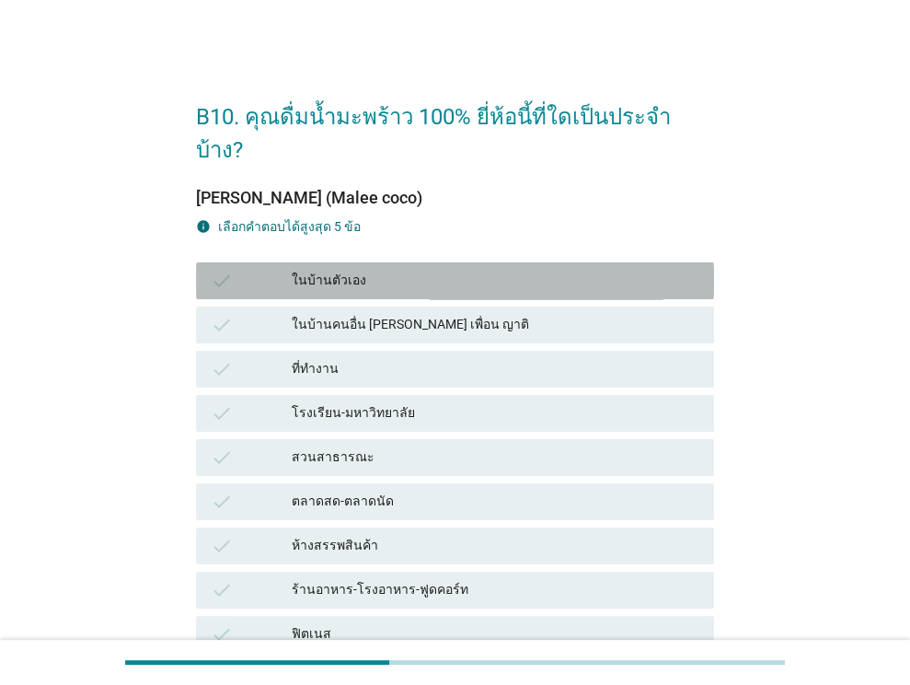
click at [513, 270] on div "ในบ้านตัวเอง" at bounding box center [496, 281] width 408 height 22
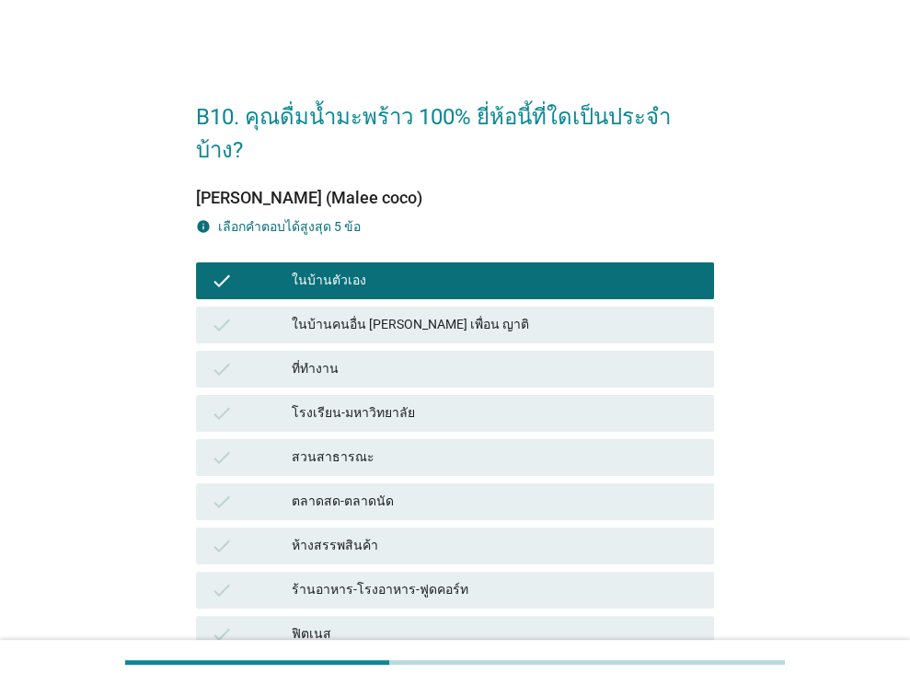
click at [481, 351] on div "check ที่ทำงาน" at bounding box center [455, 369] width 518 height 37
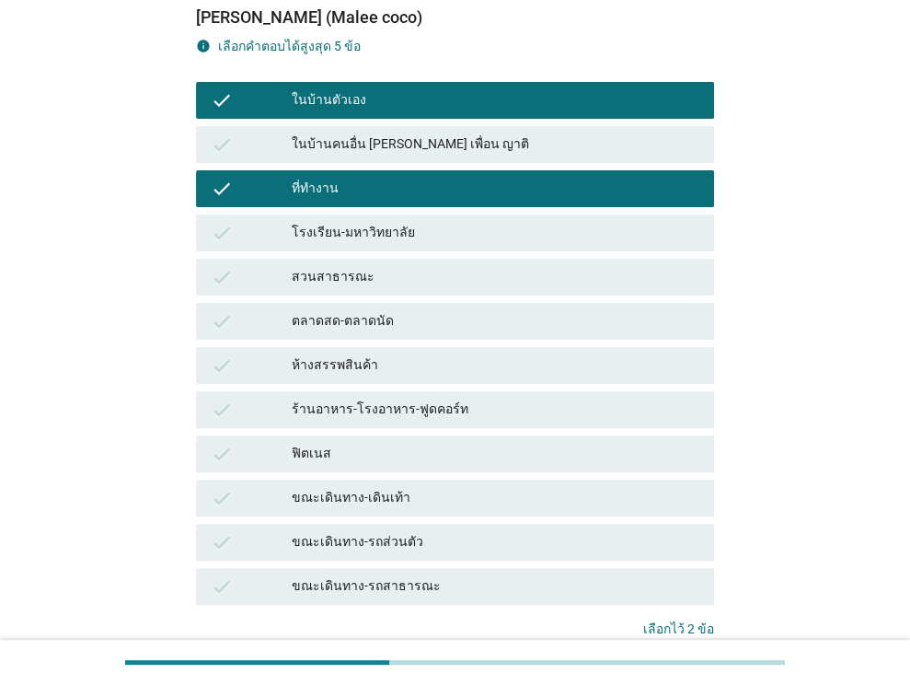
scroll to position [183, 0]
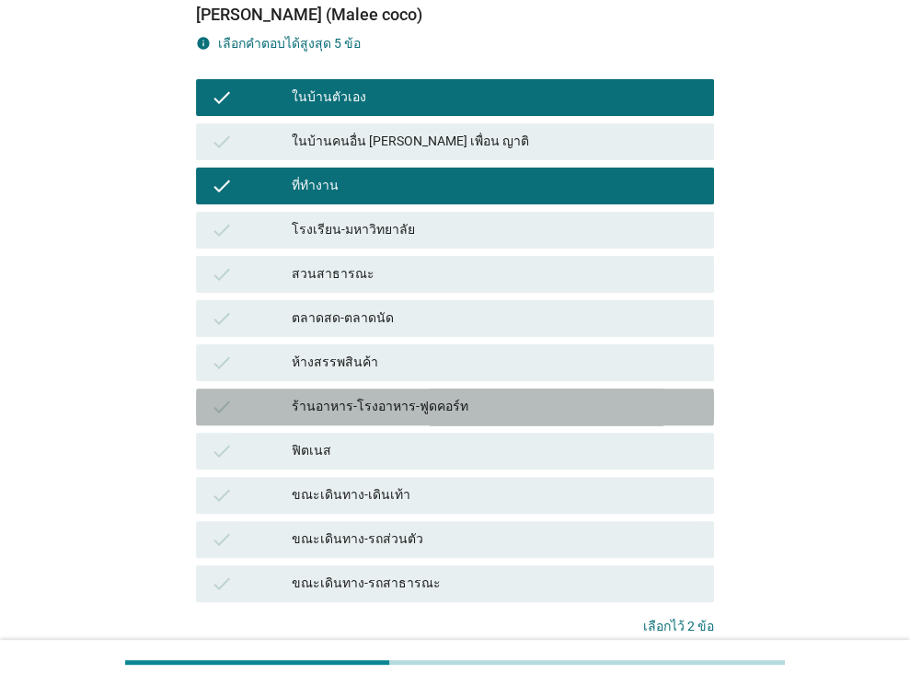
click at [501, 396] on div "ร้านอาหาร-โรงอาหาร-ฟูดคอร์ท" at bounding box center [496, 407] width 408 height 22
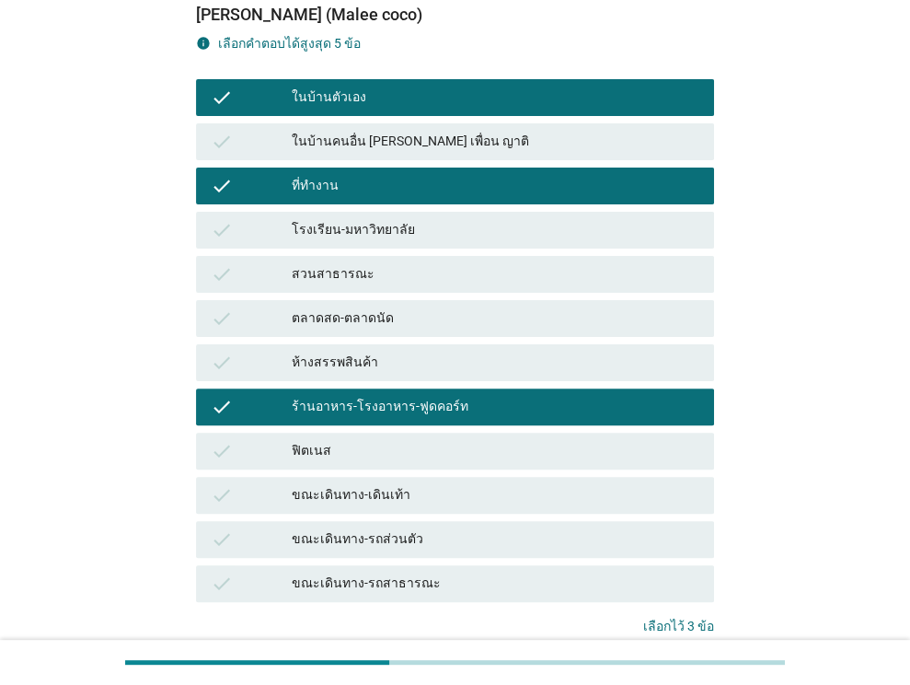
click at [499, 440] on div "ฟิตเนส" at bounding box center [496, 451] width 408 height 22
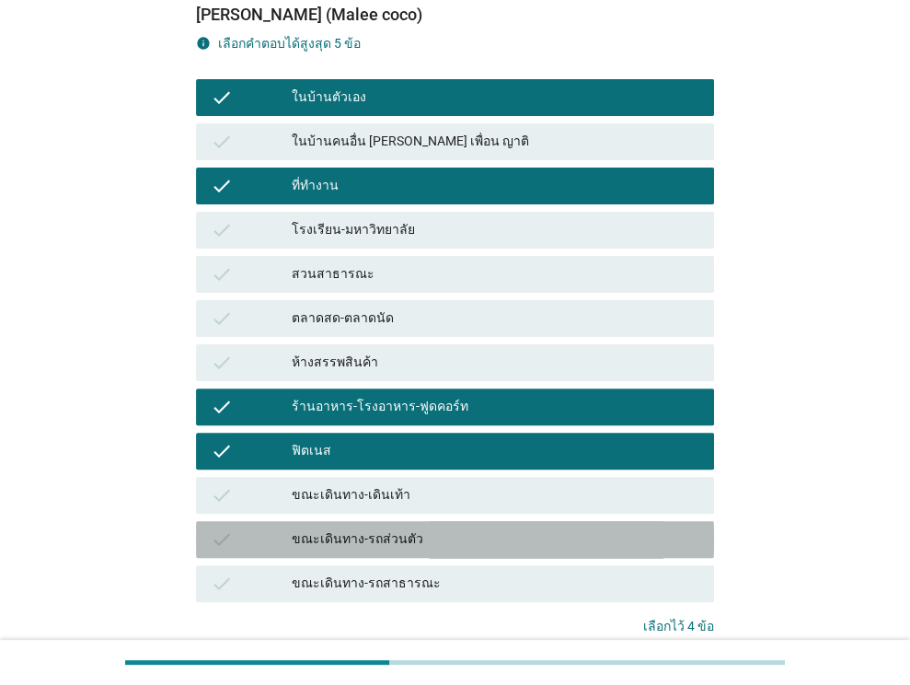
click at [602, 528] on div "ขณะเดินทาง-รถส่วนตัว" at bounding box center [496, 539] width 408 height 22
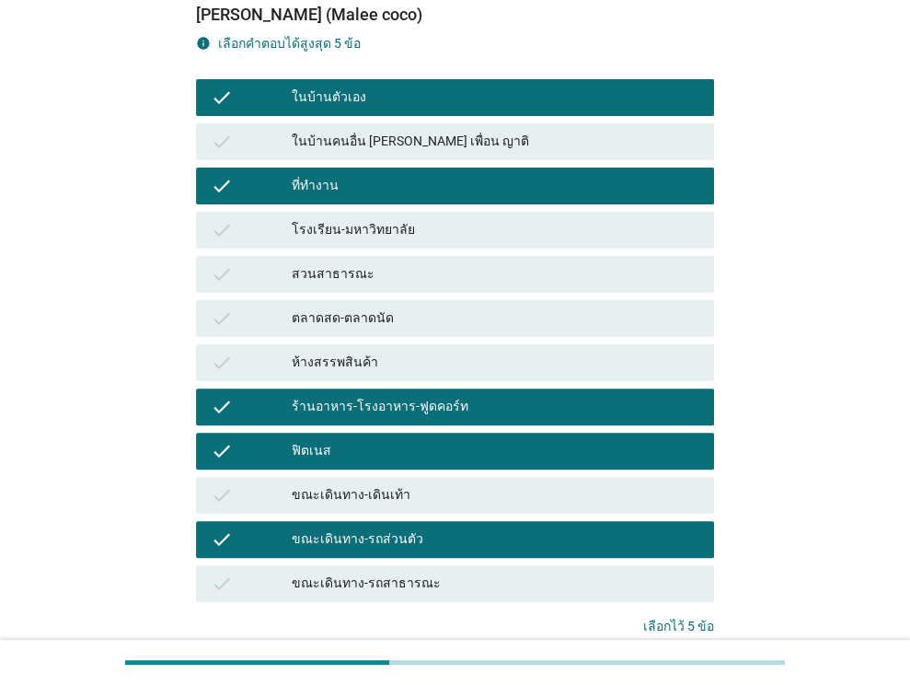
scroll to position [294, 0]
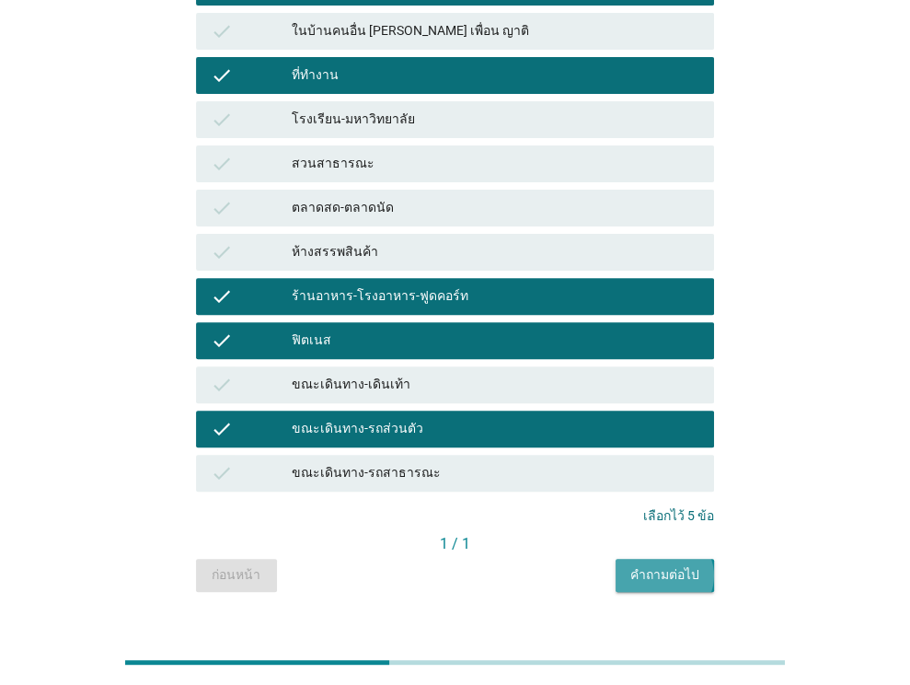
click at [666, 559] on button "คำถามต่อไป" at bounding box center [665, 575] width 98 height 33
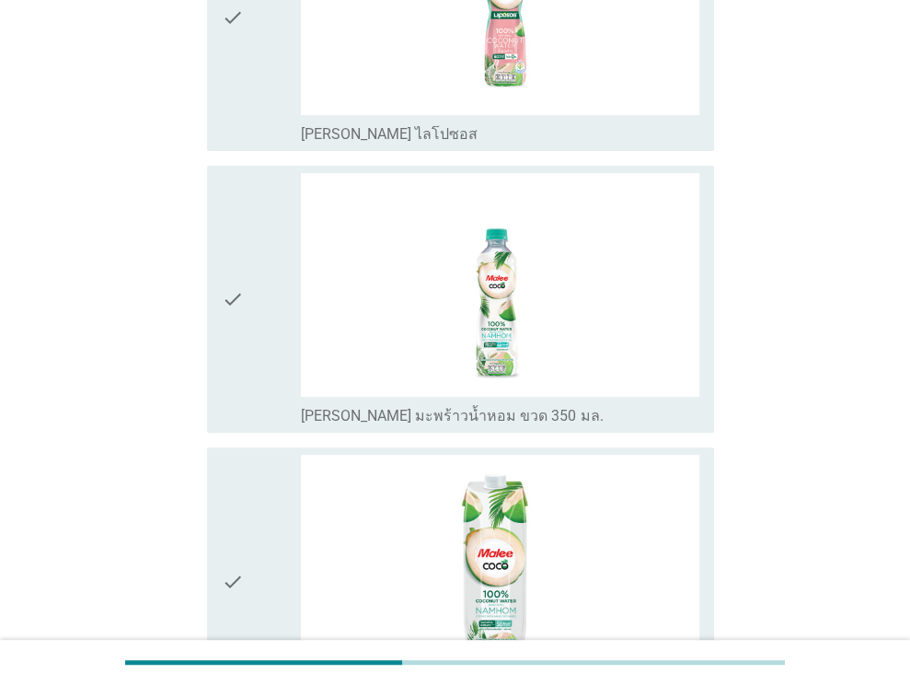
scroll to position [339, 0]
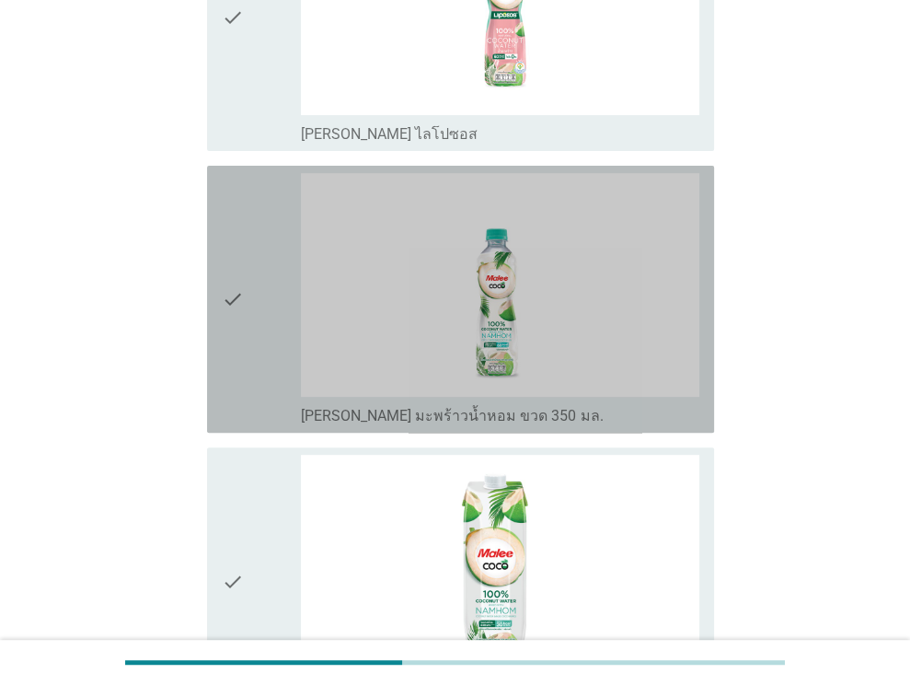
click at [237, 292] on icon "check" at bounding box center [233, 299] width 22 height 252
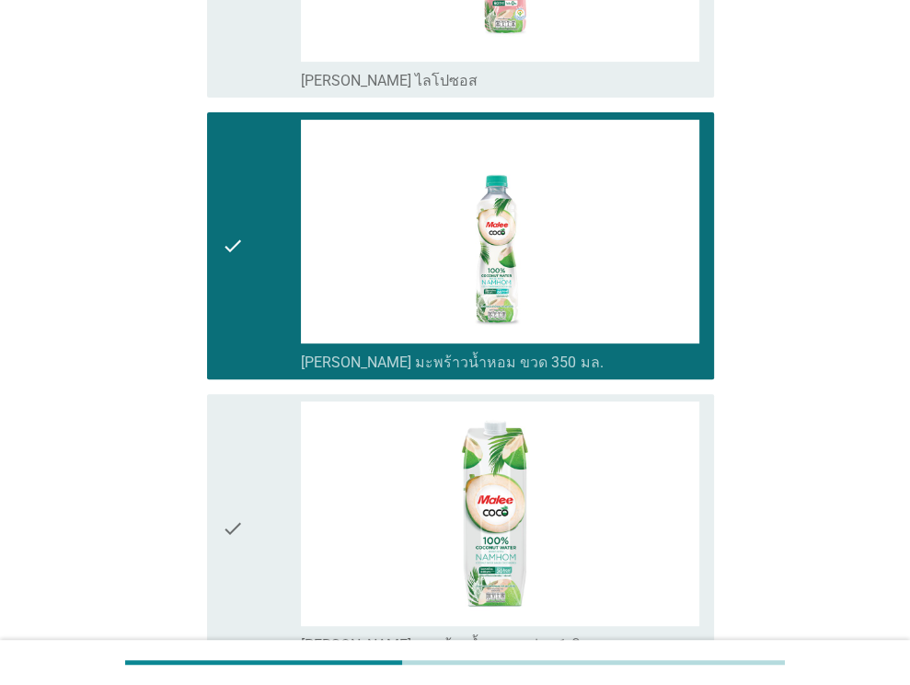
scroll to position [640, 0]
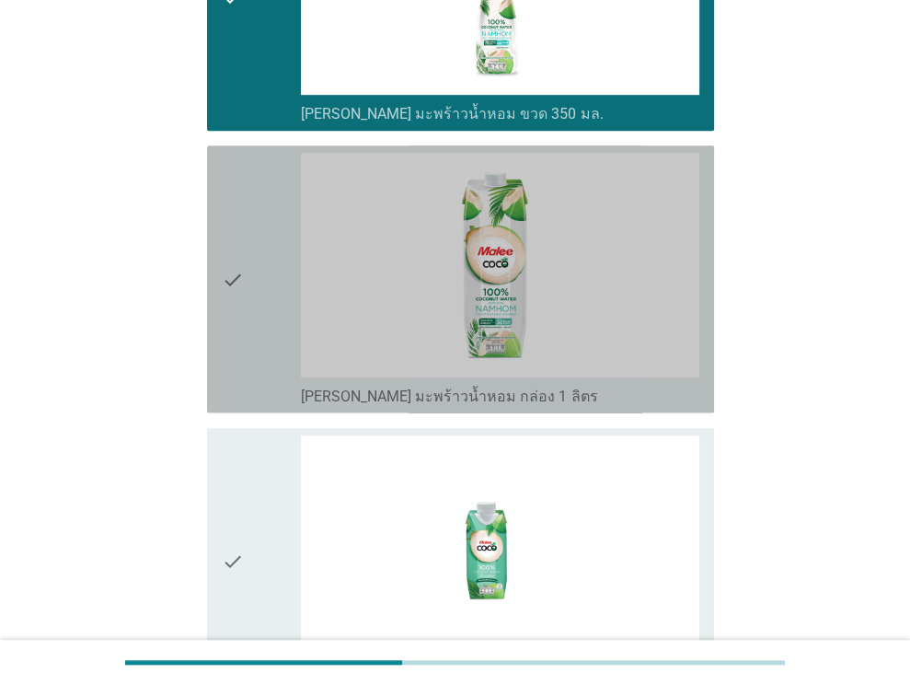
click at [241, 259] on icon "check" at bounding box center [233, 279] width 22 height 252
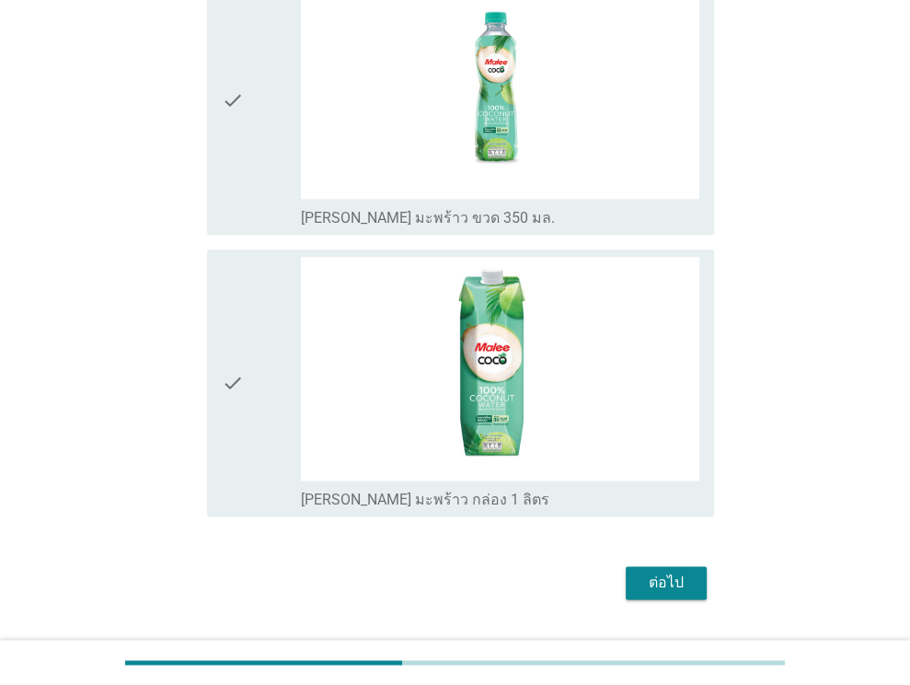
scroll to position [1384, 0]
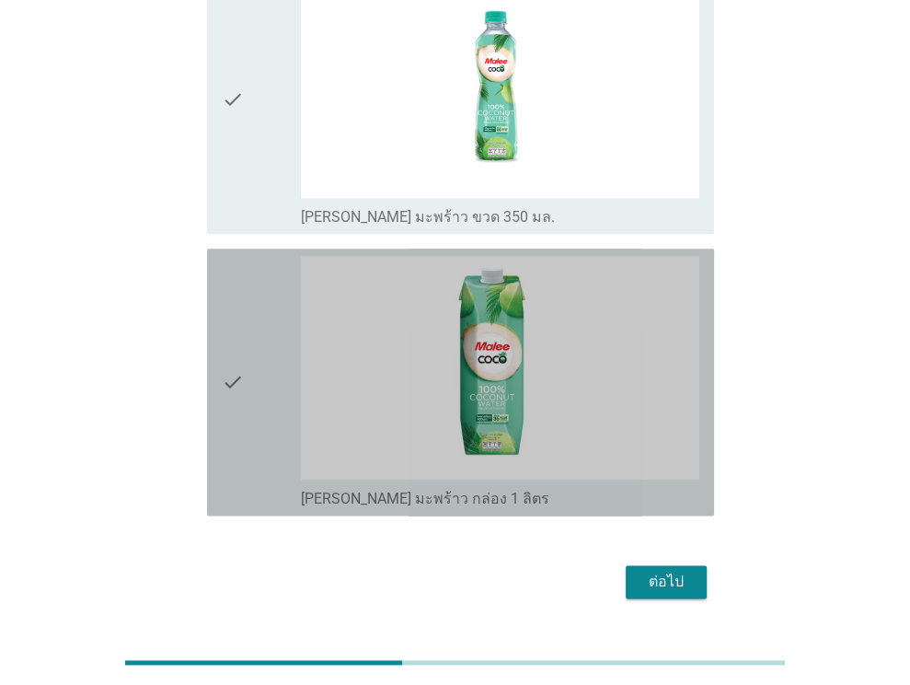
click at [247, 349] on div "check" at bounding box center [262, 382] width 80 height 252
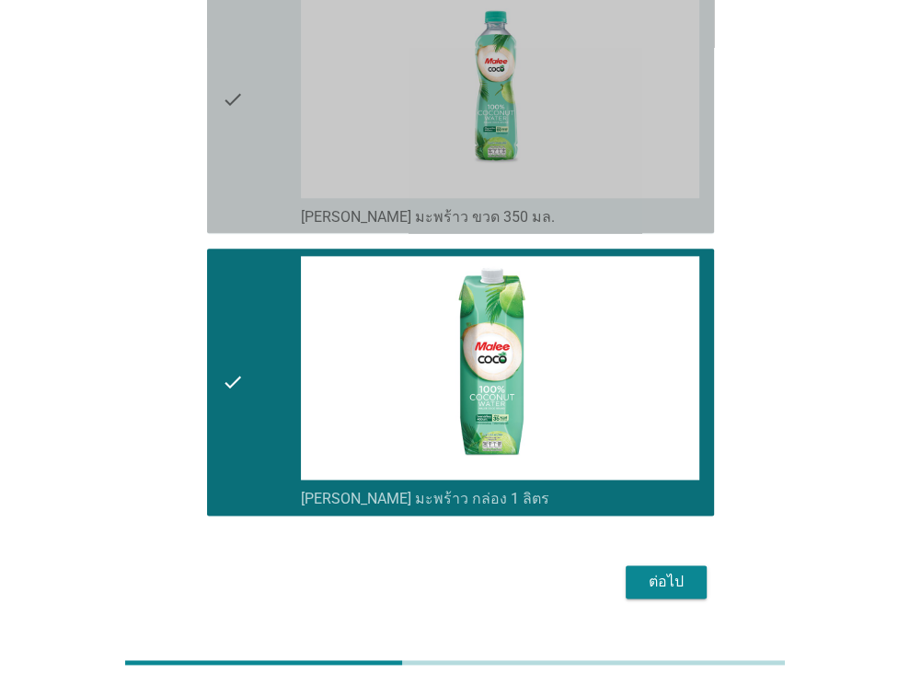
click at [242, 92] on icon "check" at bounding box center [233, 99] width 22 height 252
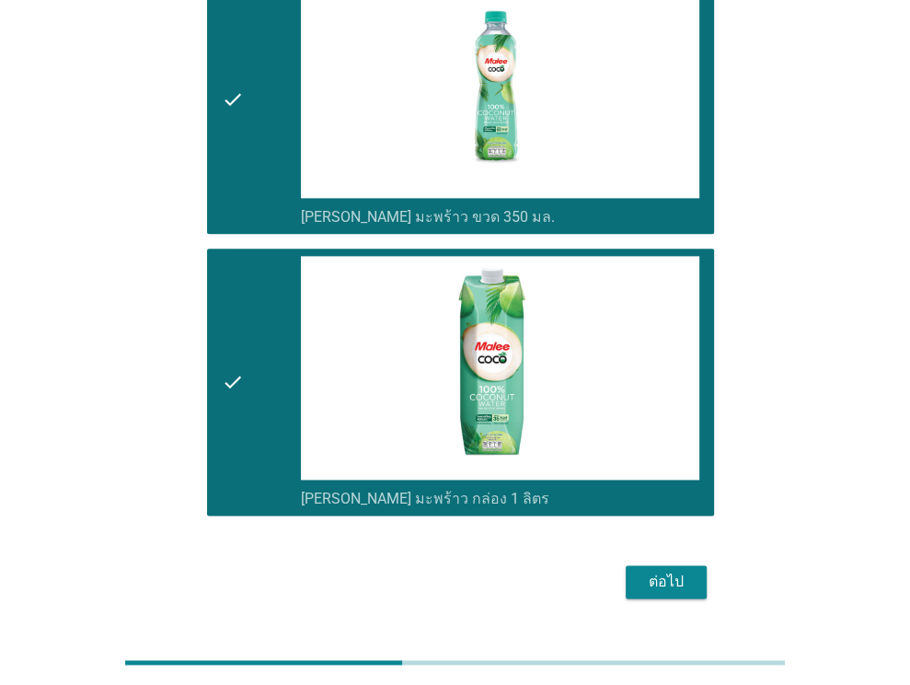
click at [656, 576] on div "ต่อไป" at bounding box center [666, 581] width 52 height 22
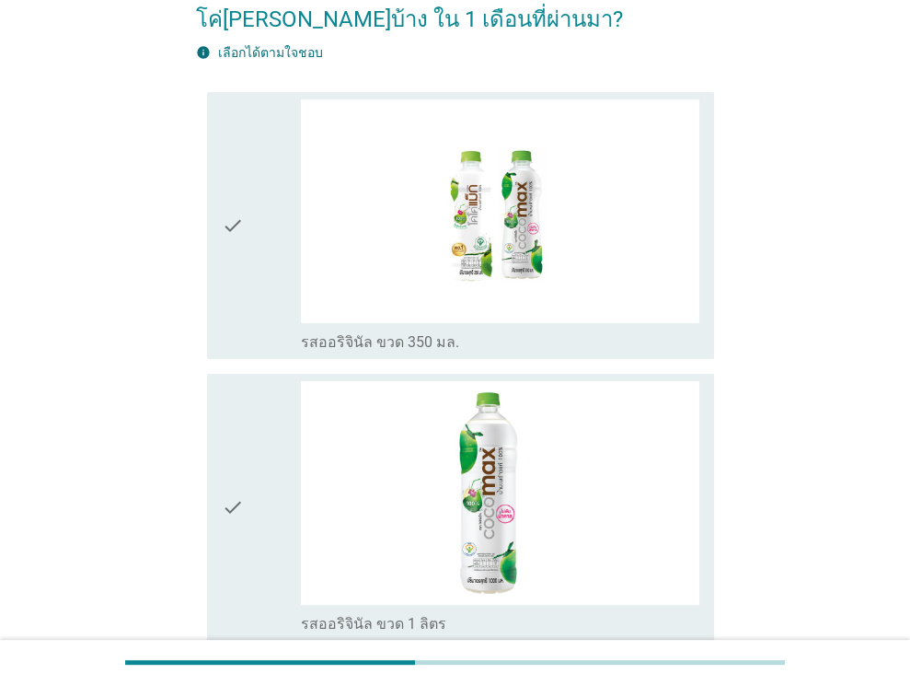
scroll to position [132, 0]
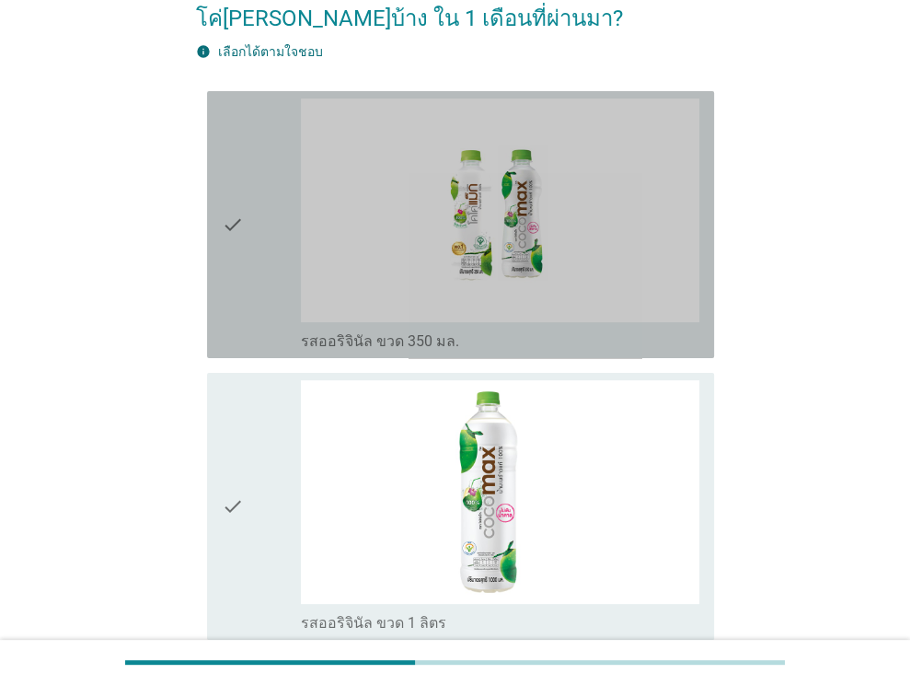
click at [222, 246] on icon "check" at bounding box center [233, 224] width 22 height 252
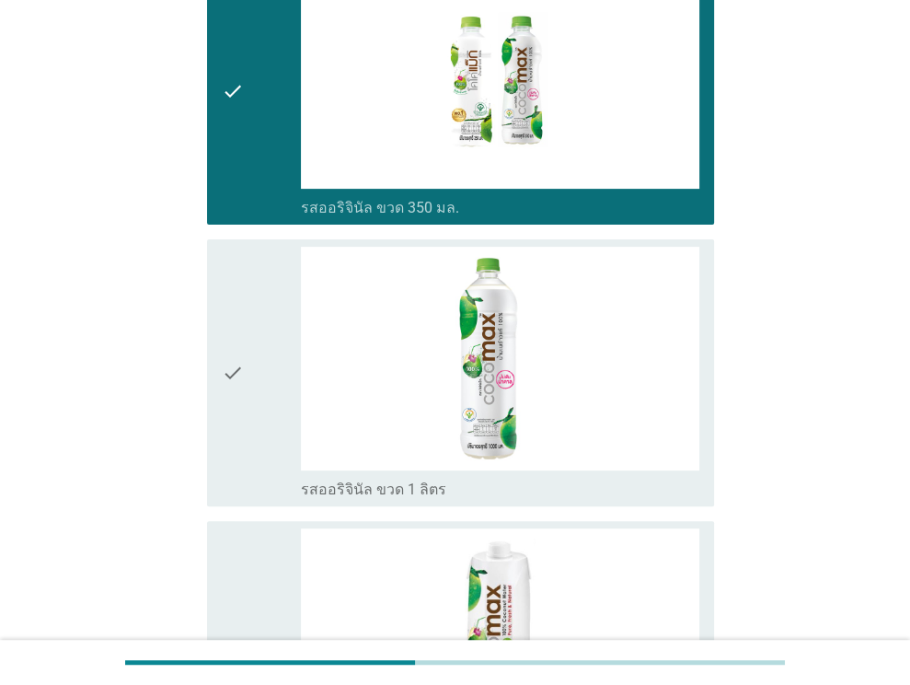
scroll to position [276, 0]
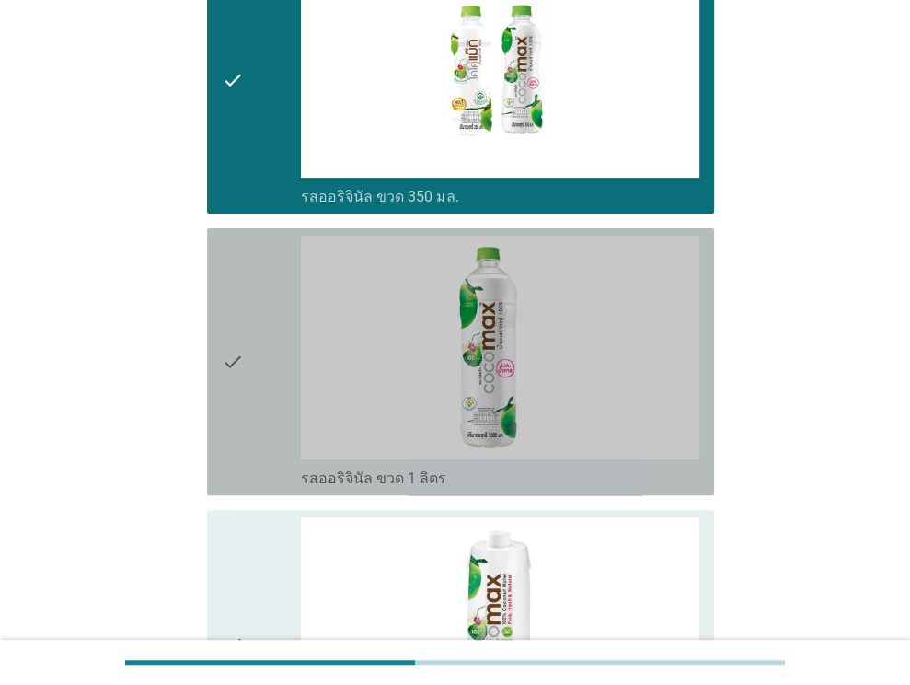
click at [222, 246] on icon "check" at bounding box center [233, 362] width 22 height 252
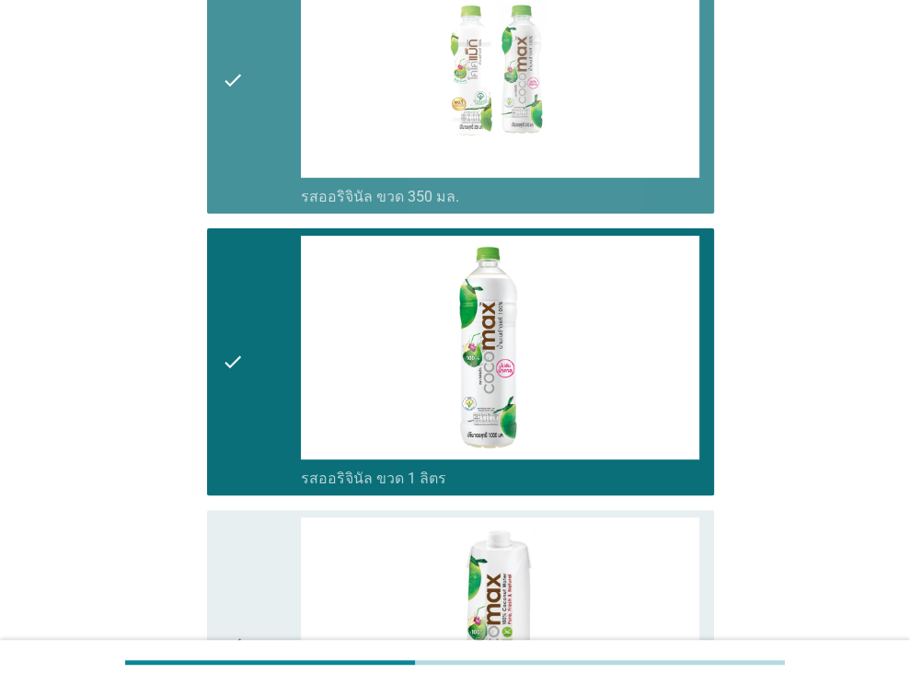
click at [245, 98] on div "check" at bounding box center [262, 80] width 80 height 252
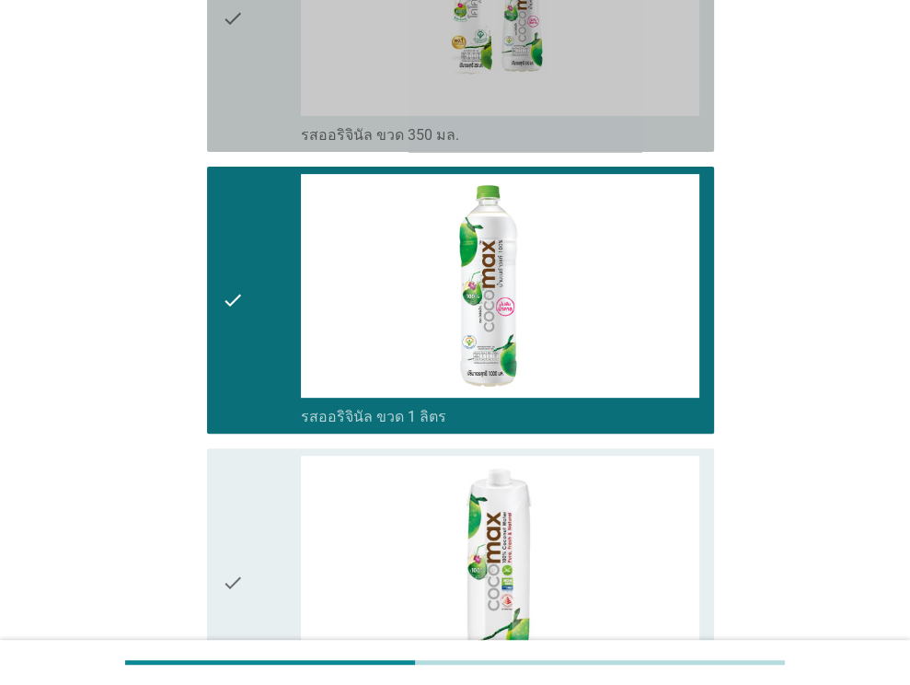
click at [245, 98] on div "check" at bounding box center [262, 18] width 80 height 252
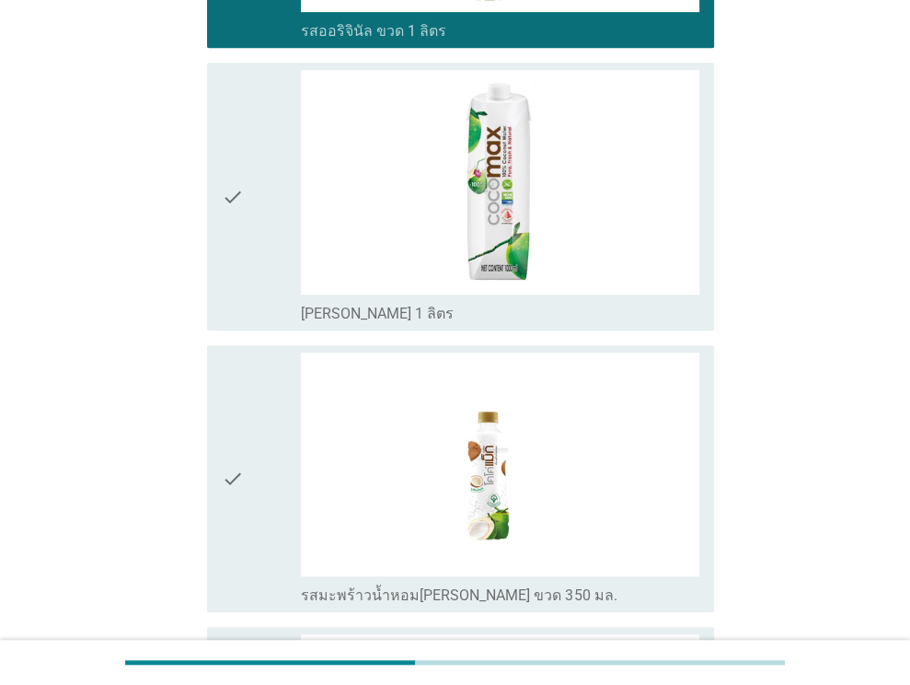
scroll to position [724, 0]
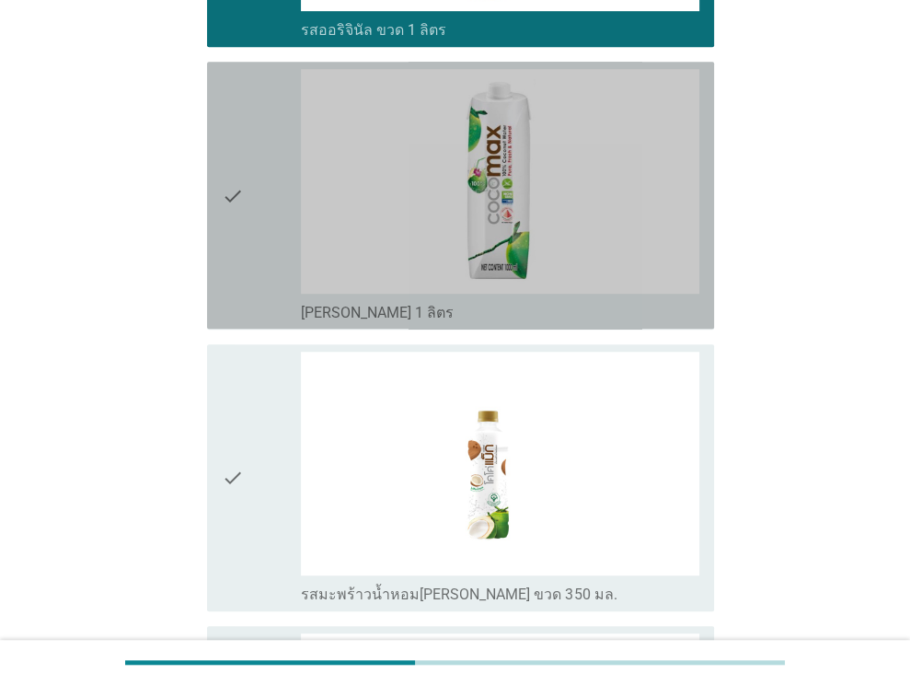
click at [245, 98] on div "check" at bounding box center [262, 195] width 80 height 252
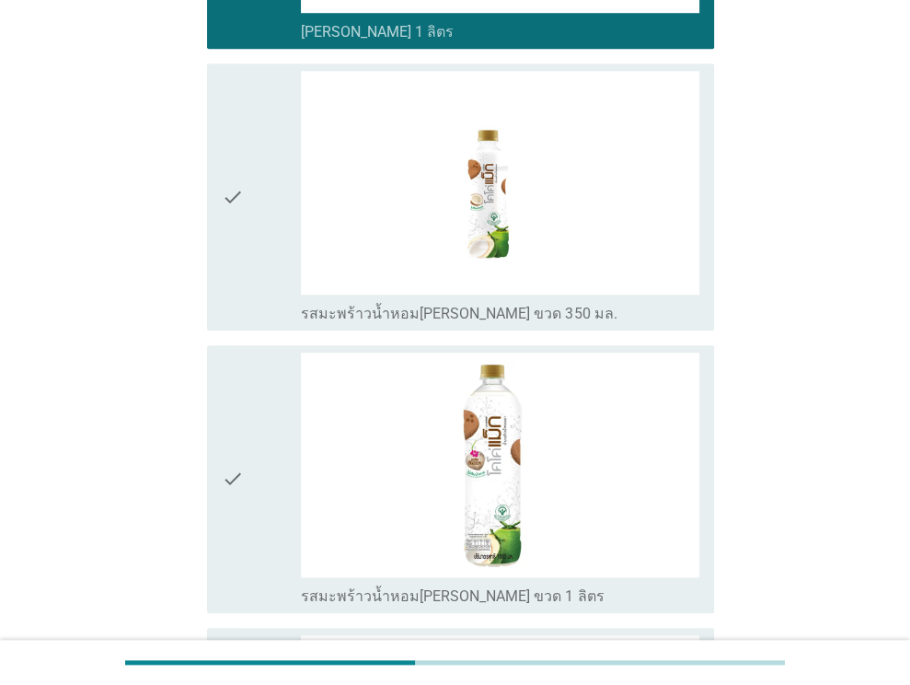
scroll to position [1008, 0]
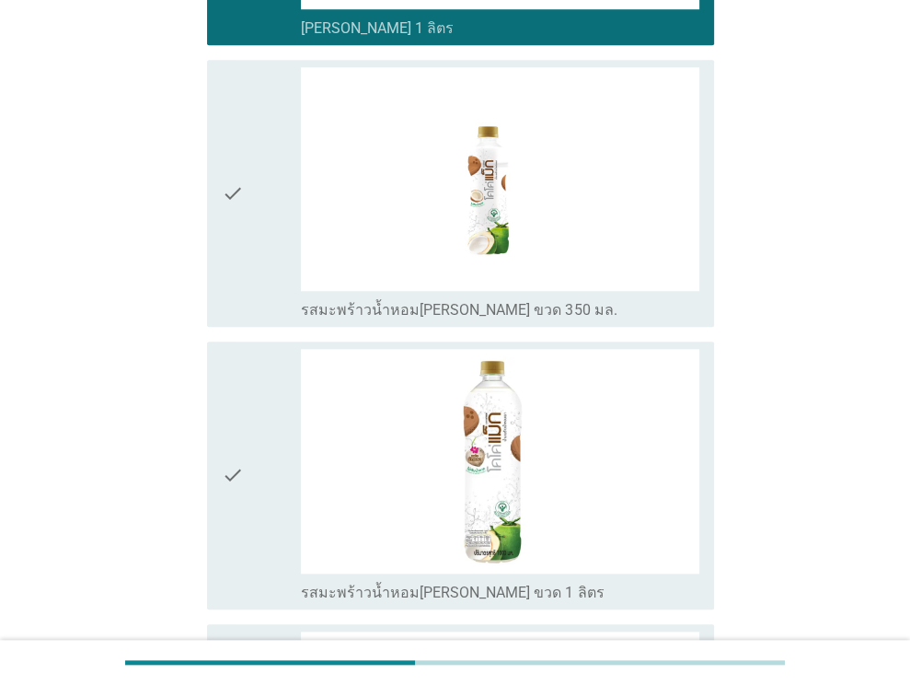
click at [233, 194] on icon "check" at bounding box center [233, 193] width 22 height 252
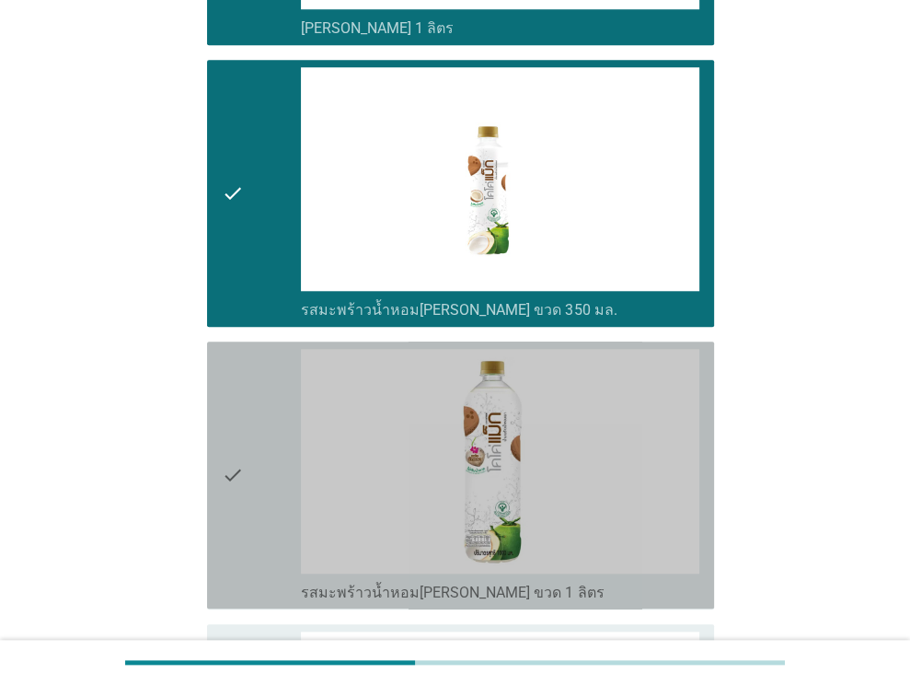
click at [267, 503] on div "check" at bounding box center [262, 475] width 80 height 252
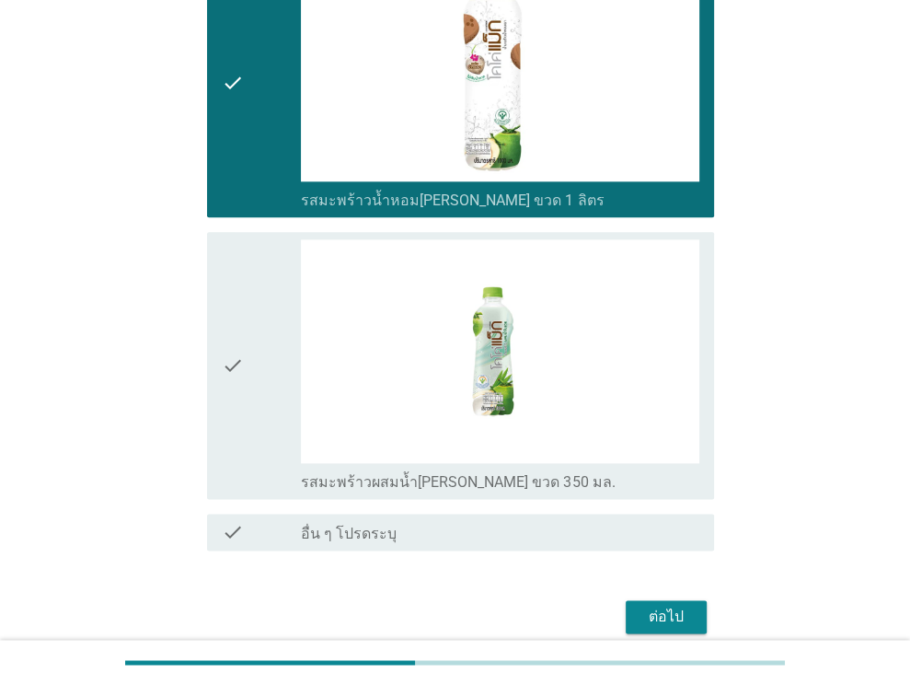
scroll to position [1477, 0]
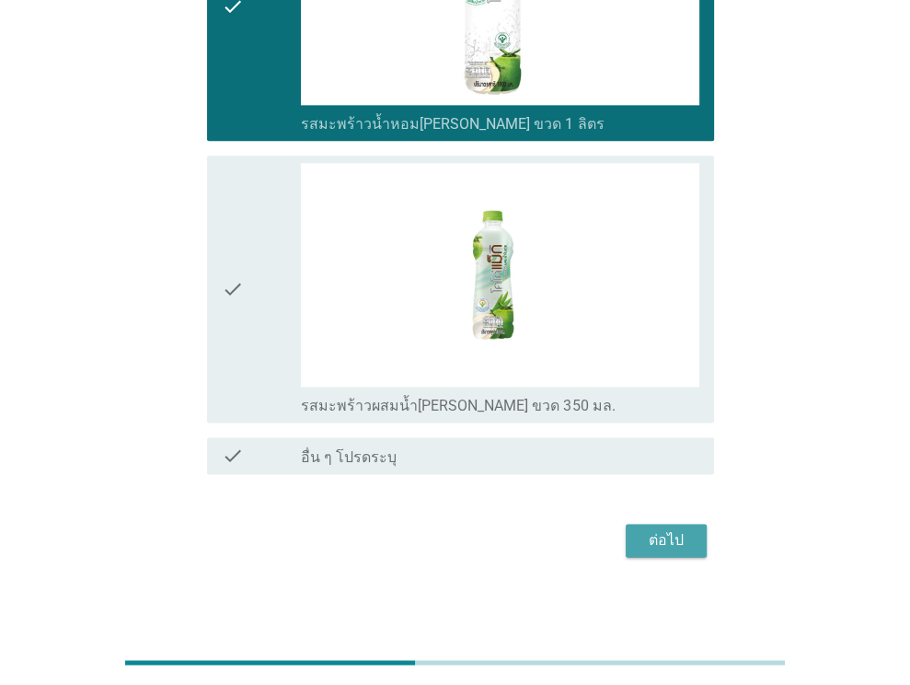
click at [690, 546] on div "ต่อไป" at bounding box center [666, 540] width 52 height 22
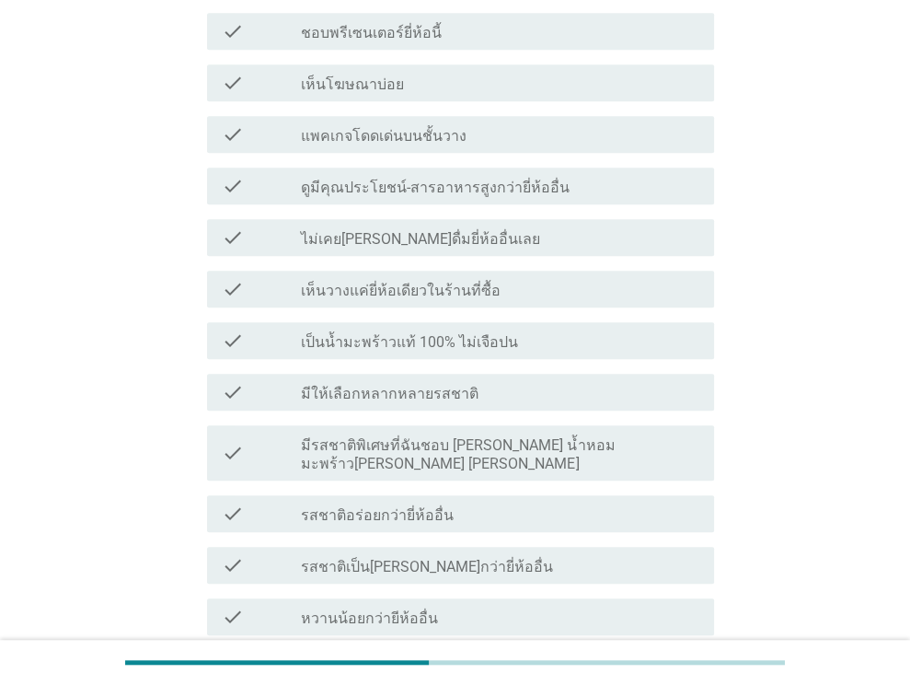
scroll to position [713, 0]
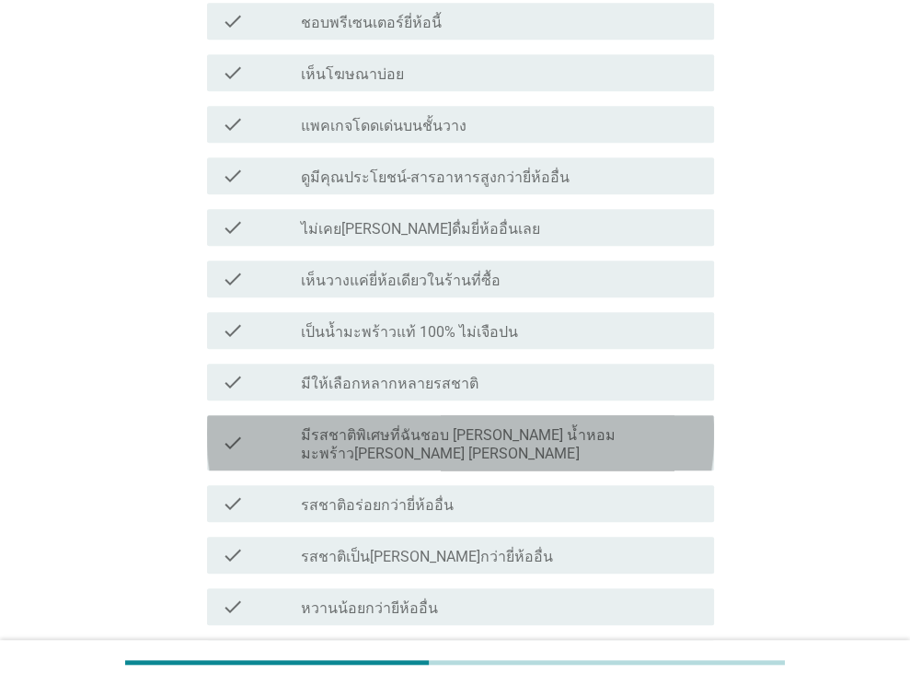
drag, startPoint x: 615, startPoint y: 404, endPoint x: 556, endPoint y: 401, distance: 59.0
click at [556, 426] on label "มีรสชาติพิเศษที่ฉันชอบ [PERSON_NAME] น้ำหอม มะพร้าว[PERSON_NAME] [PERSON_NAME]" at bounding box center [500, 444] width 398 height 37
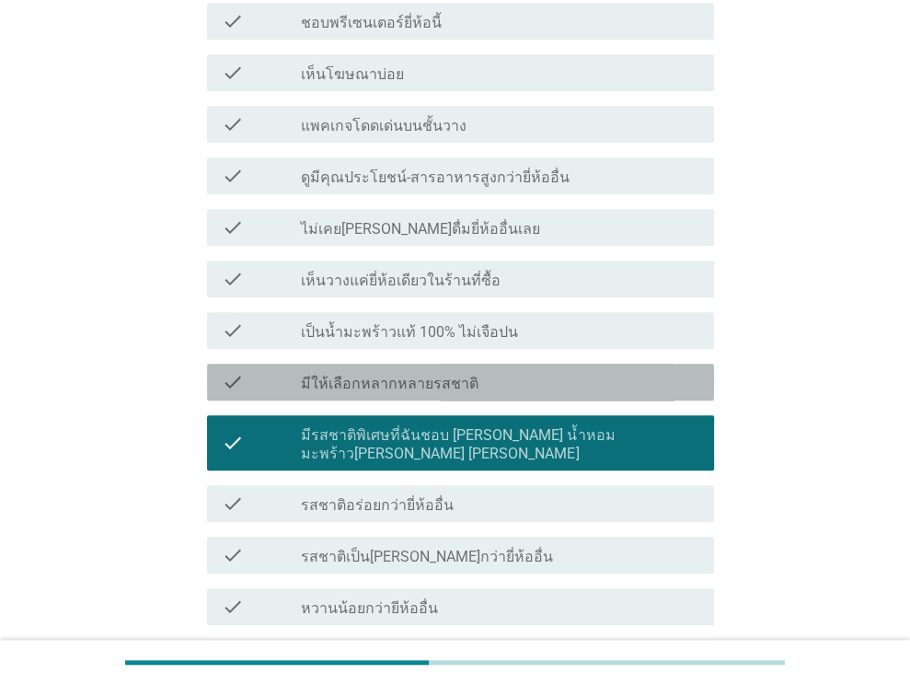
click at [523, 371] on div "check_box_outline_blank มีให้เลือกหลากหลายรสชาติ" at bounding box center [500, 382] width 398 height 22
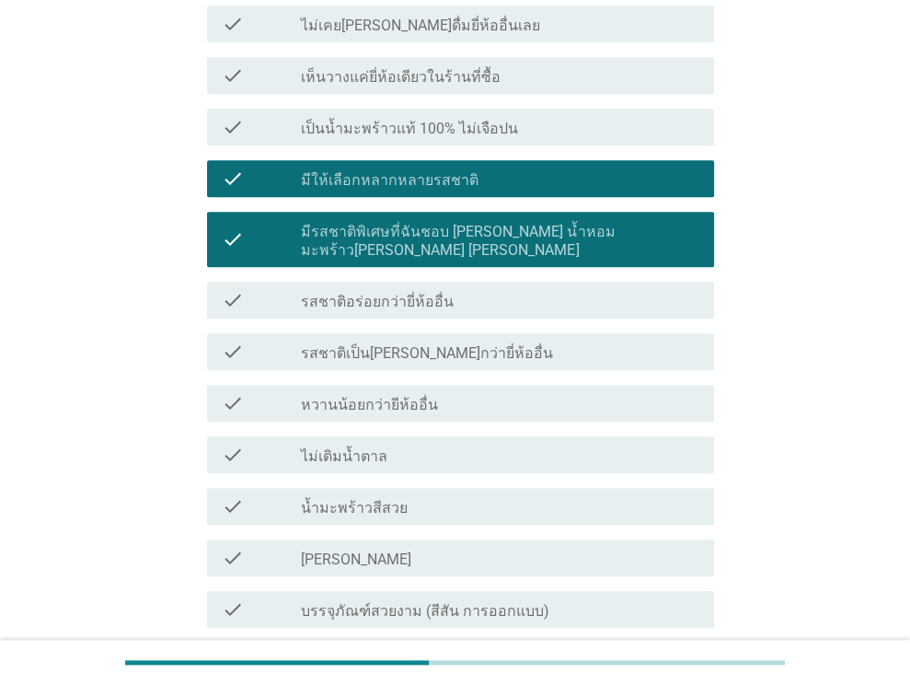
scroll to position [924, 0]
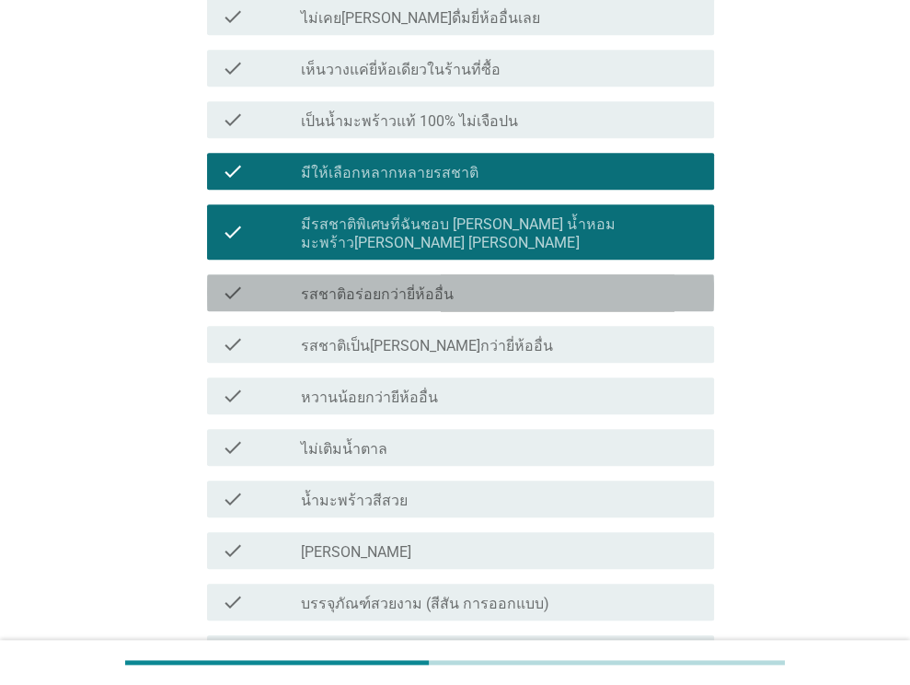
click at [568, 274] on div "check check_box_outline_blank รสชาติอร่อยกว่ายี่ห้ออื่น" at bounding box center [460, 292] width 507 height 37
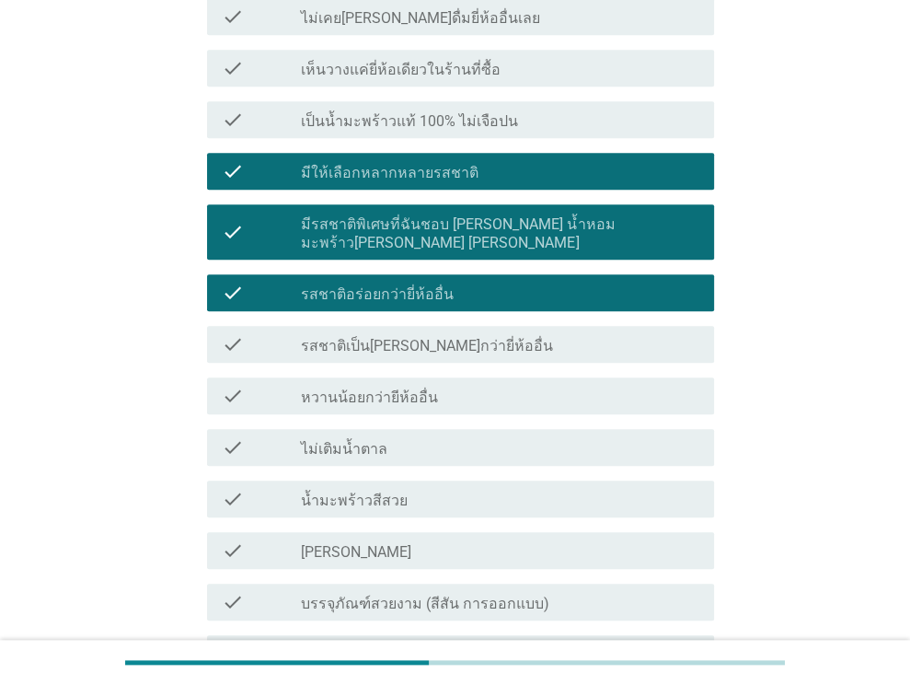
scroll to position [1358, 0]
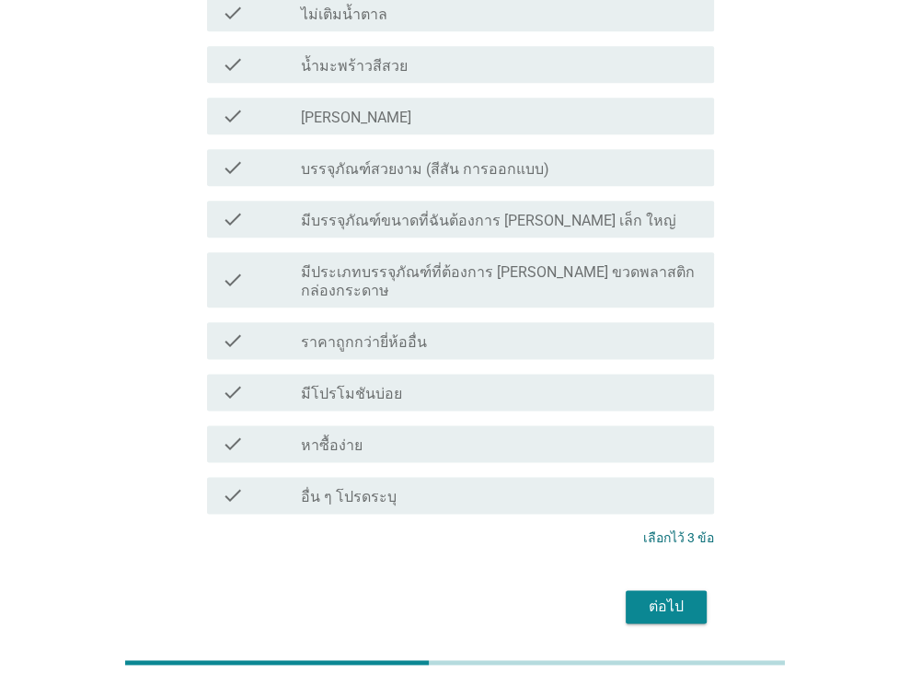
click at [669, 584] on div "ต่อไป" at bounding box center [455, 606] width 518 height 44
click at [667, 595] on div "ต่อไป" at bounding box center [666, 606] width 52 height 22
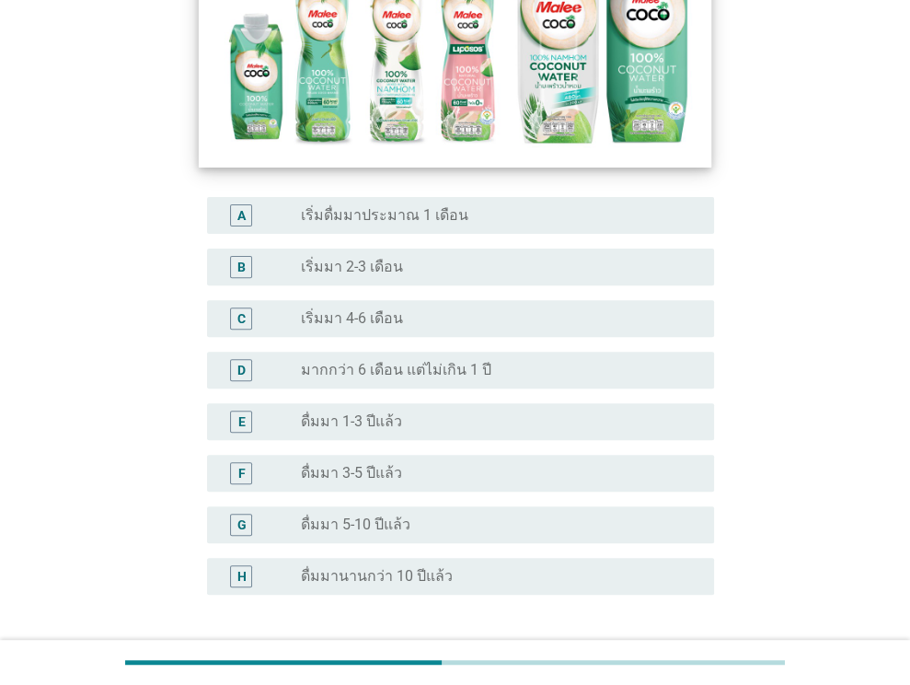
scroll to position [305, 0]
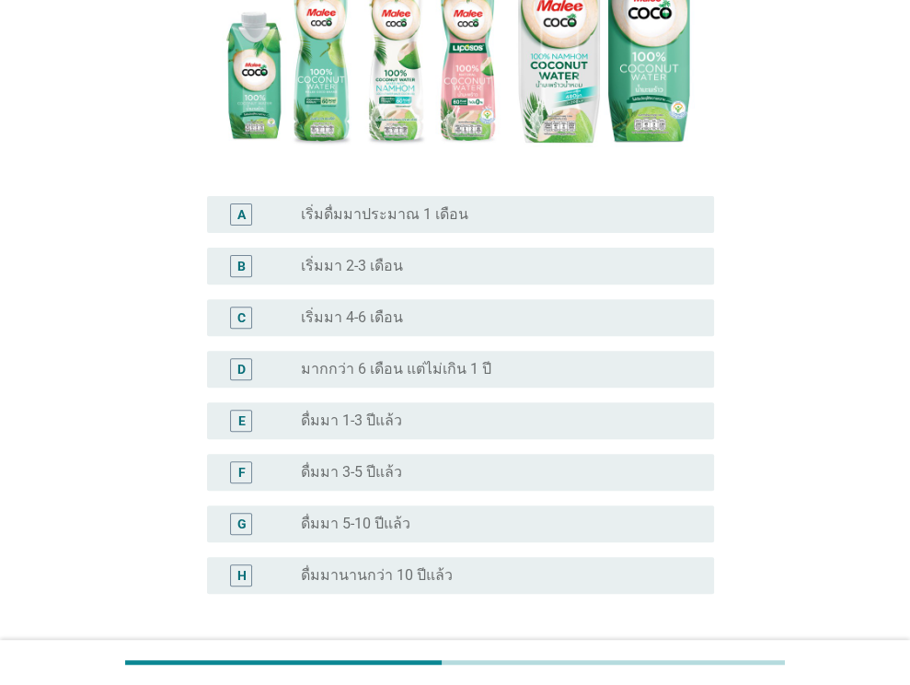
click at [588, 444] on div "E radio_button_unchecked ดื่มมา 1-3 ปีแล้ว" at bounding box center [455, 421] width 518 height 52
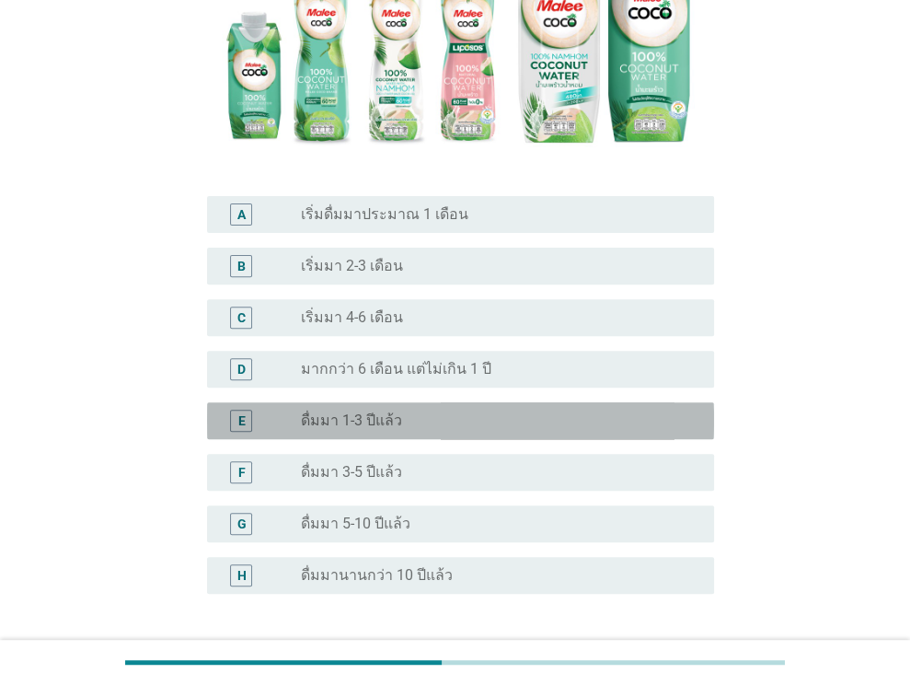
click at [547, 422] on div "radio_button_unchecked ดื่มมา 1-3 ปีแล้ว" at bounding box center [493, 420] width 384 height 18
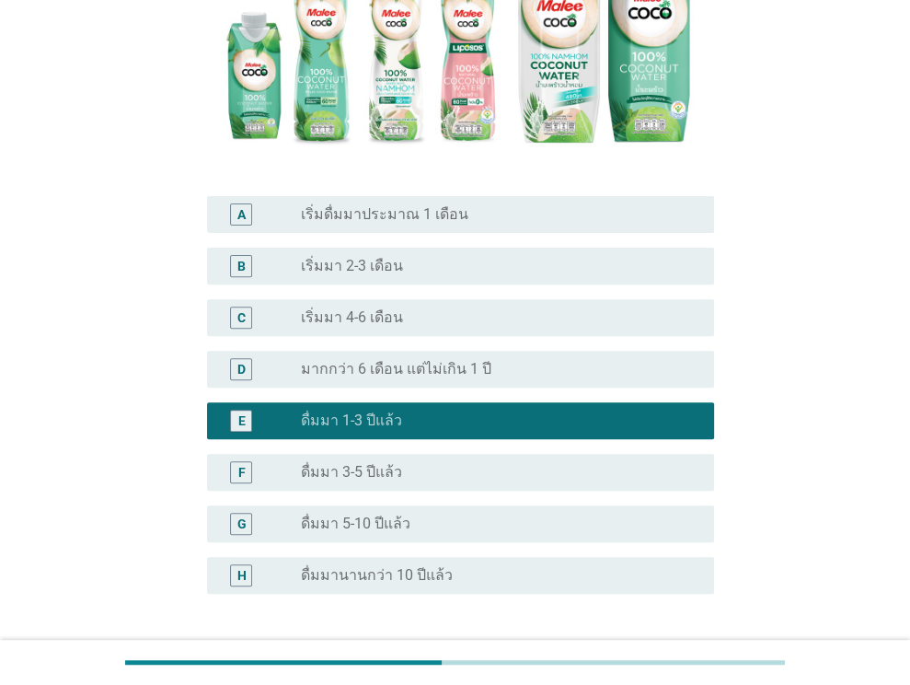
scroll to position [452, 0]
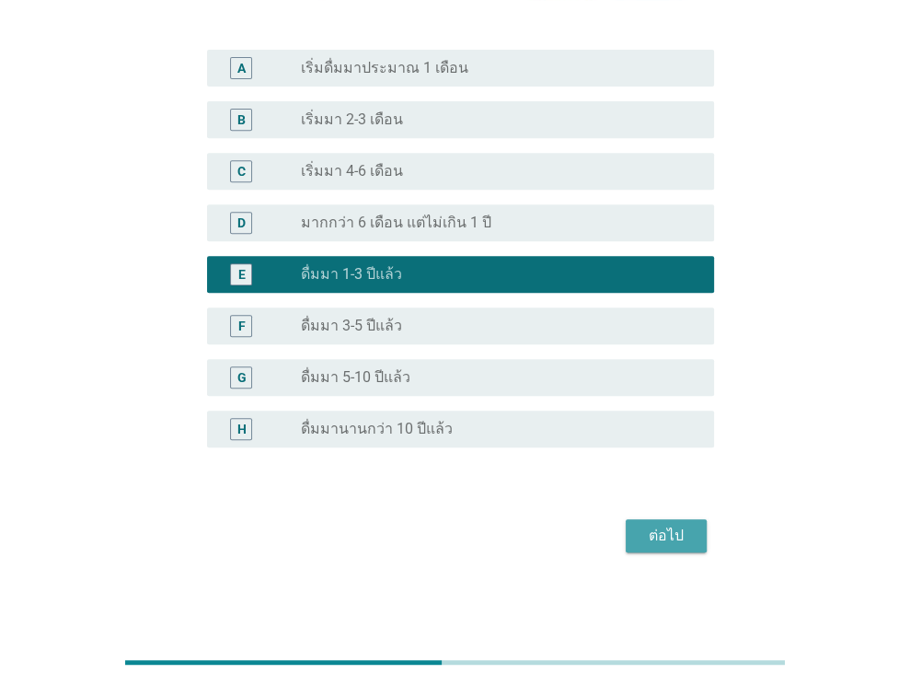
click at [651, 527] on div "ต่อไป" at bounding box center [666, 535] width 52 height 22
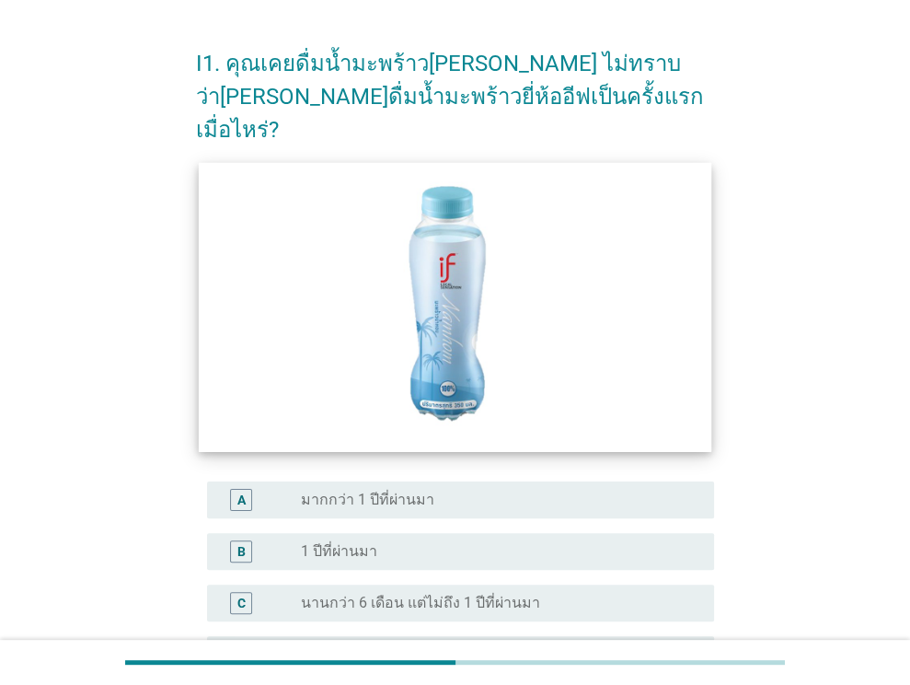
scroll to position [349, 0]
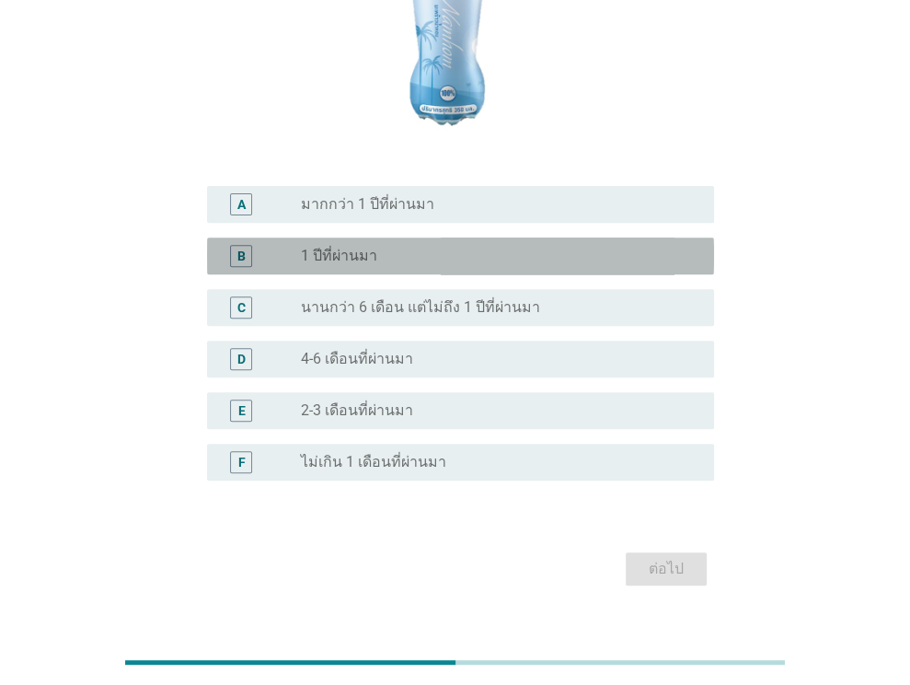
click at [568, 247] on div "radio_button_unchecked 1 ปีที่ผ่านมา" at bounding box center [493, 256] width 384 height 18
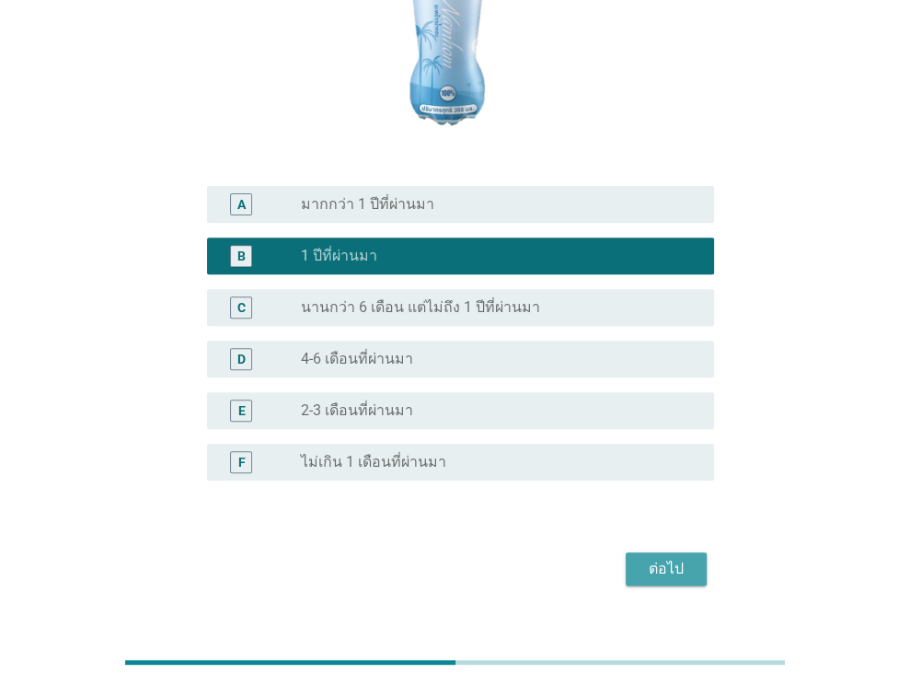
click at [657, 558] on div "ต่อไป" at bounding box center [666, 569] width 52 height 22
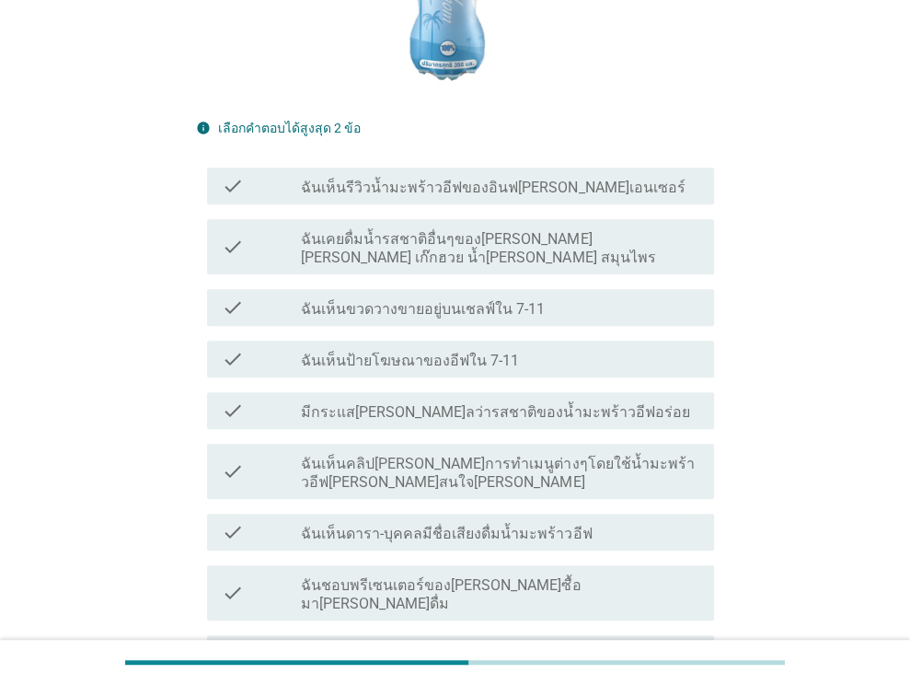
scroll to position [462, 0]
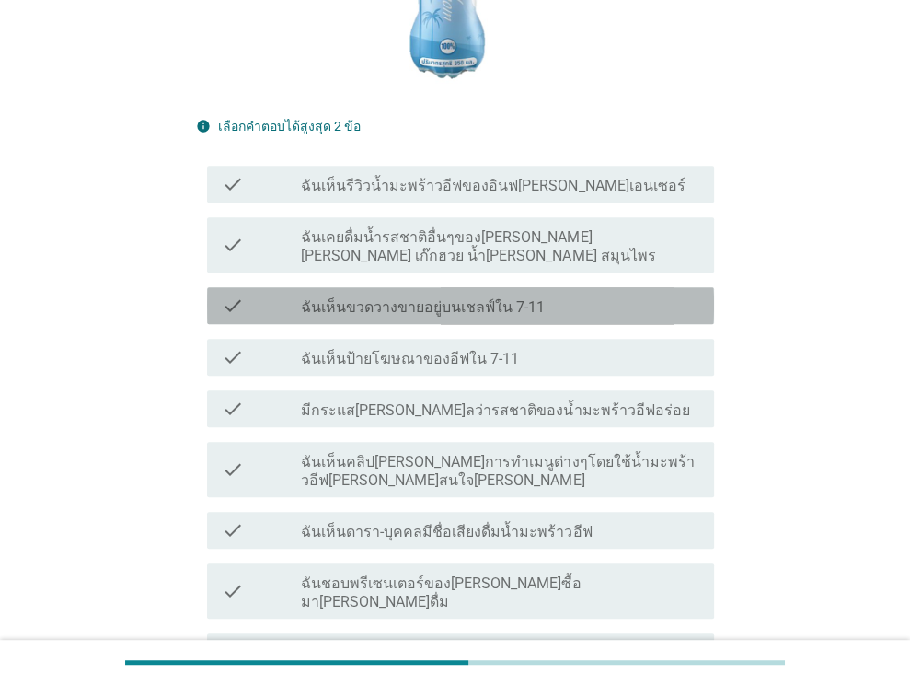
click at [607, 294] on div "check_box_outline_blank ฉันเห็นขวดวางขายอยู่บนเชลฟ์ใน 7-11" at bounding box center [500, 305] width 398 height 22
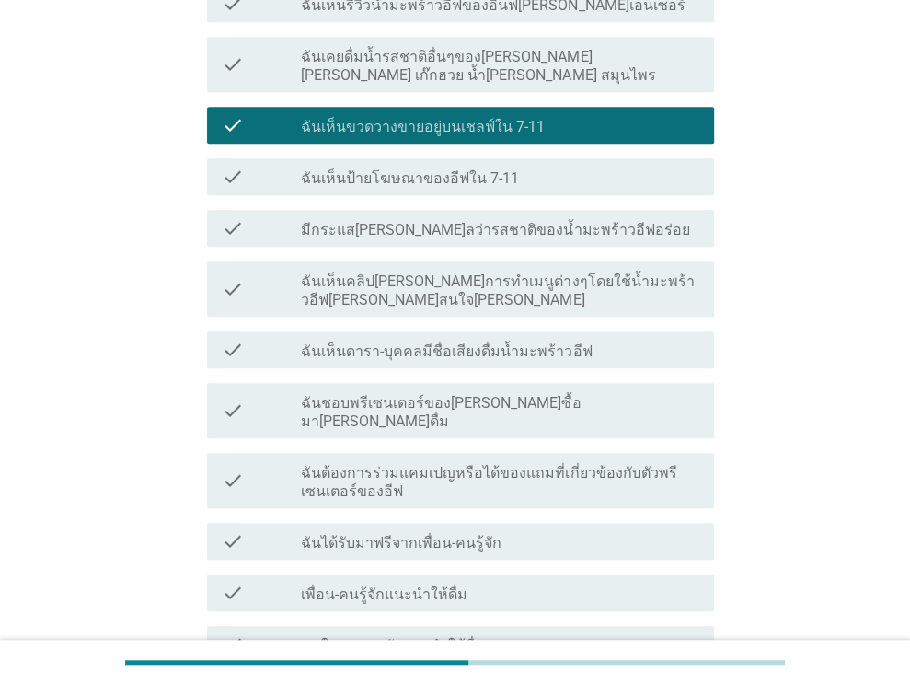
scroll to position [913, 0]
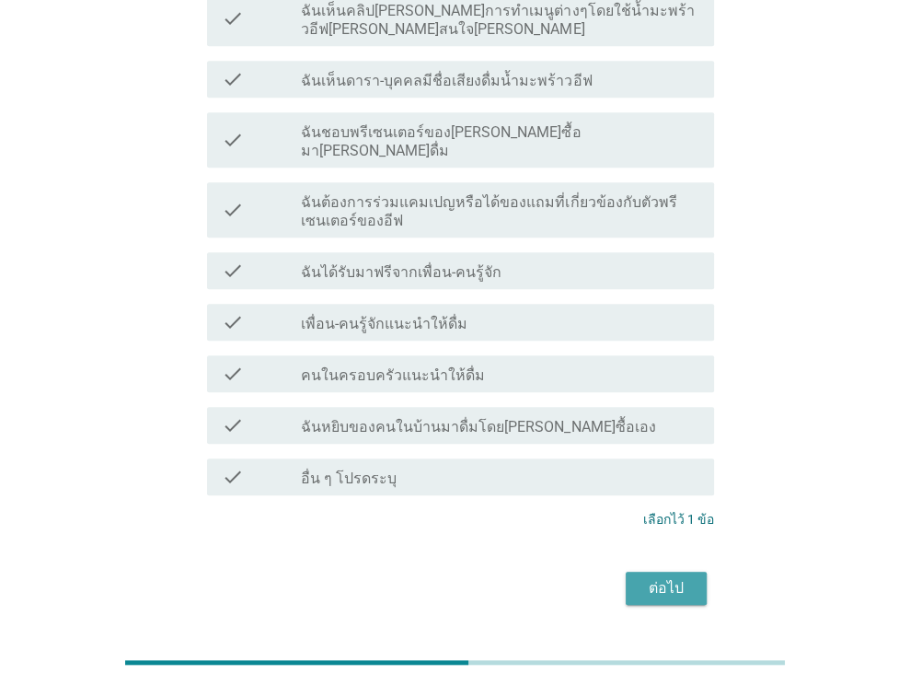
click at [687, 577] on div "ต่อไป" at bounding box center [666, 588] width 52 height 22
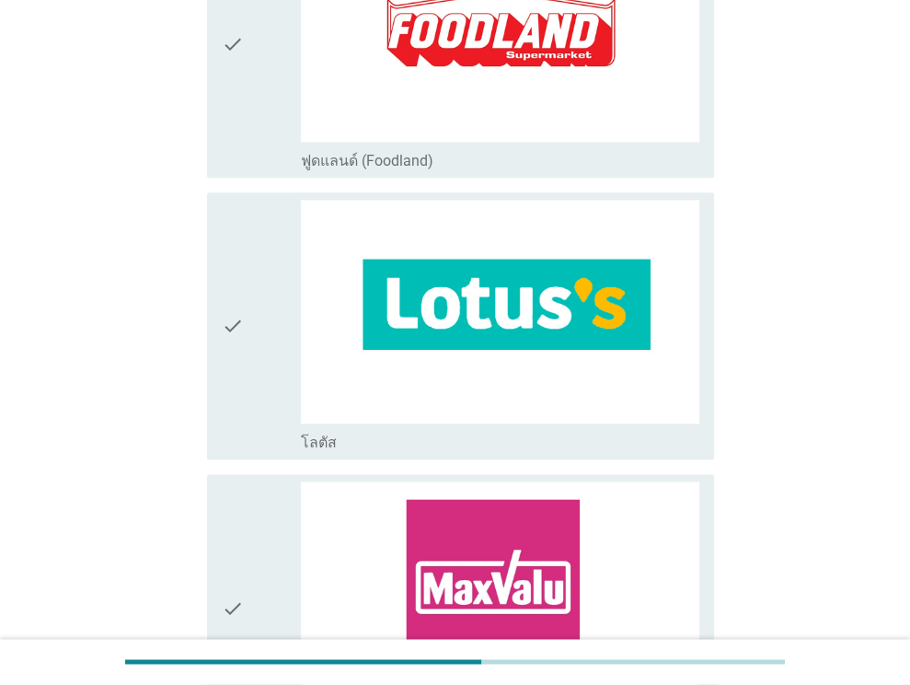
scroll to position [1467, 0]
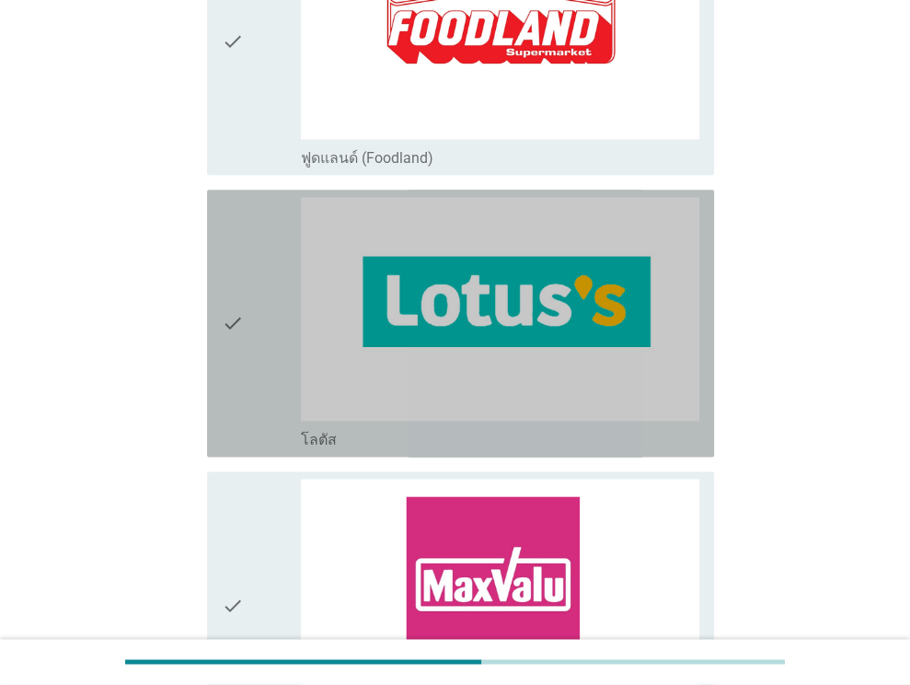
click at [224, 334] on icon "check" at bounding box center [233, 323] width 22 height 252
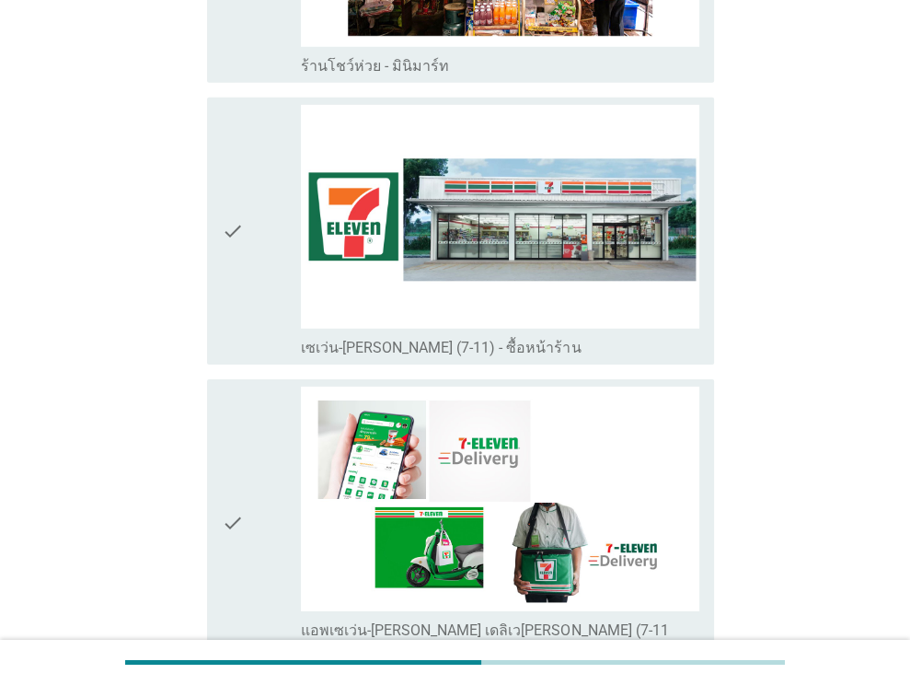
scroll to position [3640, 0]
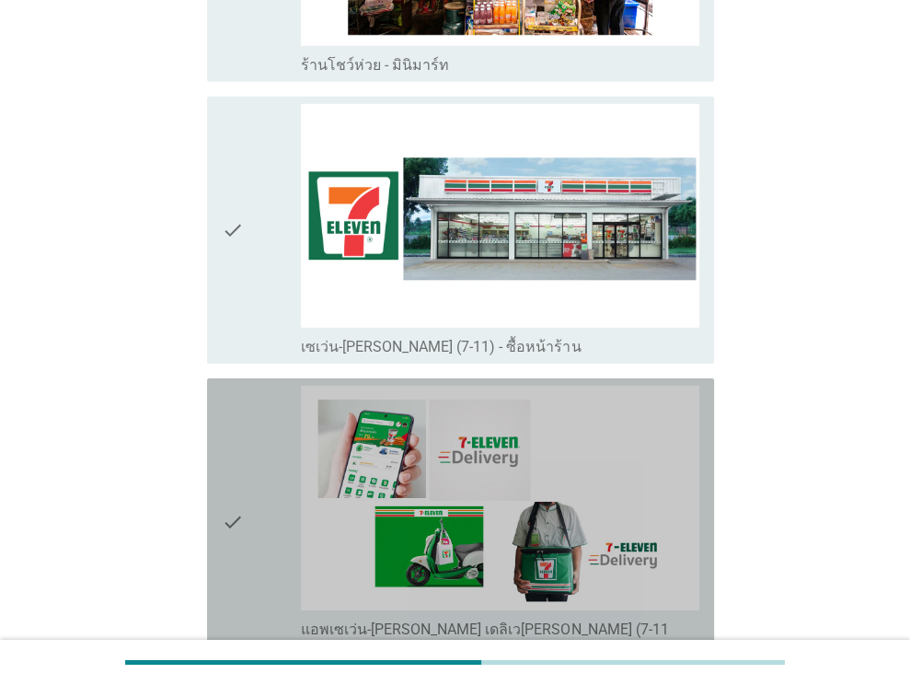
click at [228, 466] on icon "check" at bounding box center [233, 521] width 22 height 271
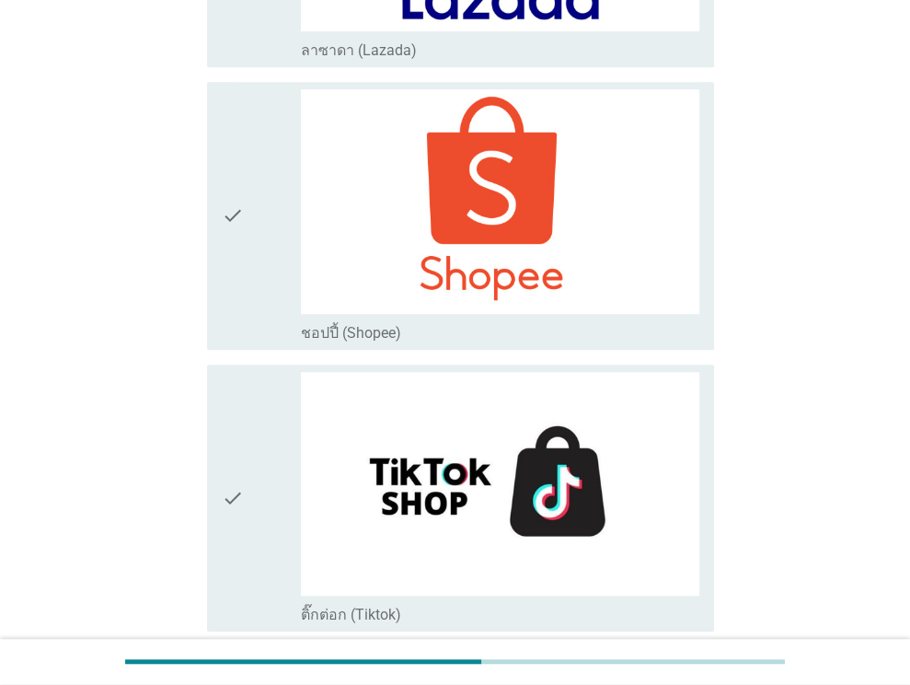
scroll to position [5241, 0]
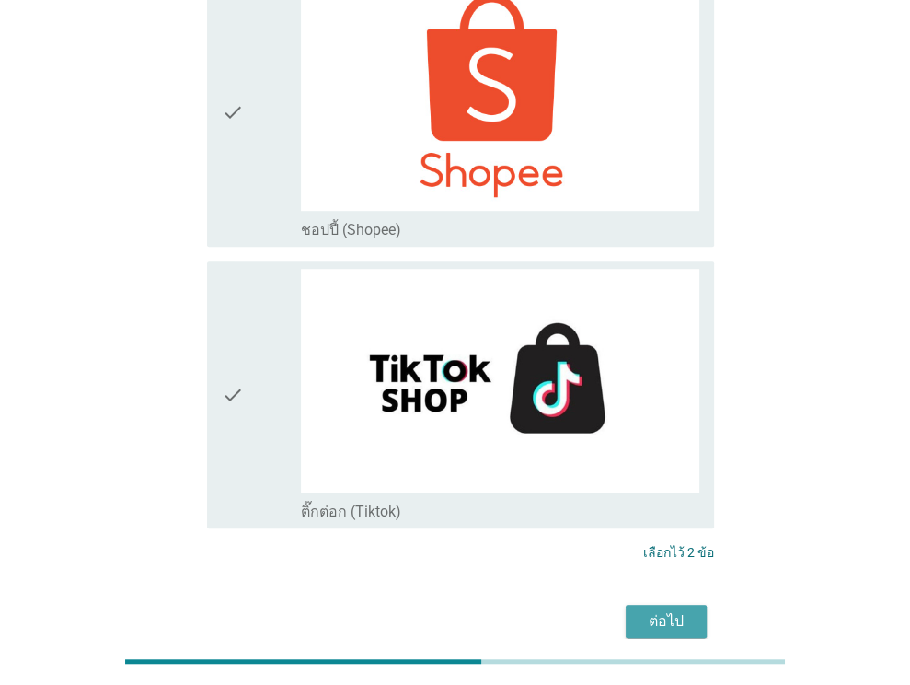
click at [657, 610] on div "ต่อไป" at bounding box center [666, 621] width 52 height 22
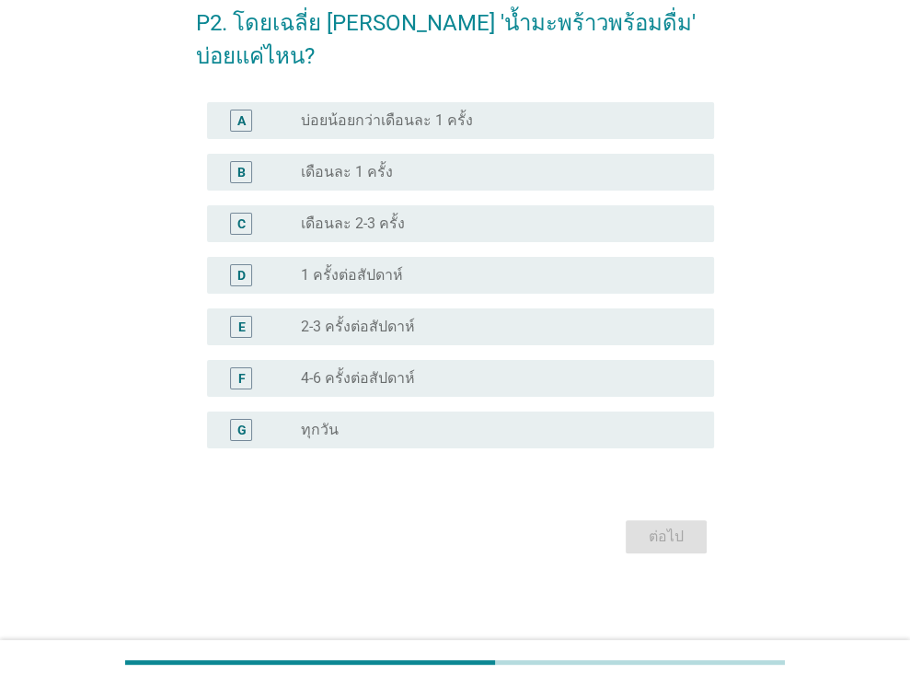
scroll to position [0, 0]
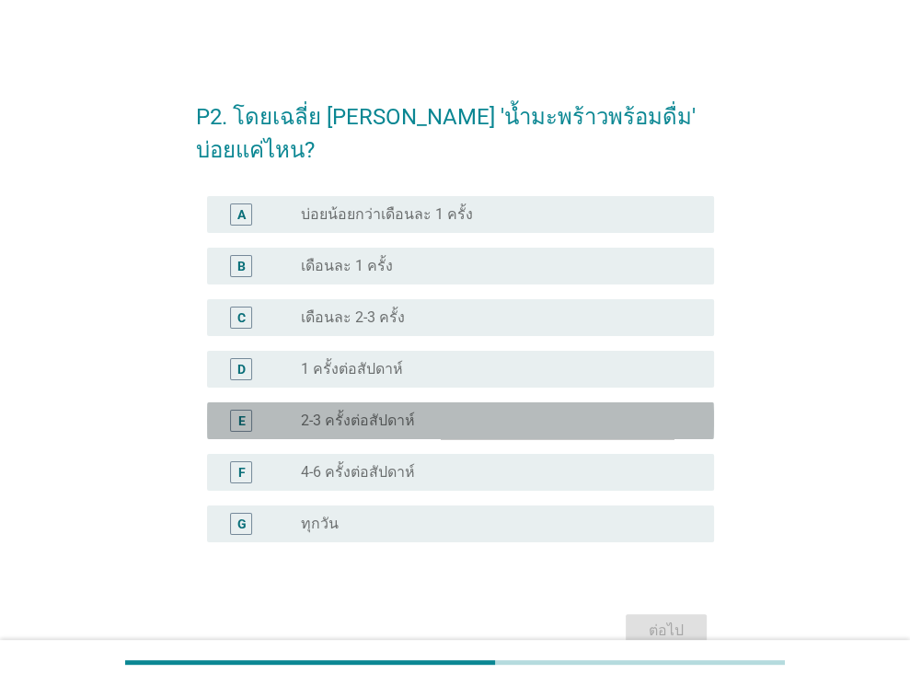
click at [477, 409] on div "radio_button_unchecked 2-3 ครั้งต่อสัปดาห์" at bounding box center [500, 420] width 398 height 22
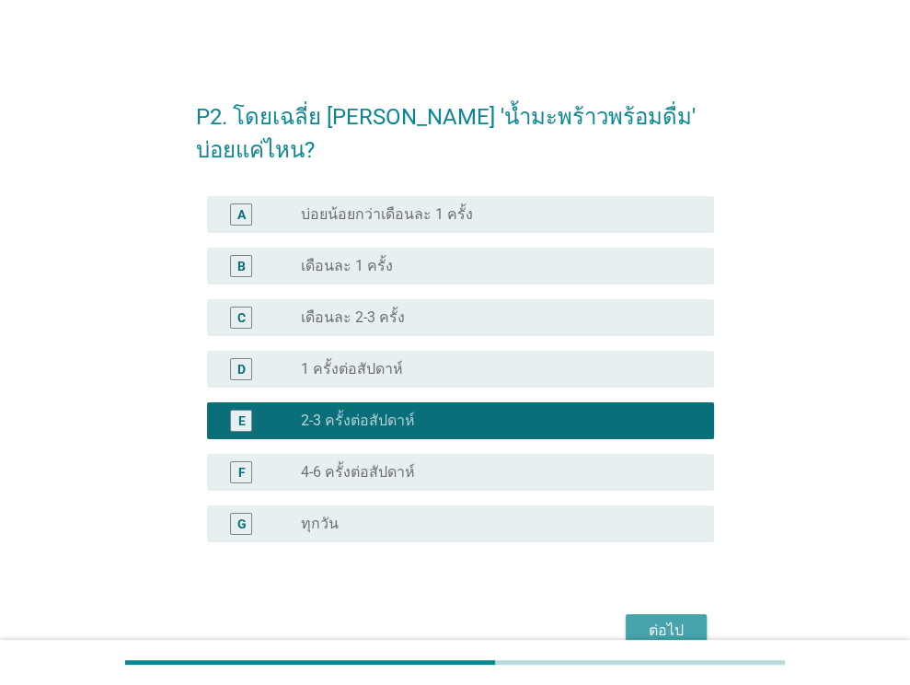
click at [640, 619] on div "ต่อไป" at bounding box center [666, 630] width 52 height 22
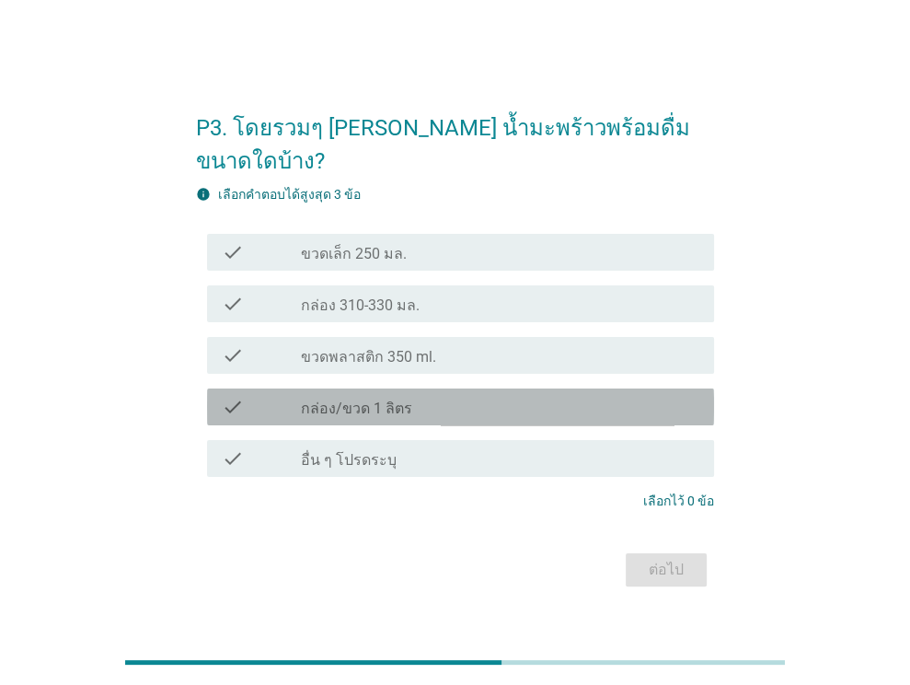
drag, startPoint x: 564, startPoint y: 384, endPoint x: 529, endPoint y: 350, distance: 48.8
click at [529, 350] on div "check check_box_outline_blank ขวดเล็ก 250 มล. check check_box_outline_blank กล่…" at bounding box center [455, 355] width 518 height 258
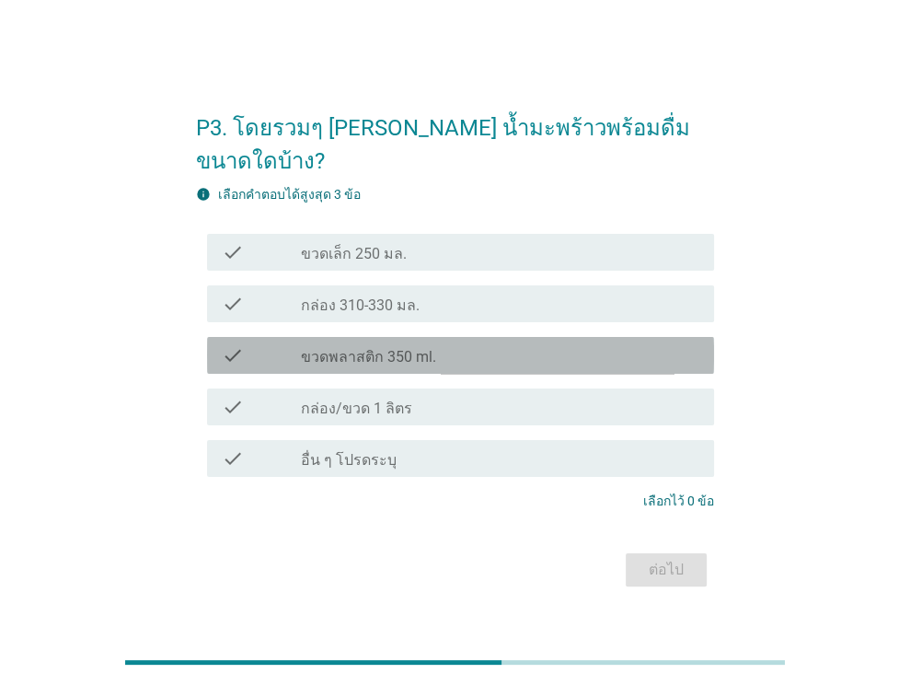
click at [519, 344] on div "check_box_outline_blank ขวดพลาสติก 350 ml." at bounding box center [500, 355] width 398 height 22
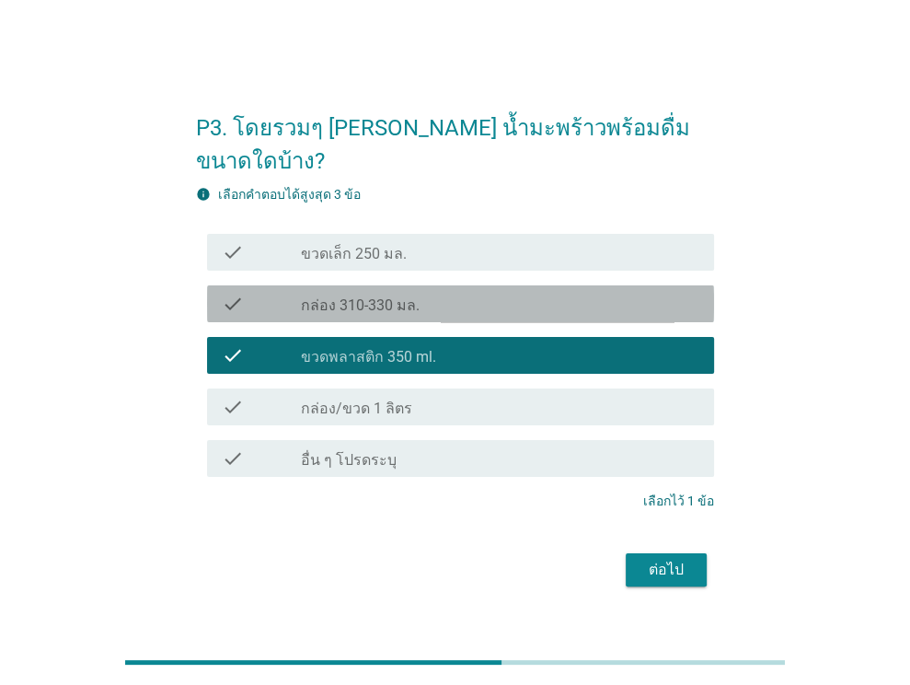
click at [502, 293] on div "check_box_outline_blank กล่อง 310-330 มล." at bounding box center [500, 304] width 398 height 22
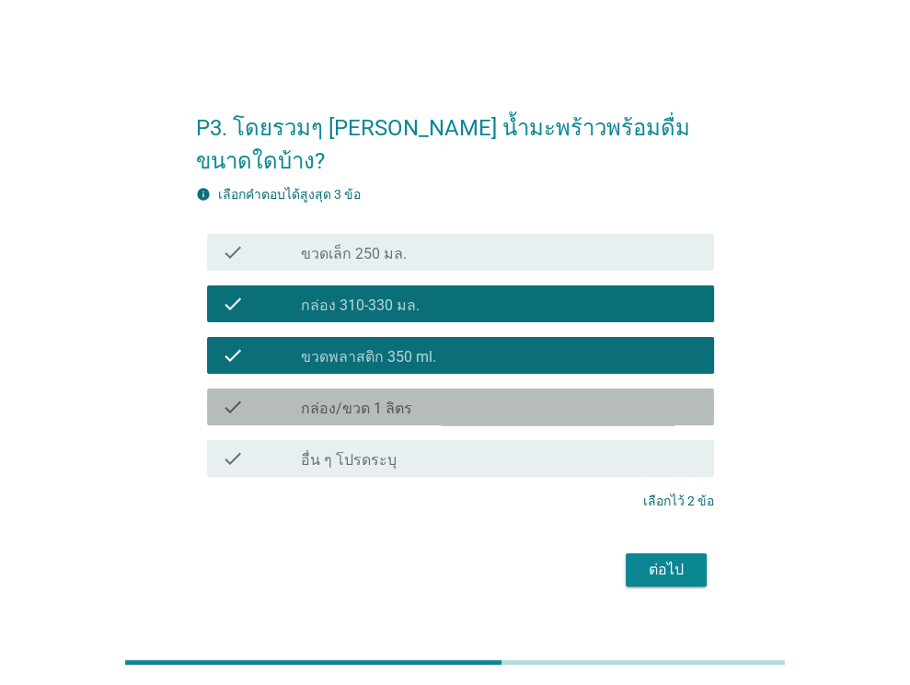
click at [588, 396] on div "check_box_outline_blank กล่อง/ขวด 1 ลิตร" at bounding box center [500, 407] width 398 height 22
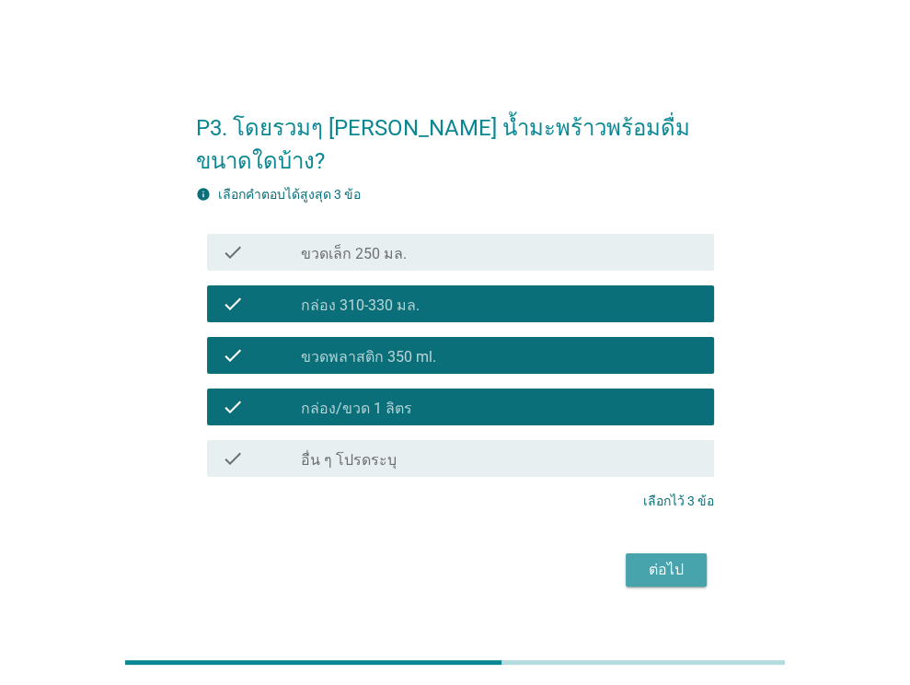
click at [674, 559] on div "ต่อไป" at bounding box center [666, 570] width 52 height 22
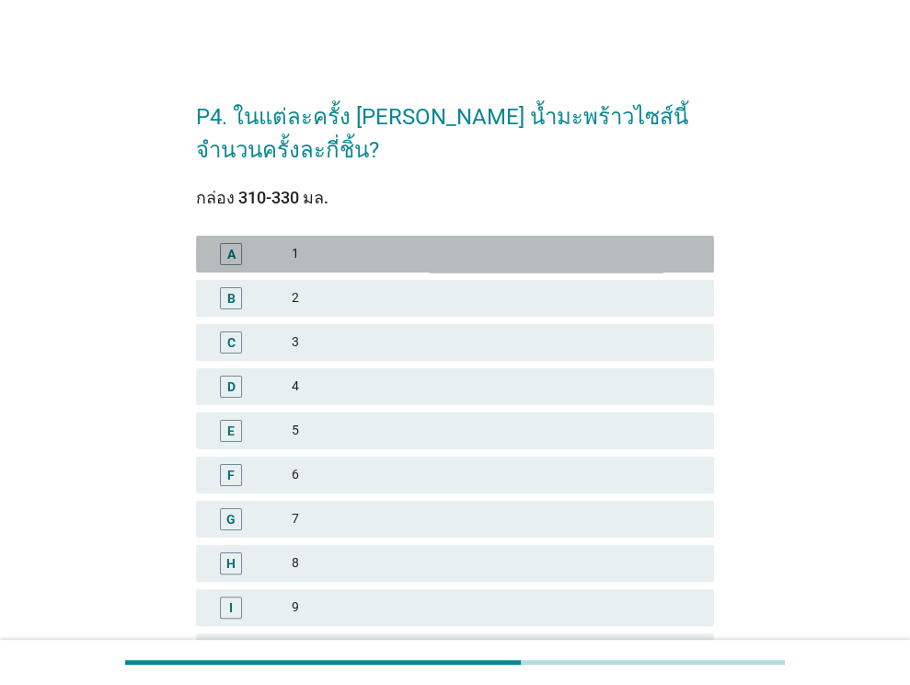
click at [486, 255] on div "1" at bounding box center [496, 254] width 408 height 22
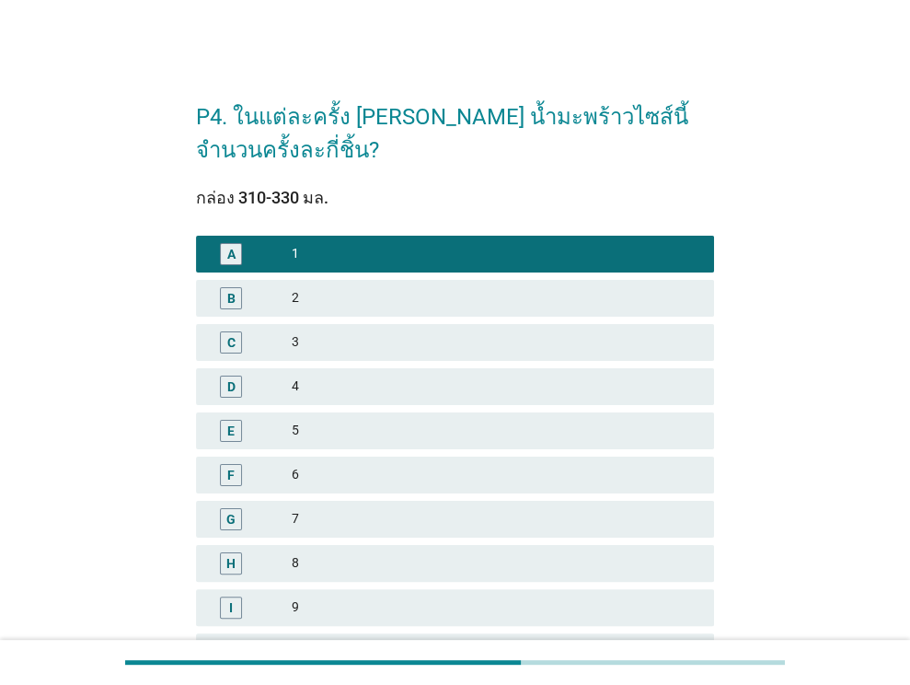
scroll to position [405, 0]
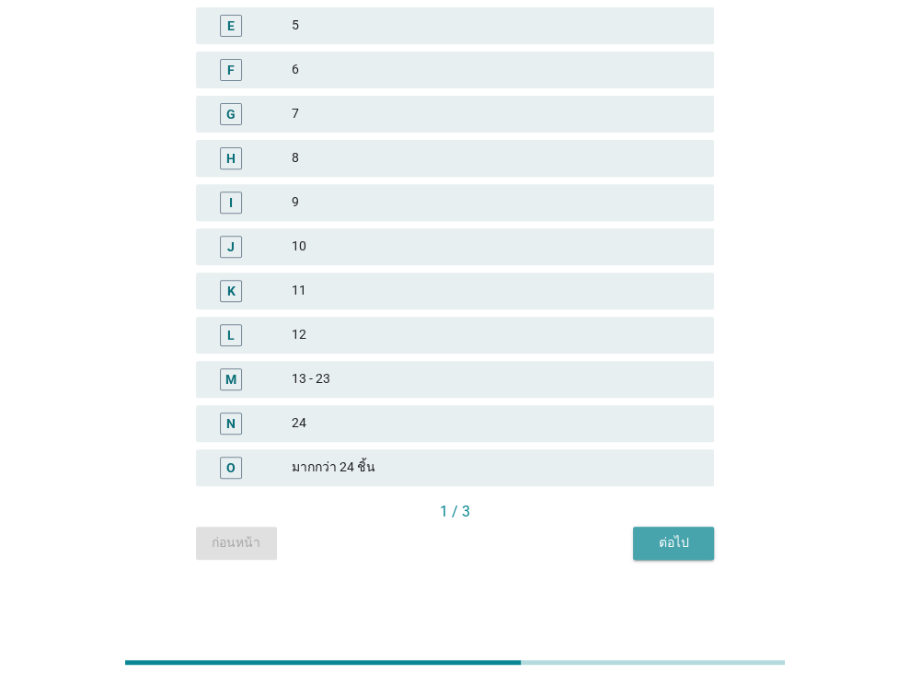
click at [674, 533] on div "ต่อไป" at bounding box center [674, 542] width 52 height 19
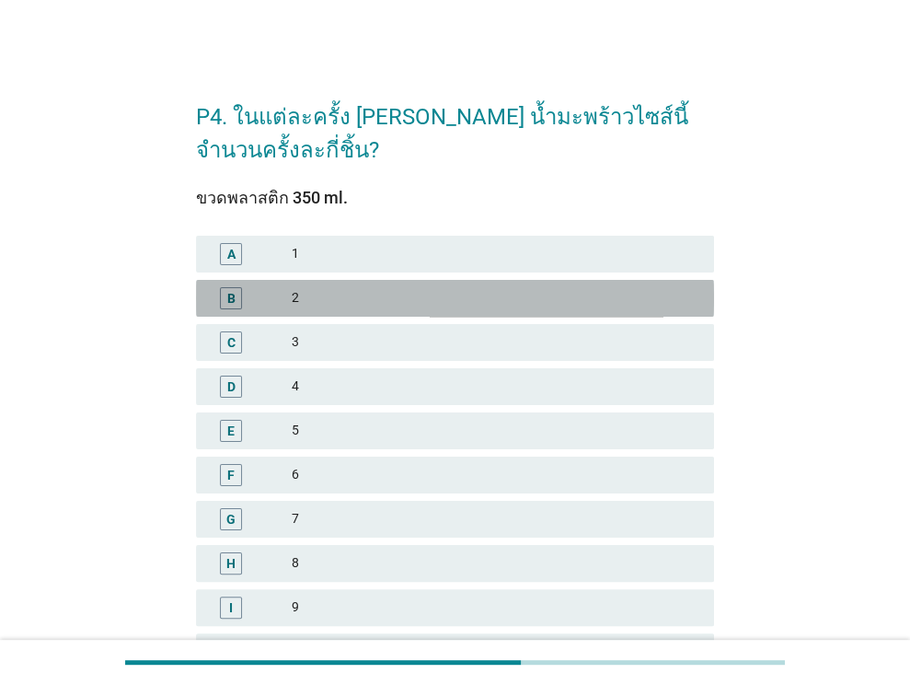
click at [617, 287] on div "2" at bounding box center [496, 298] width 408 height 22
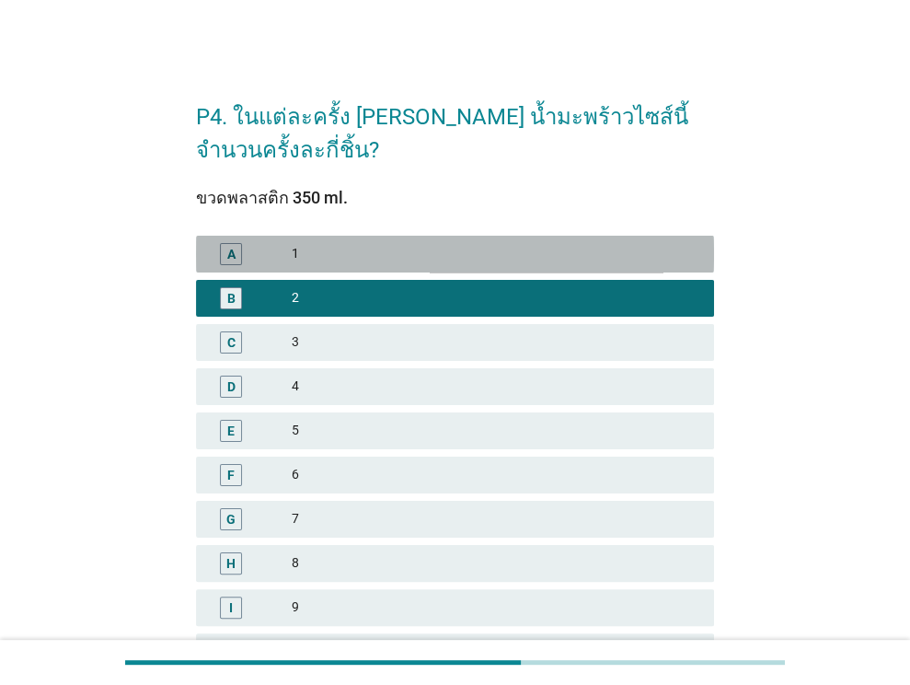
click at [556, 243] on div "1" at bounding box center [496, 254] width 408 height 22
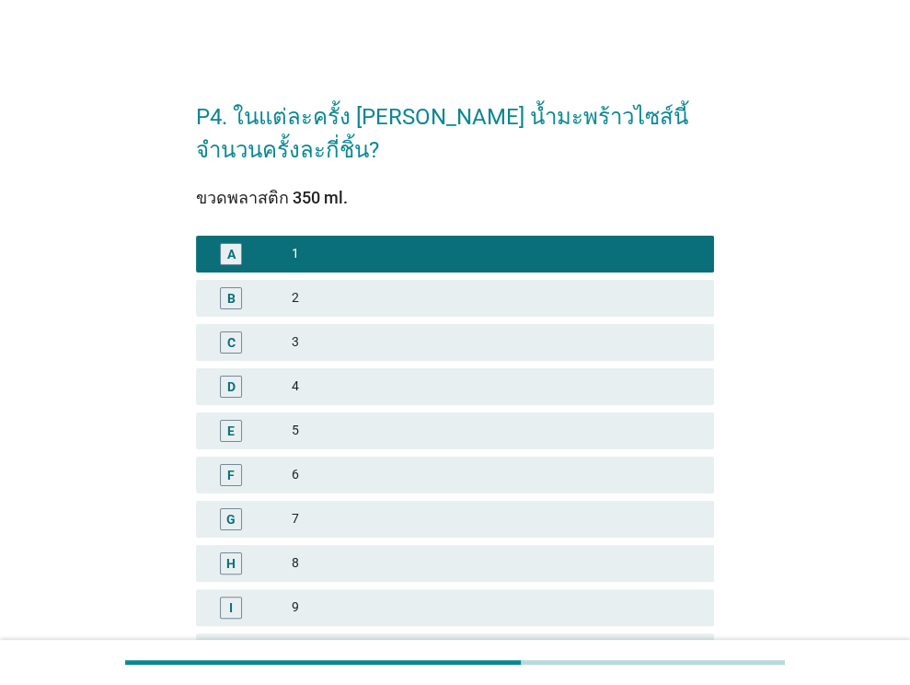
scroll to position [405, 0]
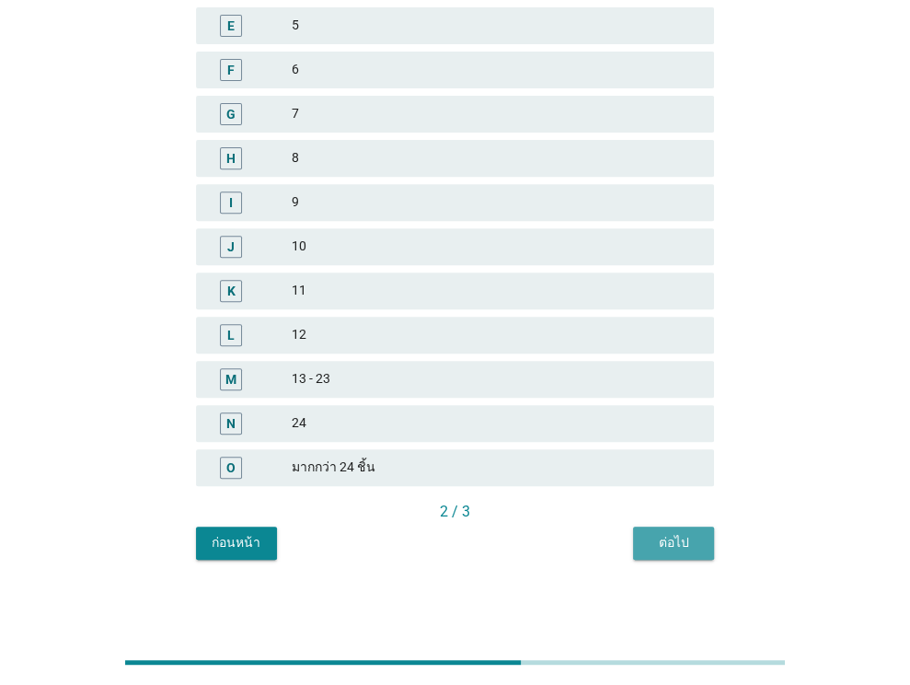
click at [682, 544] on div "ต่อไป" at bounding box center [674, 542] width 52 height 19
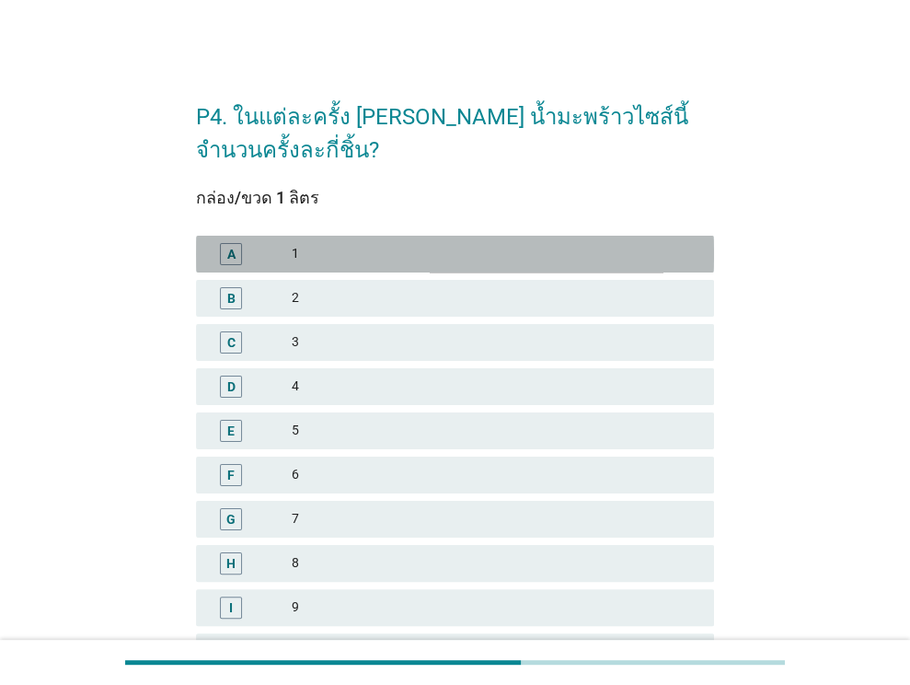
click at [519, 248] on div "1" at bounding box center [496, 254] width 408 height 22
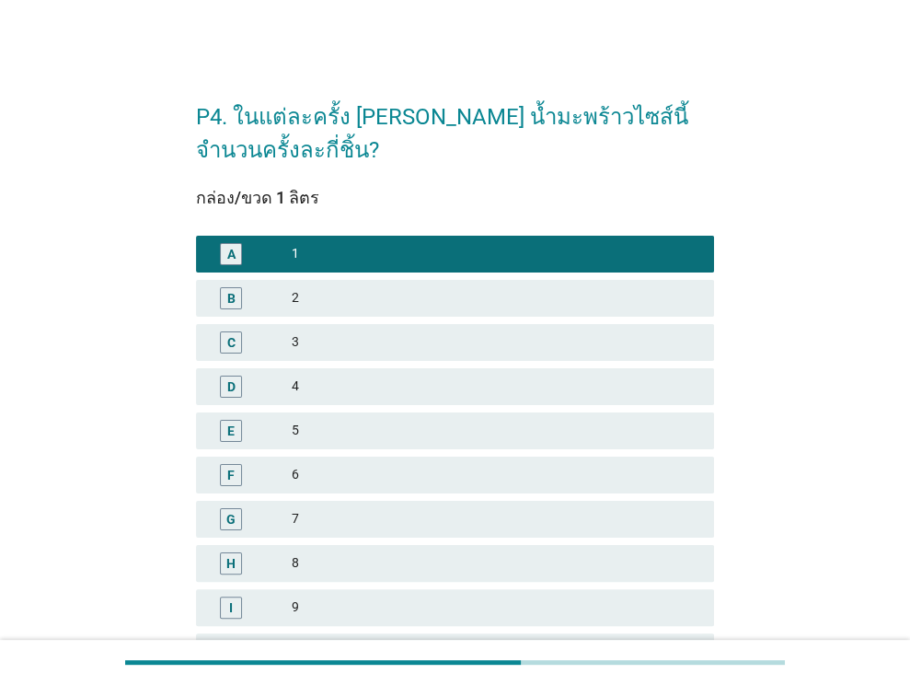
scroll to position [405, 0]
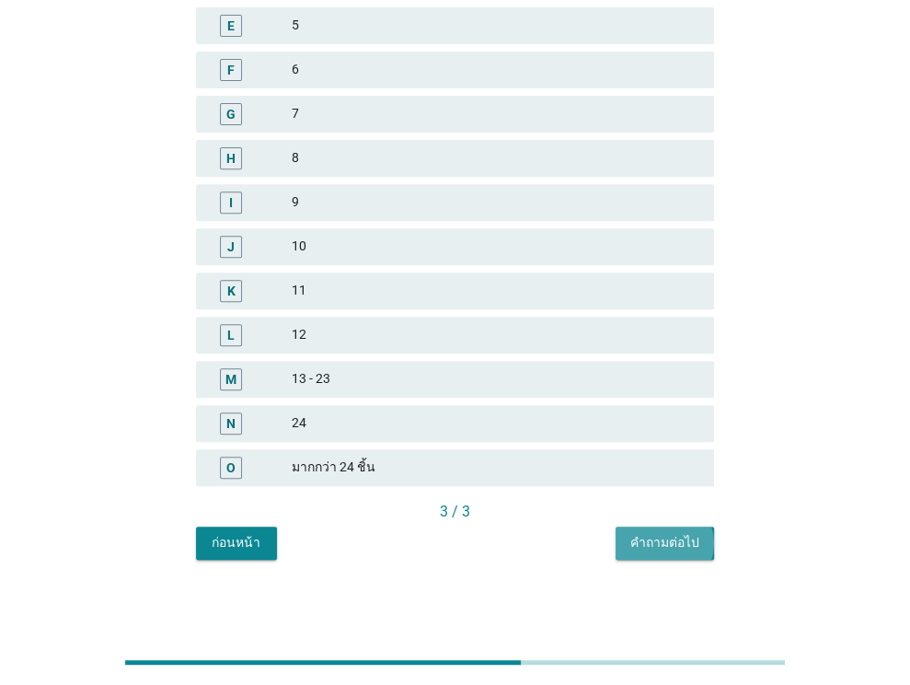
click at [671, 546] on div "คำถามต่อไป" at bounding box center [664, 542] width 69 height 19
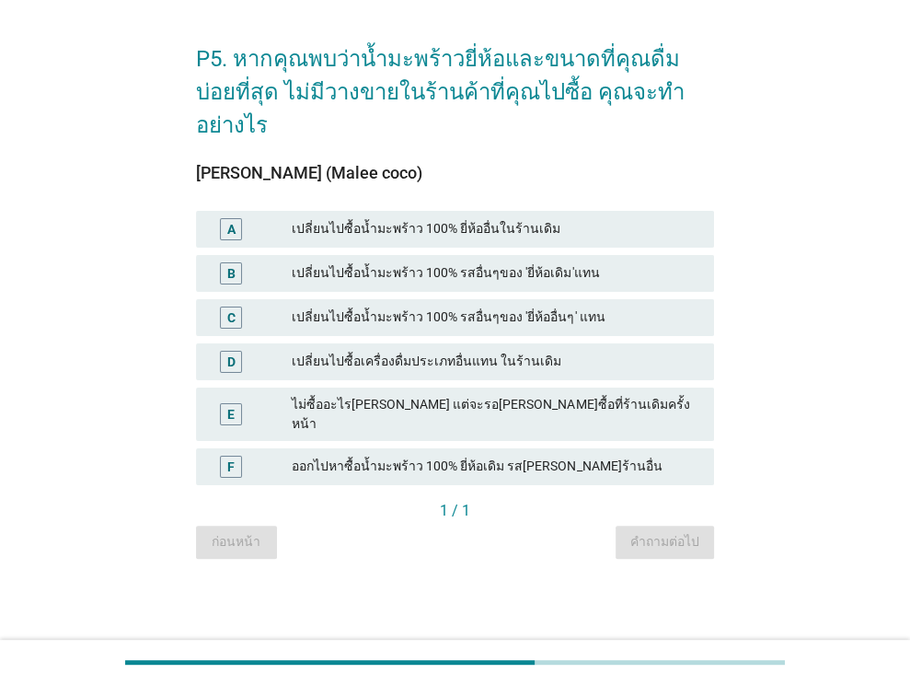
scroll to position [0, 0]
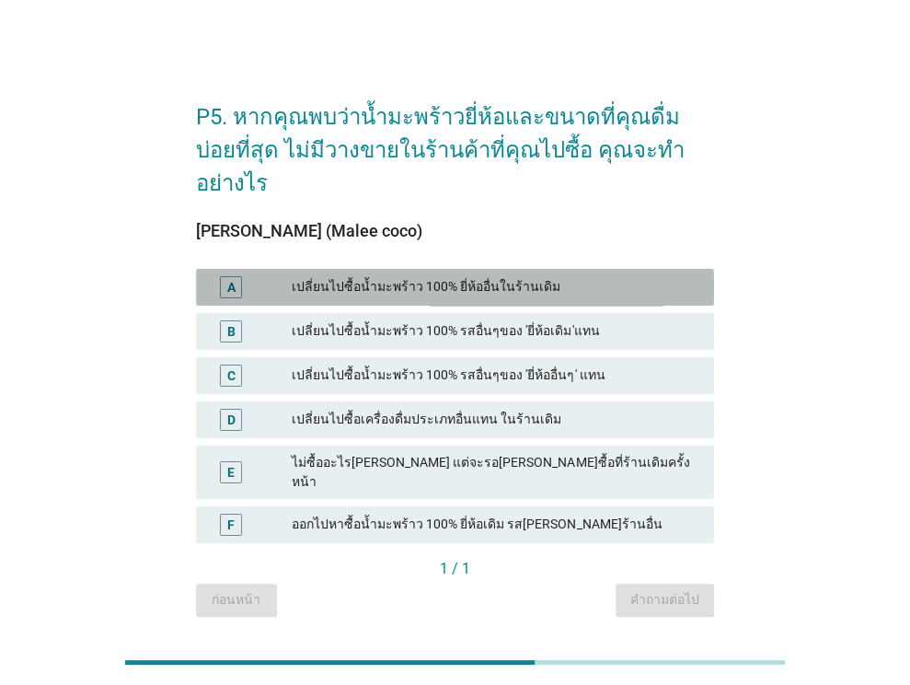
click at [548, 276] on div "เปลี่ยนไปซื้อน้ำมะพร้าว 100% ยี่ห้ออื่นในร้านเดิม" at bounding box center [496, 287] width 408 height 22
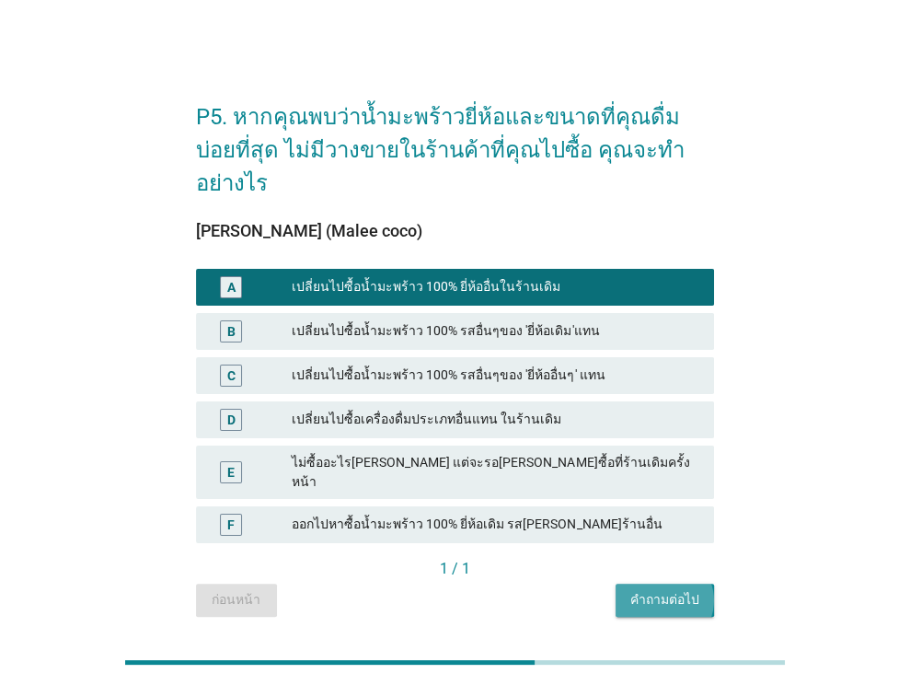
click at [678, 590] on div "คำถามต่อไป" at bounding box center [664, 599] width 69 height 19
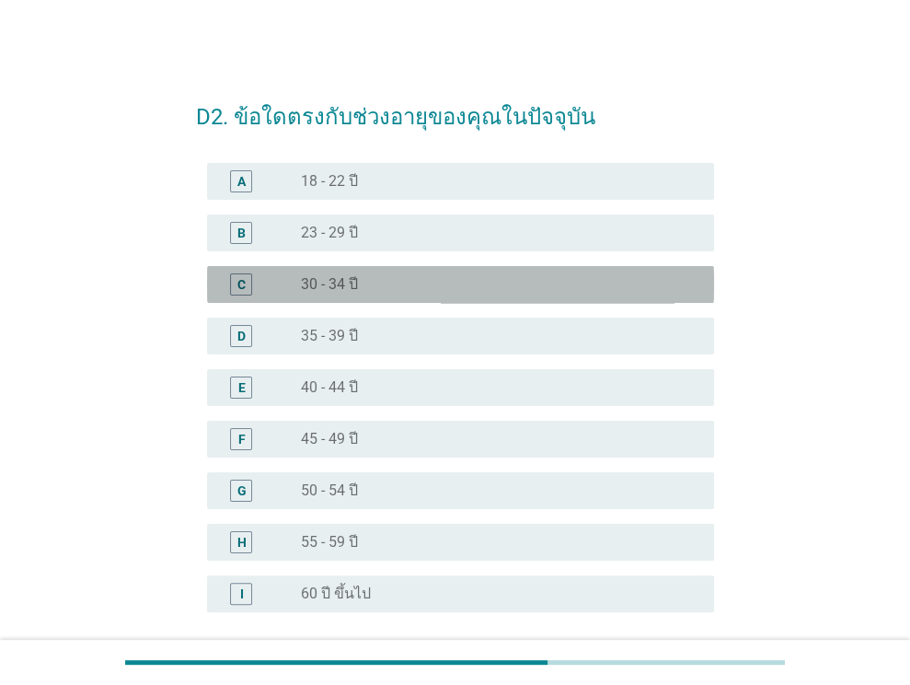
click at [564, 273] on div "radio_button_unchecked 30 - 34 ปี" at bounding box center [500, 284] width 398 height 22
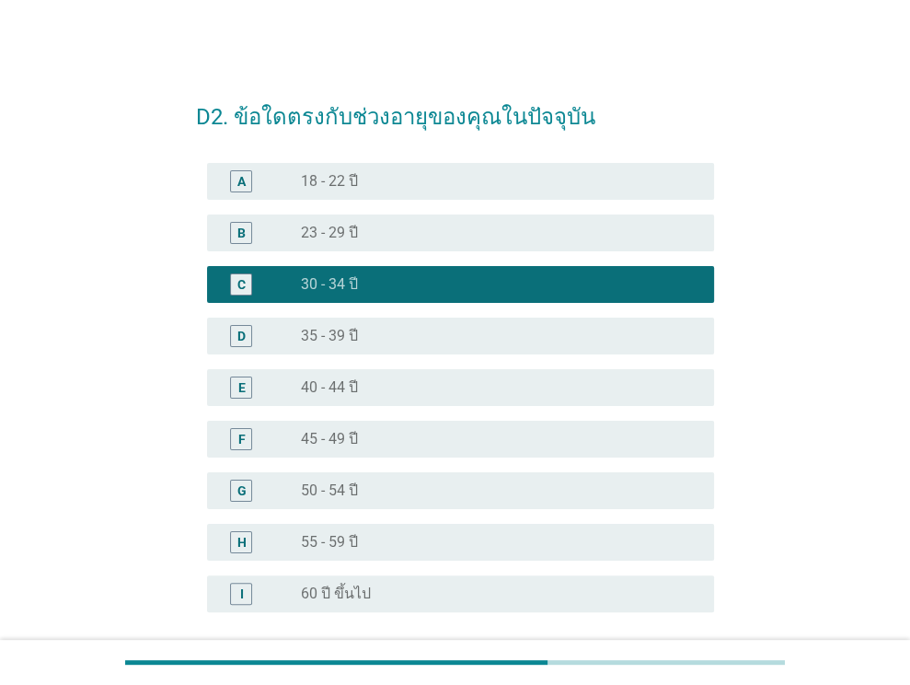
scroll to position [164, 0]
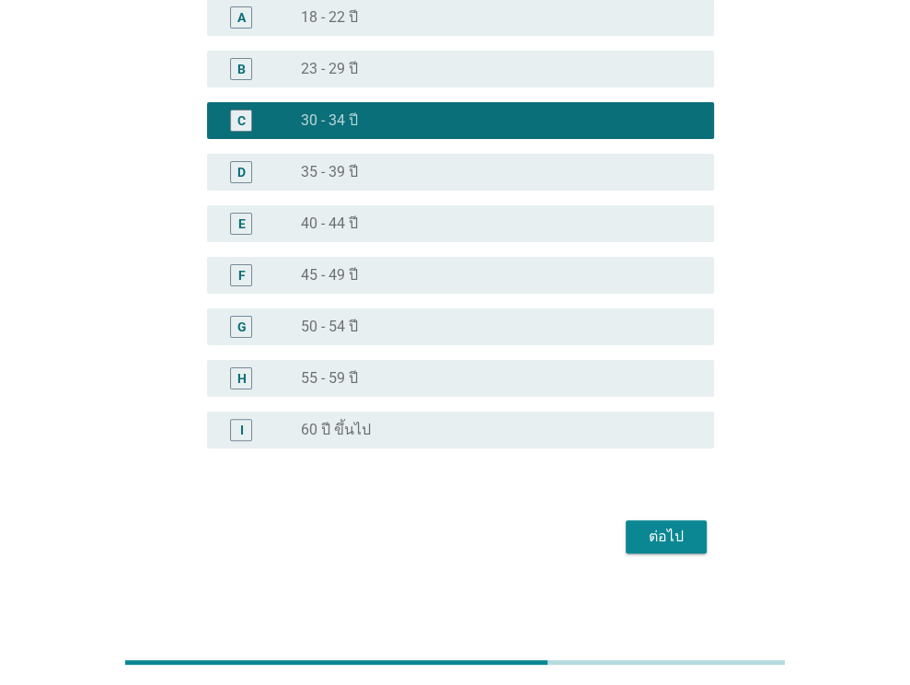
click at [672, 531] on div "ต่อไป" at bounding box center [666, 536] width 52 height 22
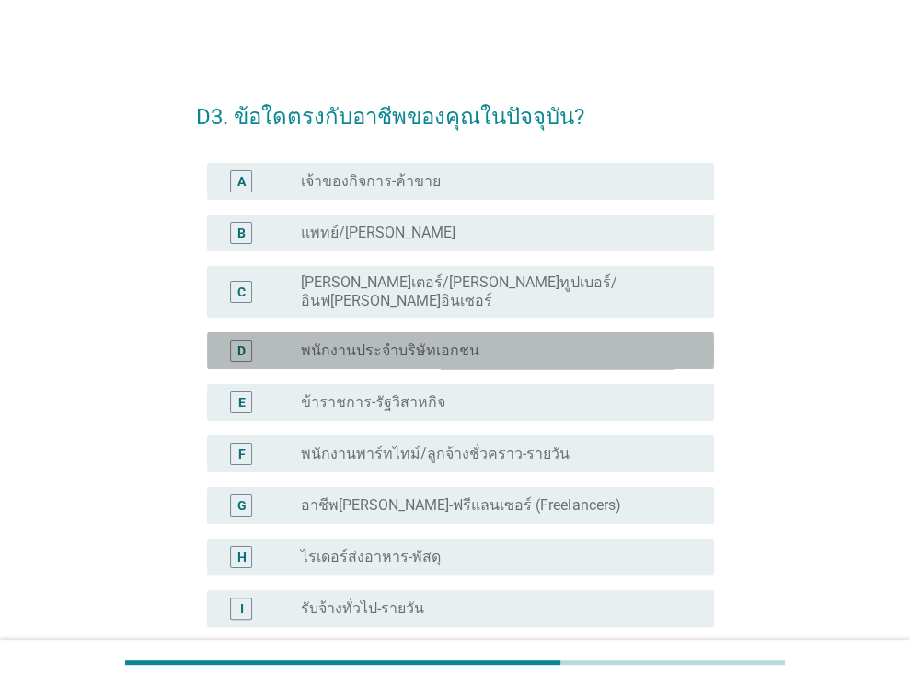
click at [593, 340] on div "radio_button_unchecked พนักงานประจำบริษัทเอกชน" at bounding box center [500, 351] width 398 height 22
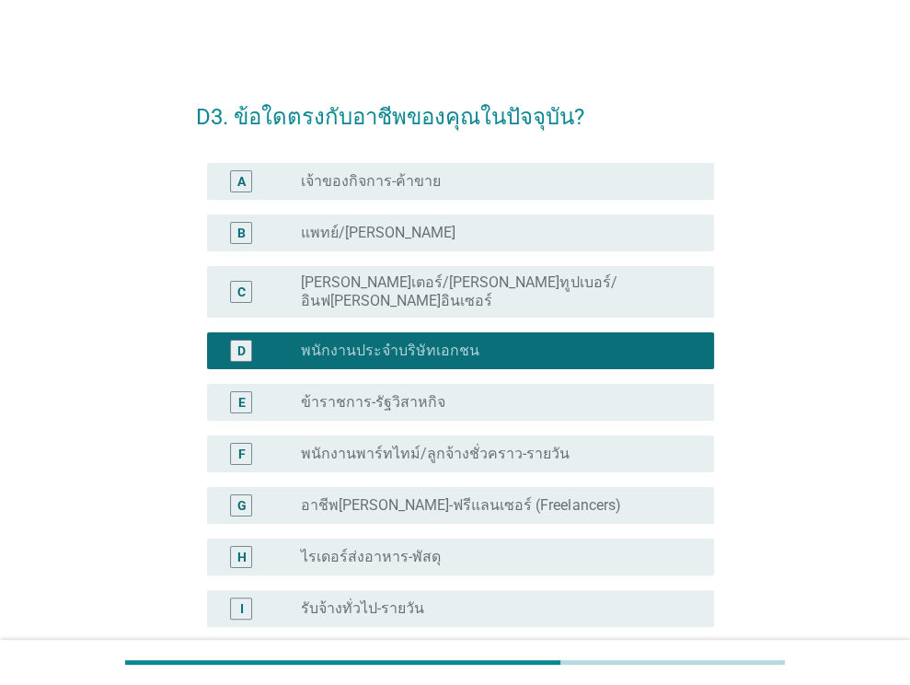
scroll to position [421, 0]
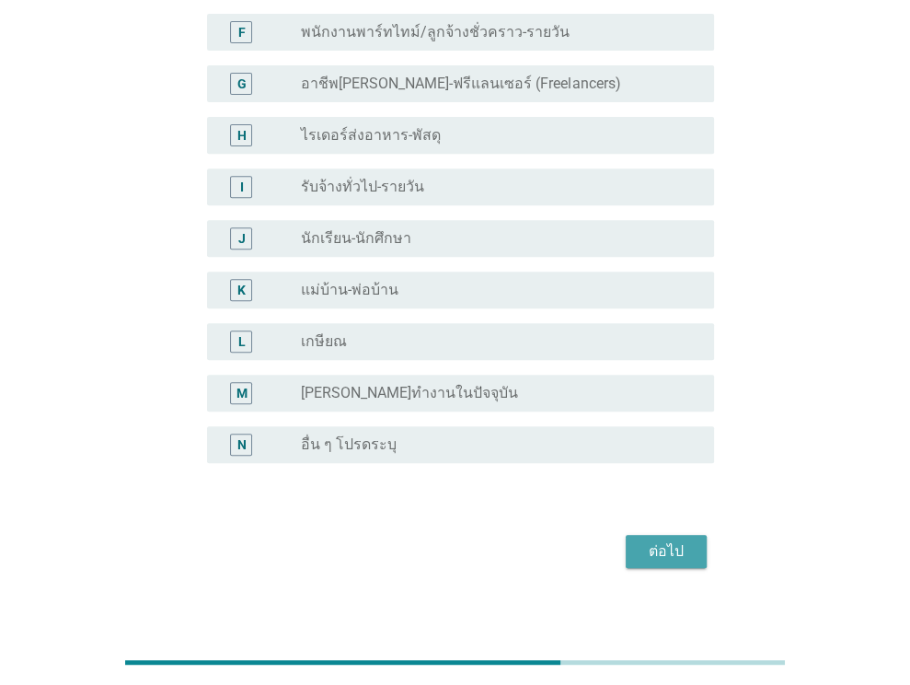
click at [657, 540] on div "ต่อไป" at bounding box center [666, 551] width 52 height 22
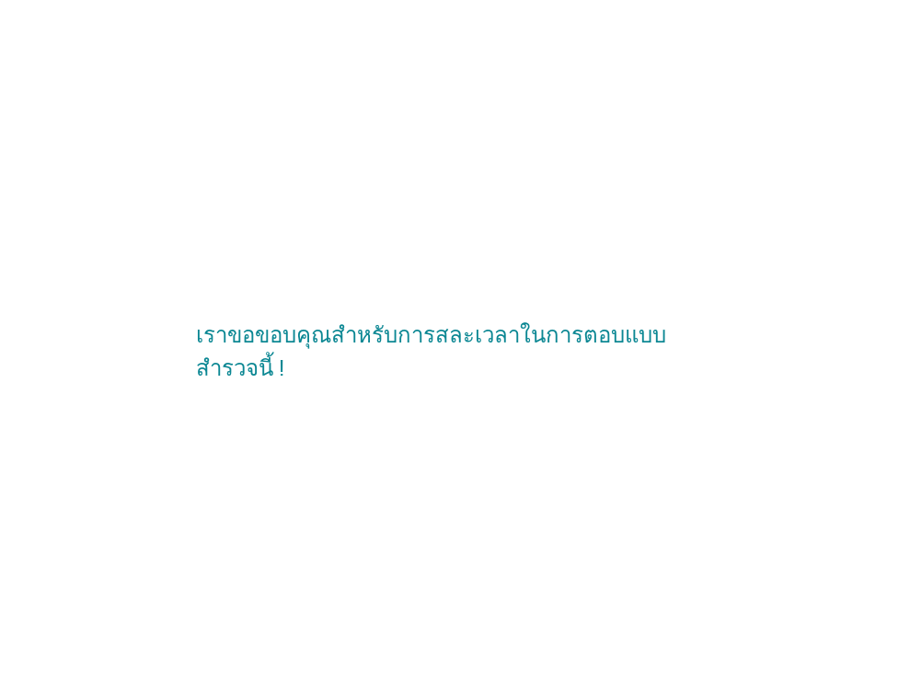
scroll to position [0, 0]
